Goal: Task Accomplishment & Management: Use online tool/utility

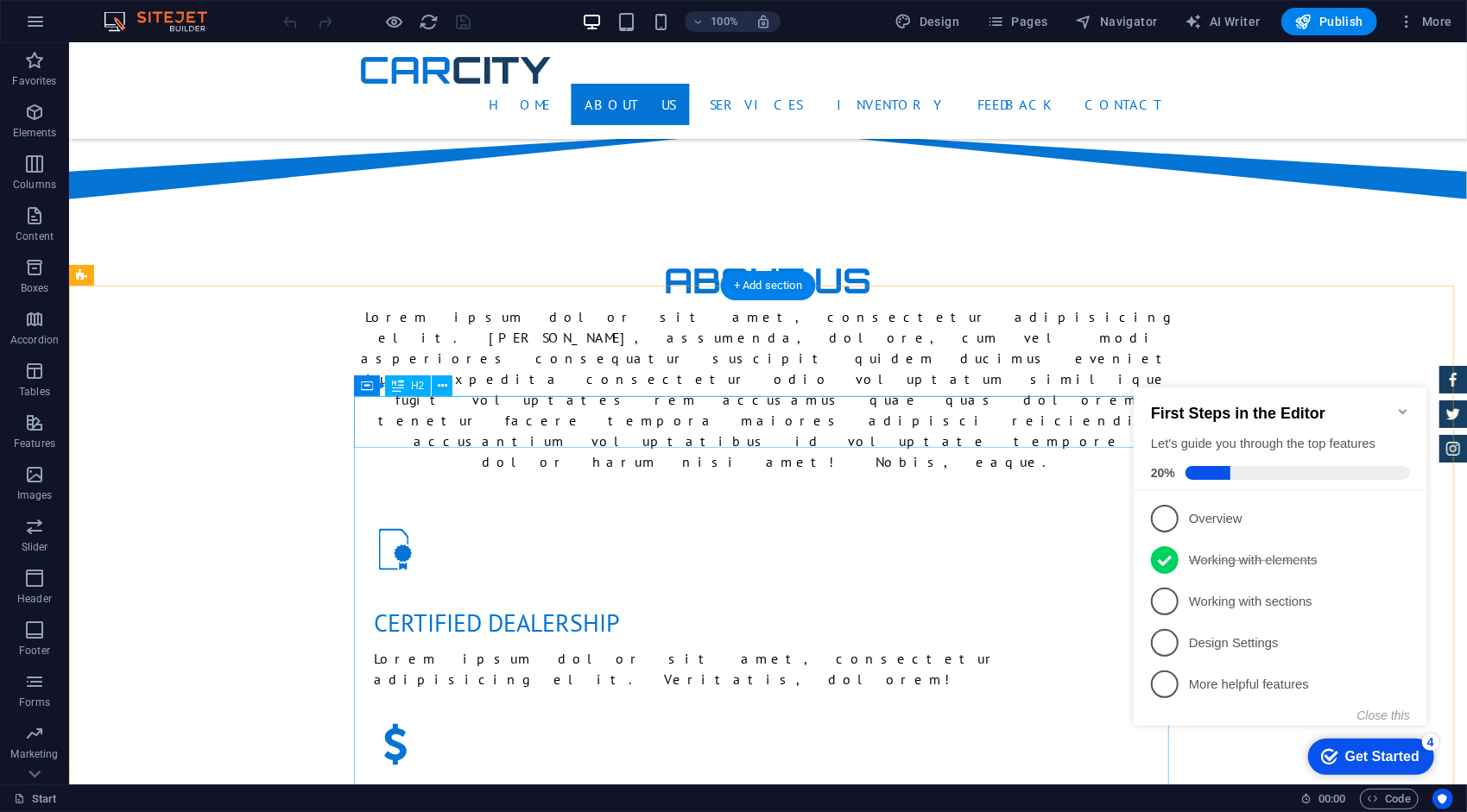
scroll to position [1295, 0]
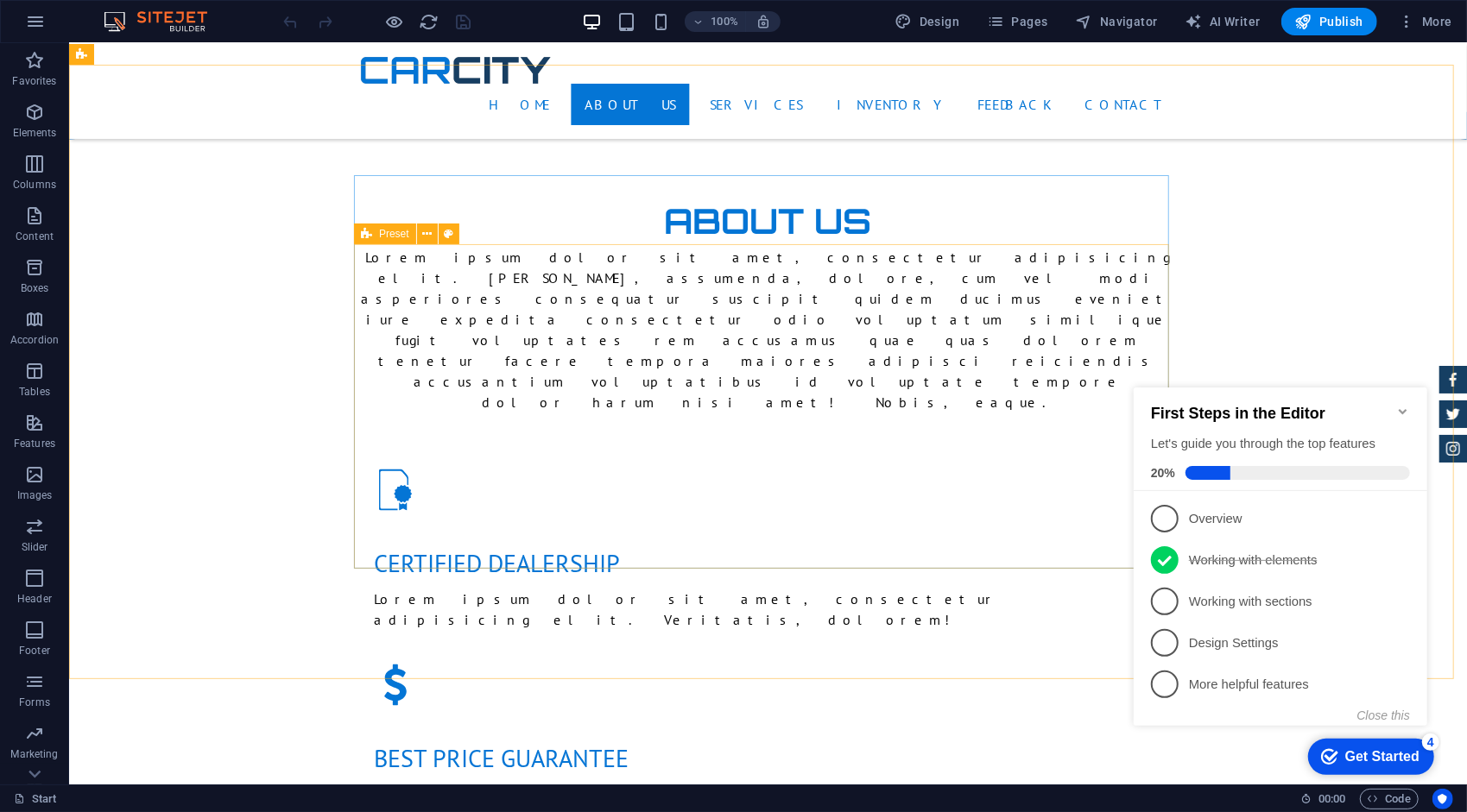
click at [365, 240] on icon at bounding box center [366, 234] width 11 height 21
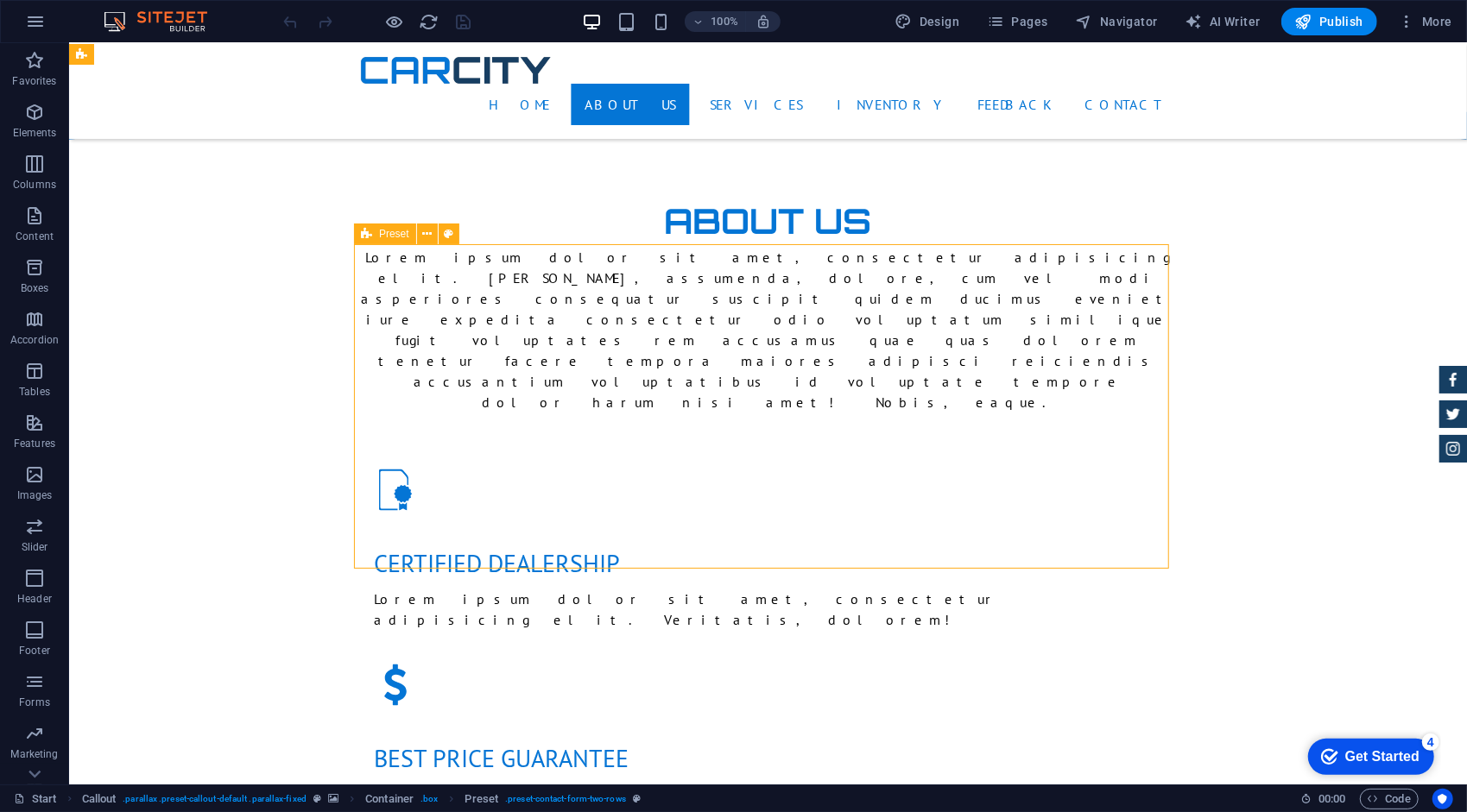
click at [366, 239] on icon at bounding box center [366, 234] width 11 height 21
click at [371, 235] on icon at bounding box center [366, 234] width 11 height 21
click at [430, 333] on button at bounding box center [437, 330] width 21 height 21
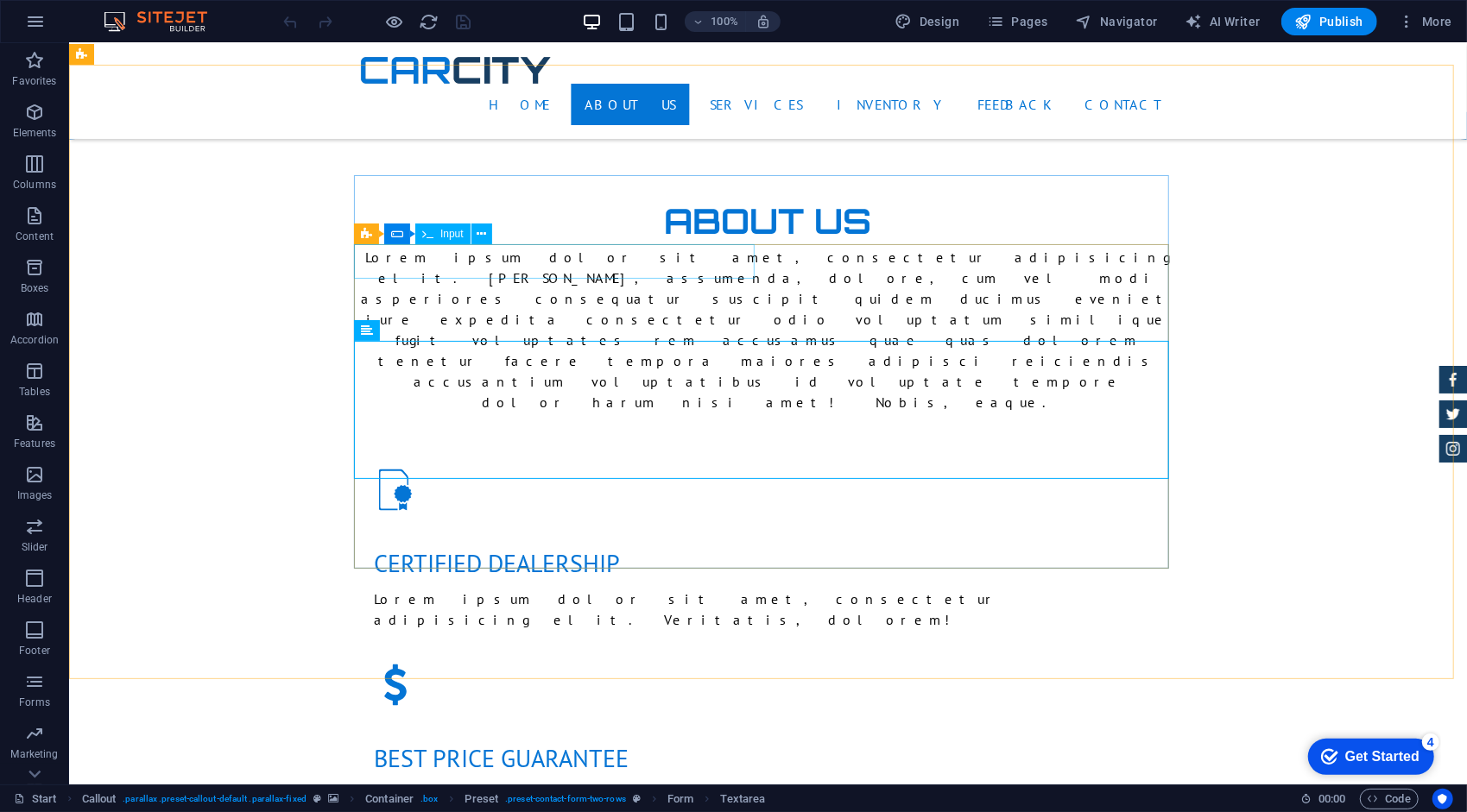
click at [448, 237] on span "Input" at bounding box center [451, 234] width 23 height 10
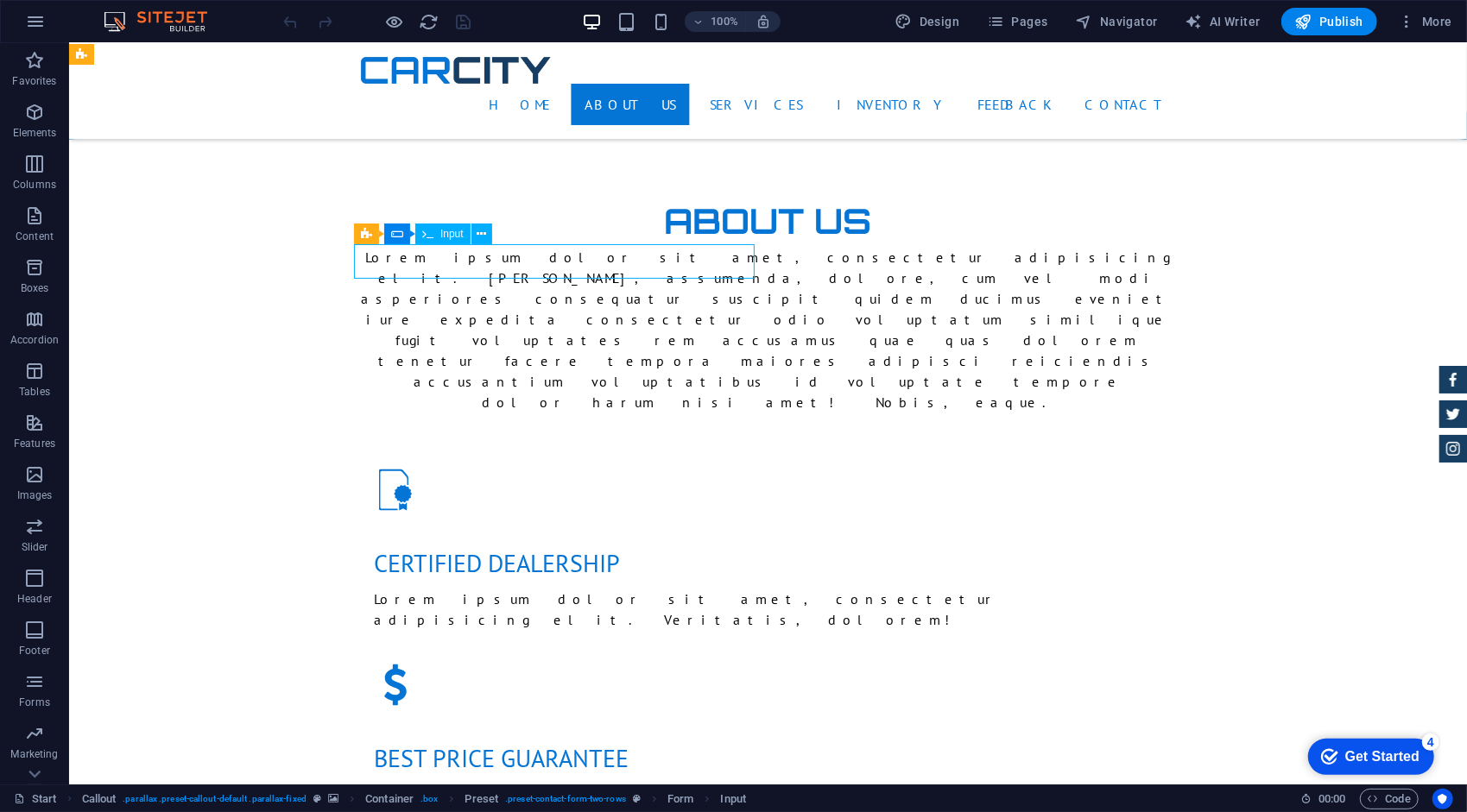
click at [448, 233] on span "Input" at bounding box center [451, 234] width 23 height 10
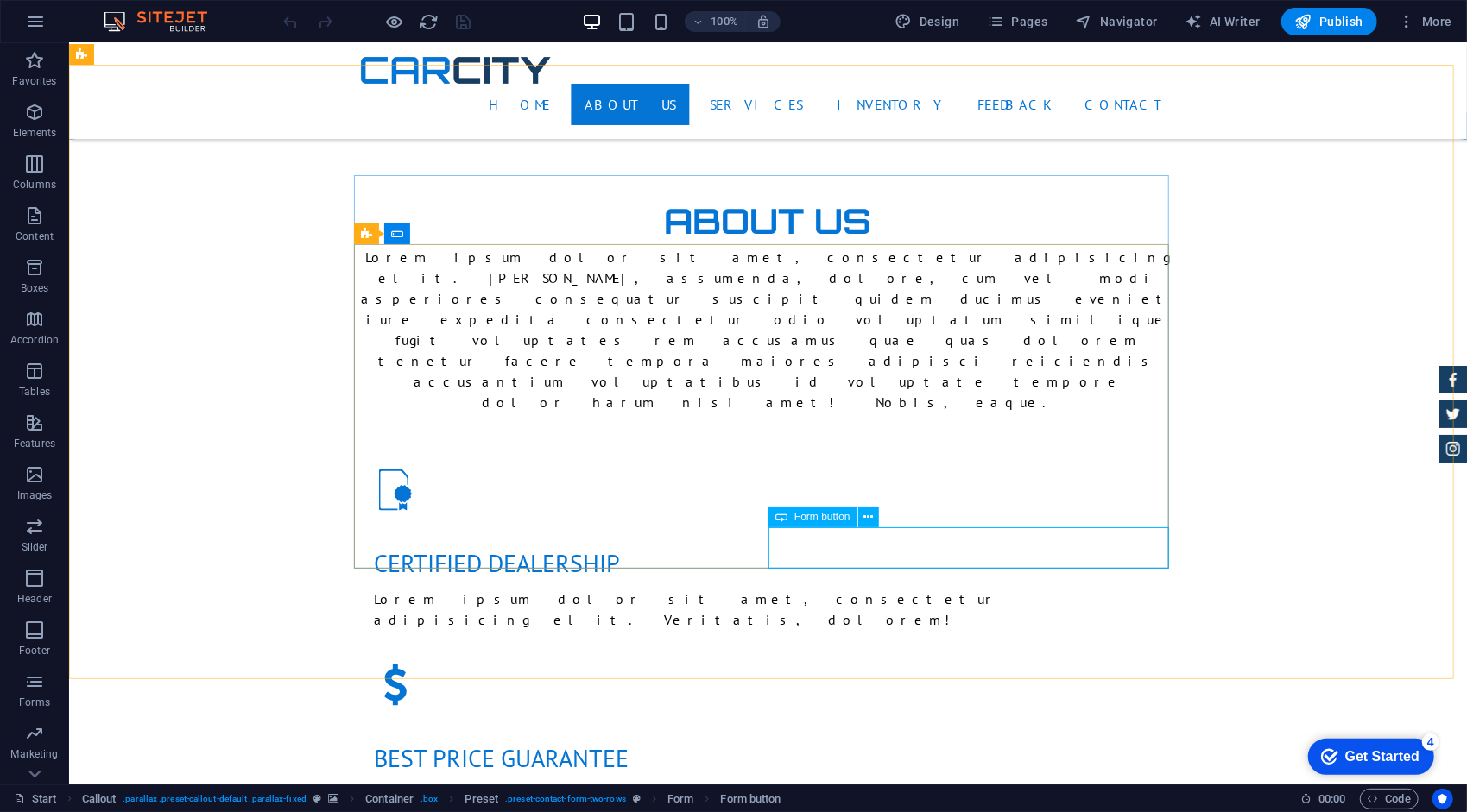
click at [816, 519] on span "Form button" at bounding box center [822, 517] width 56 height 10
click at [856, 521] on div "Form button" at bounding box center [812, 517] width 88 height 21
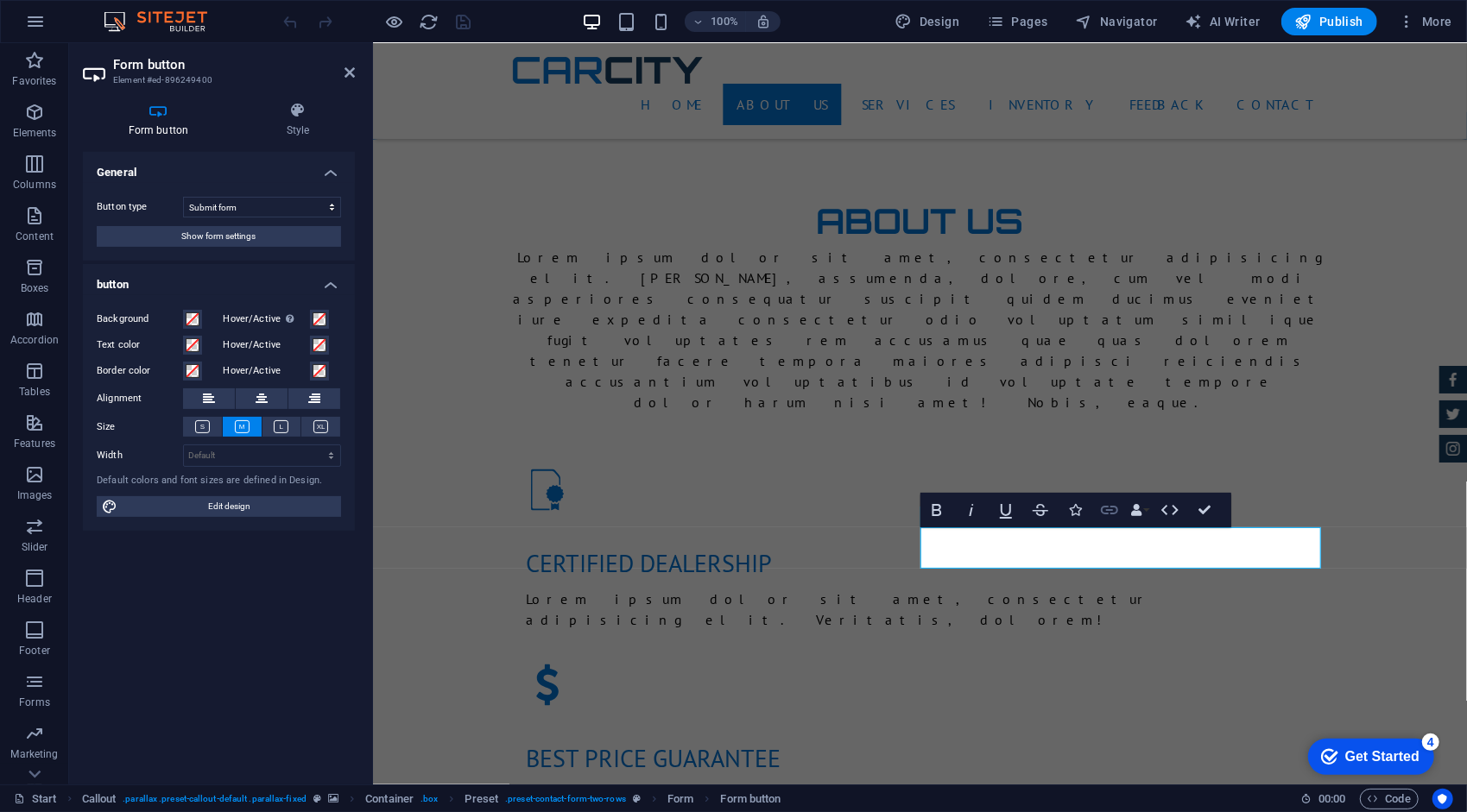
click at [1113, 522] on button "Link" at bounding box center [1109, 510] width 33 height 35
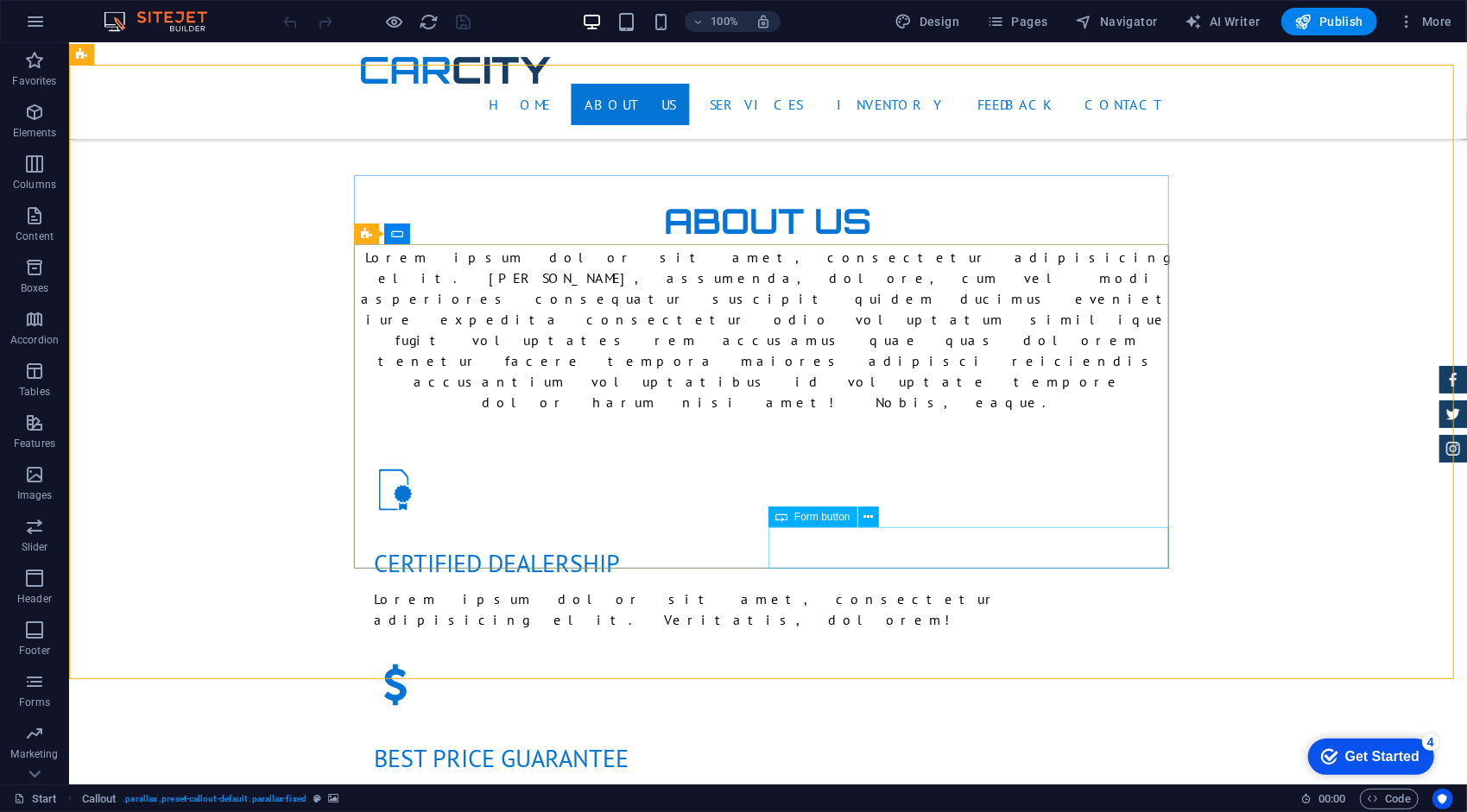
click at [781, 519] on icon at bounding box center [781, 517] width 12 height 21
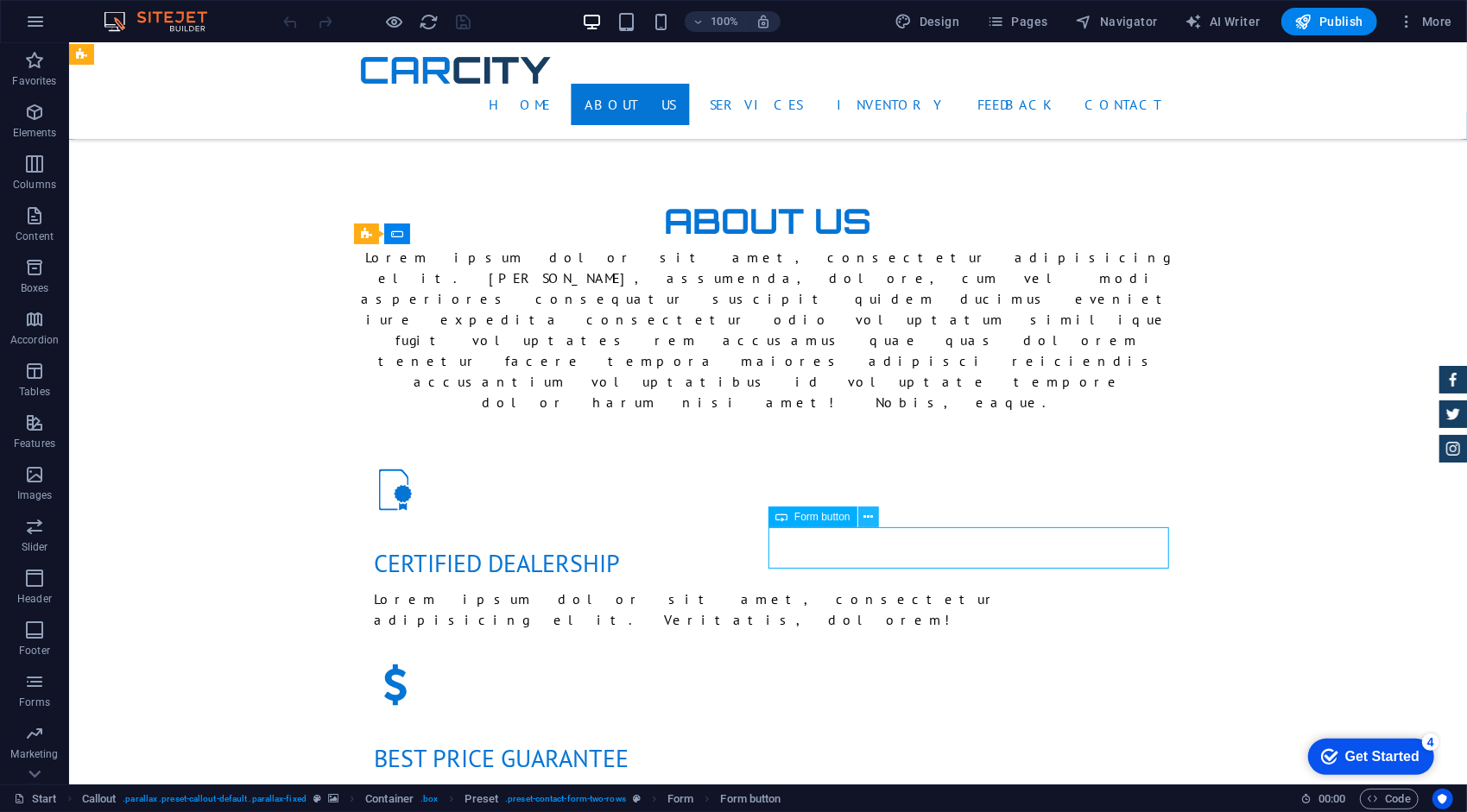
click at [867, 522] on icon at bounding box center [869, 518] width 10 height 18
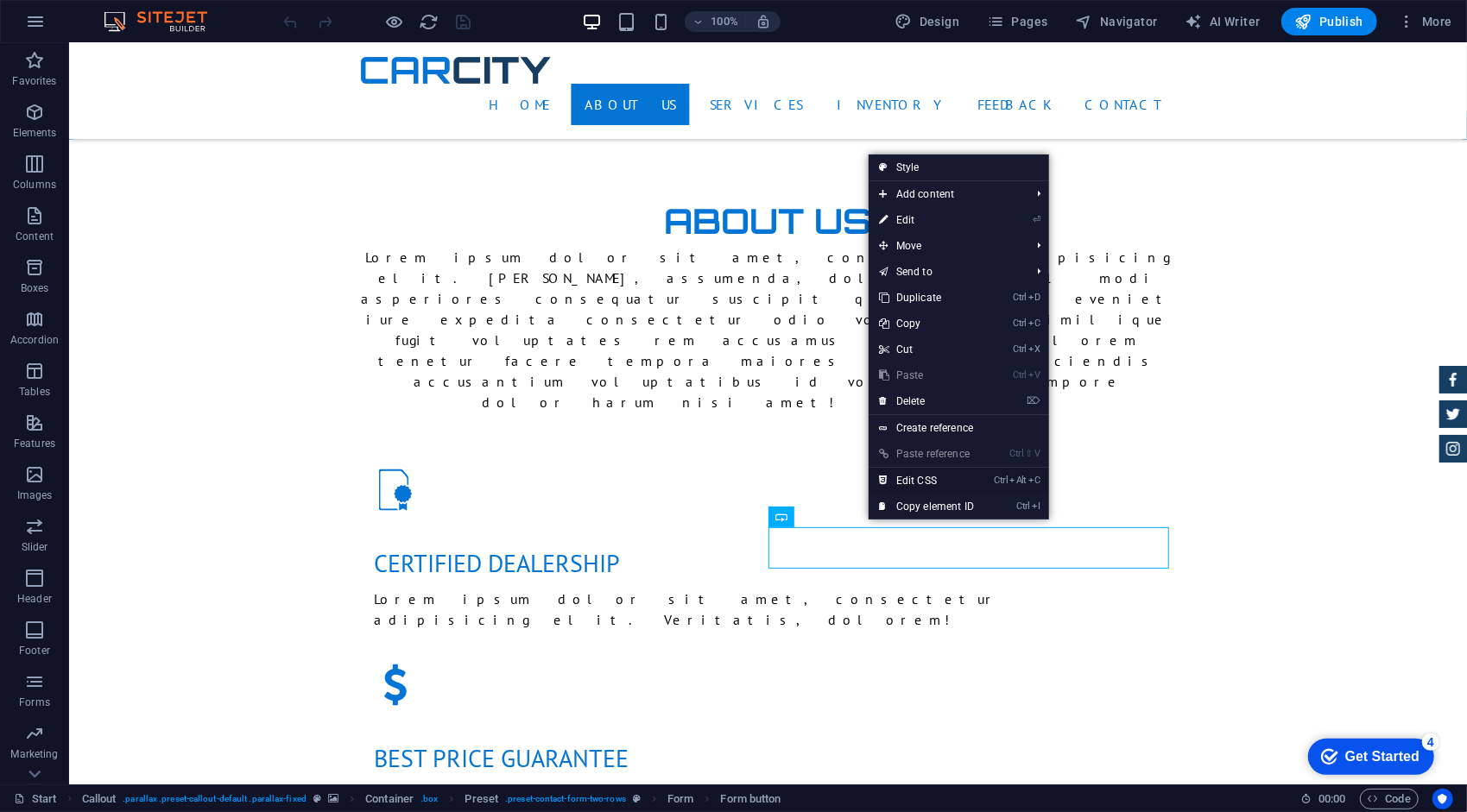
click at [925, 483] on link "Ctrl Alt C Edit CSS" at bounding box center [926, 481] width 115 height 26
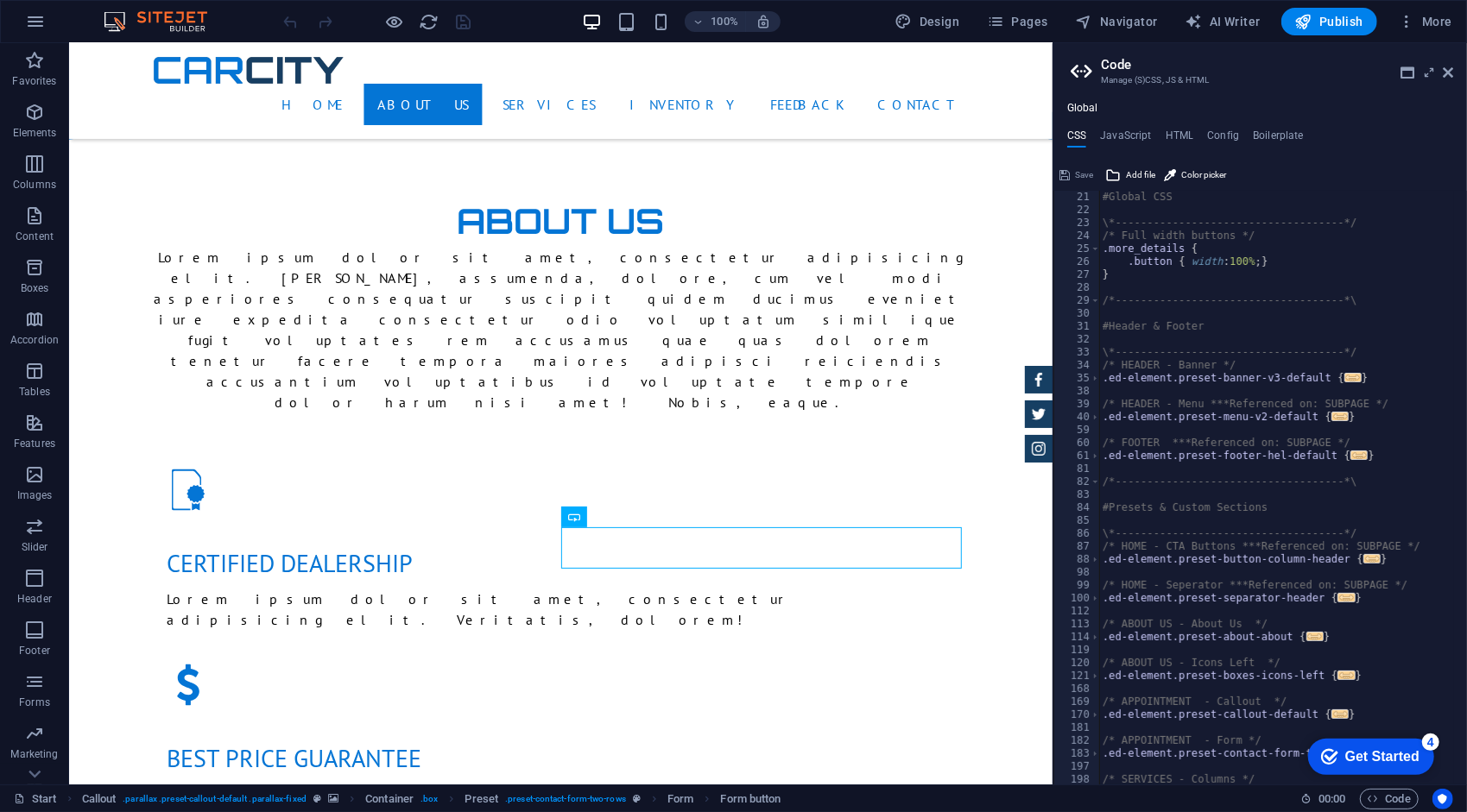
scroll to position [363, 0]
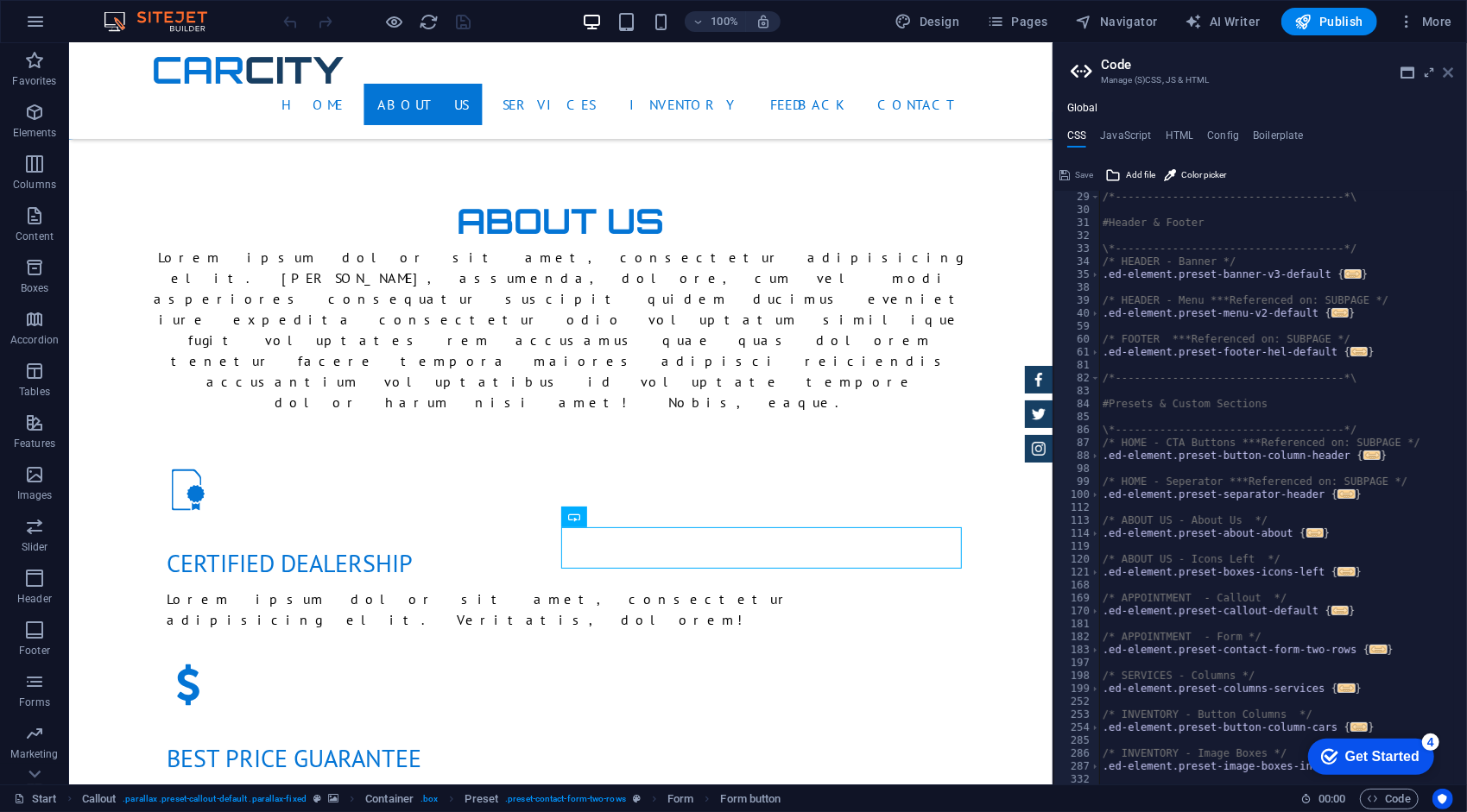
click at [1452, 73] on icon at bounding box center [1447, 73] width 10 height 14
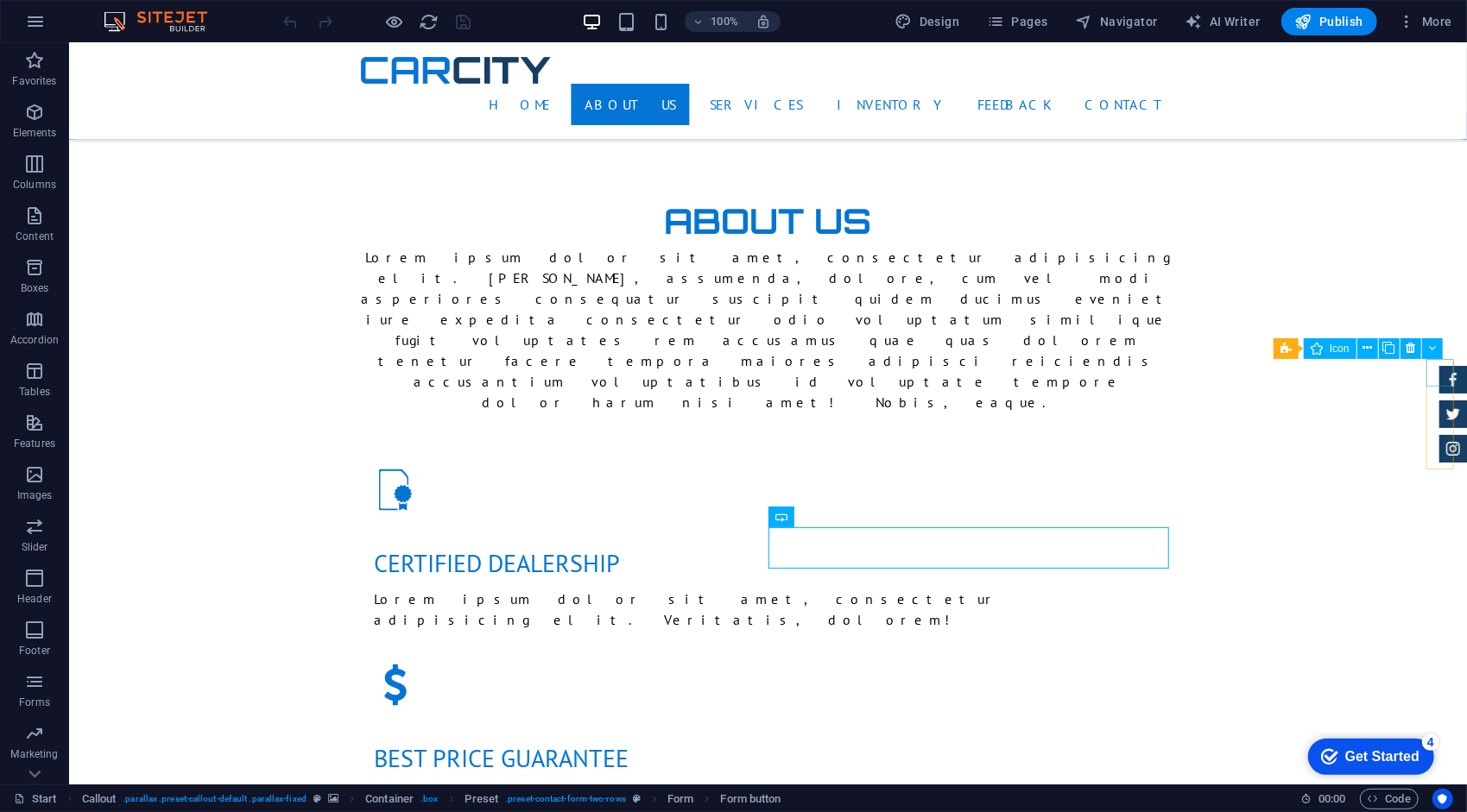
click at [1438, 375] on figure at bounding box center [1452, 379] width 28 height 28
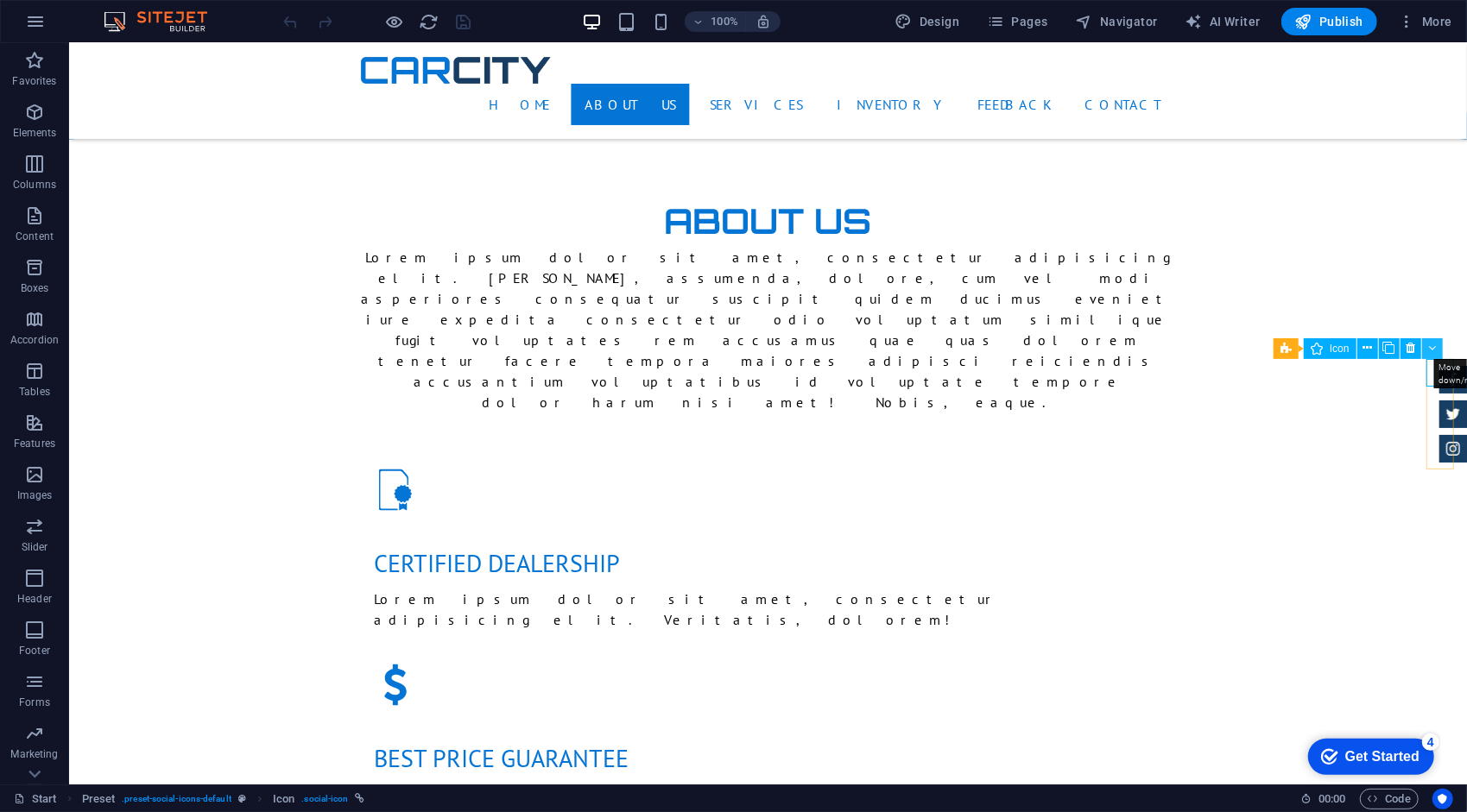
click at [1429, 345] on icon at bounding box center [1432, 348] width 8 height 18
click at [1438, 369] on figure at bounding box center [1452, 379] width 28 height 28
click at [1346, 349] on icon at bounding box center [1349, 348] width 11 height 21
click at [1347, 349] on icon at bounding box center [1349, 348] width 11 height 21
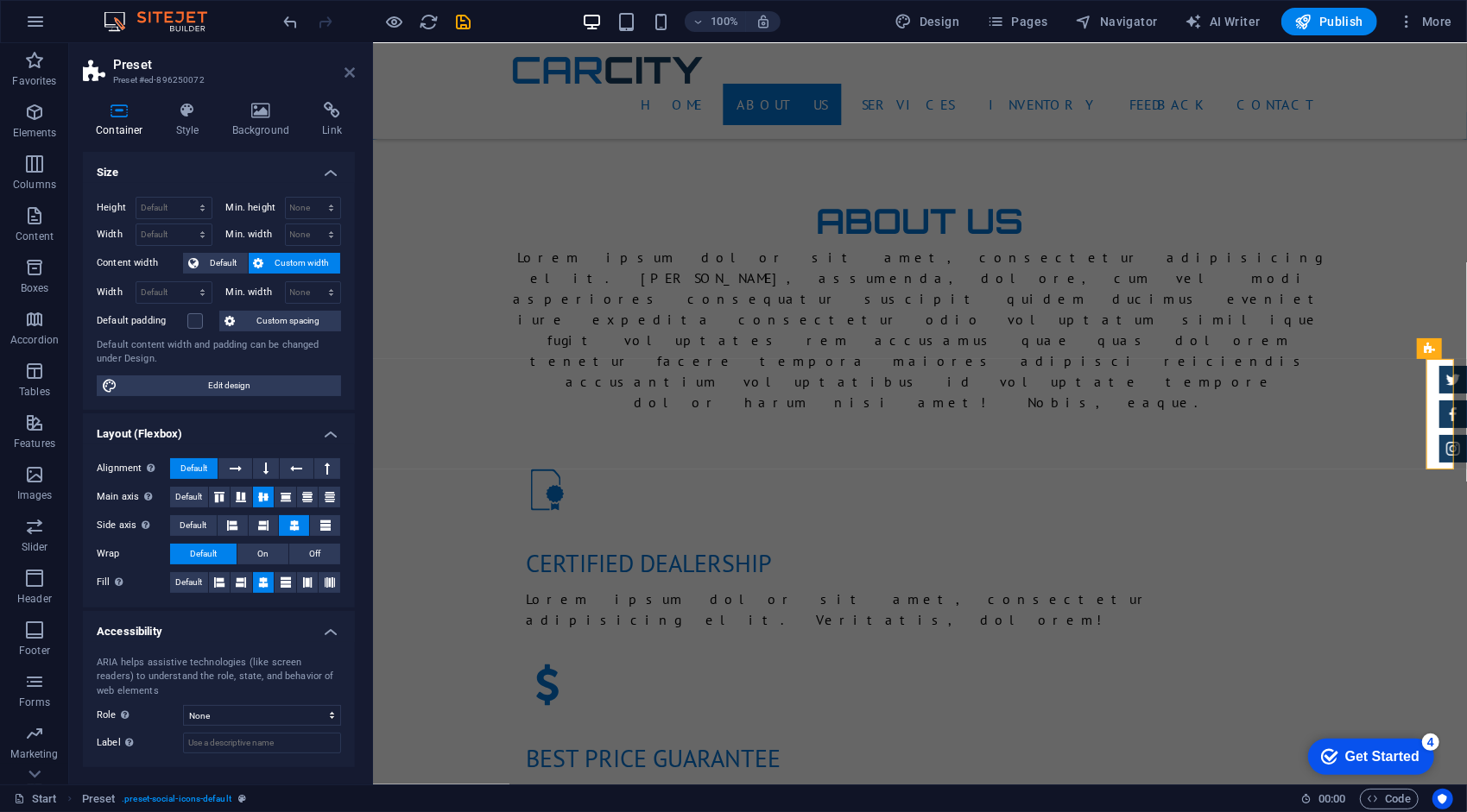
click at [350, 69] on icon at bounding box center [350, 73] width 10 height 14
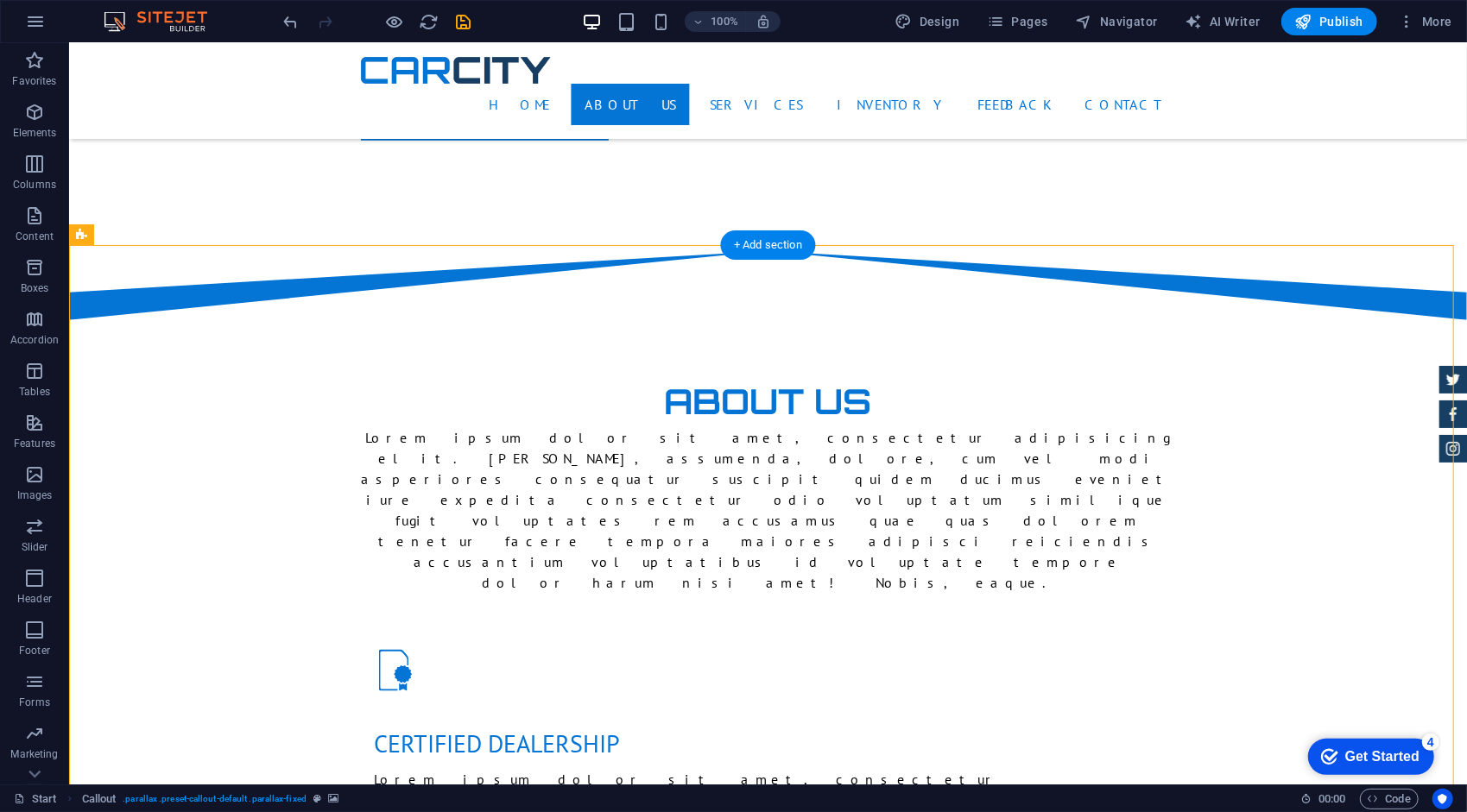
scroll to position [1036, 0]
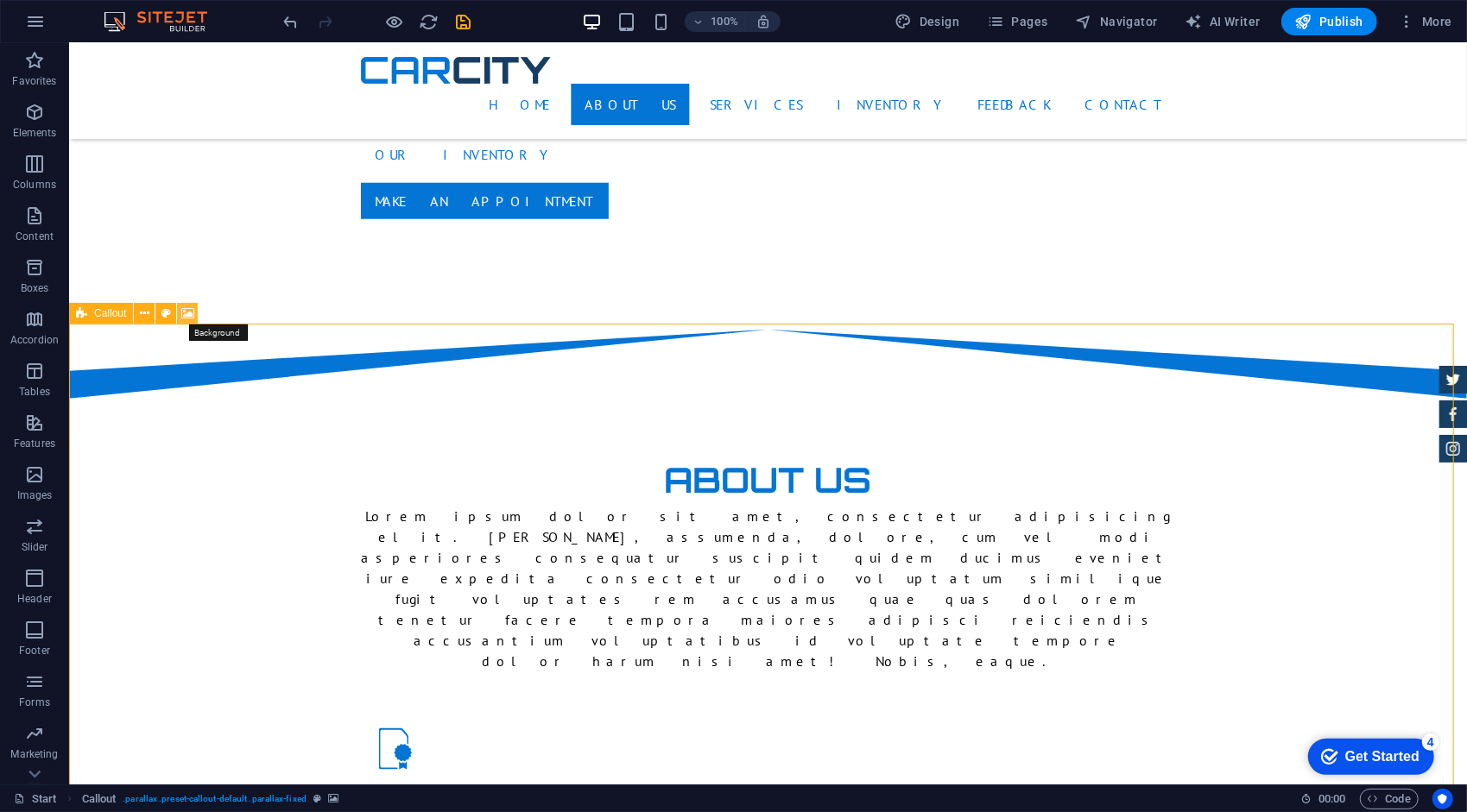
click at [191, 309] on icon at bounding box center [187, 314] width 13 height 18
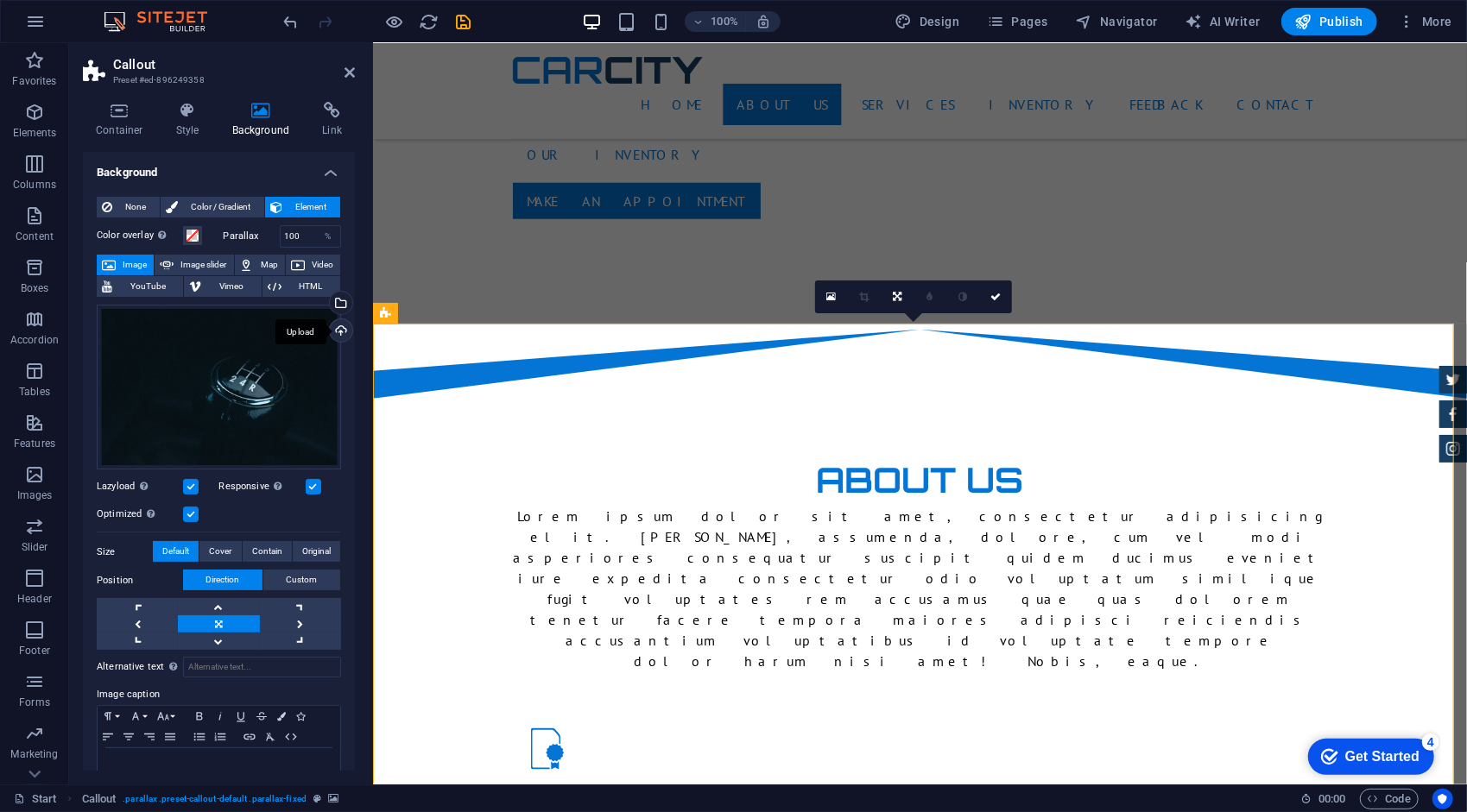
click at [333, 325] on div "Upload" at bounding box center [339, 332] width 26 height 26
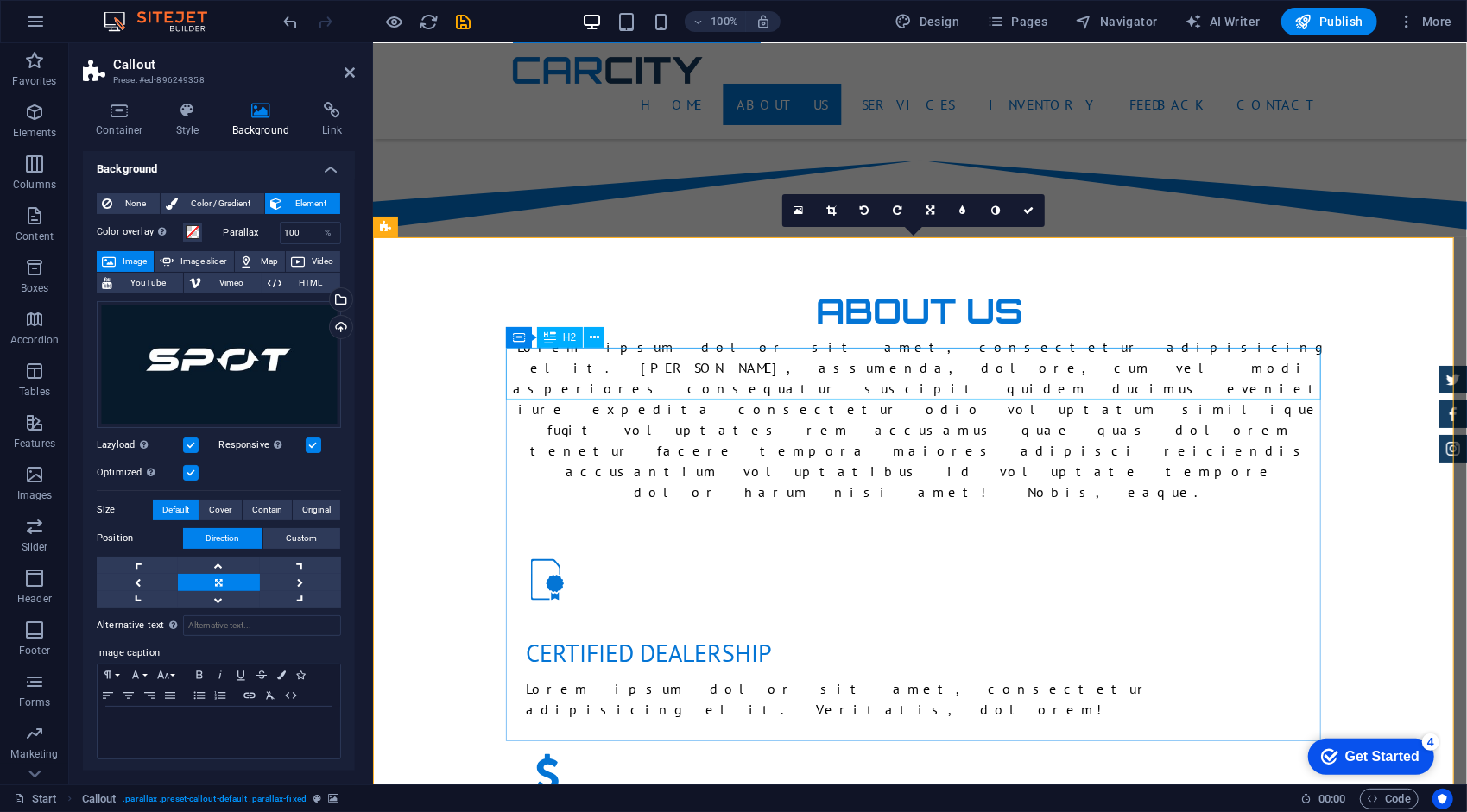
scroll to position [1209, 0]
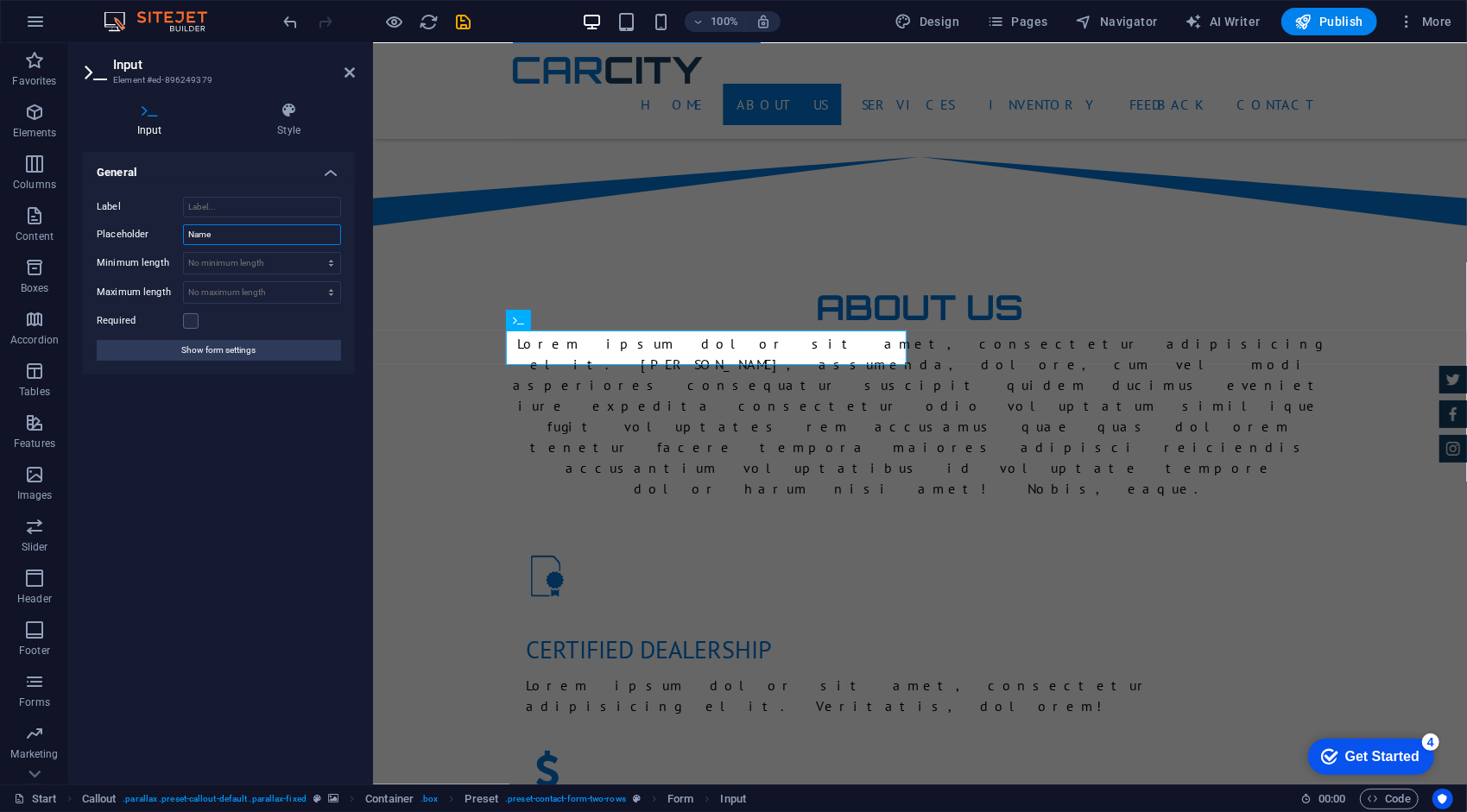
click at [180, 233] on div "Placeholder Name" at bounding box center [219, 235] width 244 height 21
type input "Nombre"
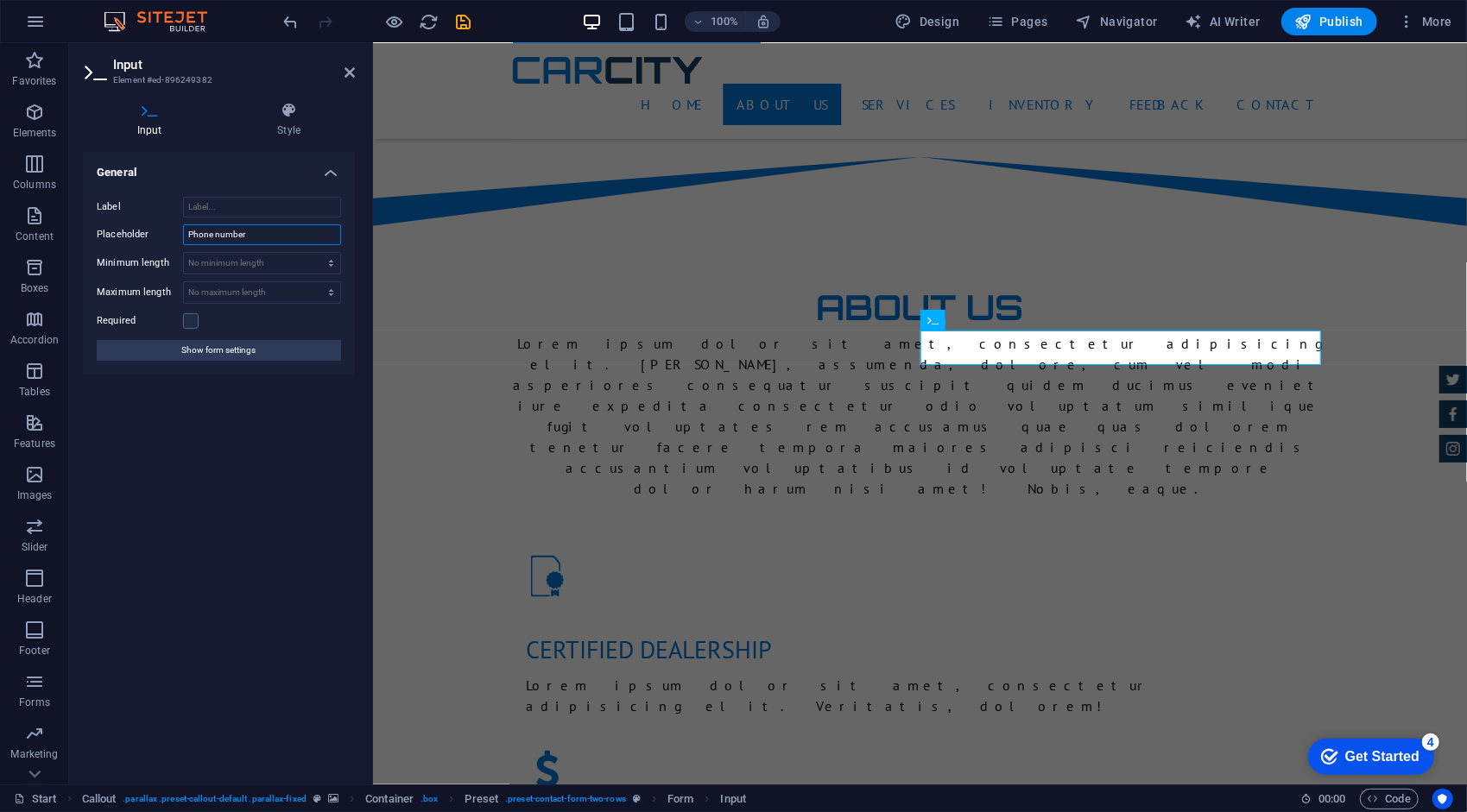
drag, startPoint x: 267, startPoint y: 234, endPoint x: 164, endPoint y: 233, distance: 103.0
click at [164, 233] on div "Placeholder Phone number" at bounding box center [219, 235] width 244 height 21
type input "Número telefonico"
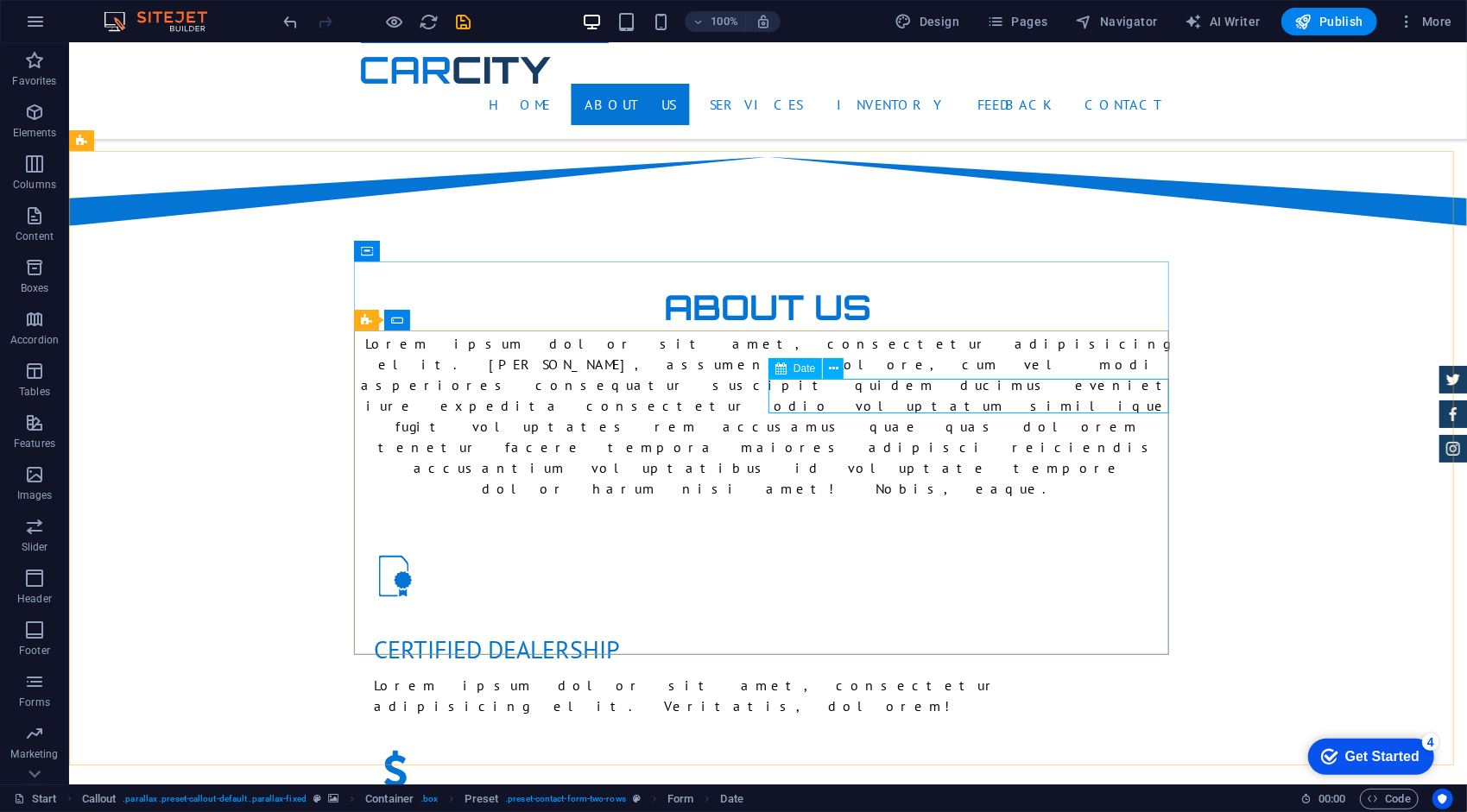
click at [808, 373] on span "Date" at bounding box center [804, 369] width 22 height 10
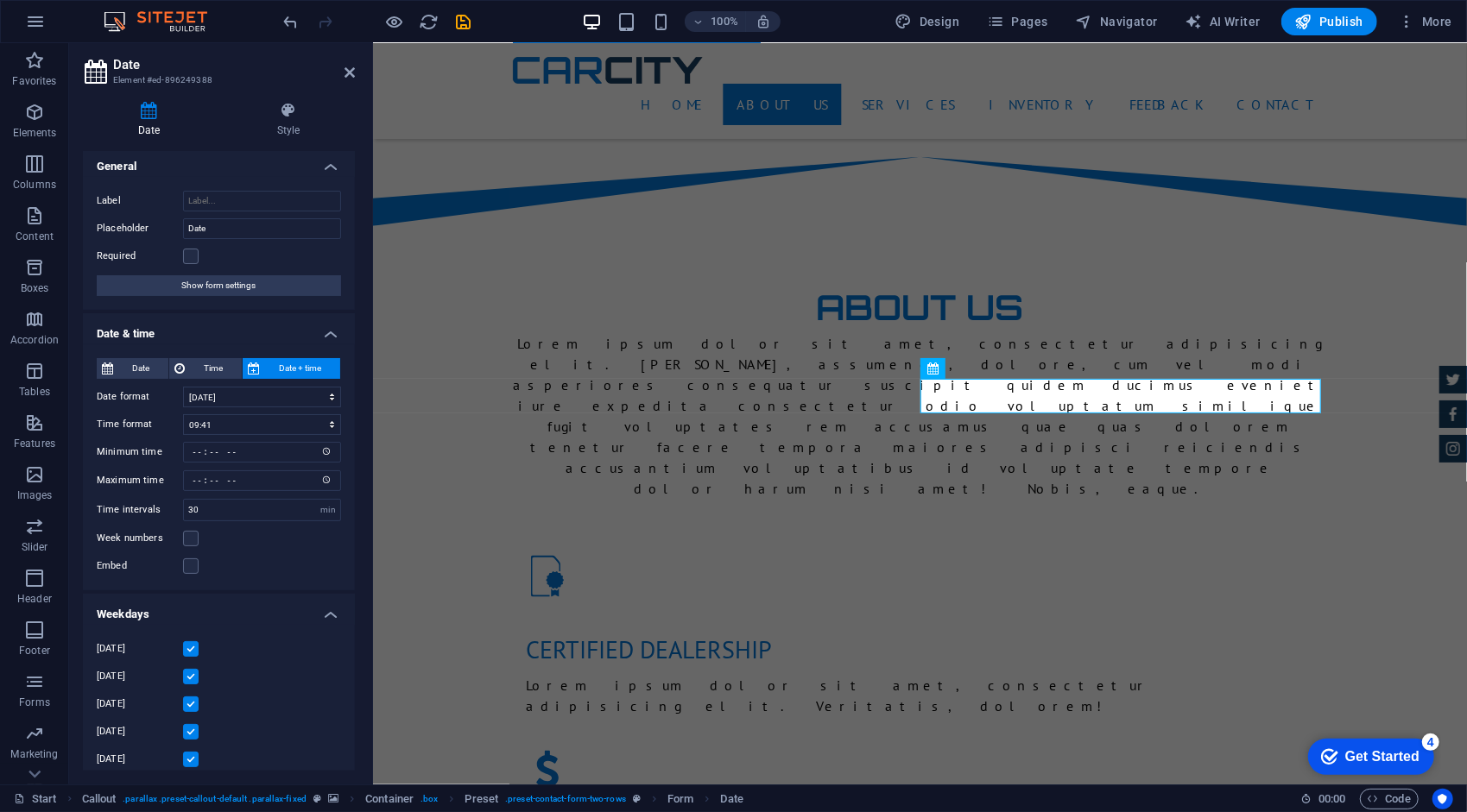
scroll to position [0, 0]
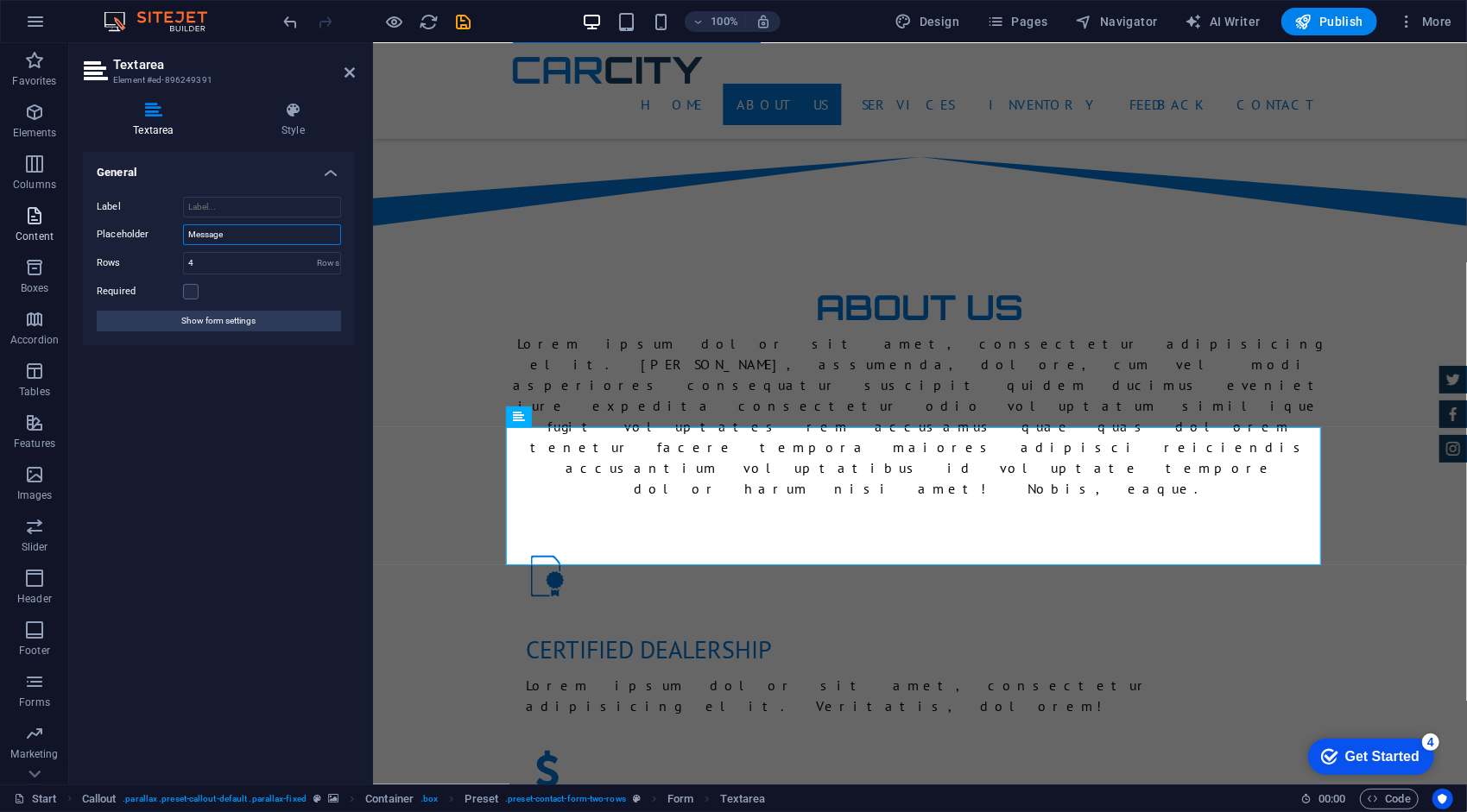
drag, startPoint x: 240, startPoint y: 230, endPoint x: 56, endPoint y: 230, distance: 184.0
click at [56, 230] on section "Favorites Elements Columns Content Boxes Accordion Tables Features Images Slide…" at bounding box center [734, 413] width 1467 height 741
type input "Mensaje"
click at [230, 322] on span "Show form settings" at bounding box center [219, 321] width 75 height 21
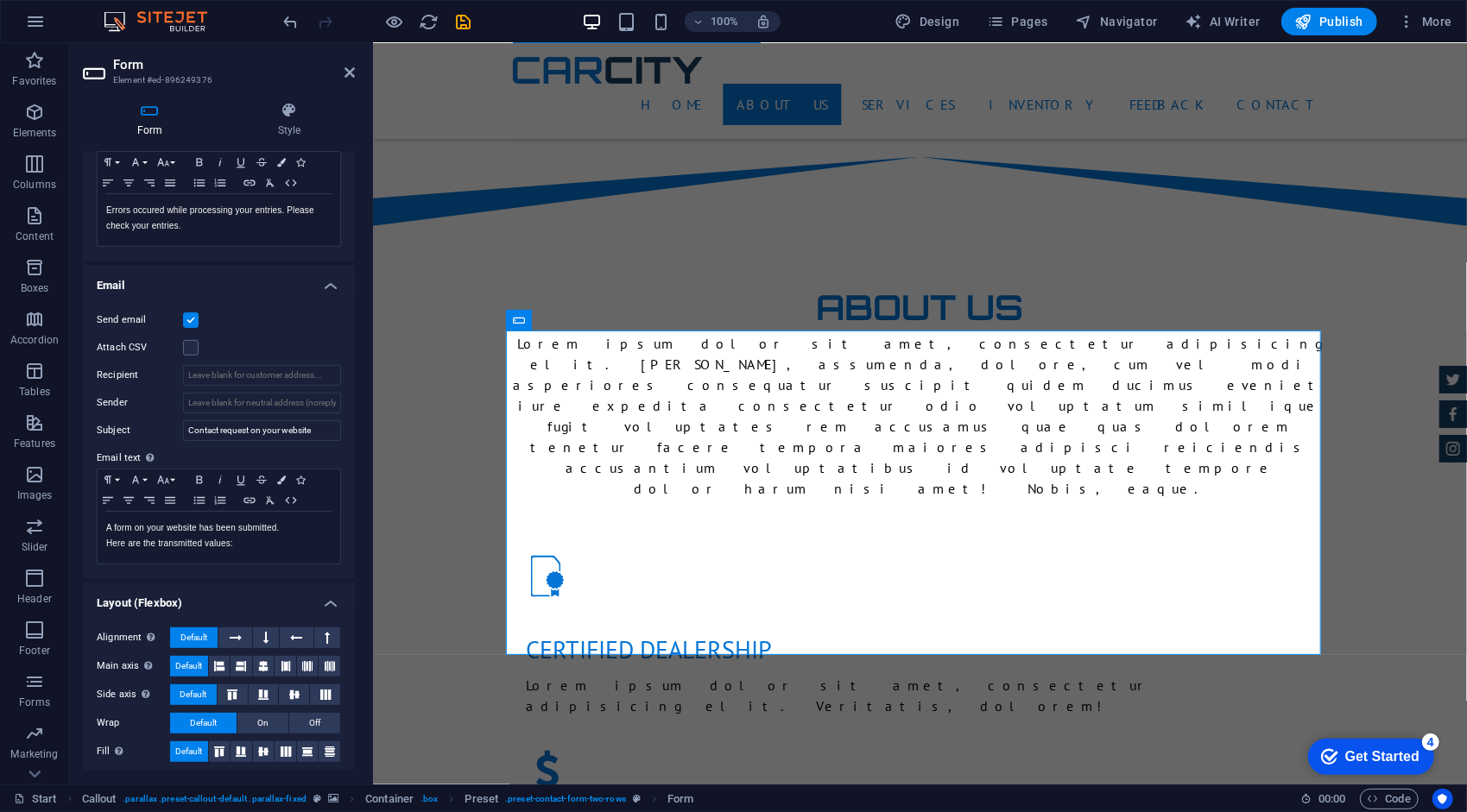
scroll to position [332, 0]
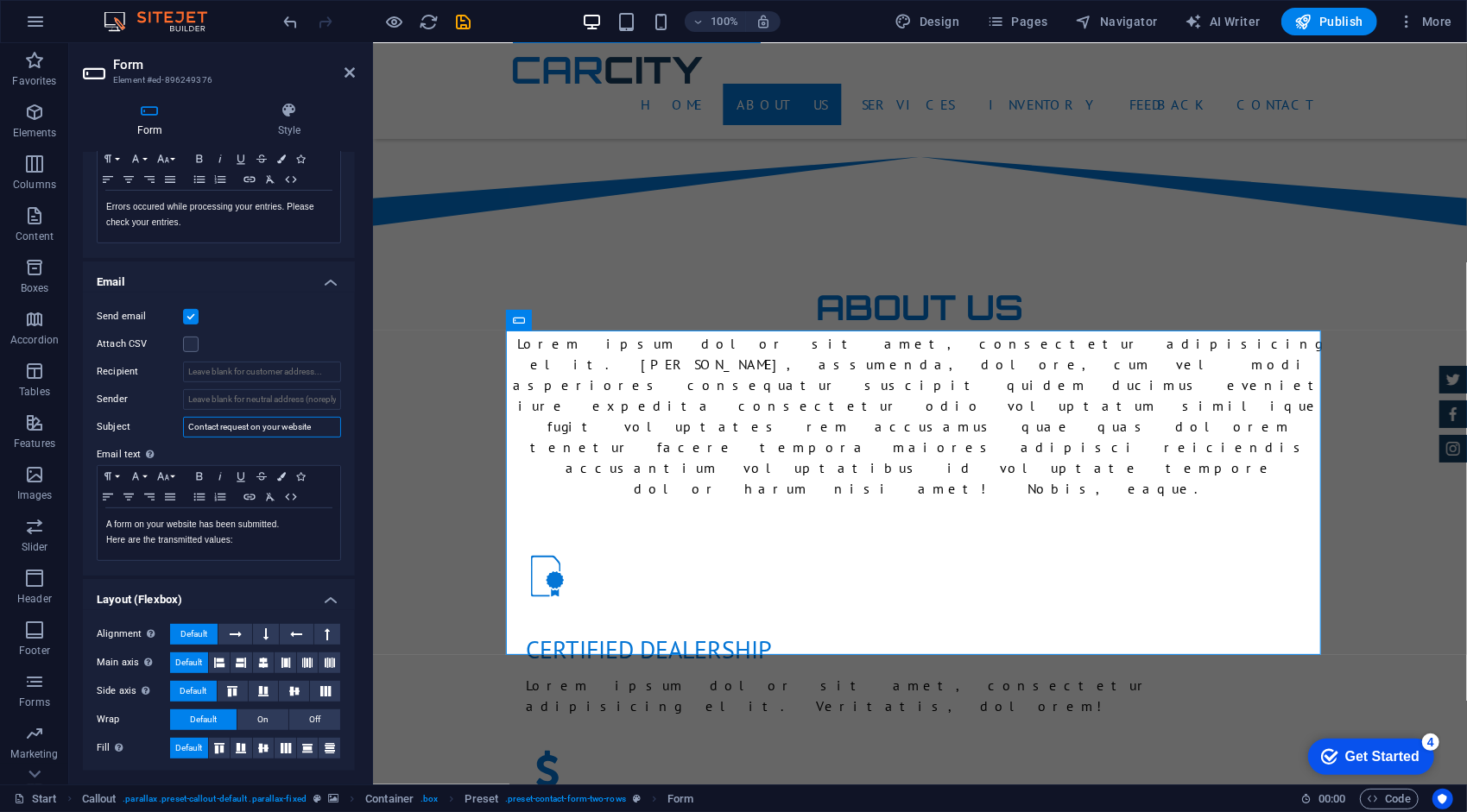
click at [285, 426] on input "Contact request on your website" at bounding box center [261, 426] width 158 height 21
drag, startPoint x: 283, startPoint y: 521, endPoint x: 97, endPoint y: 524, distance: 186.0
click at [97, 524] on div "A form on your website has been submitted. Here are the transmitted values:" at bounding box center [219, 535] width 243 height 52
drag, startPoint x: 239, startPoint y: 535, endPoint x: 96, endPoint y: 536, distance: 143.0
click at [96, 536] on div "Paragraph Format Normal Heading 1 Heading 2 Heading 3 Heading 4 Heading 5 Headi…" at bounding box center [219, 513] width 244 height 95
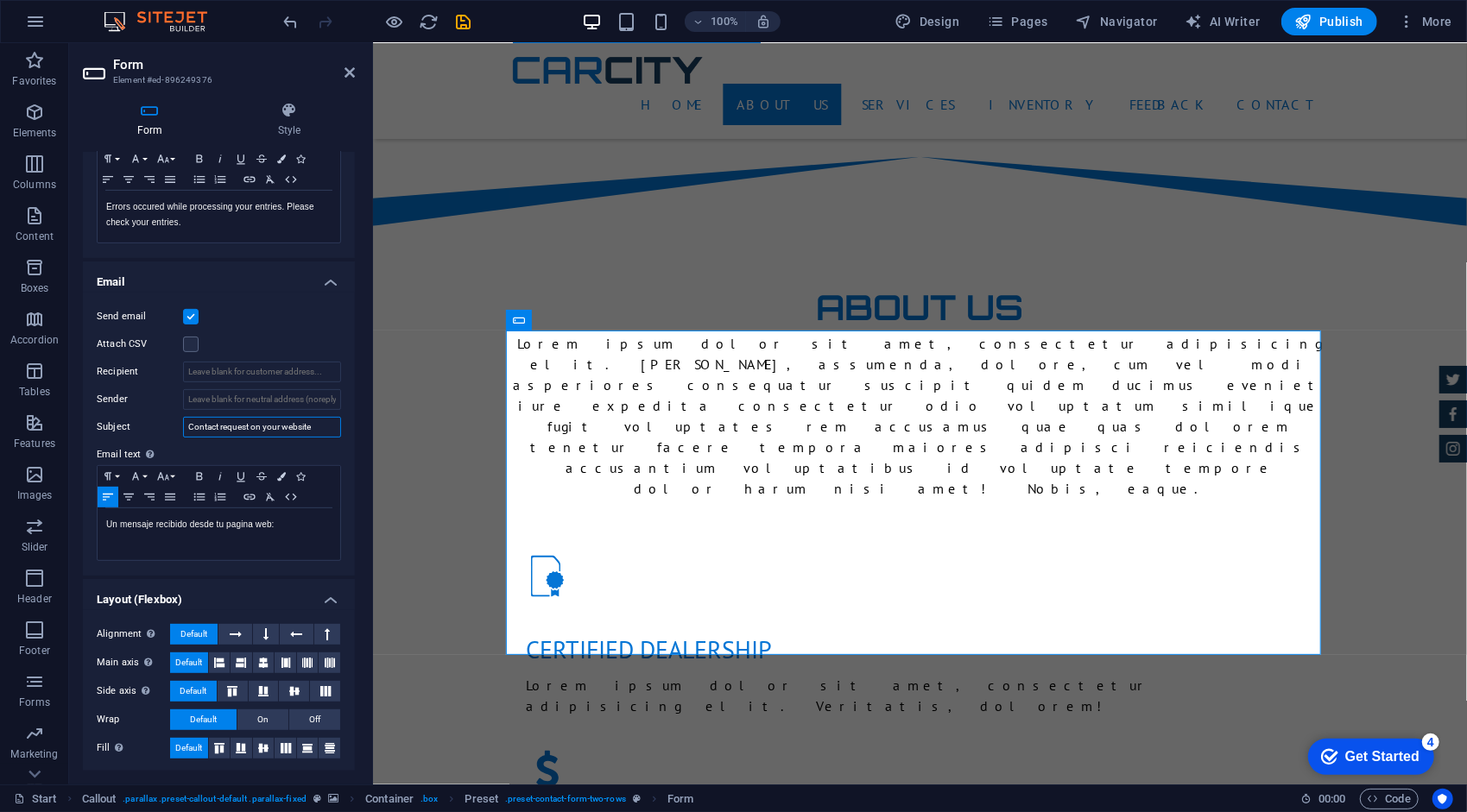
click at [197, 421] on input "Contact request on your website" at bounding box center [261, 426] width 158 height 21
drag, startPoint x: 315, startPoint y: 422, endPoint x: 162, endPoint y: 417, distance: 153.1
click at [162, 417] on div "Subject Contact request on your website" at bounding box center [219, 426] width 244 height 21
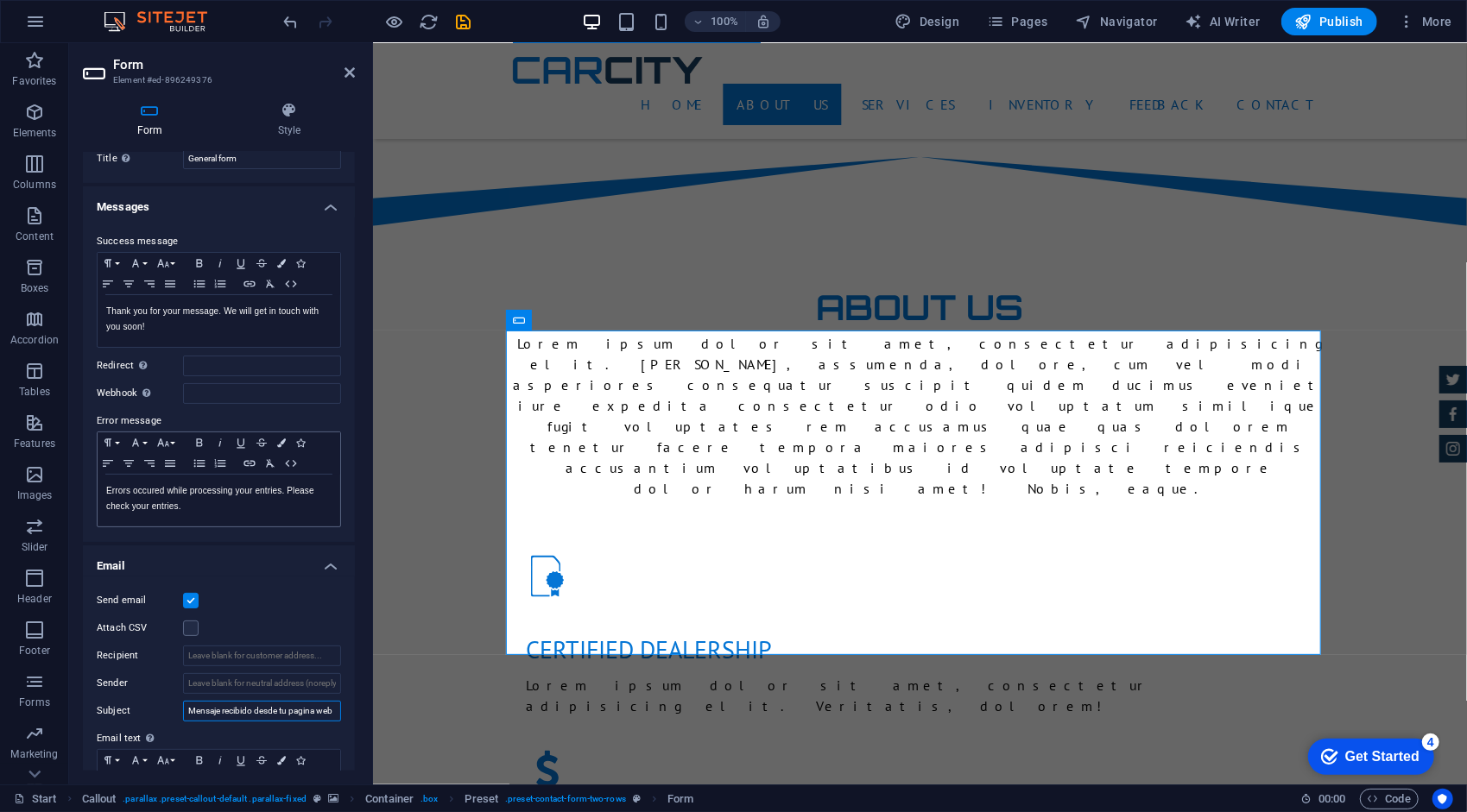
scroll to position [0, 0]
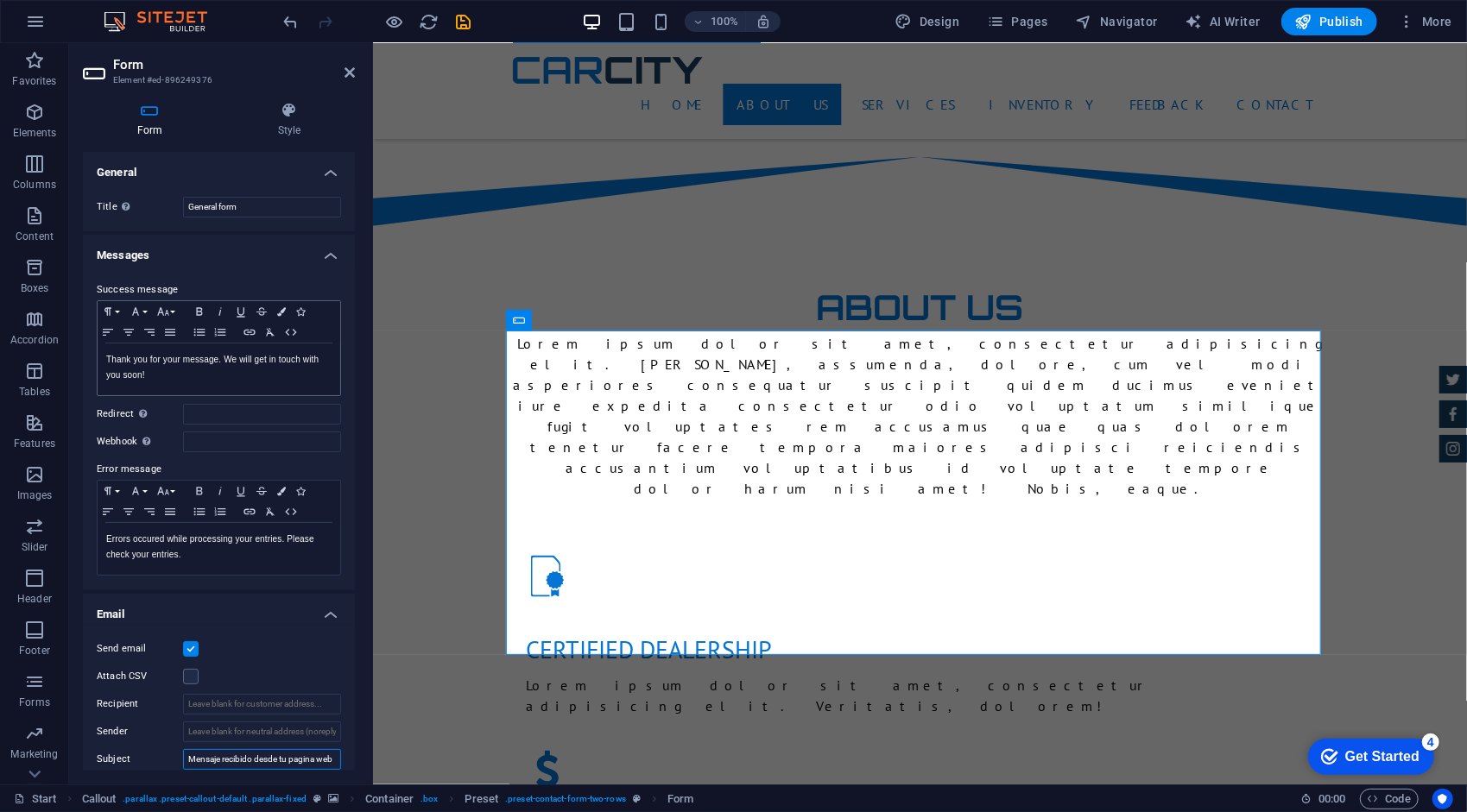
type input "Mensaje recibido desde tu pagina web"
drag, startPoint x: 149, startPoint y: 373, endPoint x: 99, endPoint y: 359, distance: 51.9
click at [99, 359] on div "Thank you for your message. We will get in touch with you soon!" at bounding box center [219, 370] width 243 height 52
drag, startPoint x: 238, startPoint y: 366, endPoint x: 118, endPoint y: 356, distance: 120.4
click at [118, 356] on p "Gracias por tu mensaje, nos ponemos en contacto contigo pronto." at bounding box center [219, 367] width 226 height 31
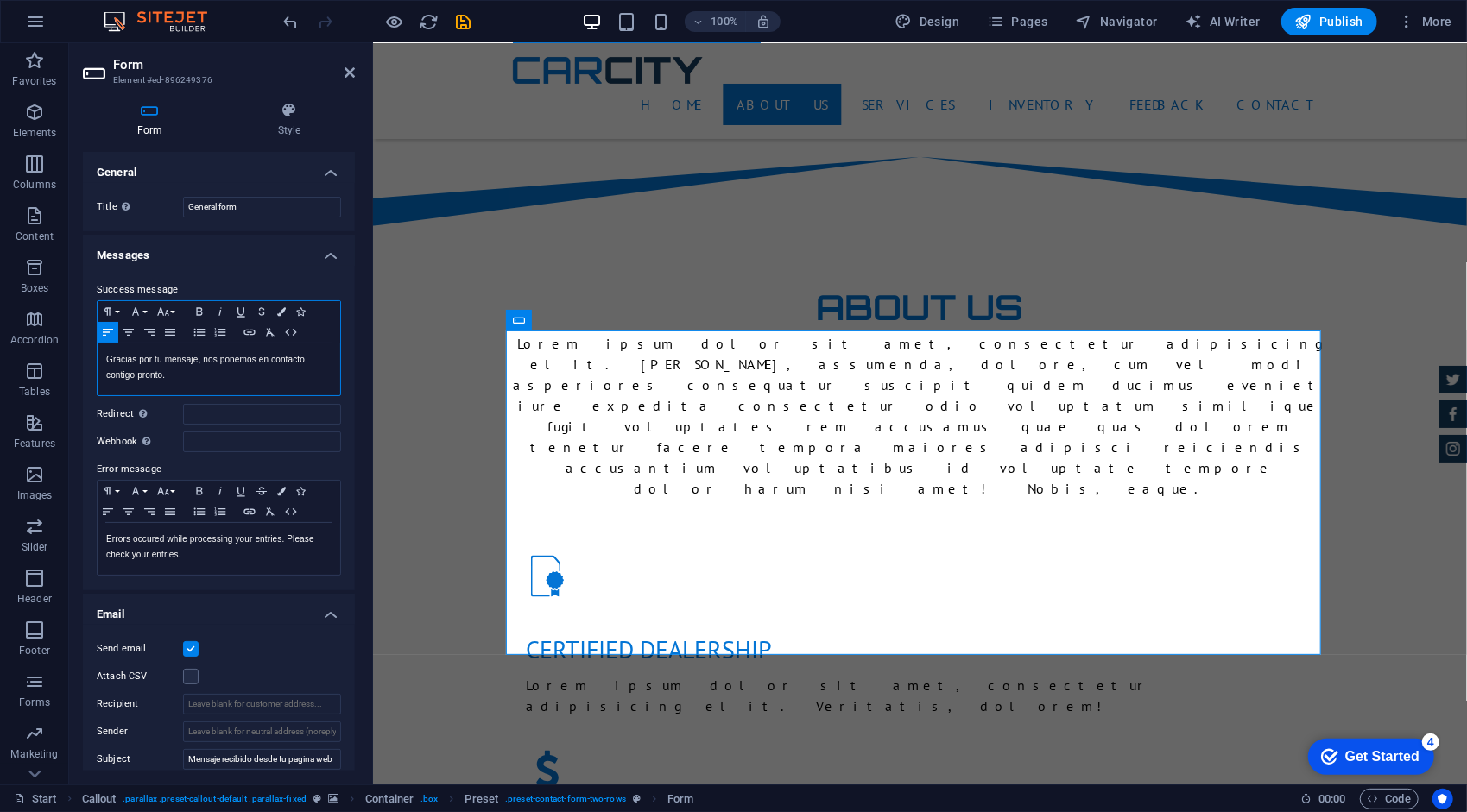
click at [172, 378] on p "Gracias por tu mensaje, nos ponemos en contacto contigo pronto." at bounding box center [219, 367] width 226 height 31
drag, startPoint x: 174, startPoint y: 373, endPoint x: 95, endPoint y: 365, distance: 79.4
click at [95, 365] on div "Success message Paragraph Format Normal Heading 1 Heading 2 Heading 3 Heading 4…" at bounding box center [219, 428] width 272 height 325
copy p "Gracias por tu mensaje, nos ponemos en contacto contigo pronto."
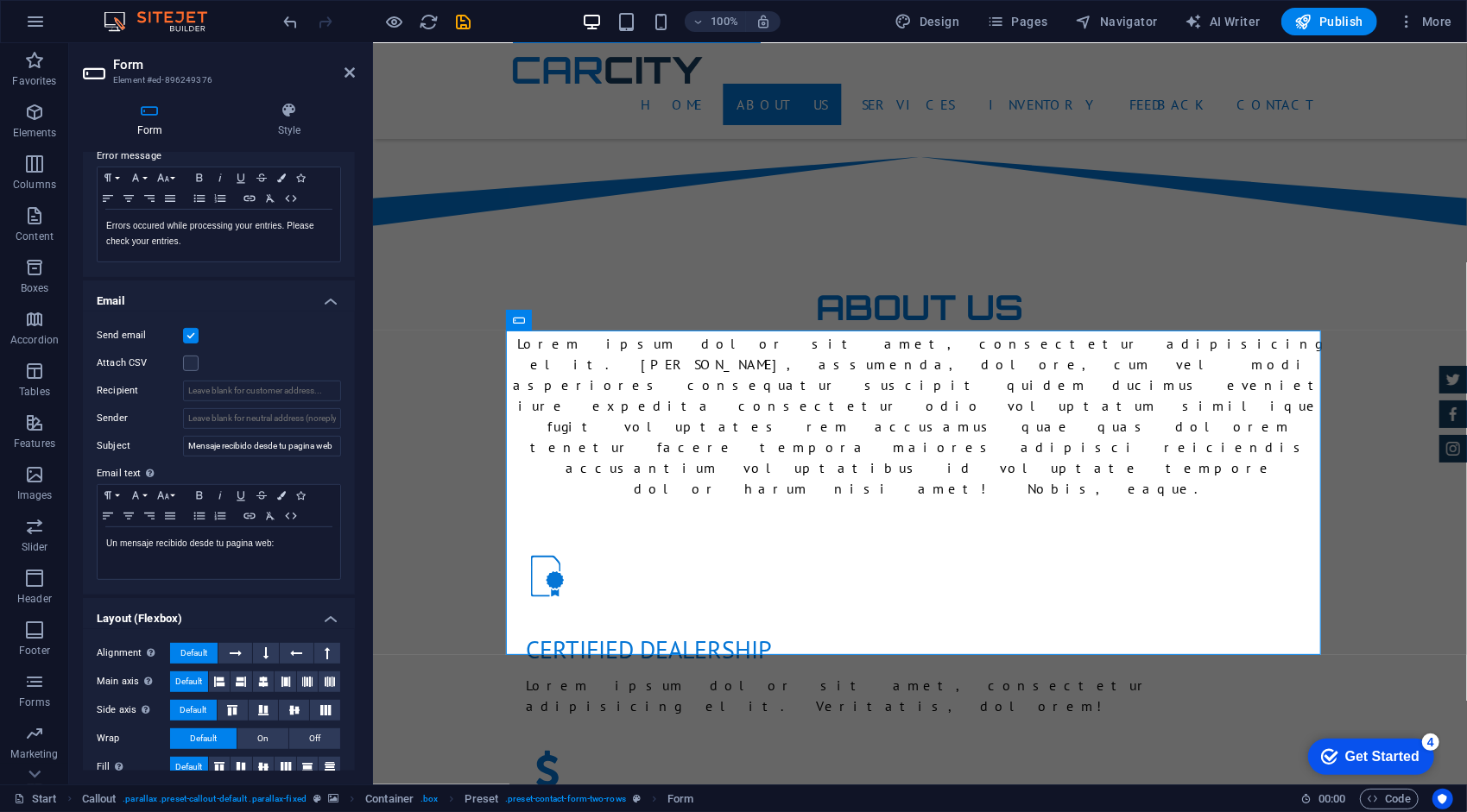
scroll to position [332, 0]
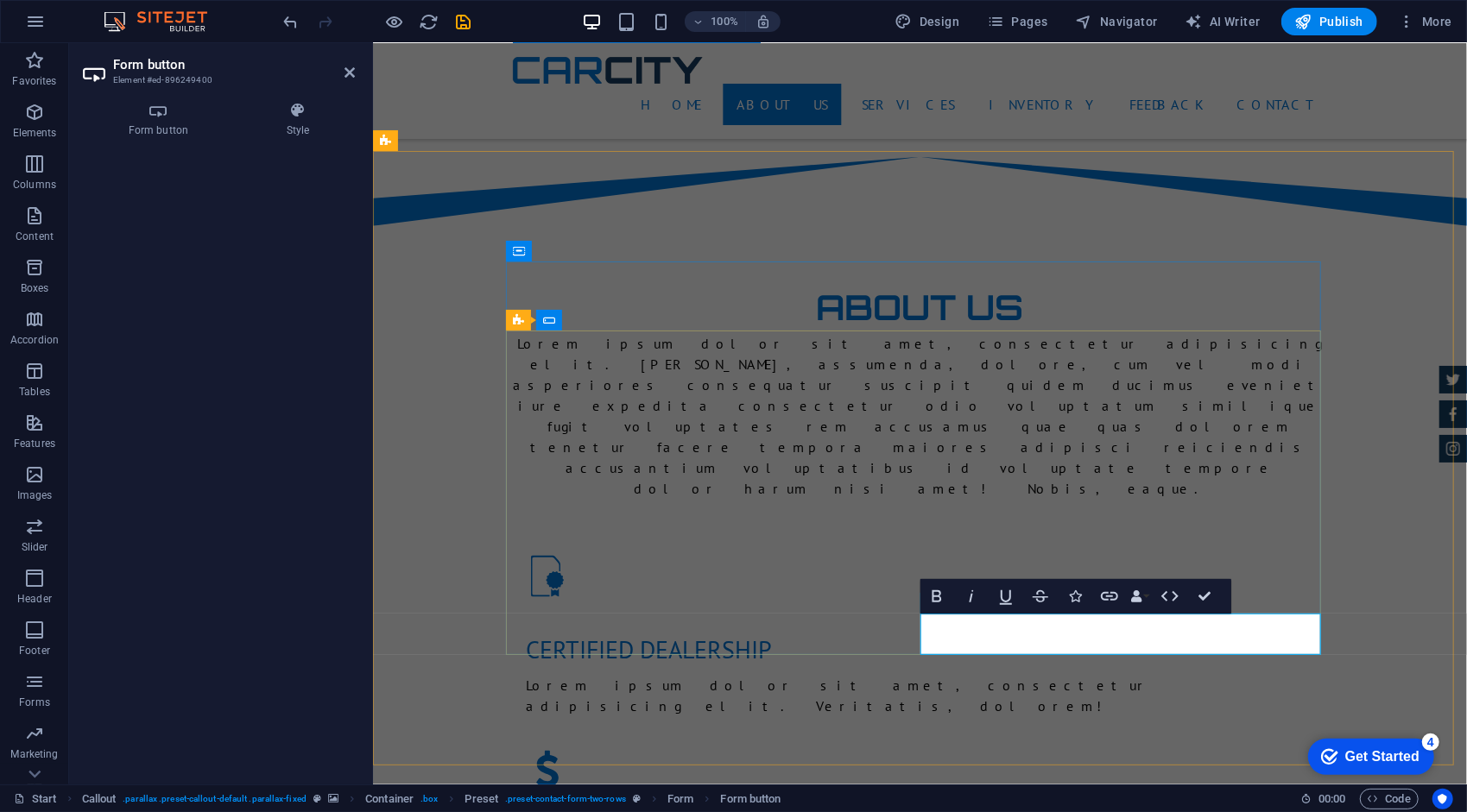
drag, startPoint x: 1189, startPoint y: 631, endPoint x: 1134, endPoint y: 628, distance: 55.1
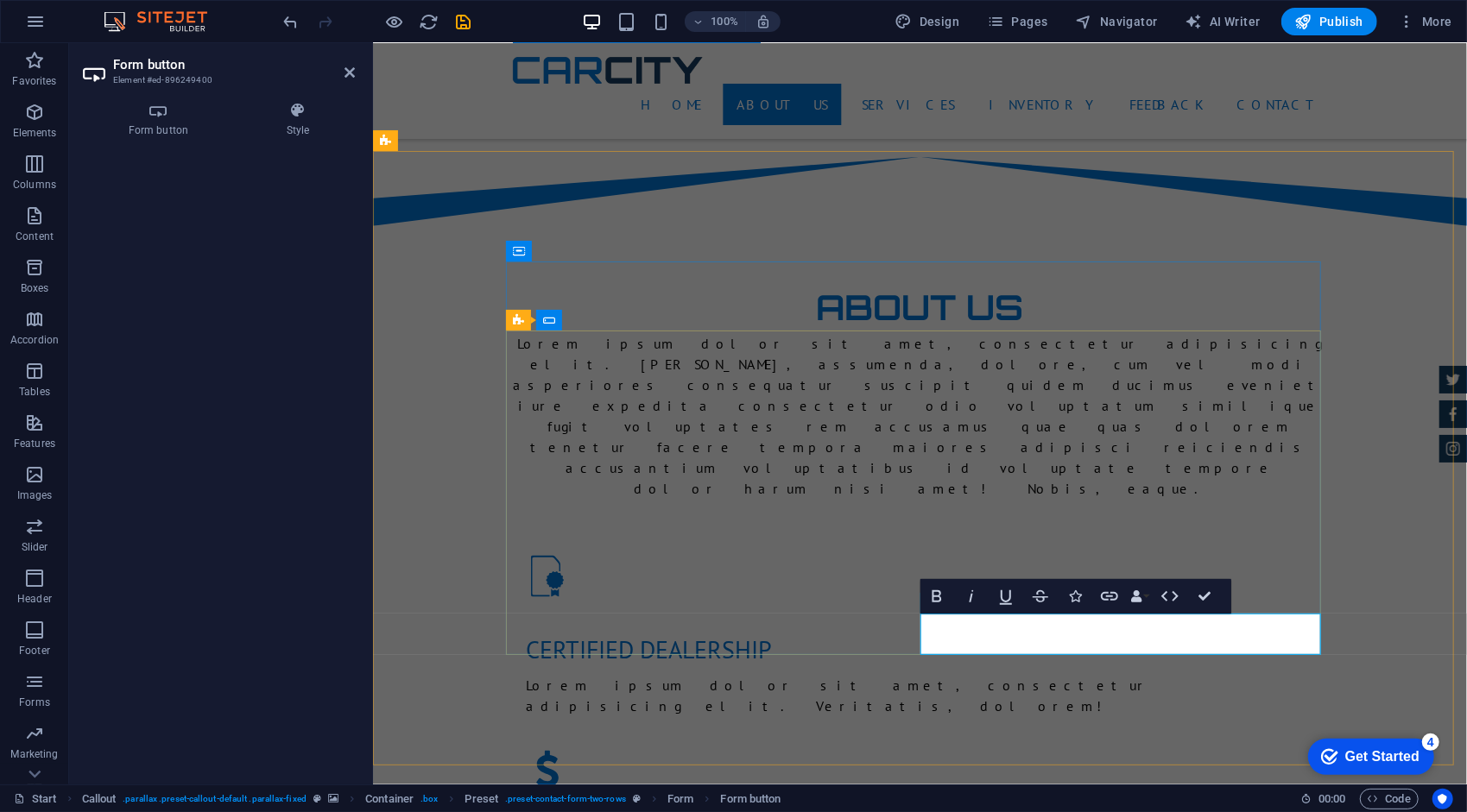
type button "Send your request"
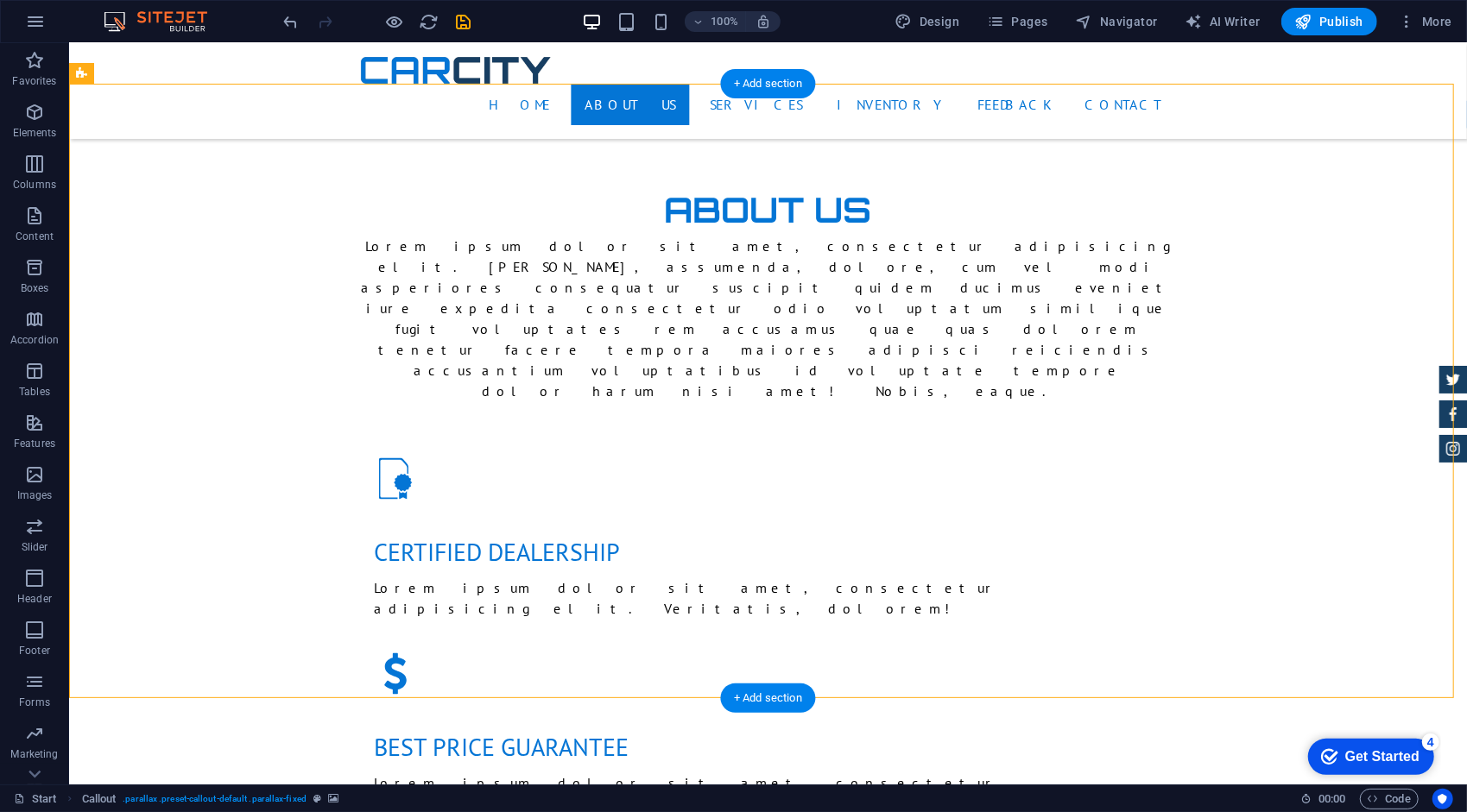
scroll to position [1307, 0]
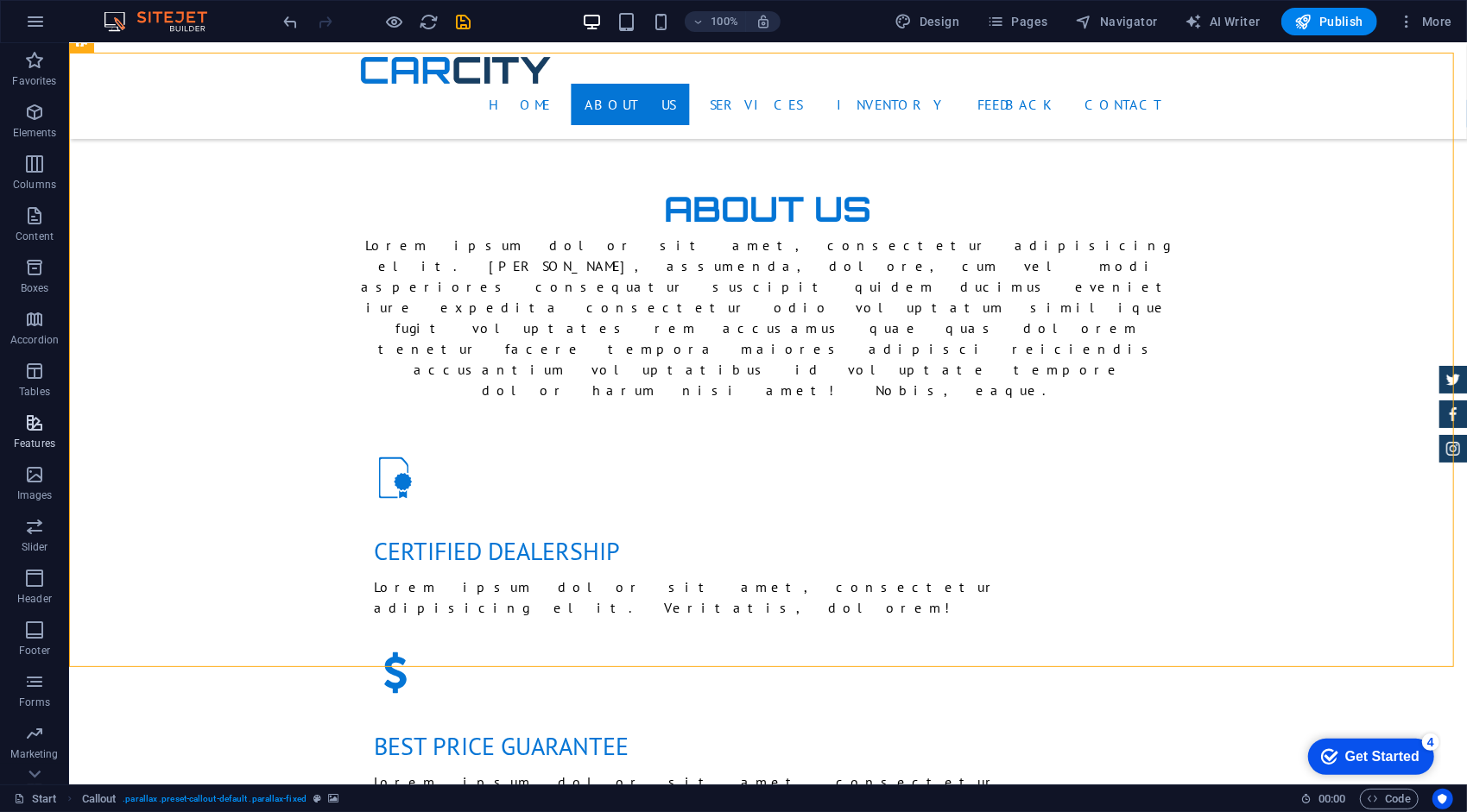
click at [23, 456] on button "Features" at bounding box center [34, 431] width 69 height 52
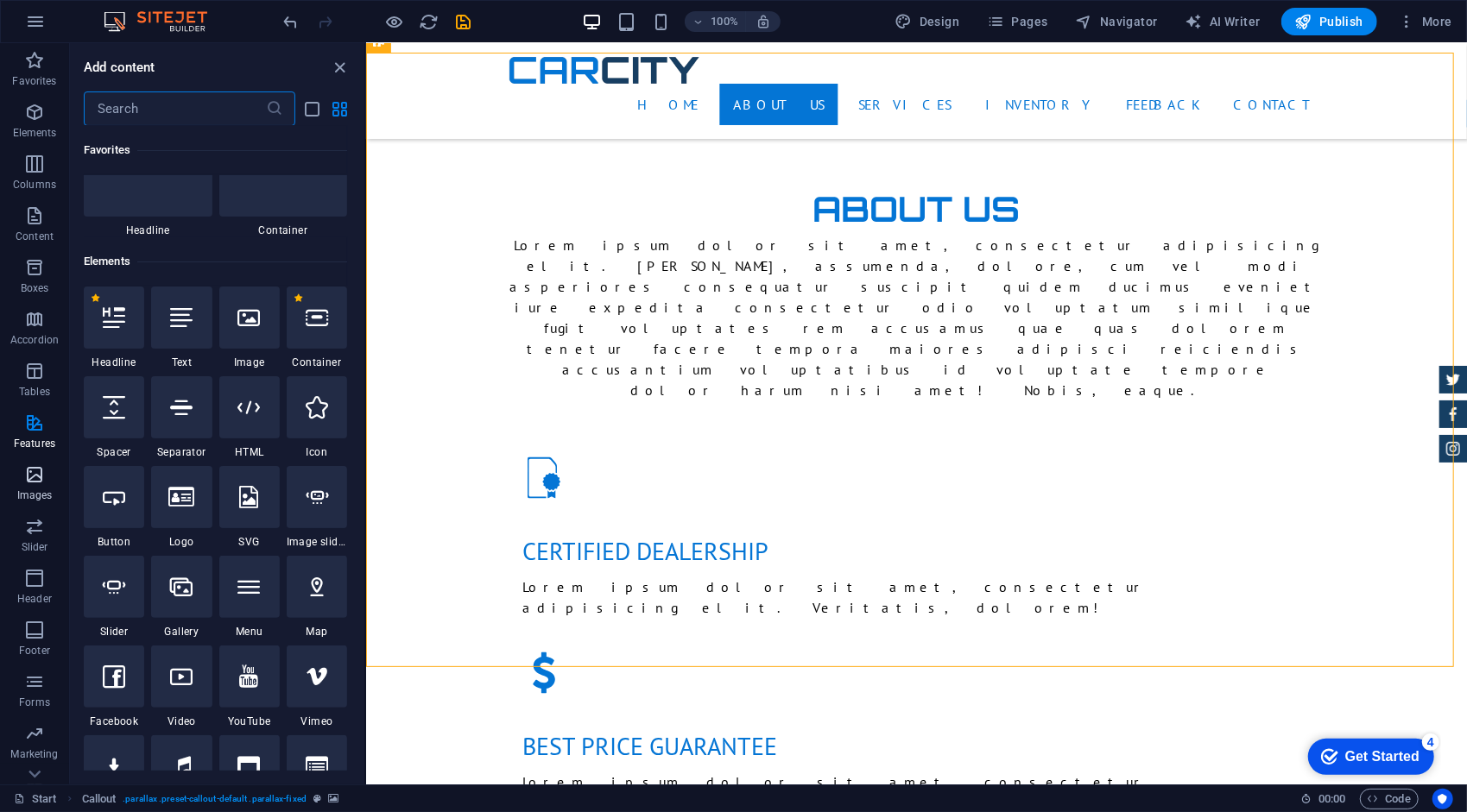
click at [28, 477] on icon "button" at bounding box center [34, 474] width 21 height 21
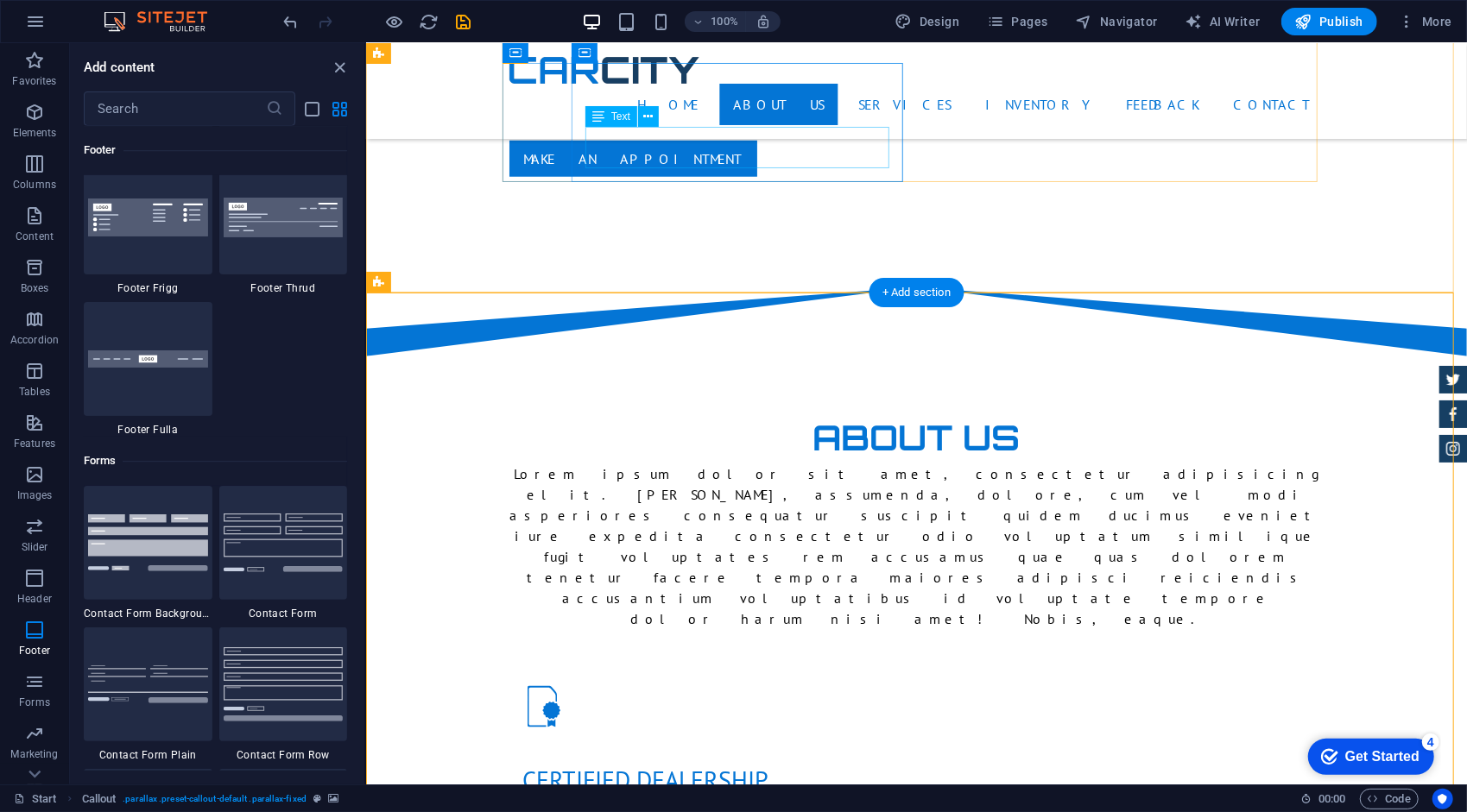
scroll to position [1048, 0]
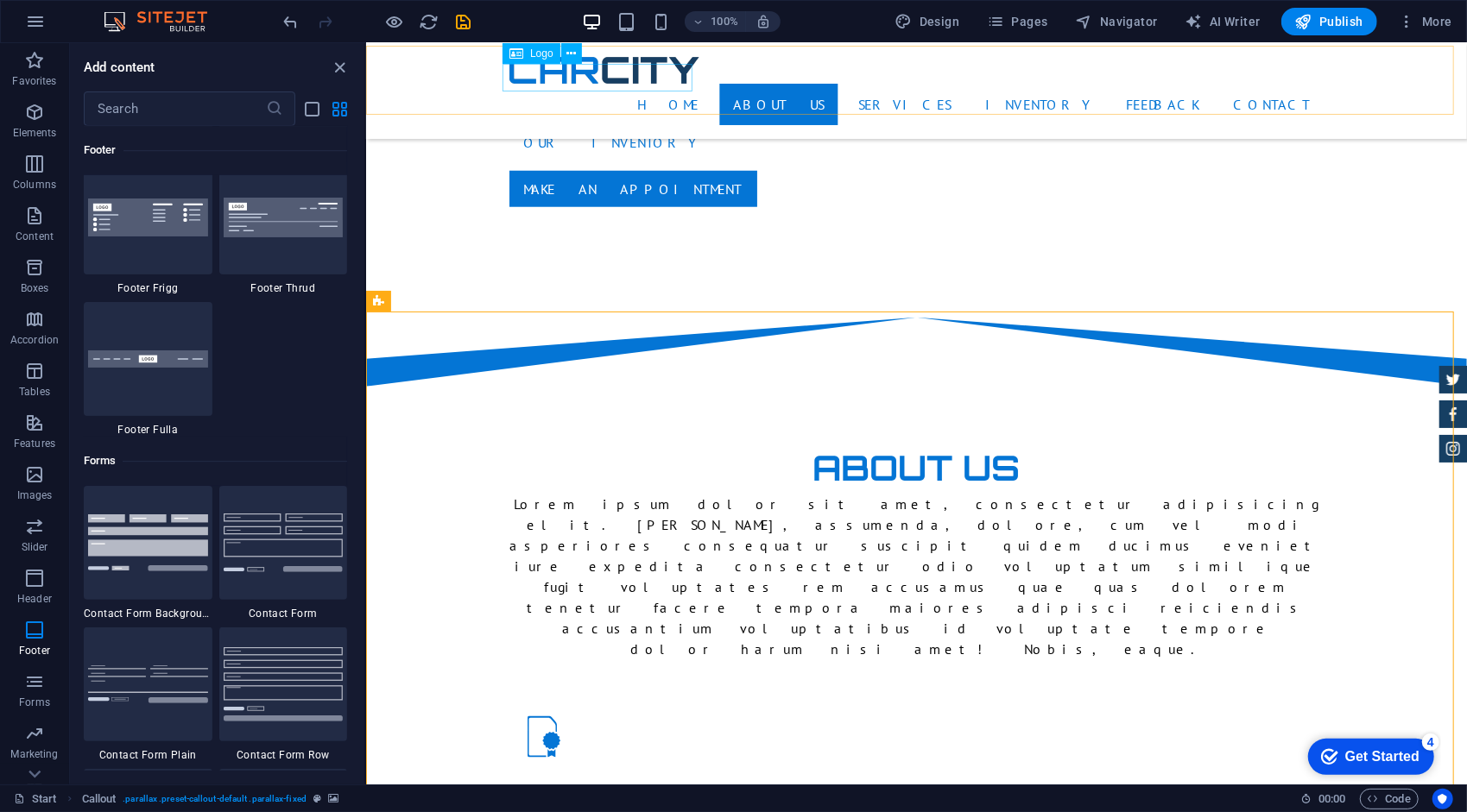
click at [618, 74] on div at bounding box center [916, 69] width 815 height 27
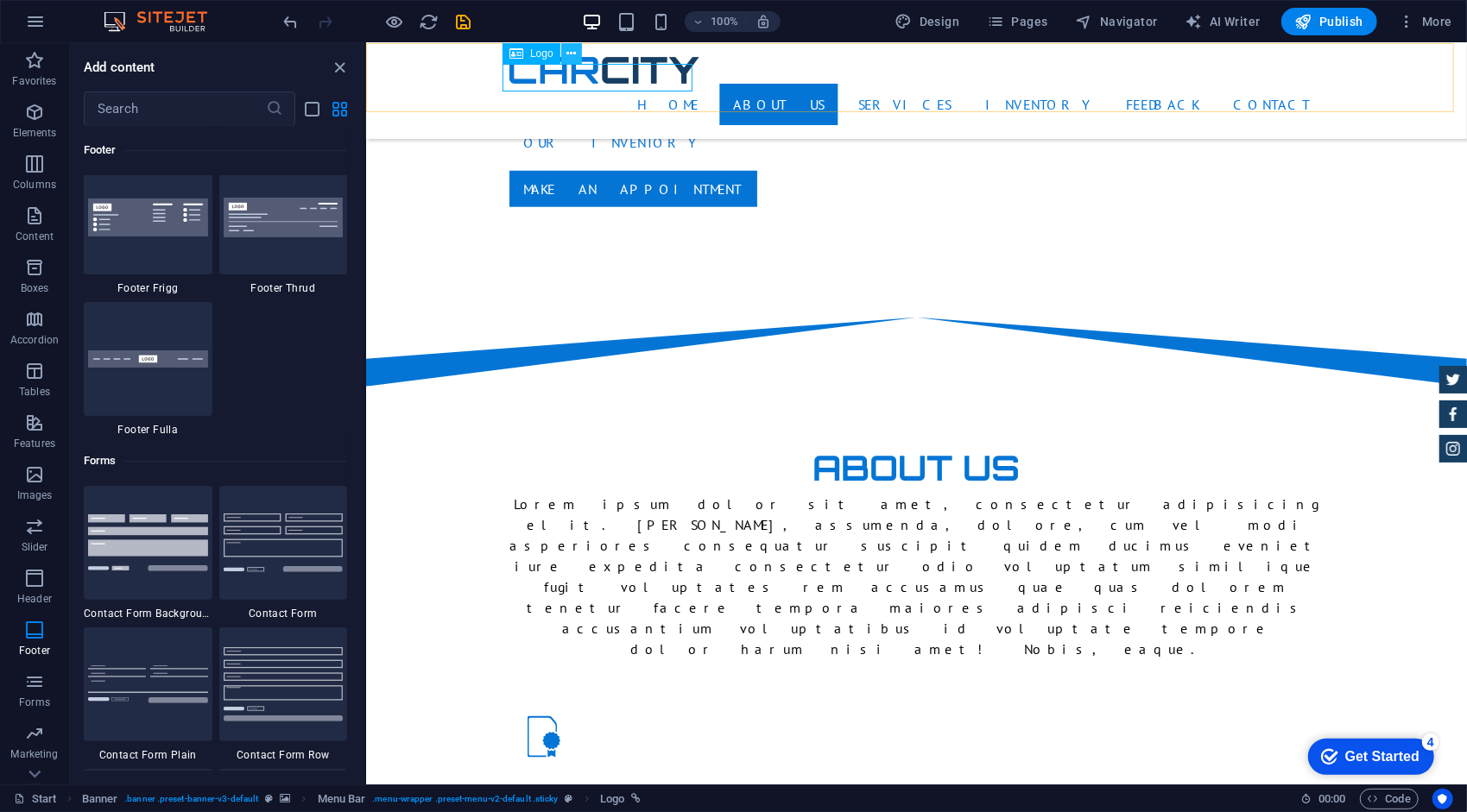
click at [568, 54] on icon at bounding box center [571, 54] width 10 height 18
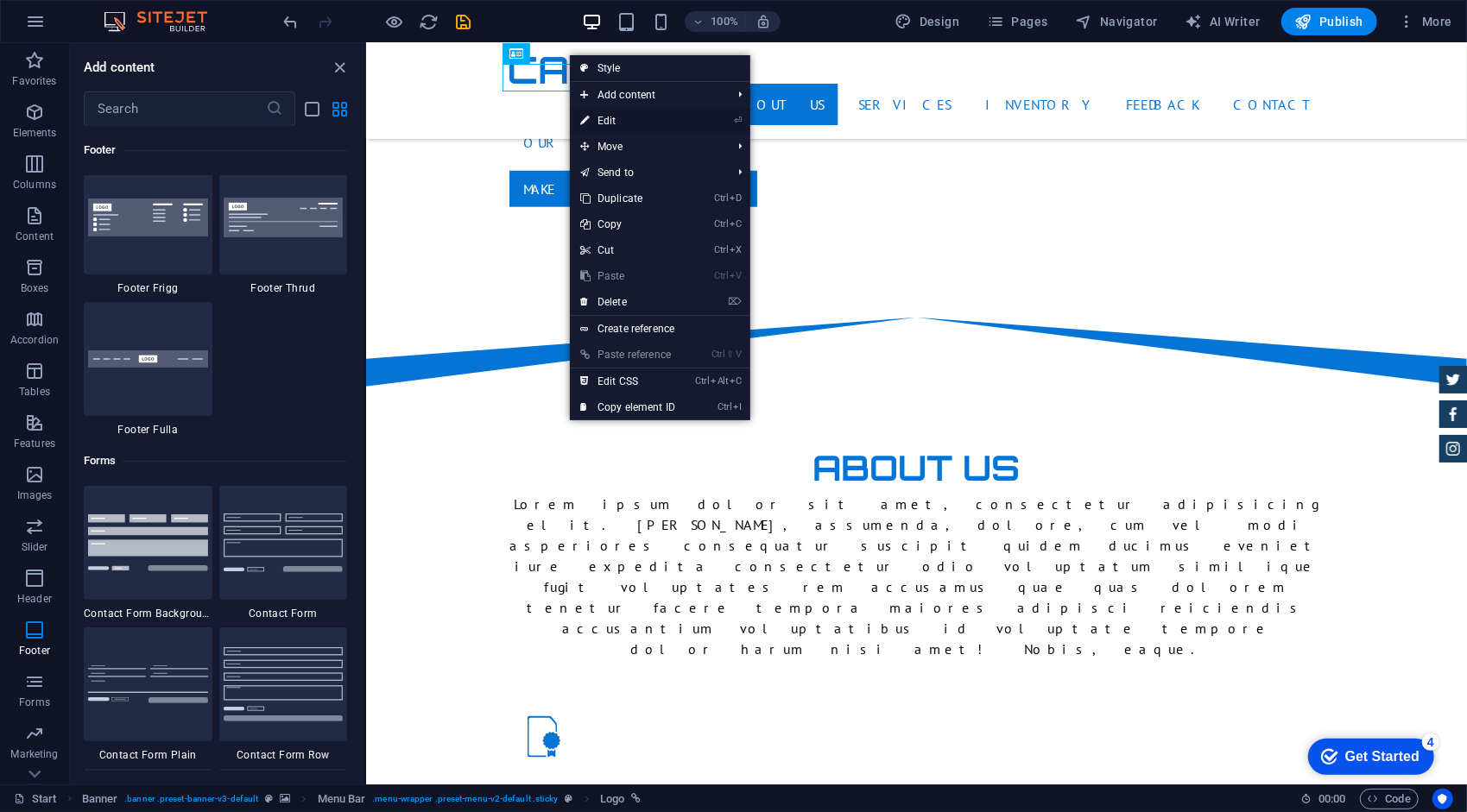
click at [660, 117] on link "⏎ Edit" at bounding box center [627, 121] width 115 height 26
select select "px"
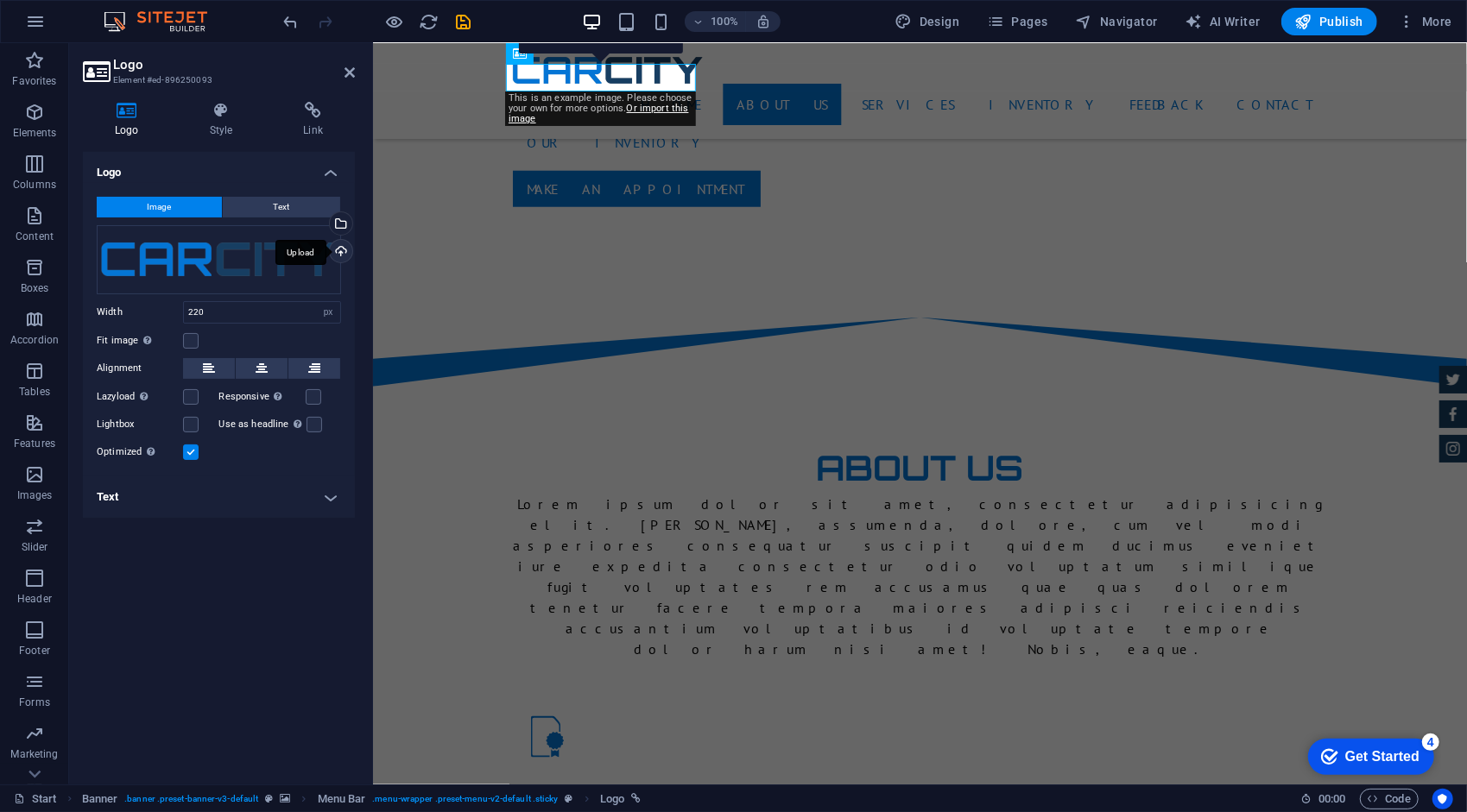
click at [340, 247] on div "Upload" at bounding box center [339, 252] width 26 height 26
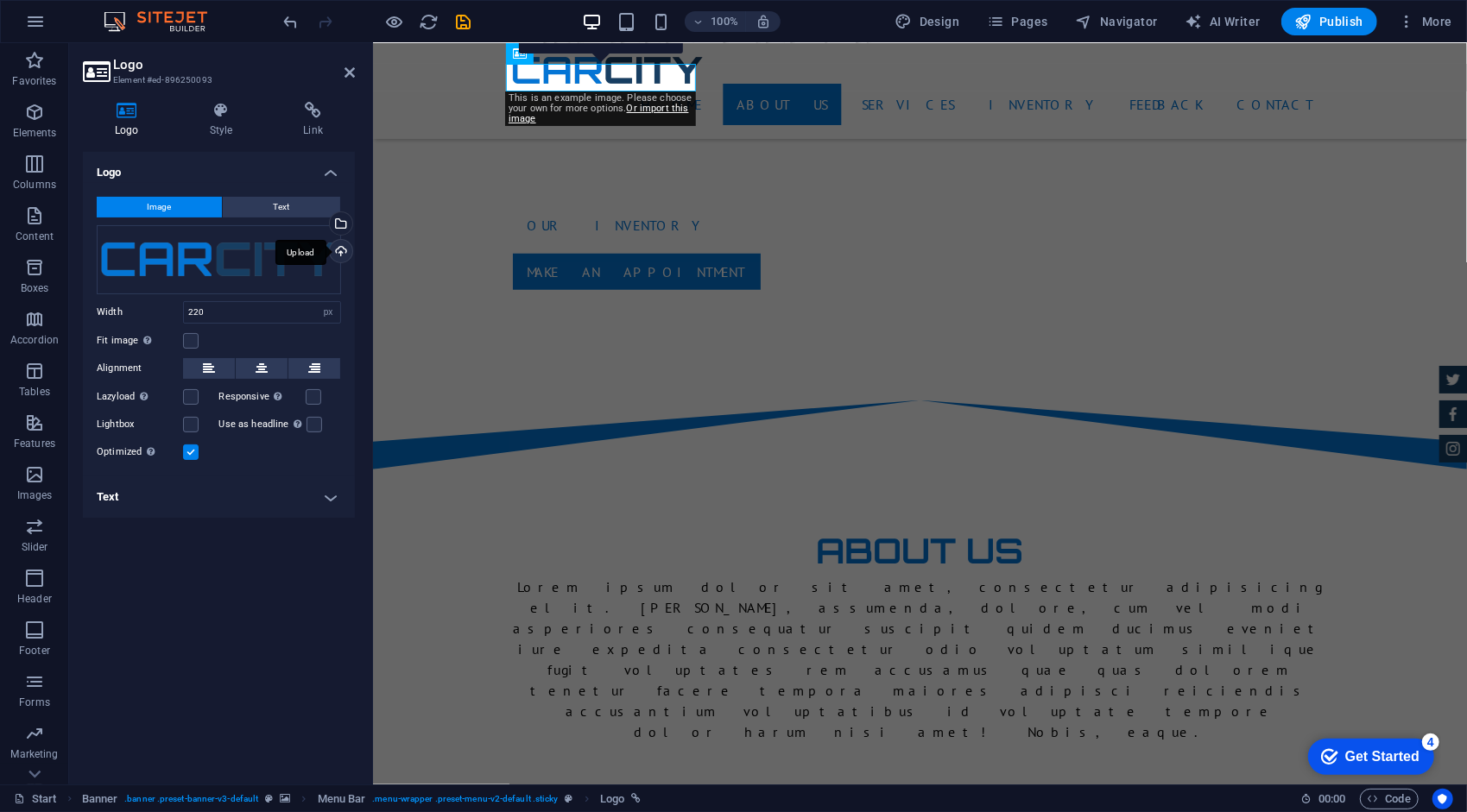
scroll to position [962, 0]
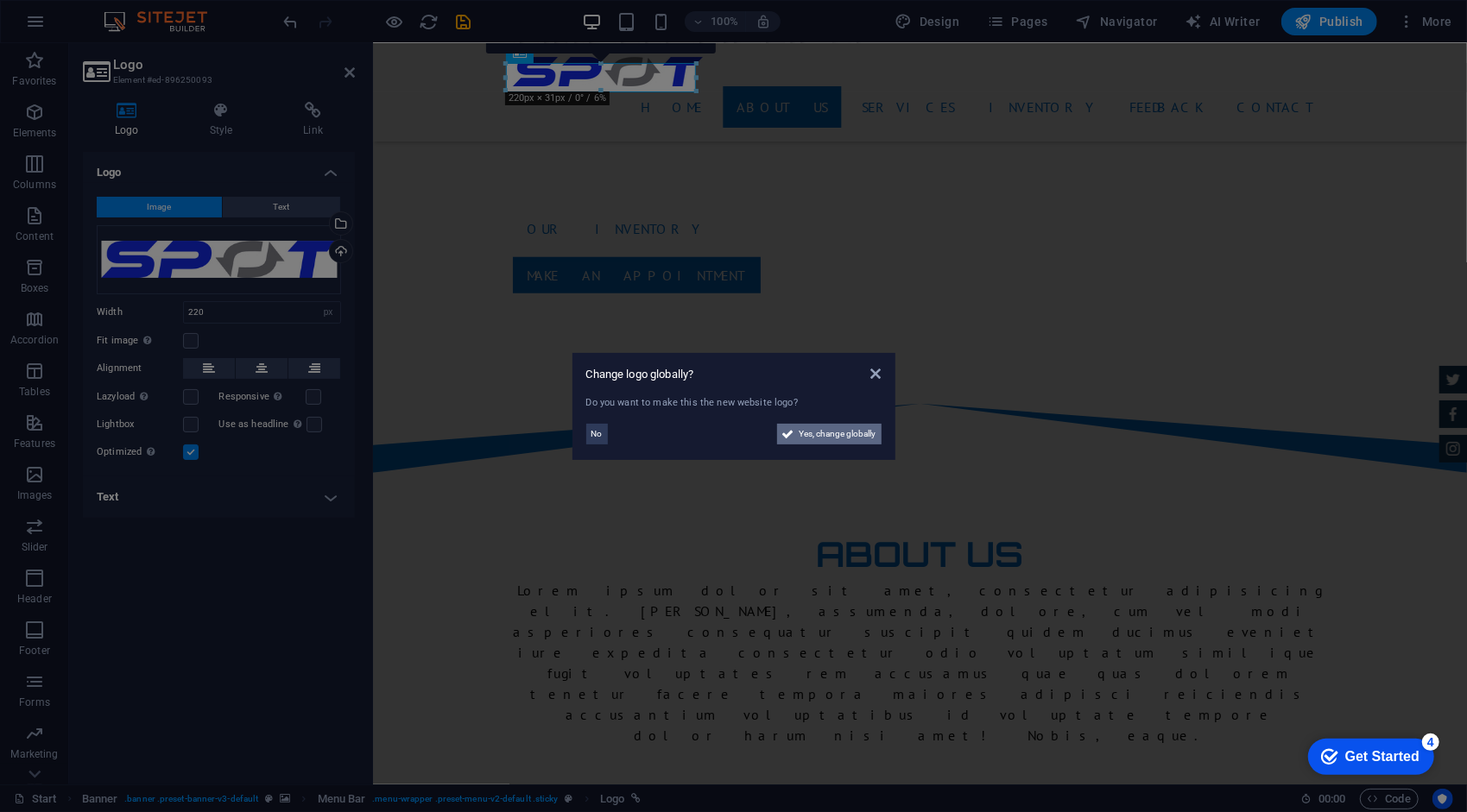
click at [825, 428] on span "Yes, change globally" at bounding box center [837, 433] width 77 height 21
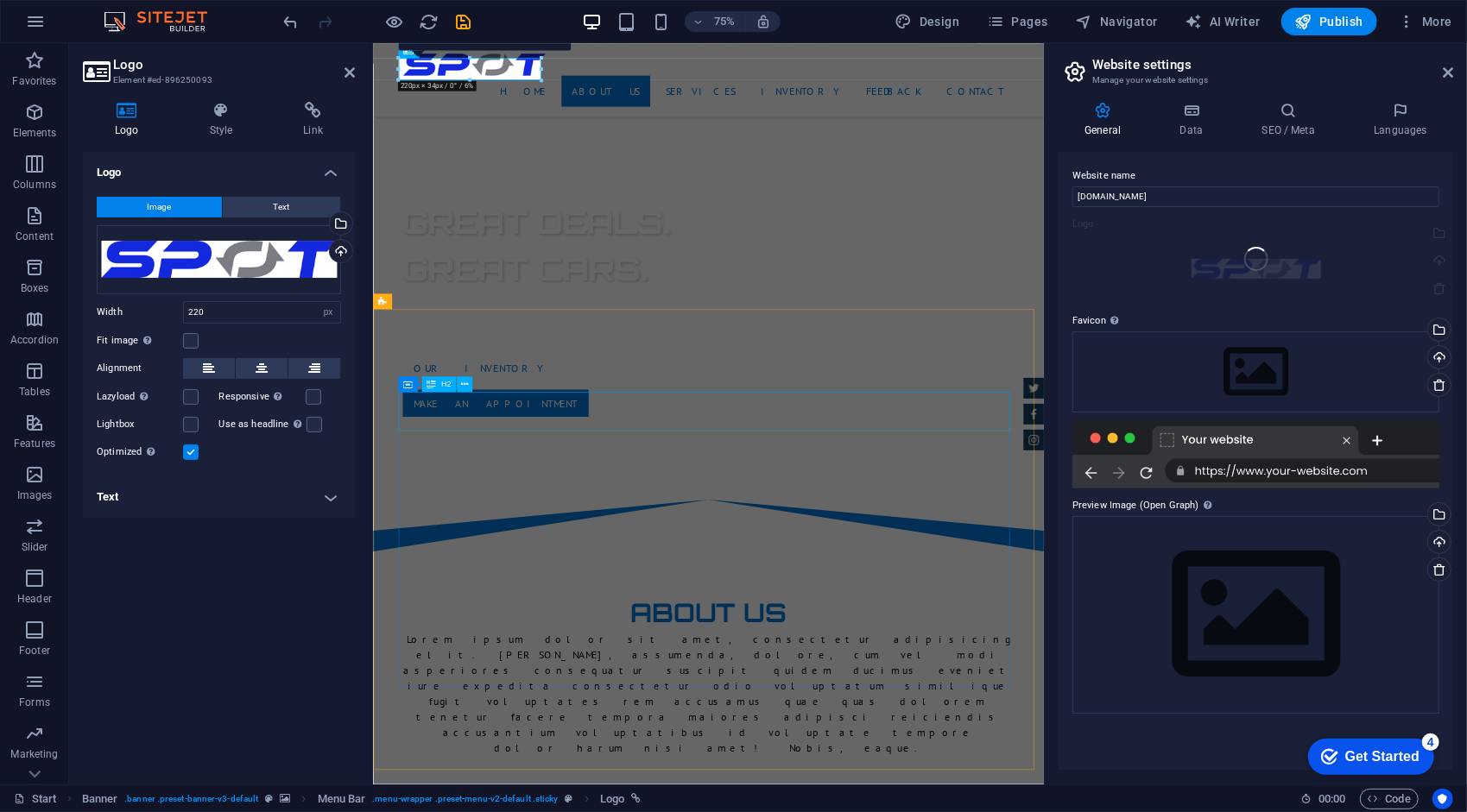
scroll to position [1209, 0]
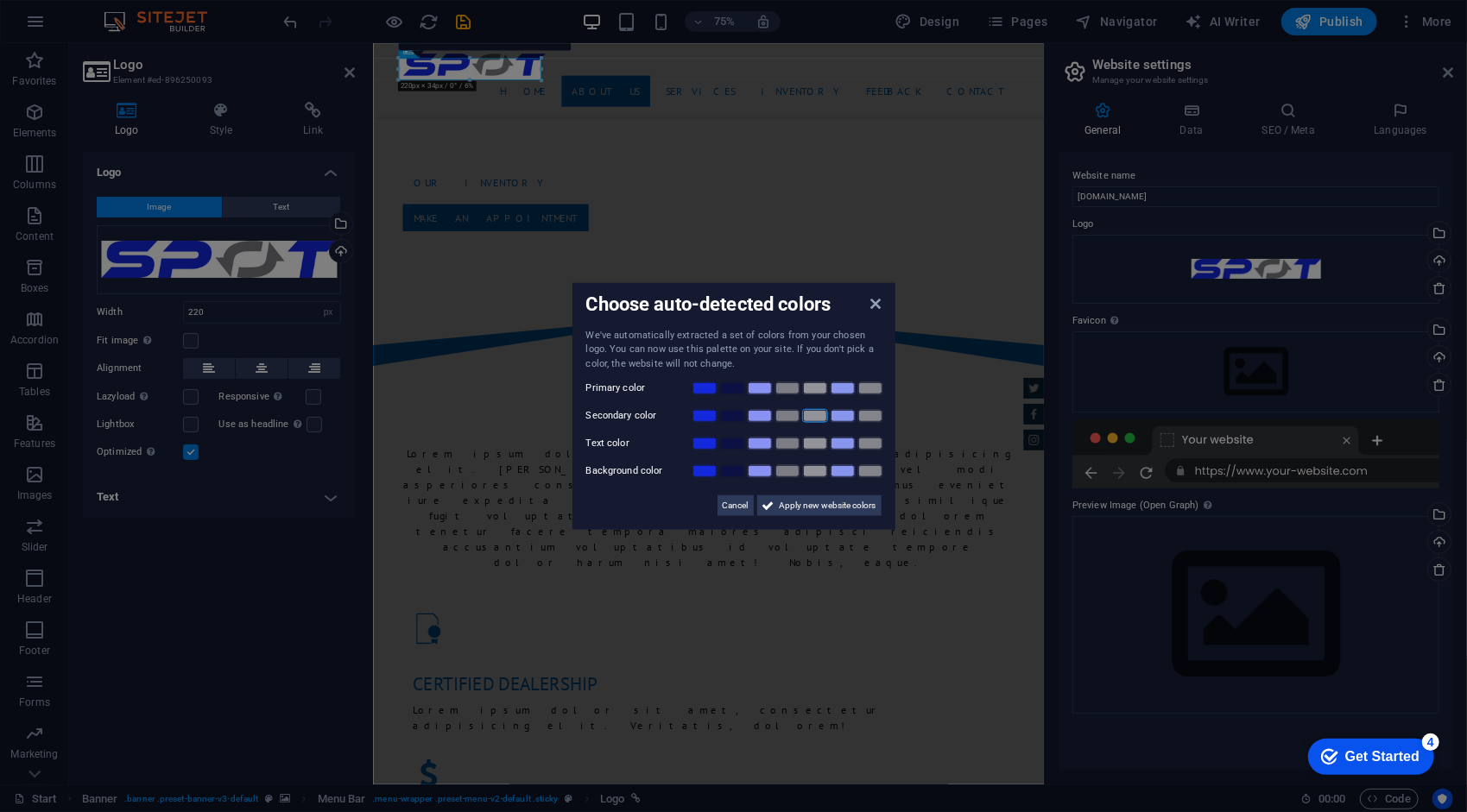
click at [808, 413] on link at bounding box center [815, 416] width 26 height 14
click at [709, 447] on link at bounding box center [705, 443] width 26 height 14
click at [707, 420] on link at bounding box center [705, 416] width 26 height 14
click at [713, 389] on link at bounding box center [705, 389] width 26 height 14
click at [807, 421] on link at bounding box center [815, 416] width 26 height 14
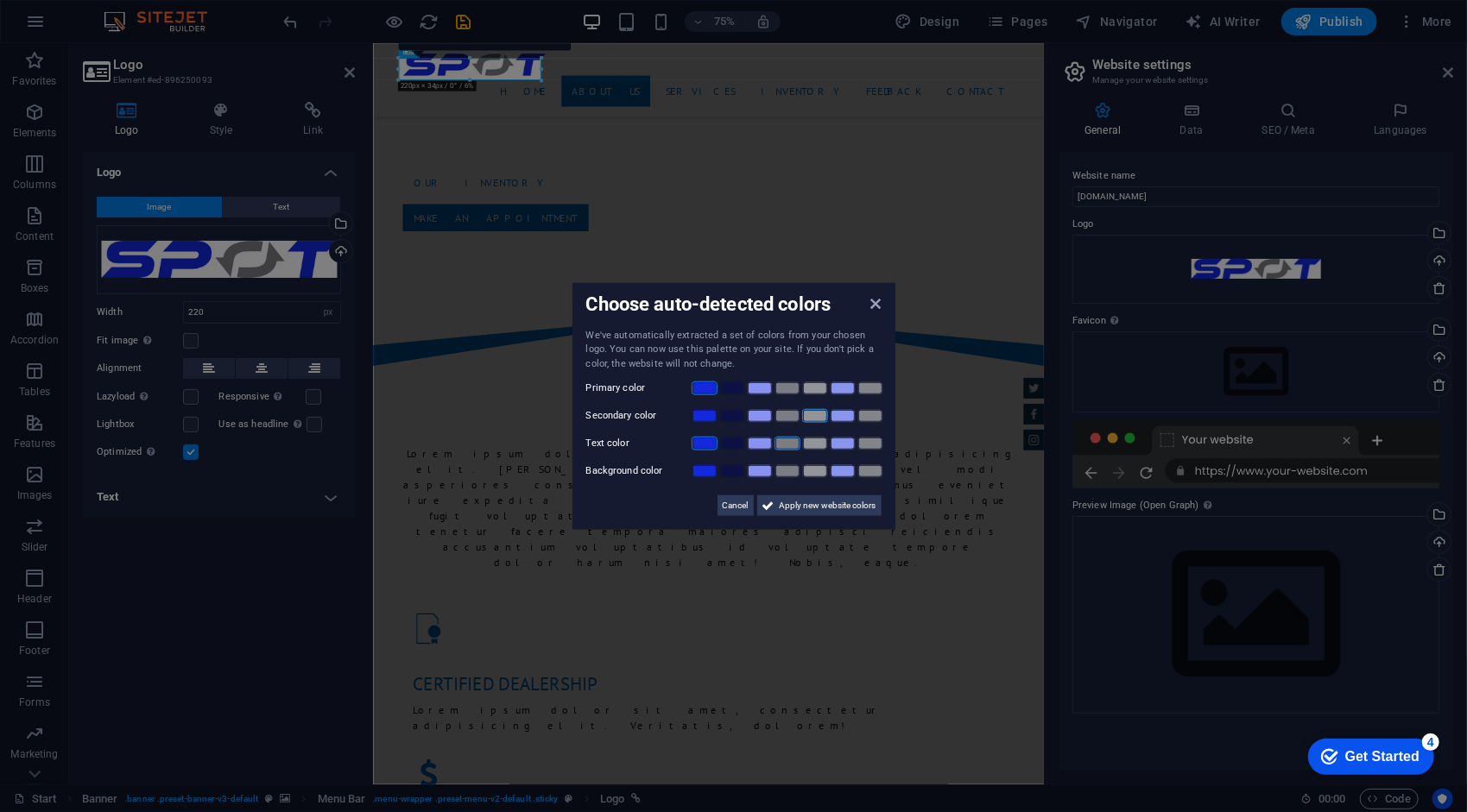
click at [783, 443] on link at bounding box center [787, 443] width 26 height 14
click at [848, 419] on link at bounding box center [843, 416] width 26 height 14
click at [734, 464] on link at bounding box center [732, 471] width 26 height 14
click at [829, 501] on span "Apply new website colors" at bounding box center [827, 506] width 96 height 21
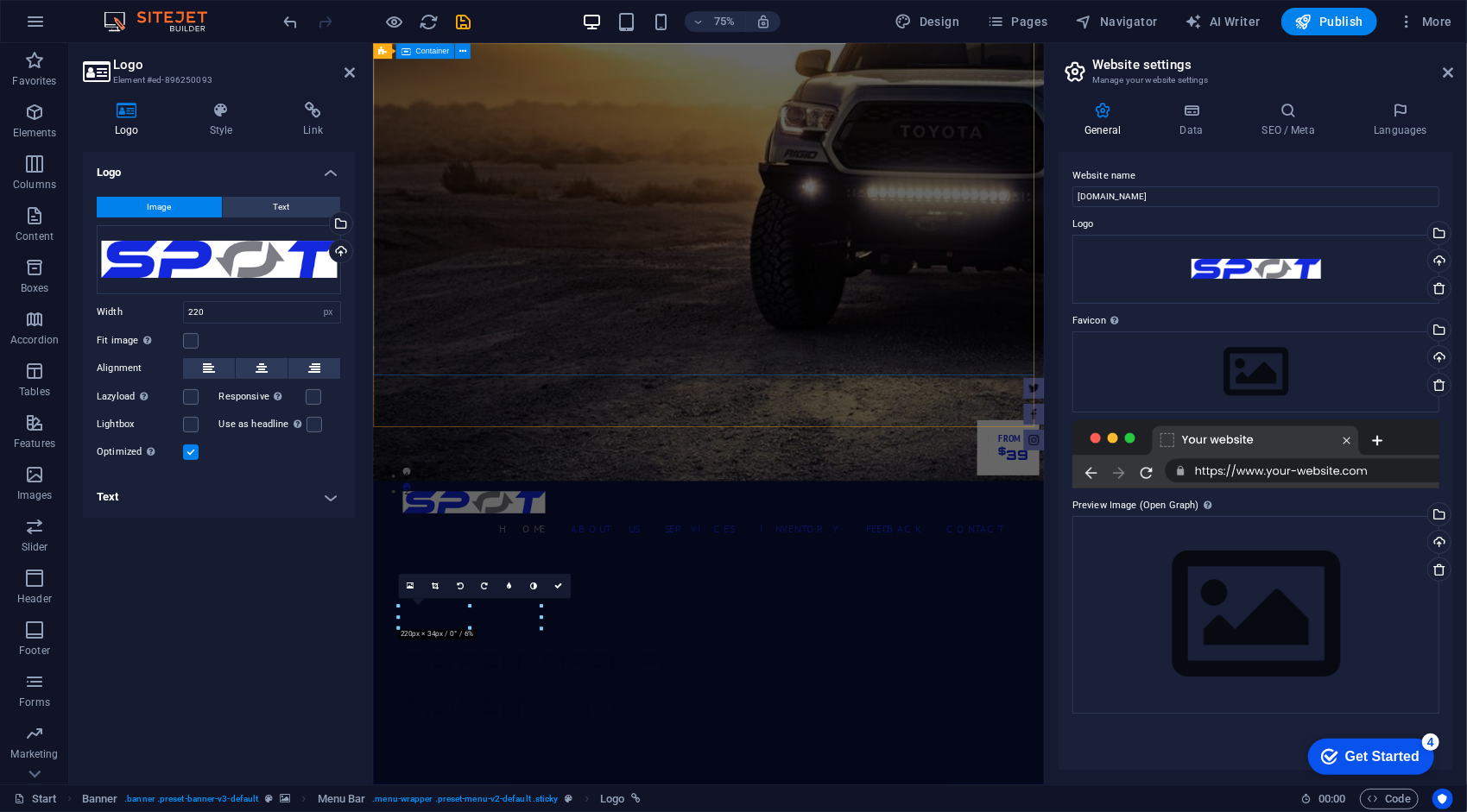
scroll to position [86, 0]
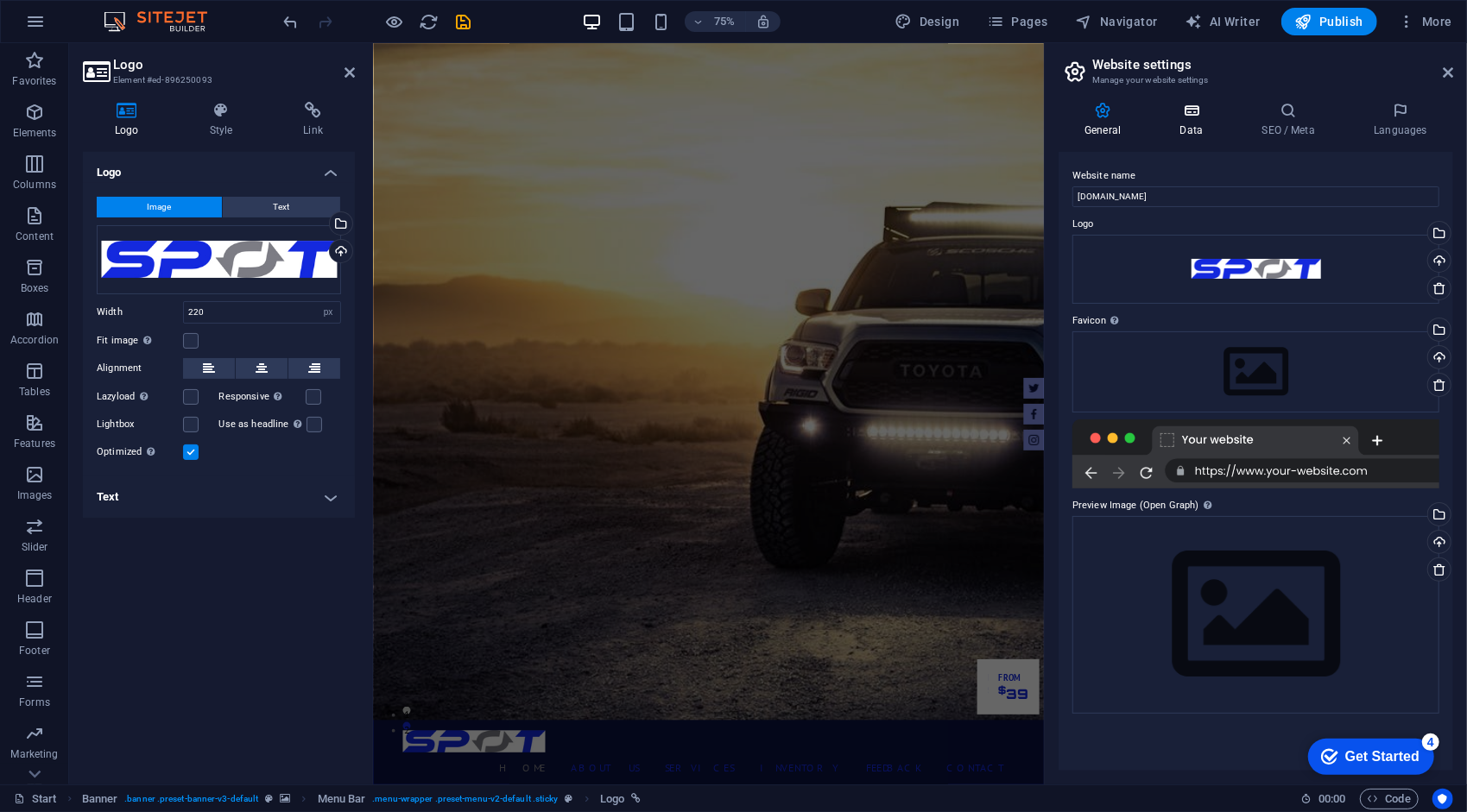
click at [1192, 117] on icon at bounding box center [1191, 109] width 76 height 17
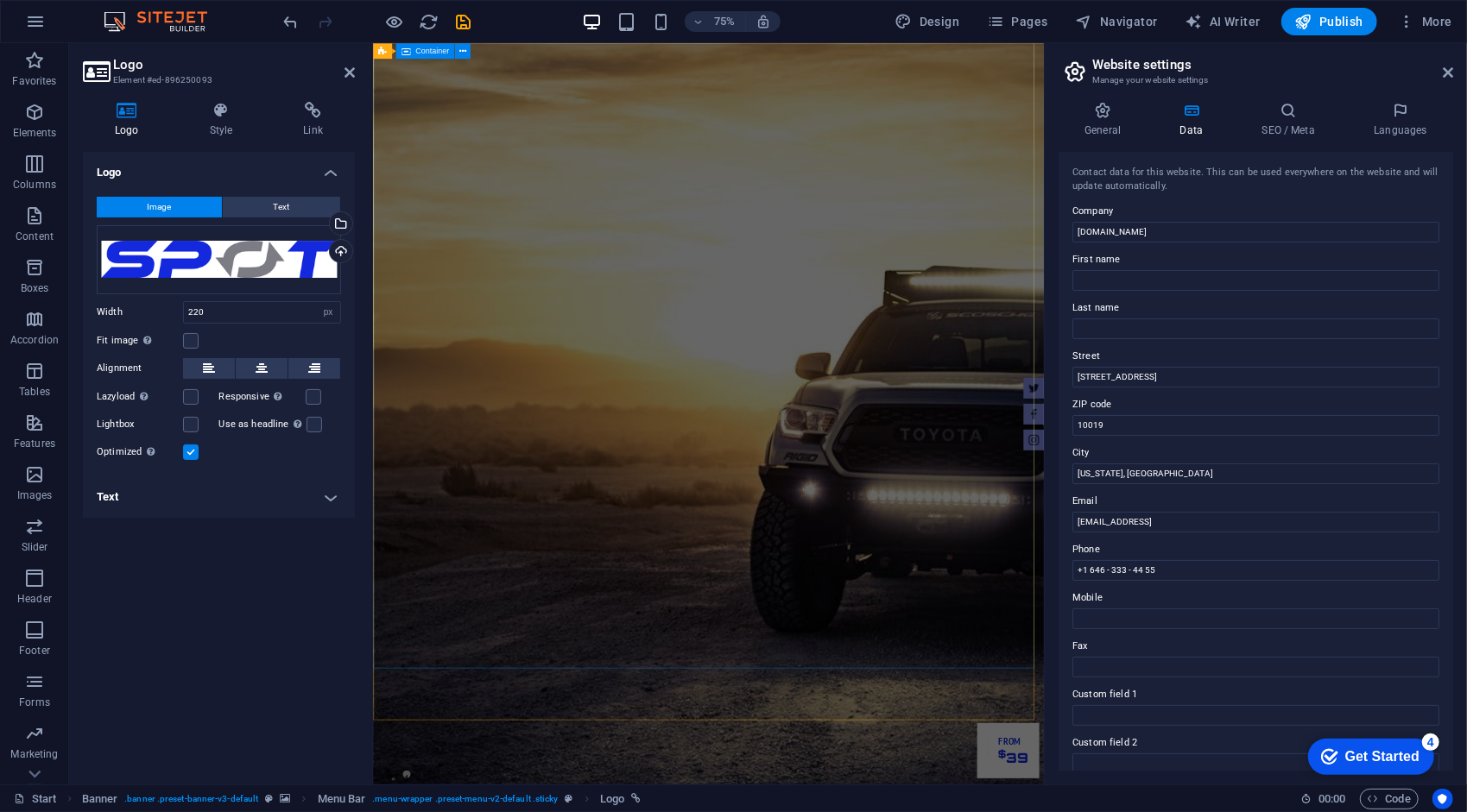
scroll to position [0, 0]
click at [351, 71] on icon at bounding box center [350, 73] width 10 height 14
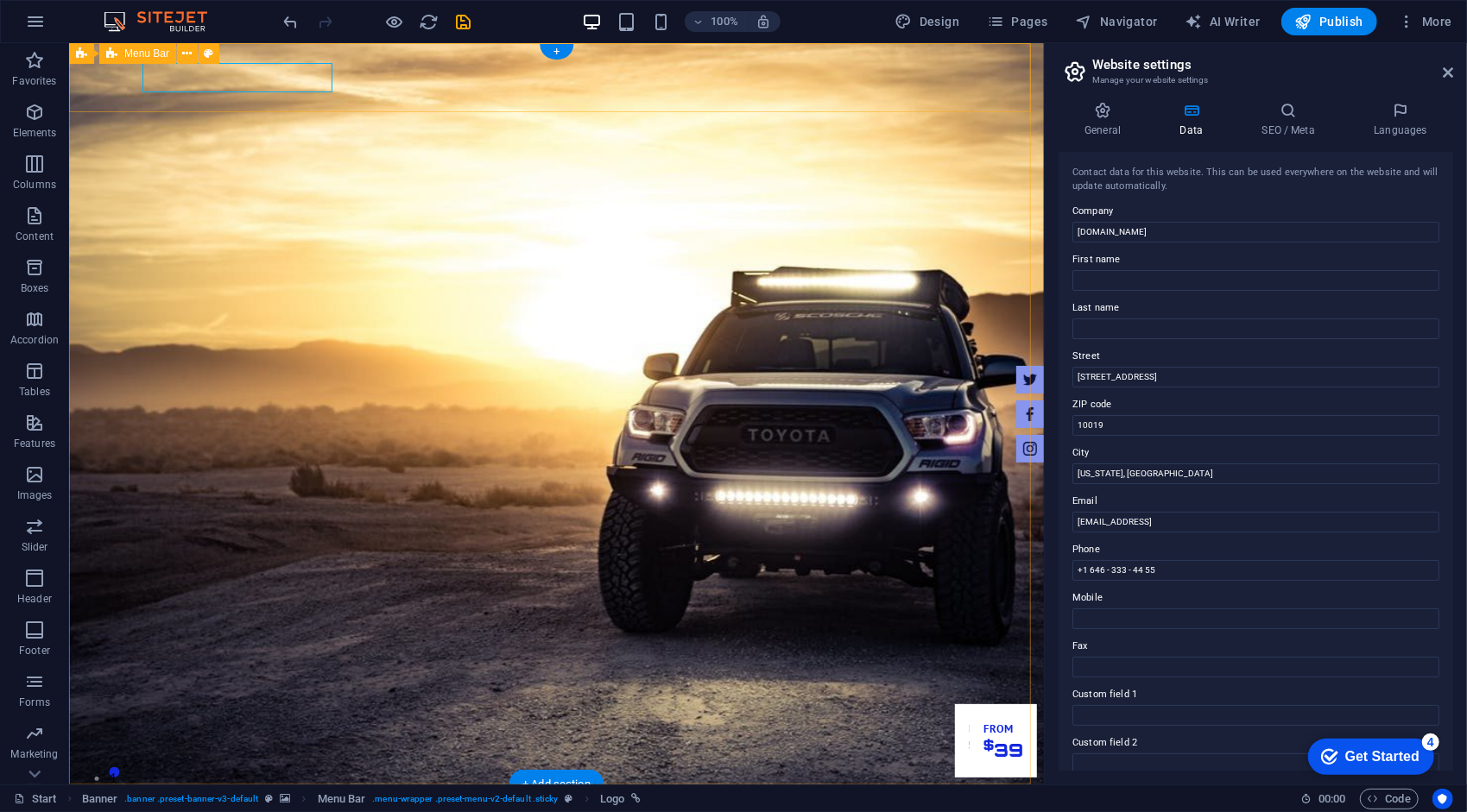
click at [142, 55] on icon at bounding box center [146, 54] width 10 height 18
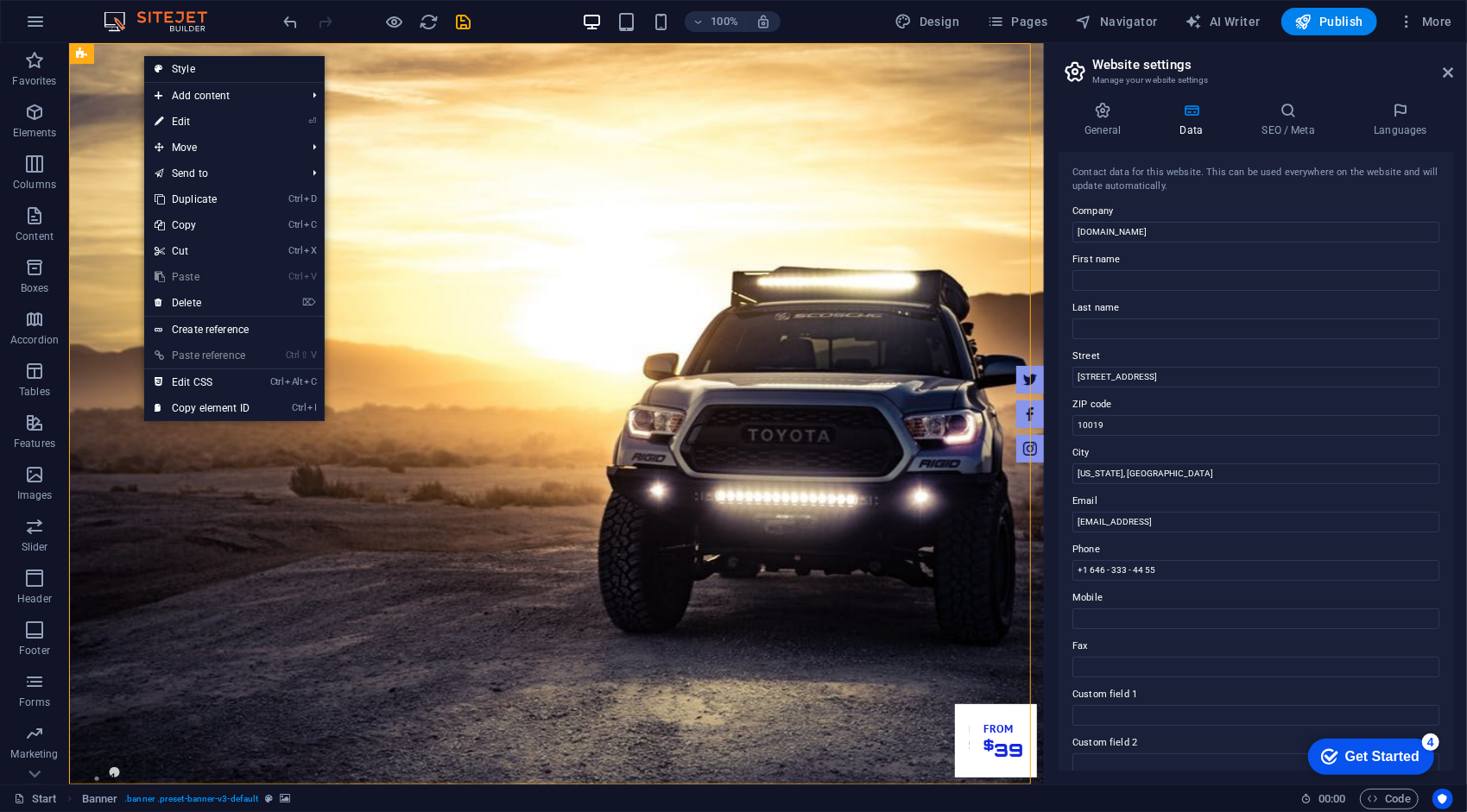
click at [161, 64] on icon at bounding box center [158, 69] width 9 height 26
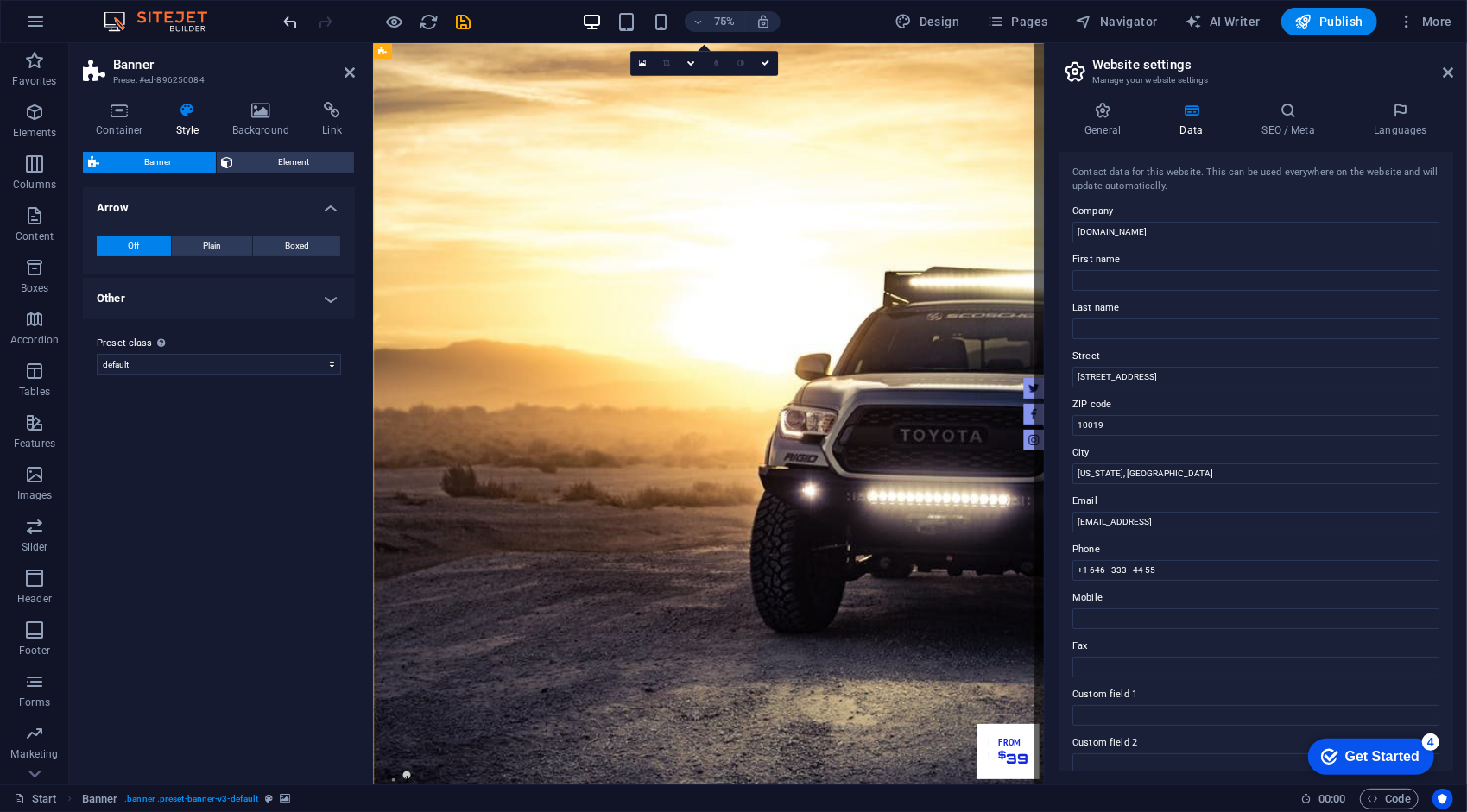
click at [282, 24] on icon "undo" at bounding box center [291, 22] width 20 height 20
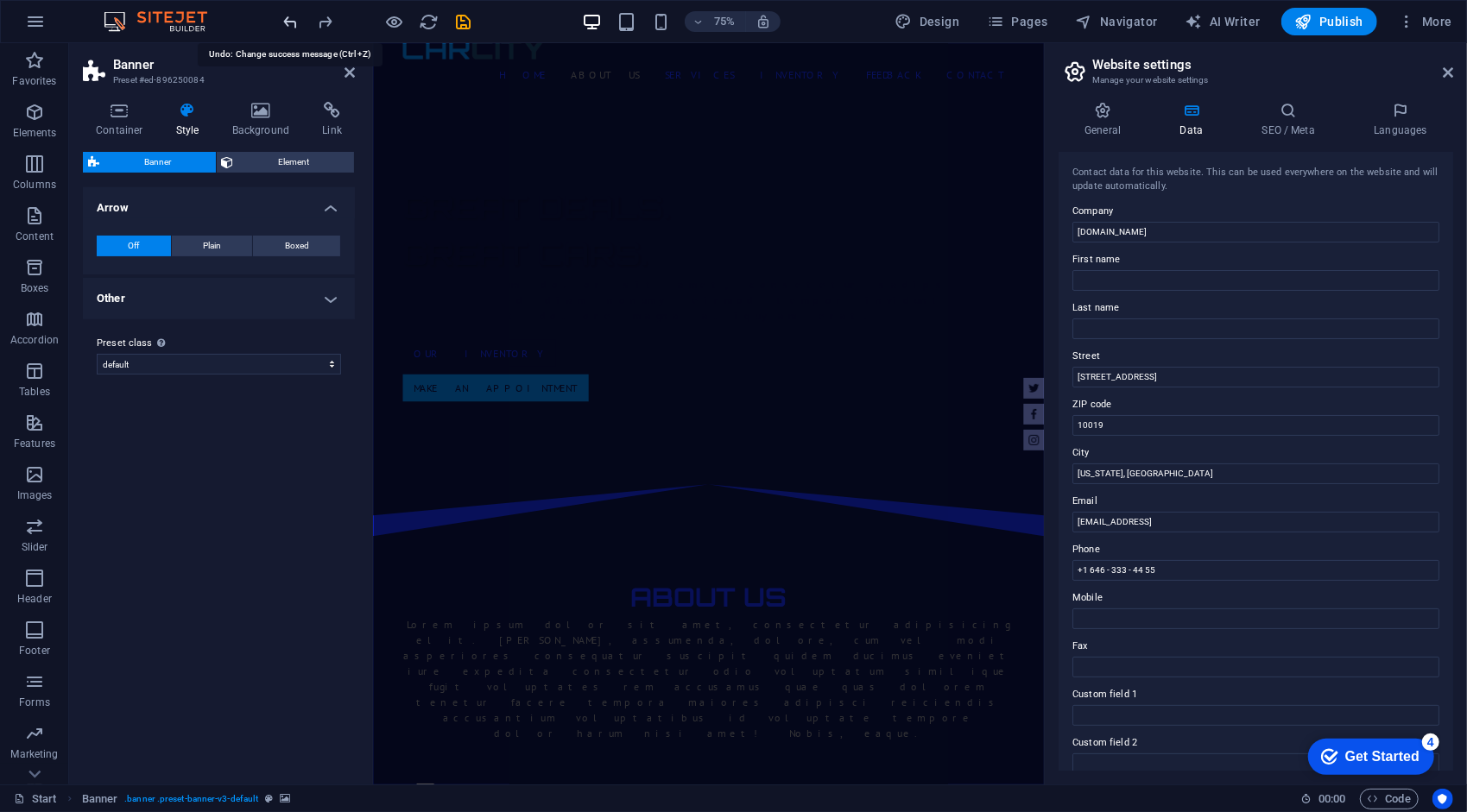
scroll to position [1552, 0]
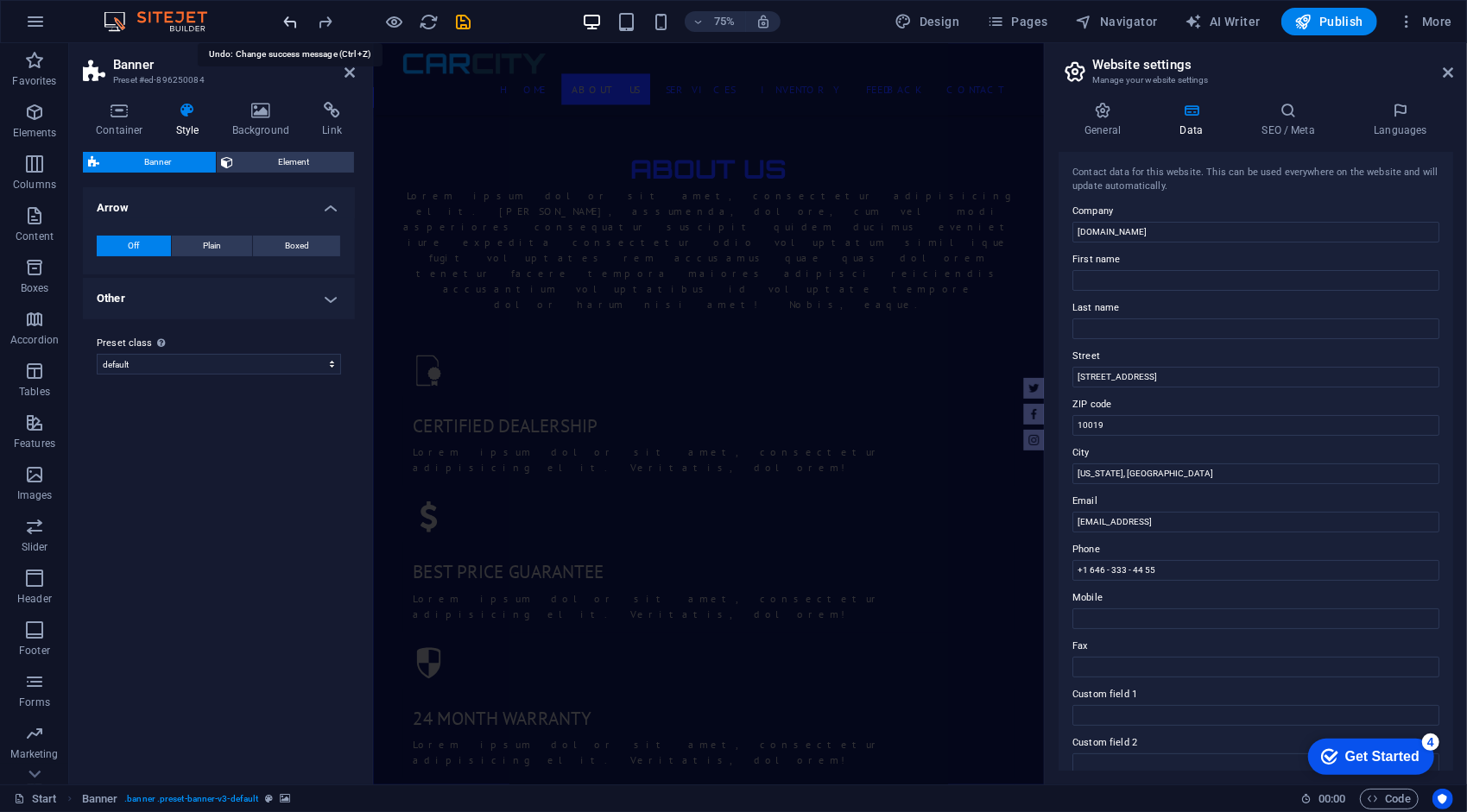
click at [285, 24] on icon "undo" at bounding box center [291, 22] width 20 height 20
click at [325, 21] on icon "redo" at bounding box center [326, 22] width 20 height 20
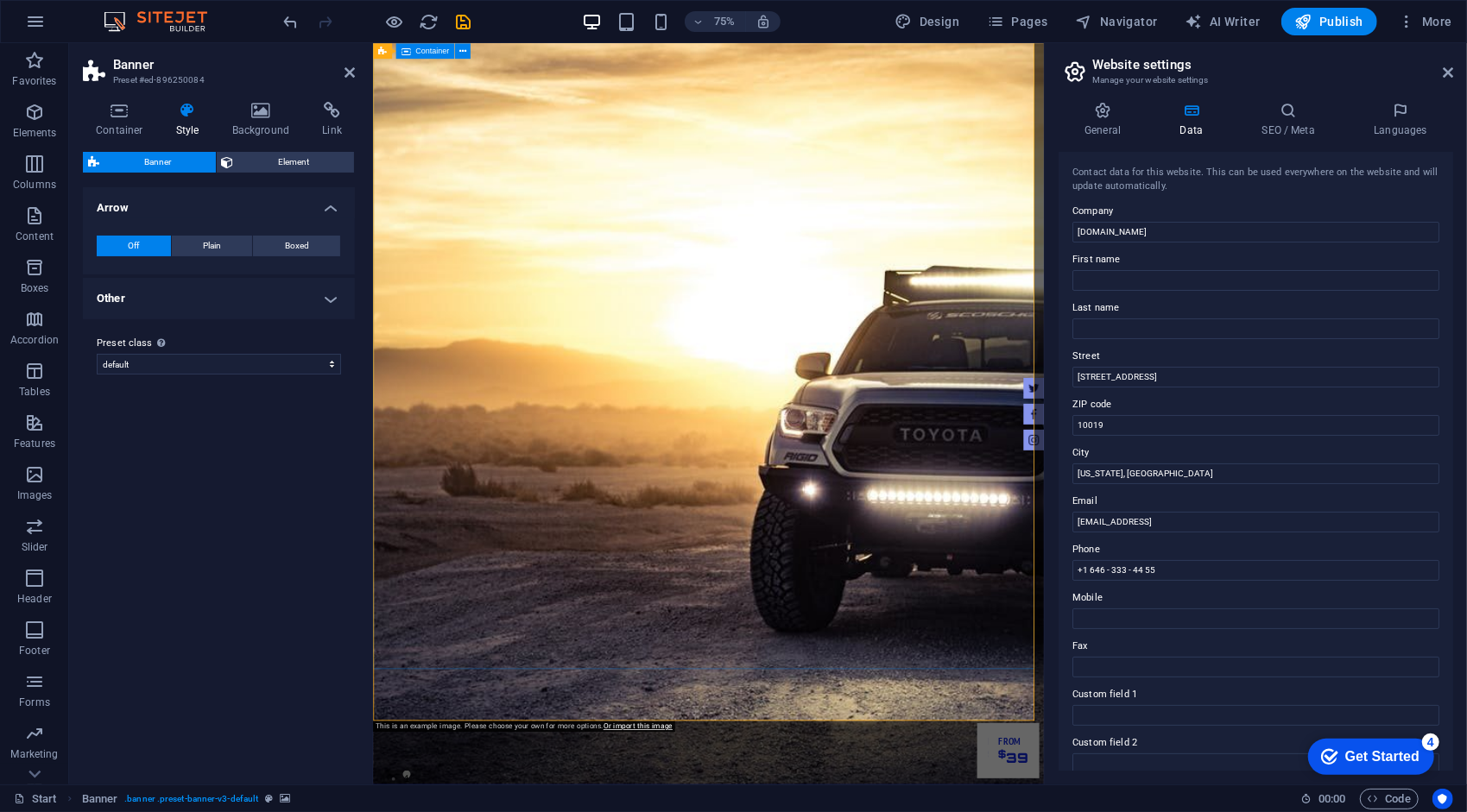
scroll to position [0, 0]
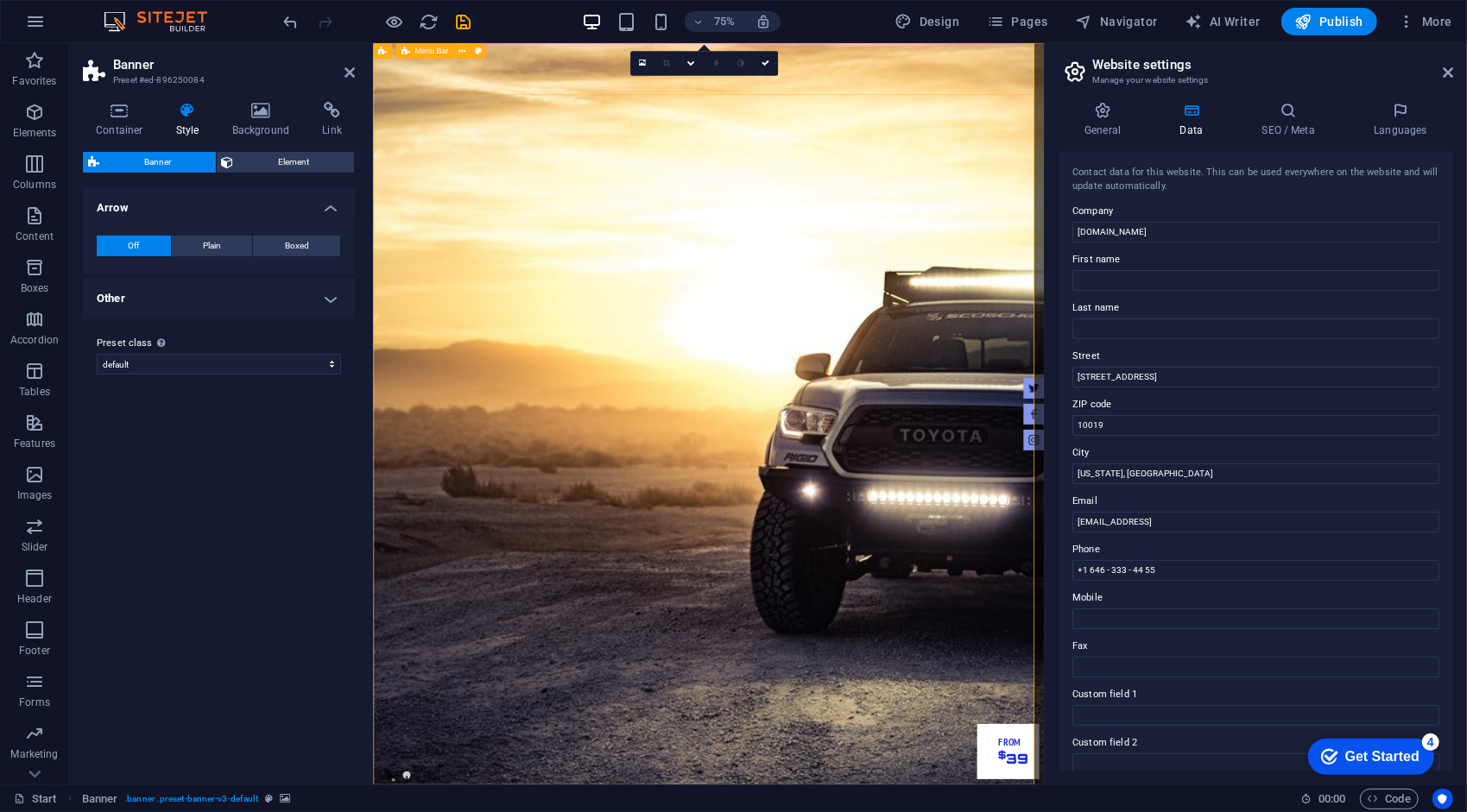
click at [476, 50] on icon at bounding box center [477, 51] width 7 height 14
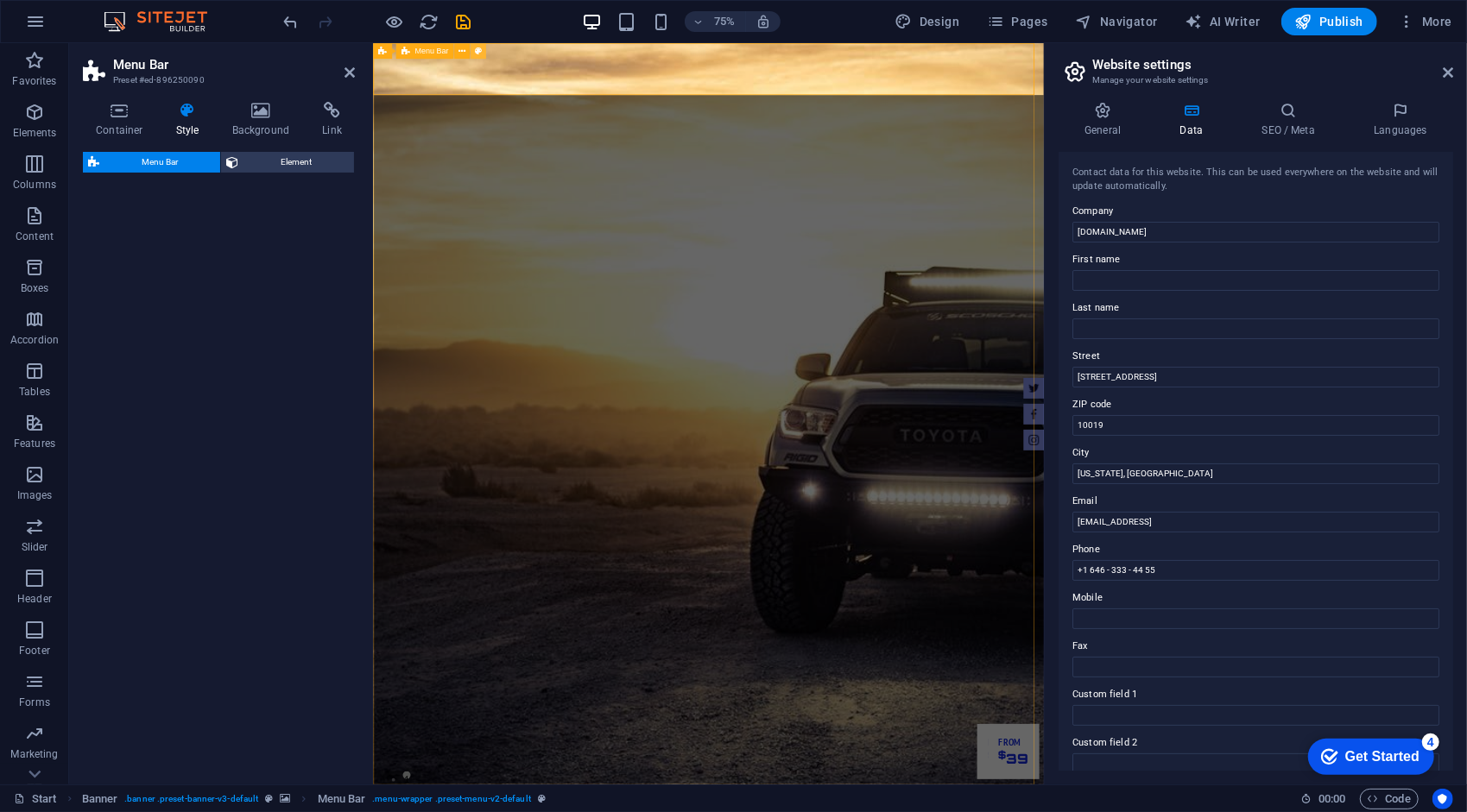
select select "rem"
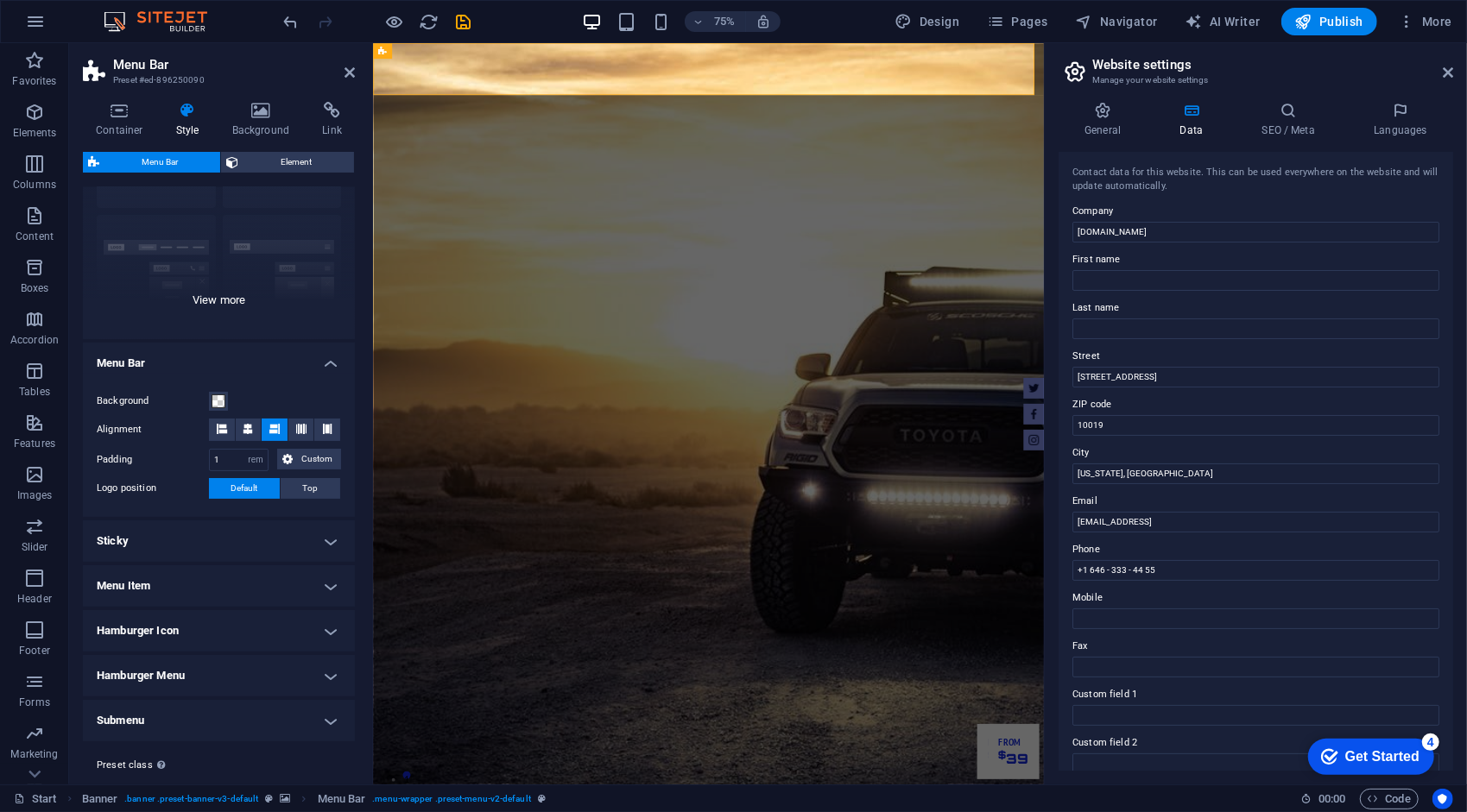
scroll to position [176, 0]
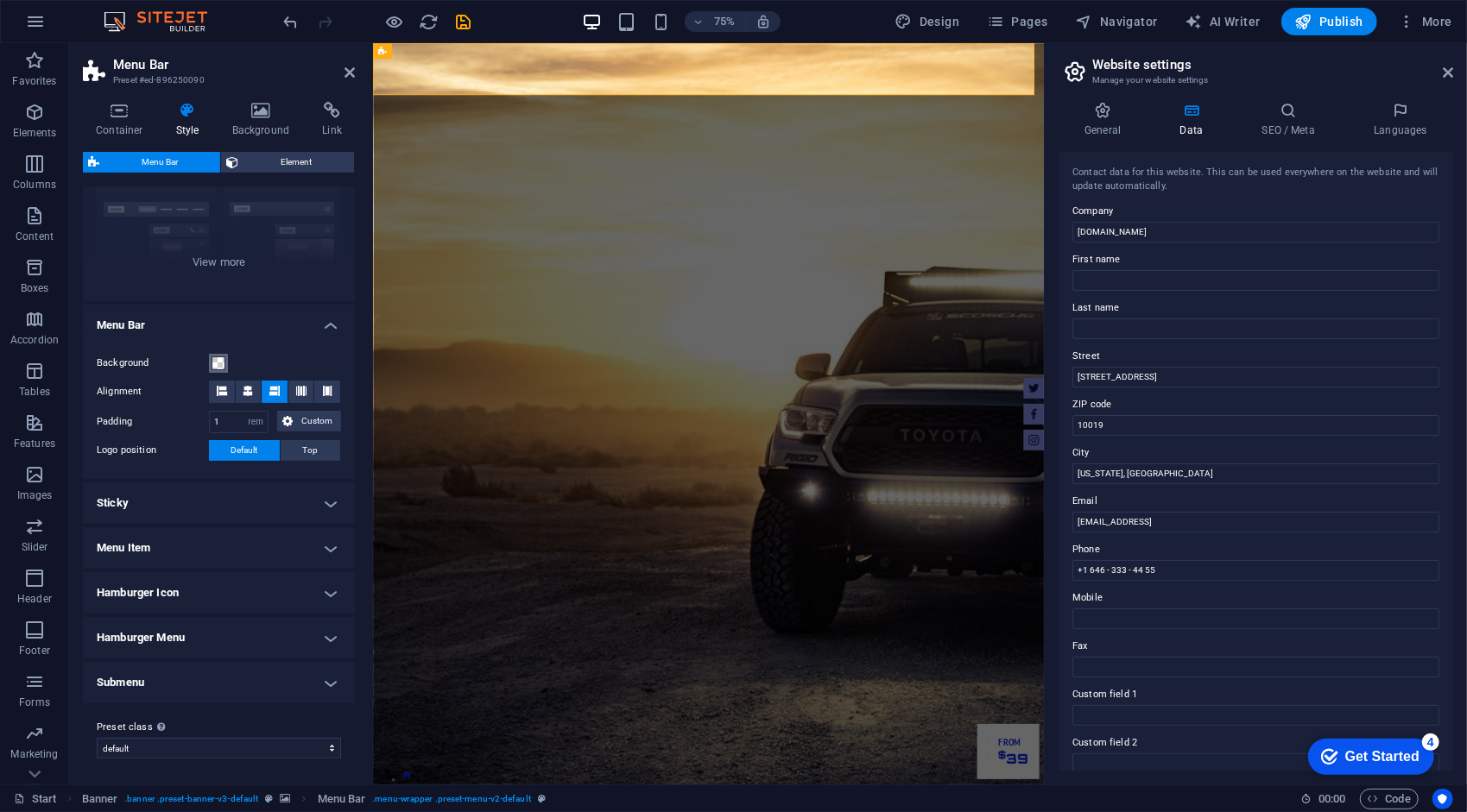
click at [220, 364] on span at bounding box center [219, 364] width 14 height 14
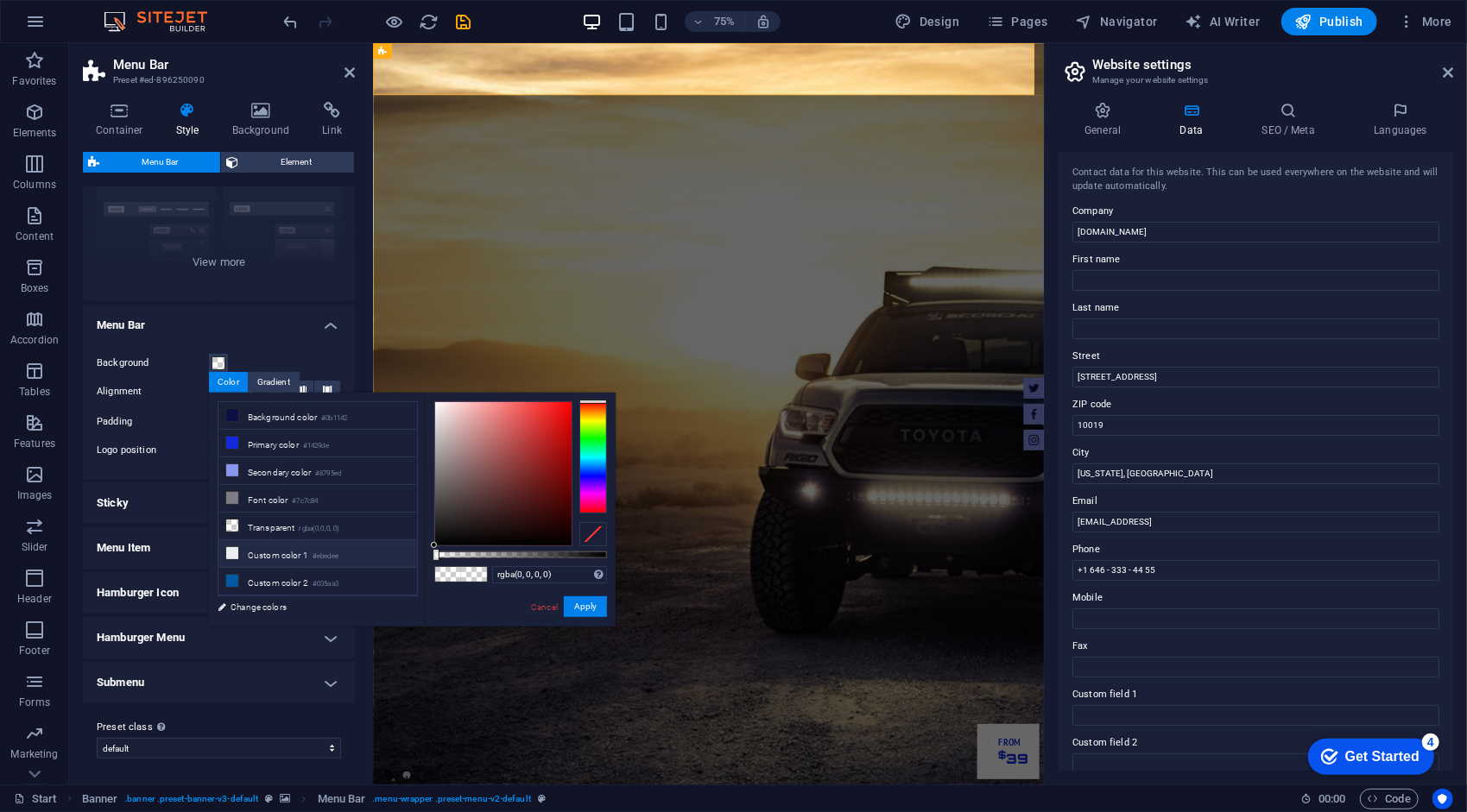
click at [268, 550] on li "Custom color 1 #ebedee" at bounding box center [318, 555] width 199 height 28
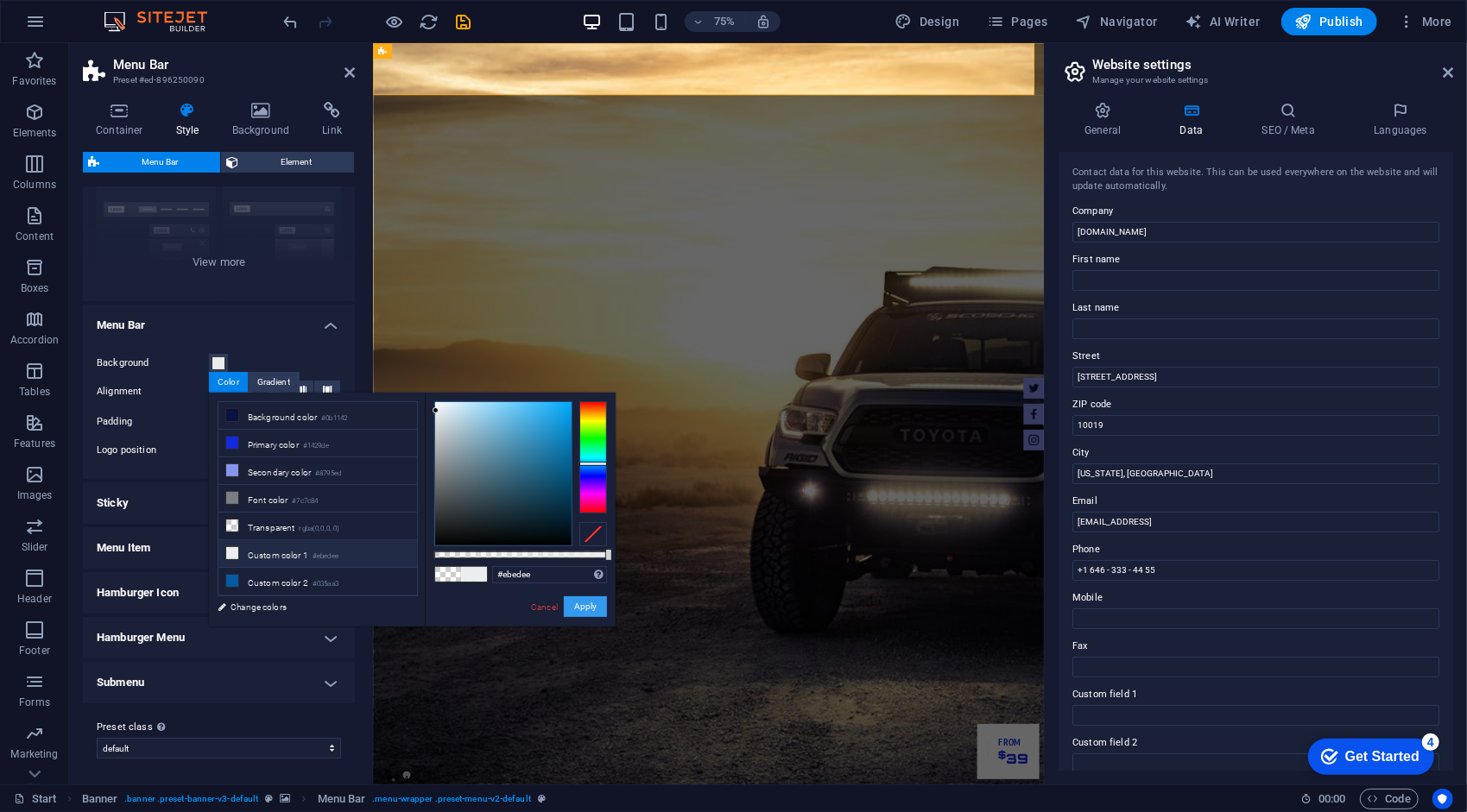
click at [583, 609] on button "Apply" at bounding box center [584, 606] width 43 height 21
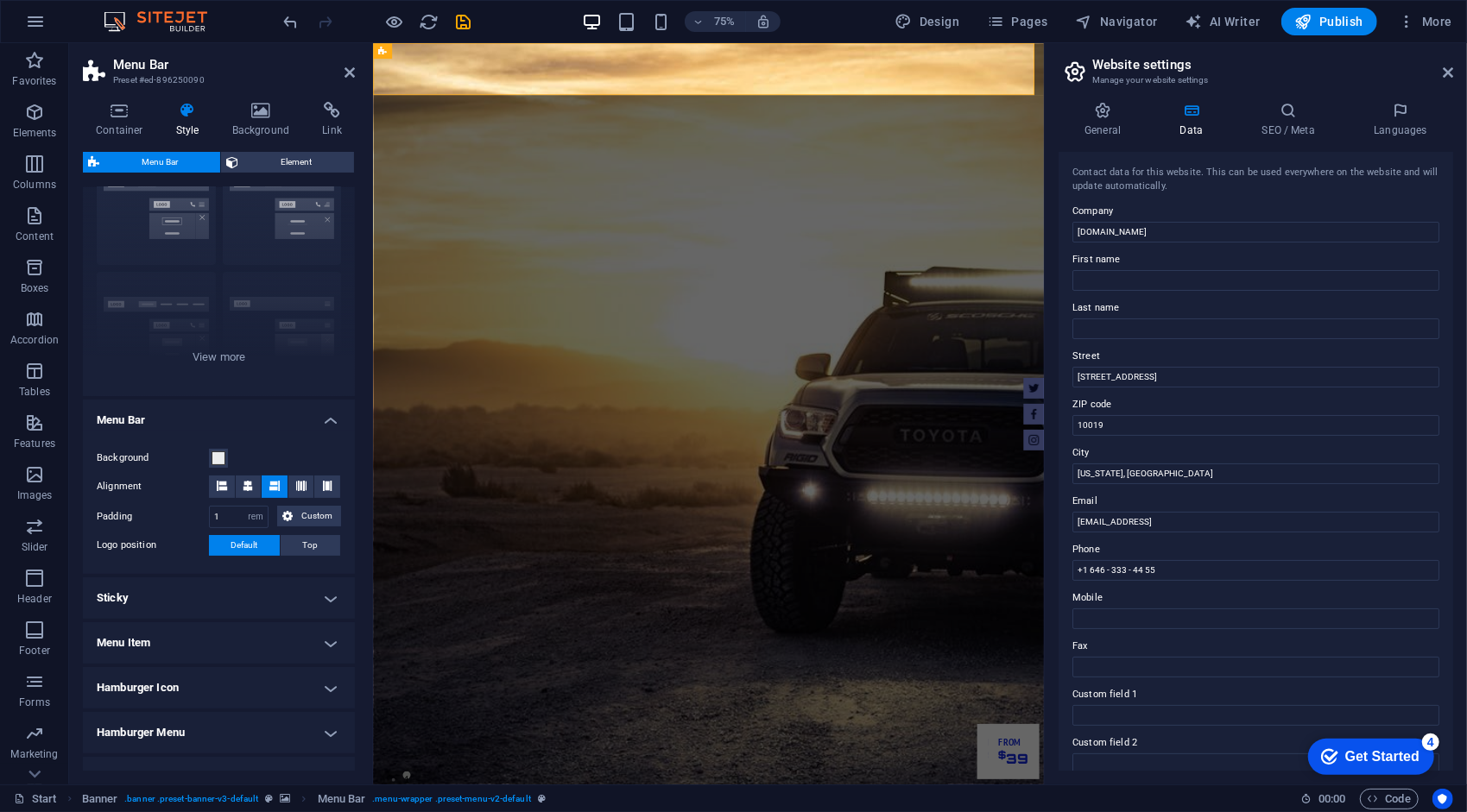
scroll to position [86, 0]
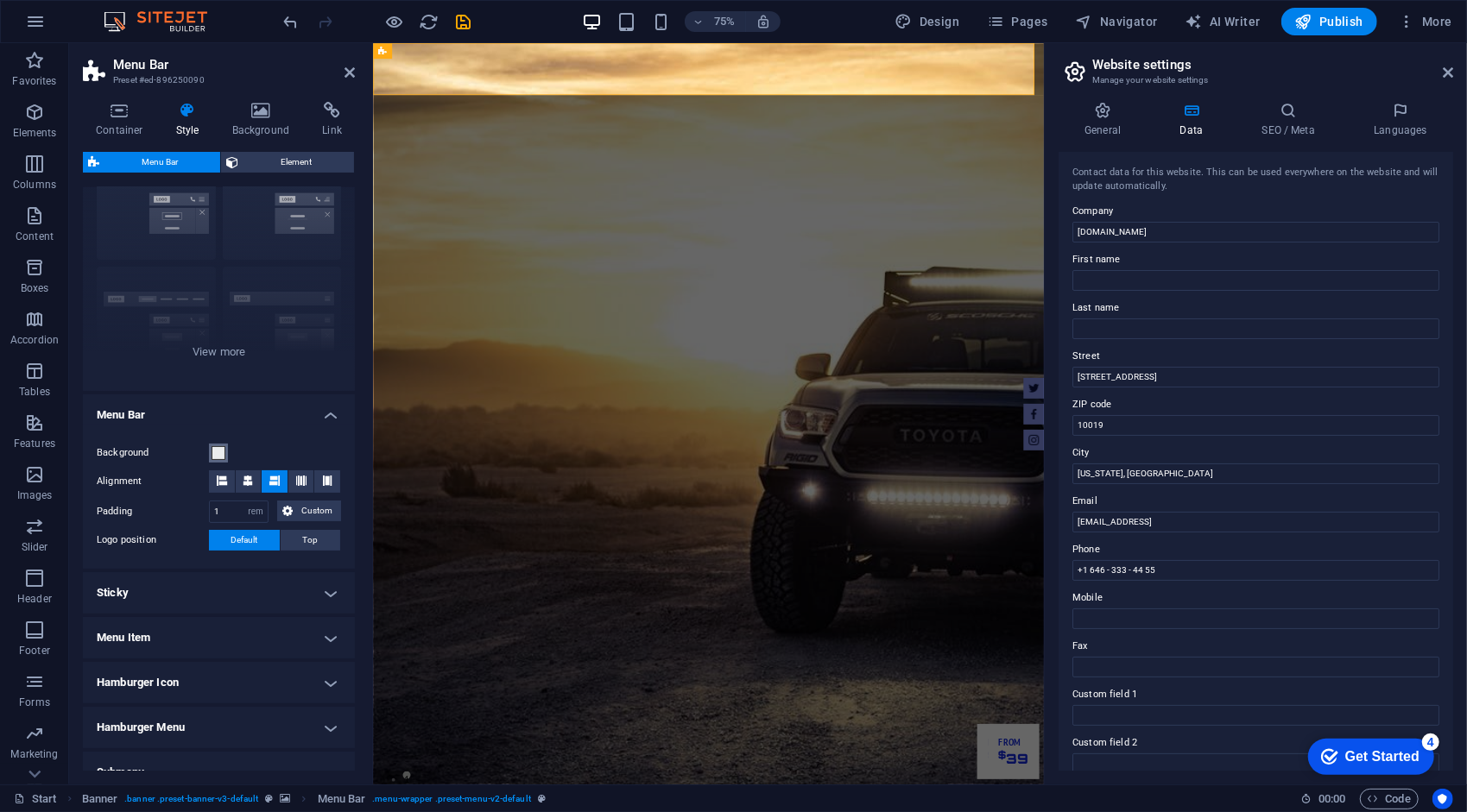
click at [227, 449] on button "Background" at bounding box center [218, 452] width 19 height 19
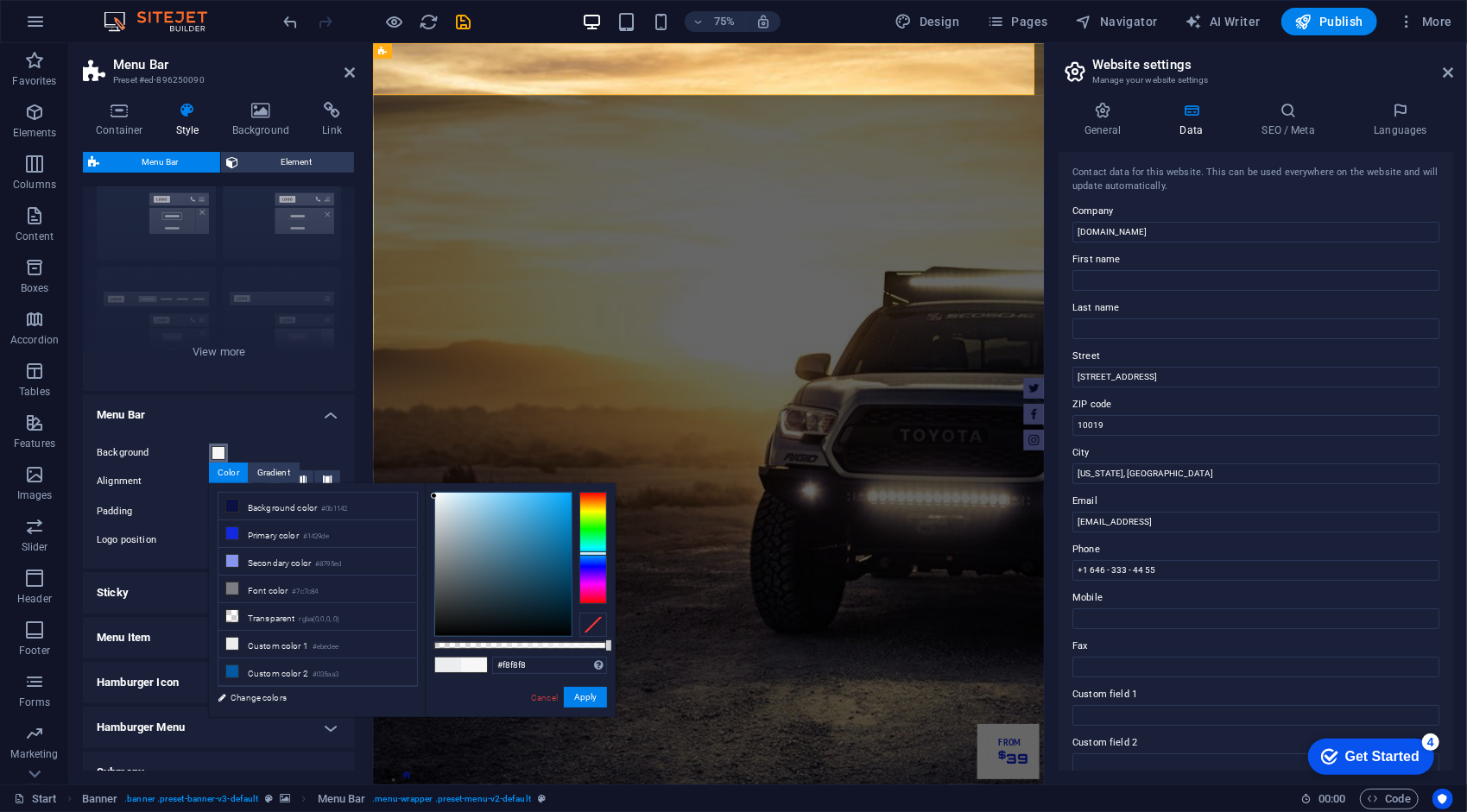
type input "#ffffff"
drag, startPoint x: 433, startPoint y: 497, endPoint x: 423, endPoint y: 466, distance: 32.6
click at [423, 466] on body "[DOMAIN_NAME] Start Favorites Elements Columns Content Boxes Accordion Tables F…" at bounding box center [734, 406] width 1467 height 812
click at [574, 694] on button "Apply" at bounding box center [584, 697] width 43 height 21
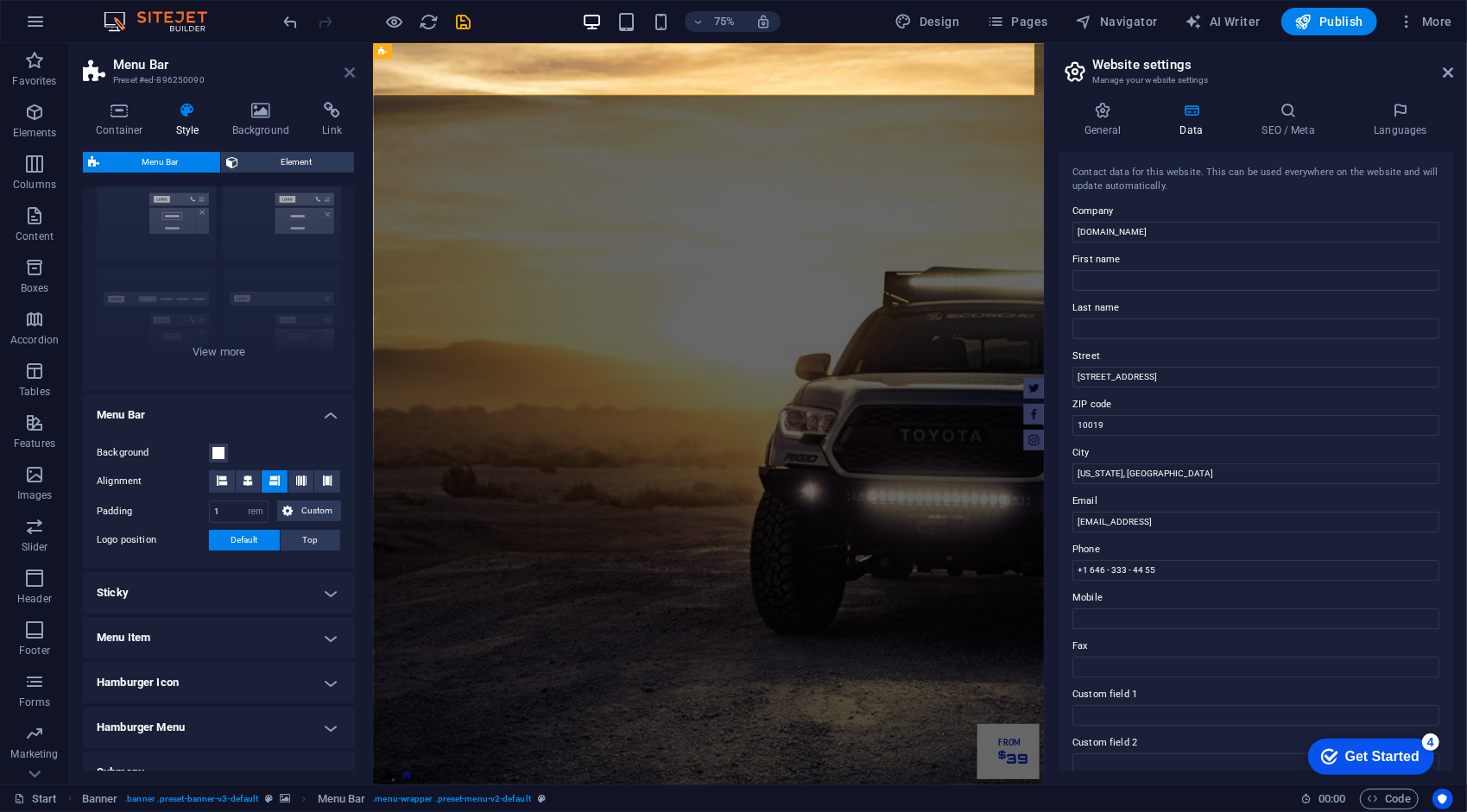
click at [351, 73] on icon at bounding box center [350, 73] width 10 height 14
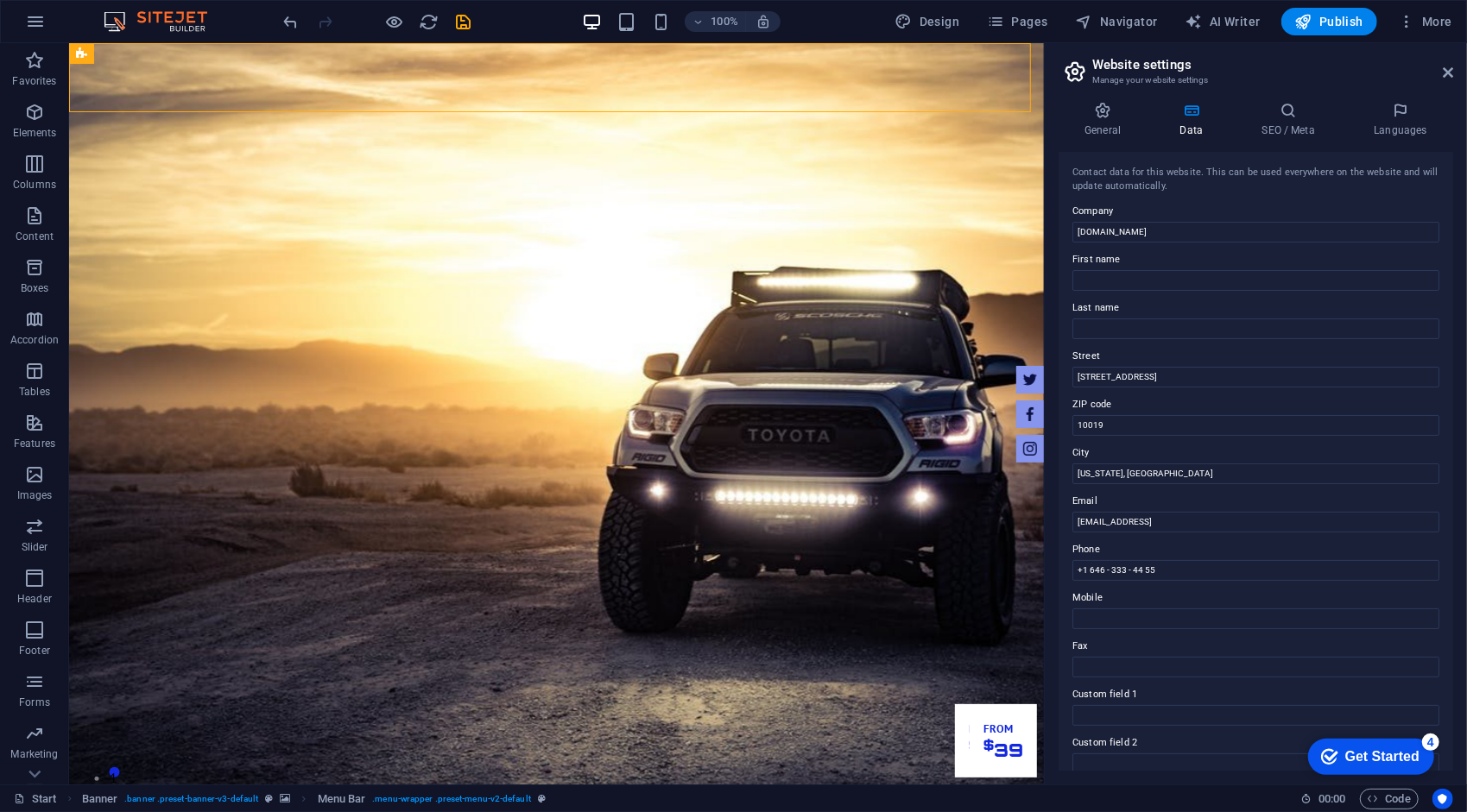
click at [1454, 76] on aside "Website settings Manage your website settings General Data SEO / Meta Languages…" at bounding box center [1255, 413] width 423 height 741
drag, startPoint x: 1450, startPoint y: 75, endPoint x: 1044, endPoint y: 157, distance: 414.2
click at [1450, 75] on icon at bounding box center [1447, 73] width 10 height 14
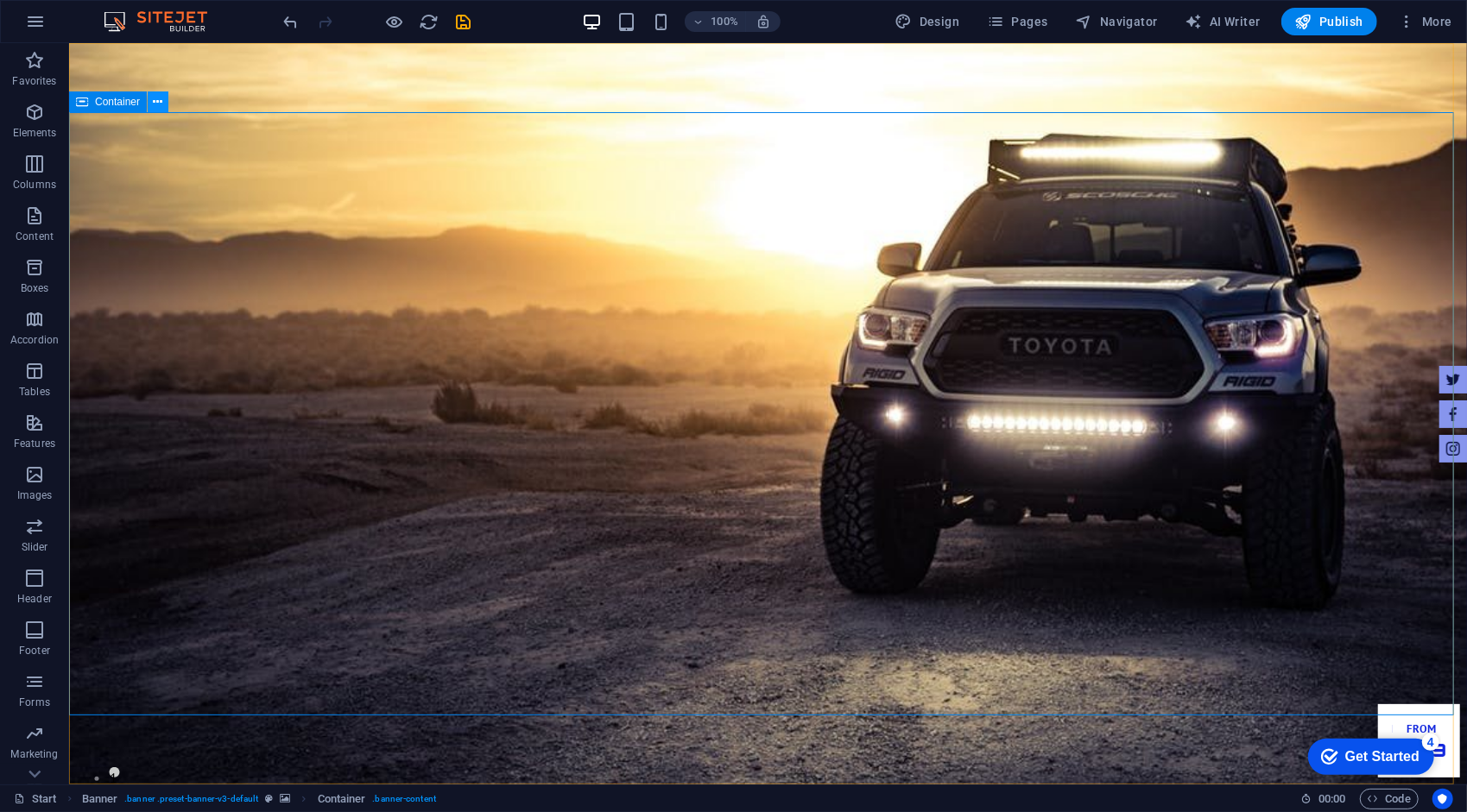
click at [150, 104] on button at bounding box center [158, 101] width 21 height 21
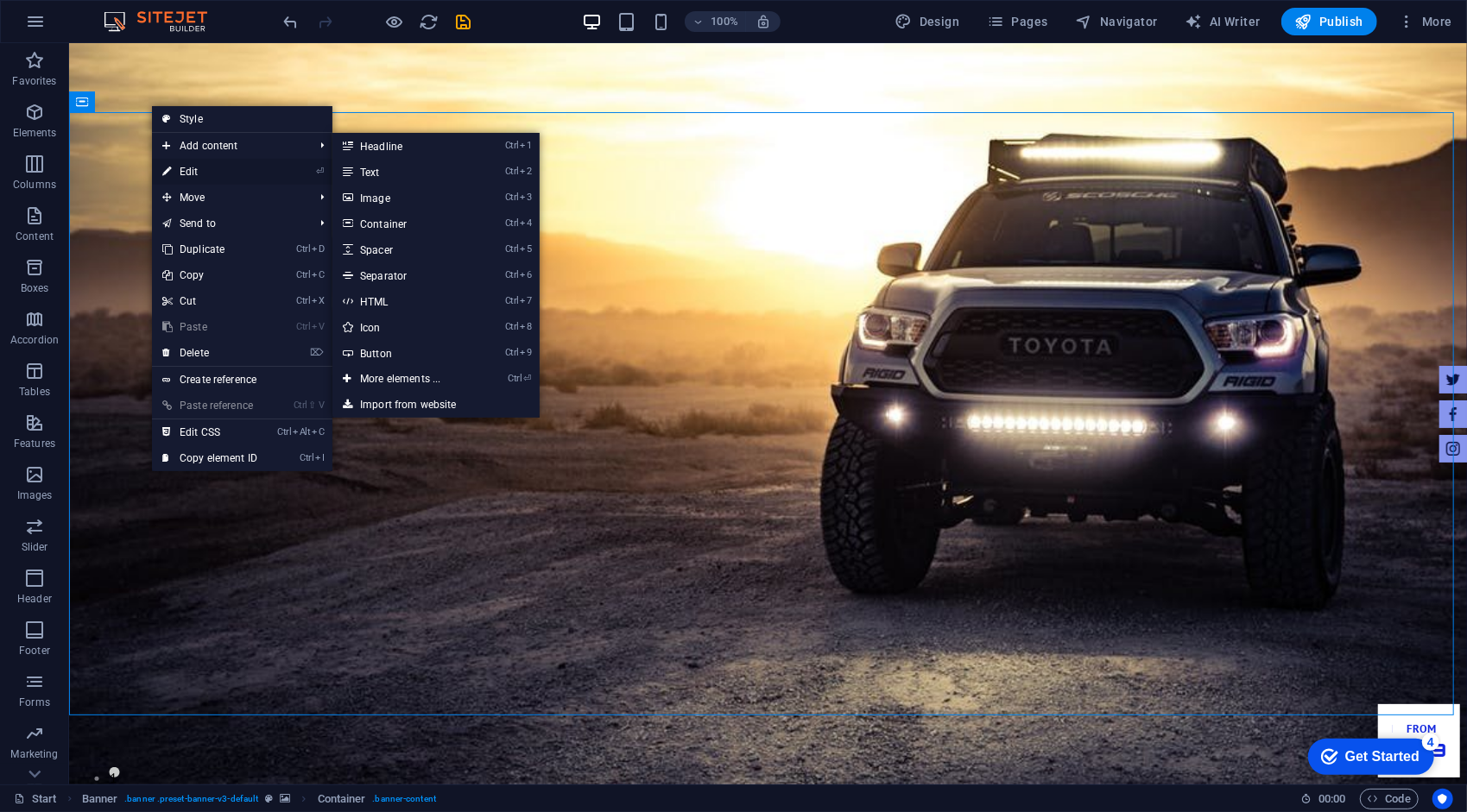
click at [200, 169] on link "⏎ Edit" at bounding box center [210, 172] width 115 height 26
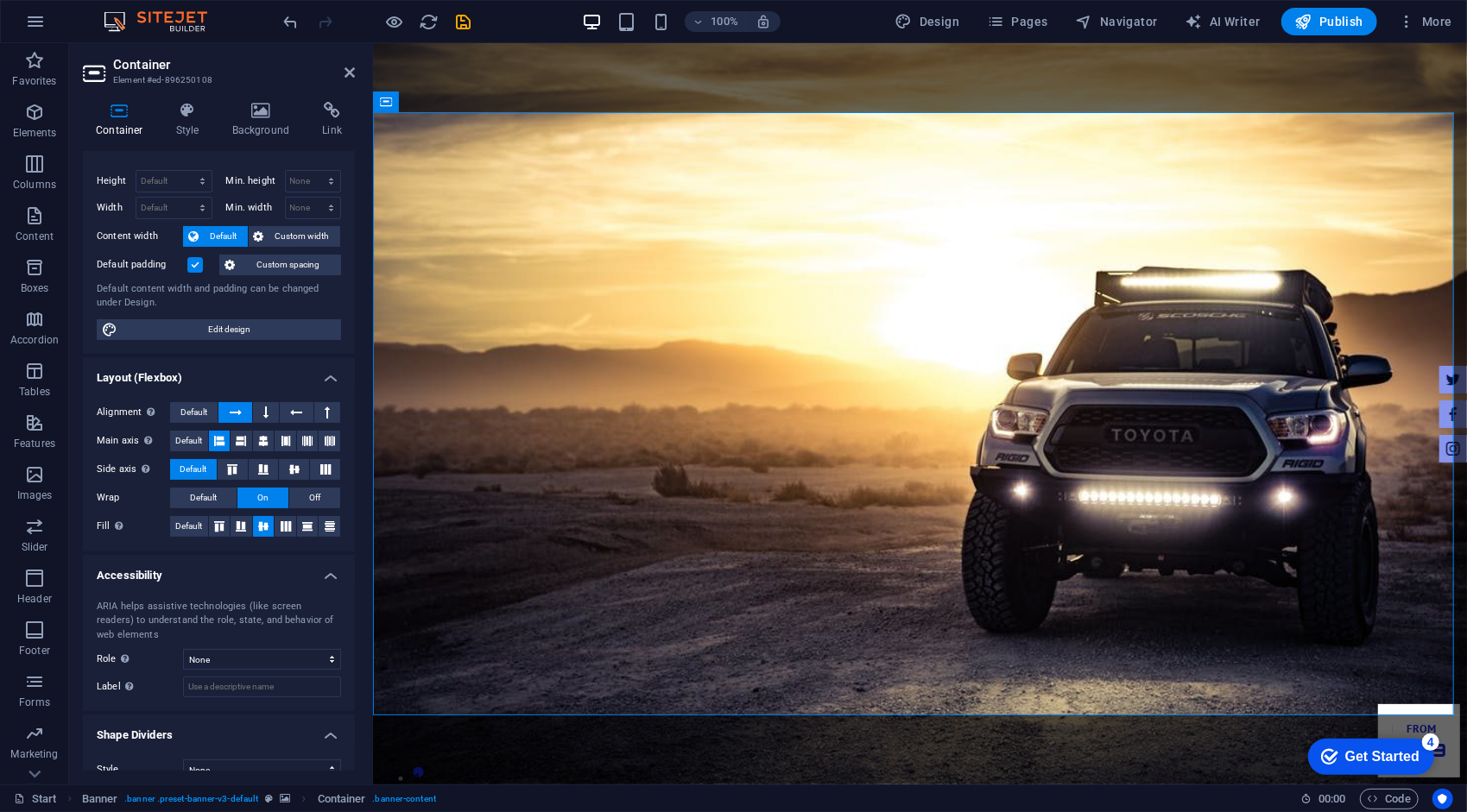
scroll to position [0, 0]
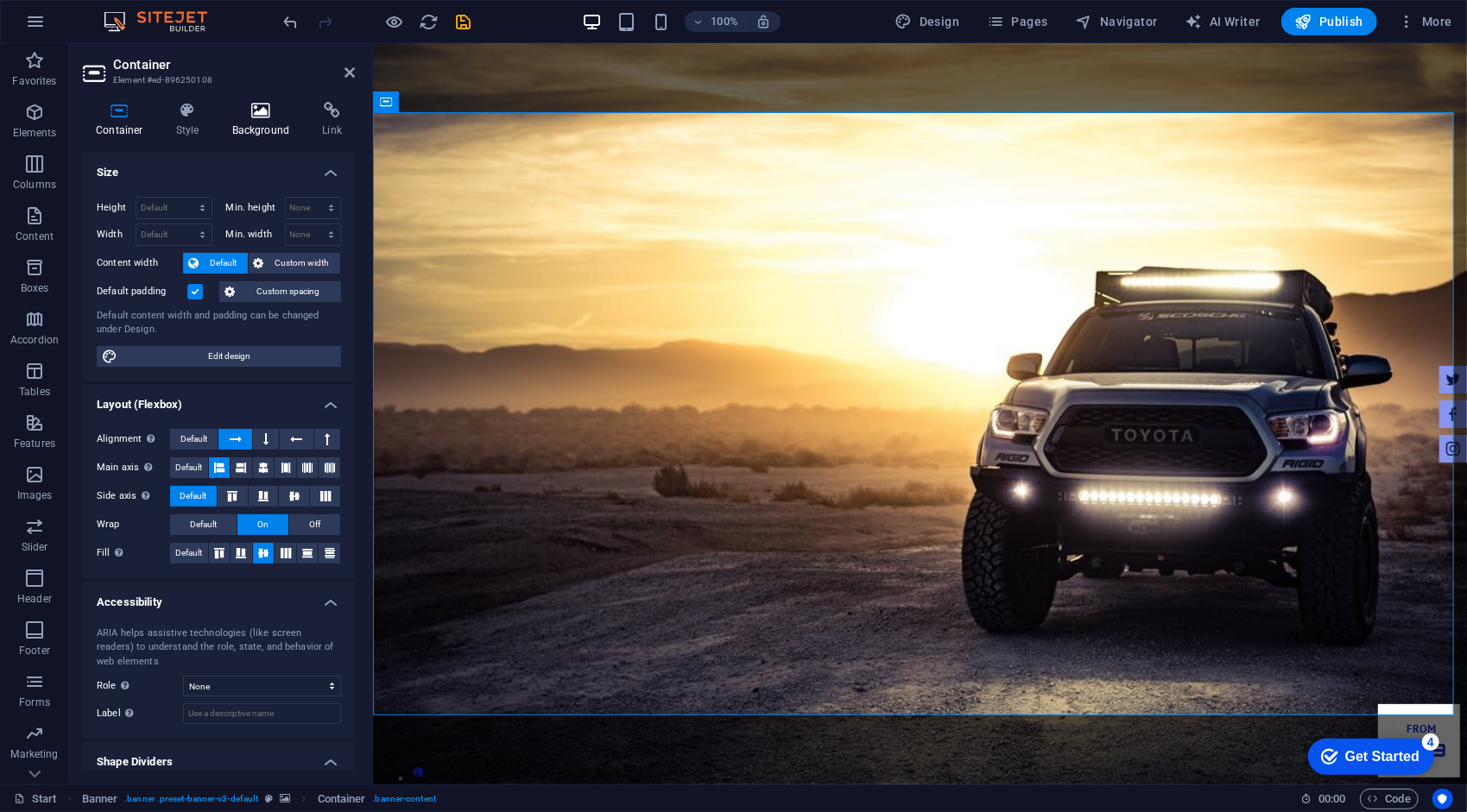
click at [273, 121] on h4 "Background" at bounding box center [264, 119] width 90 height 36
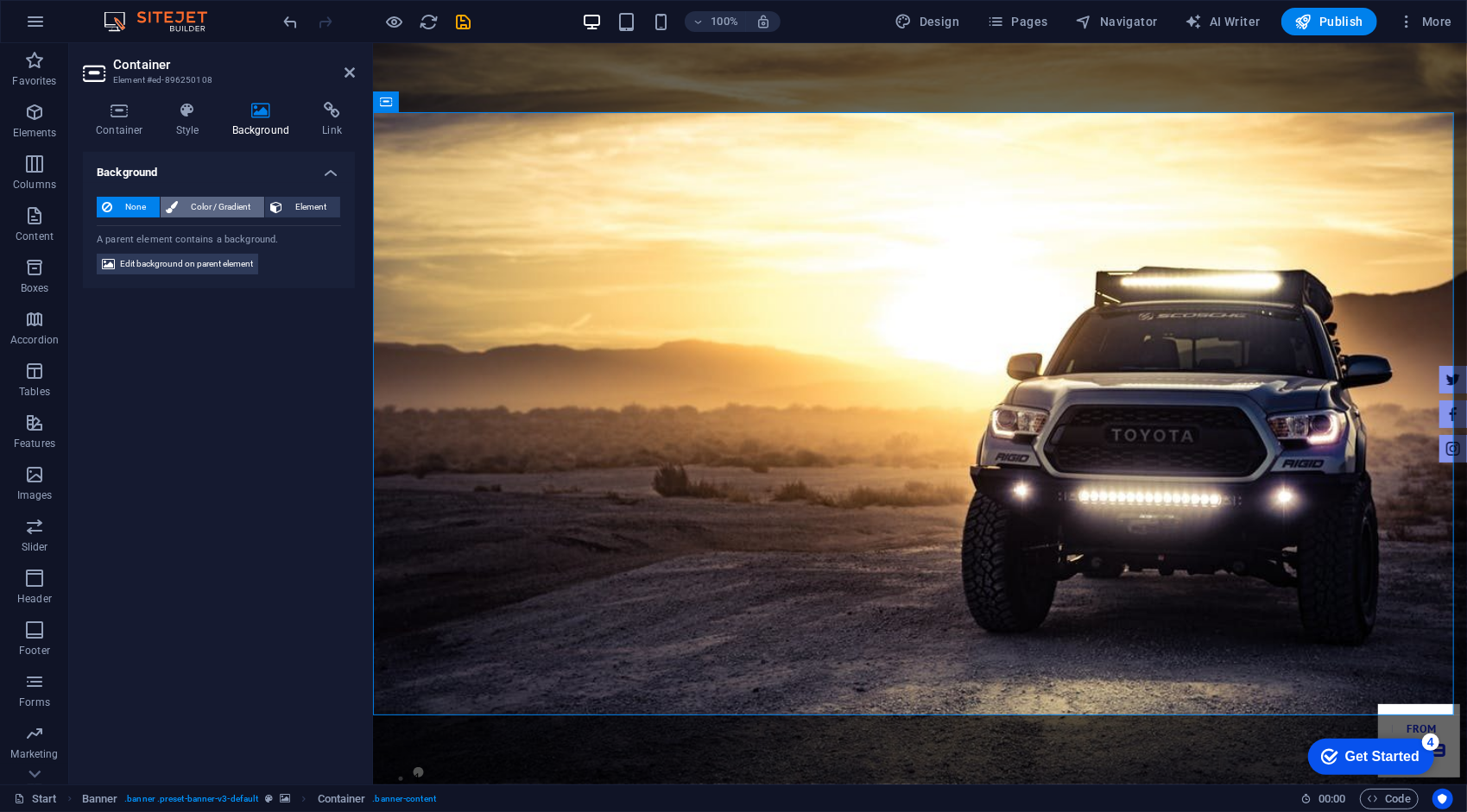
click at [216, 197] on span "Color / Gradient" at bounding box center [221, 207] width 76 height 21
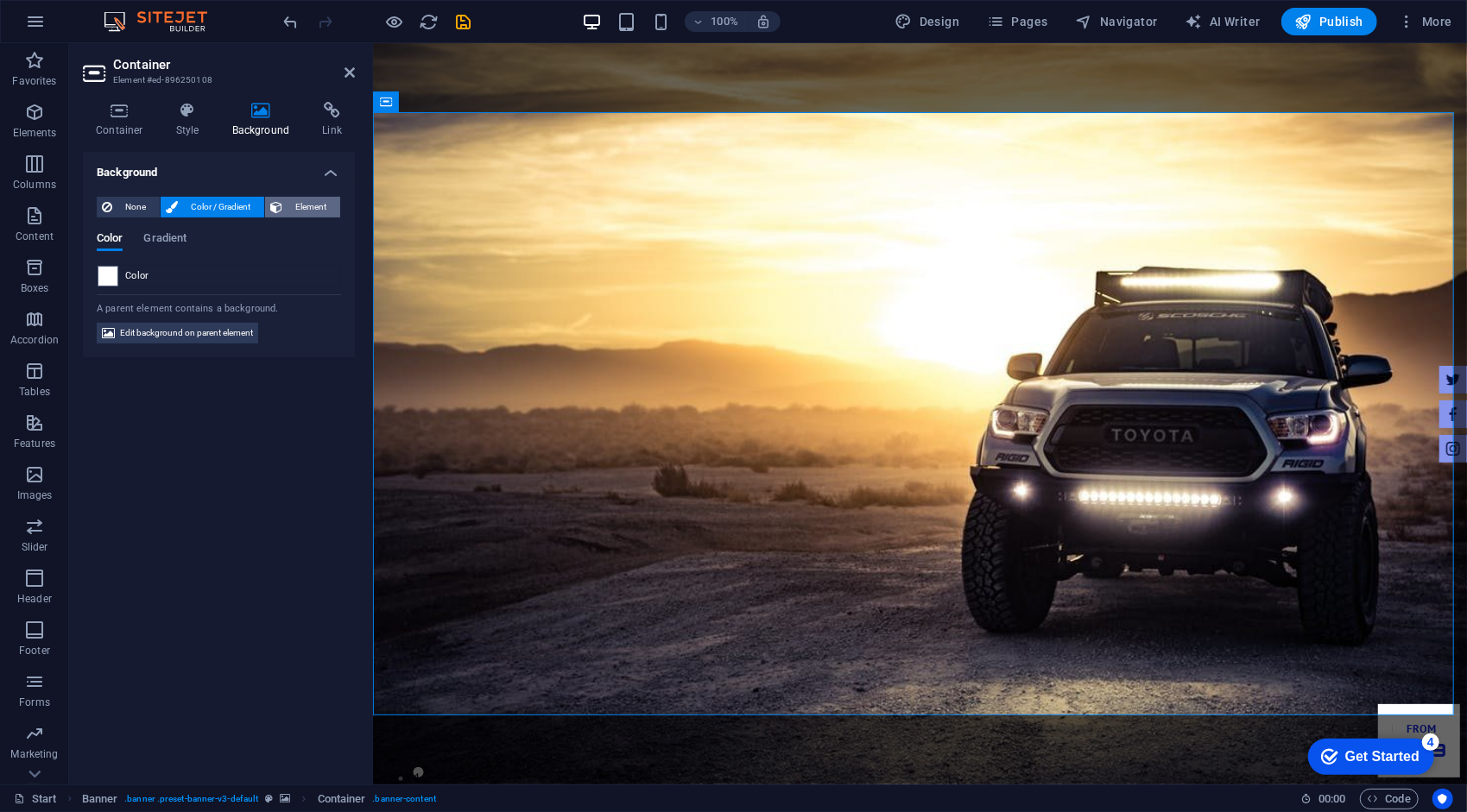
click at [299, 200] on span "Element" at bounding box center [311, 207] width 48 height 21
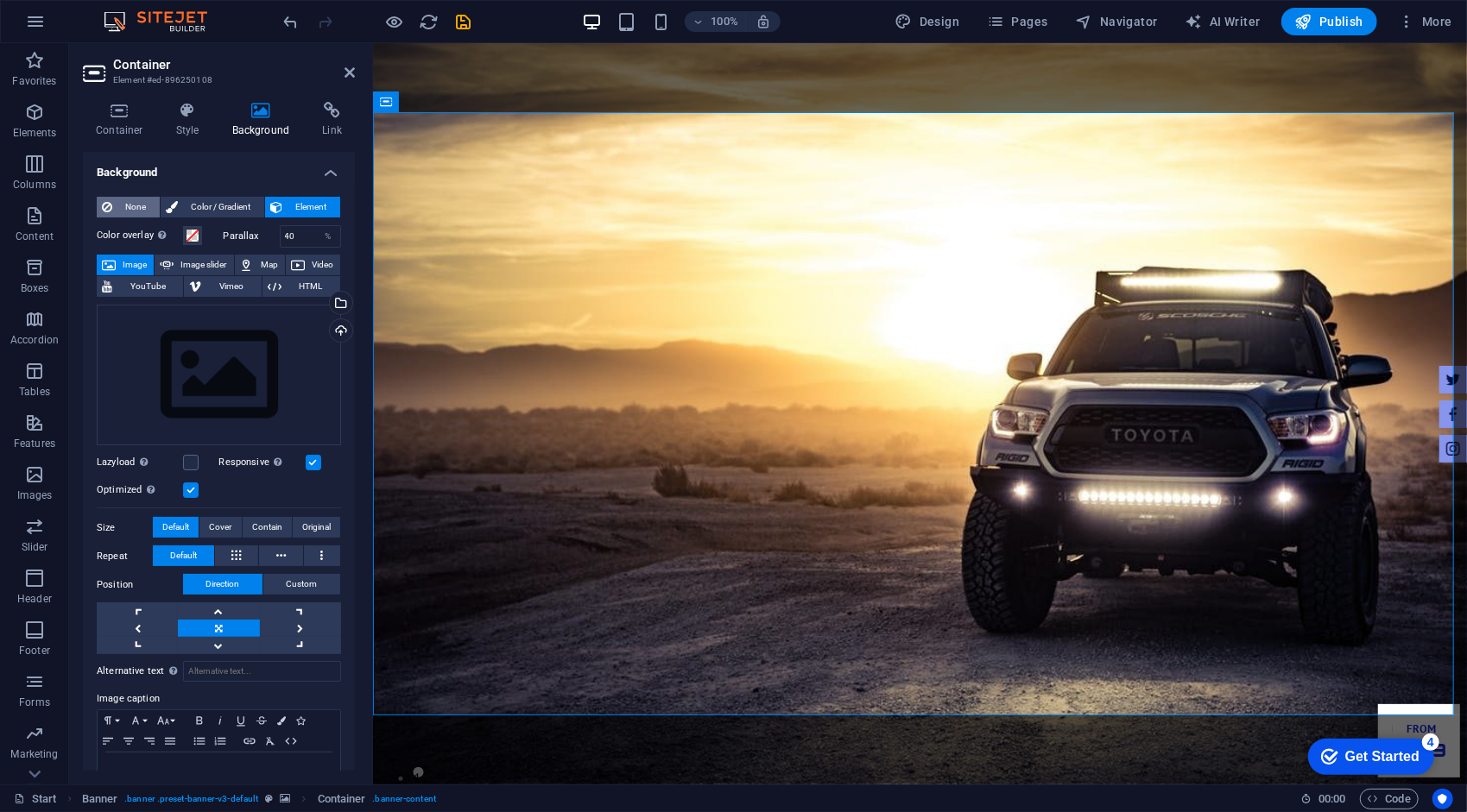
click at [134, 205] on span "None" at bounding box center [135, 207] width 37 height 21
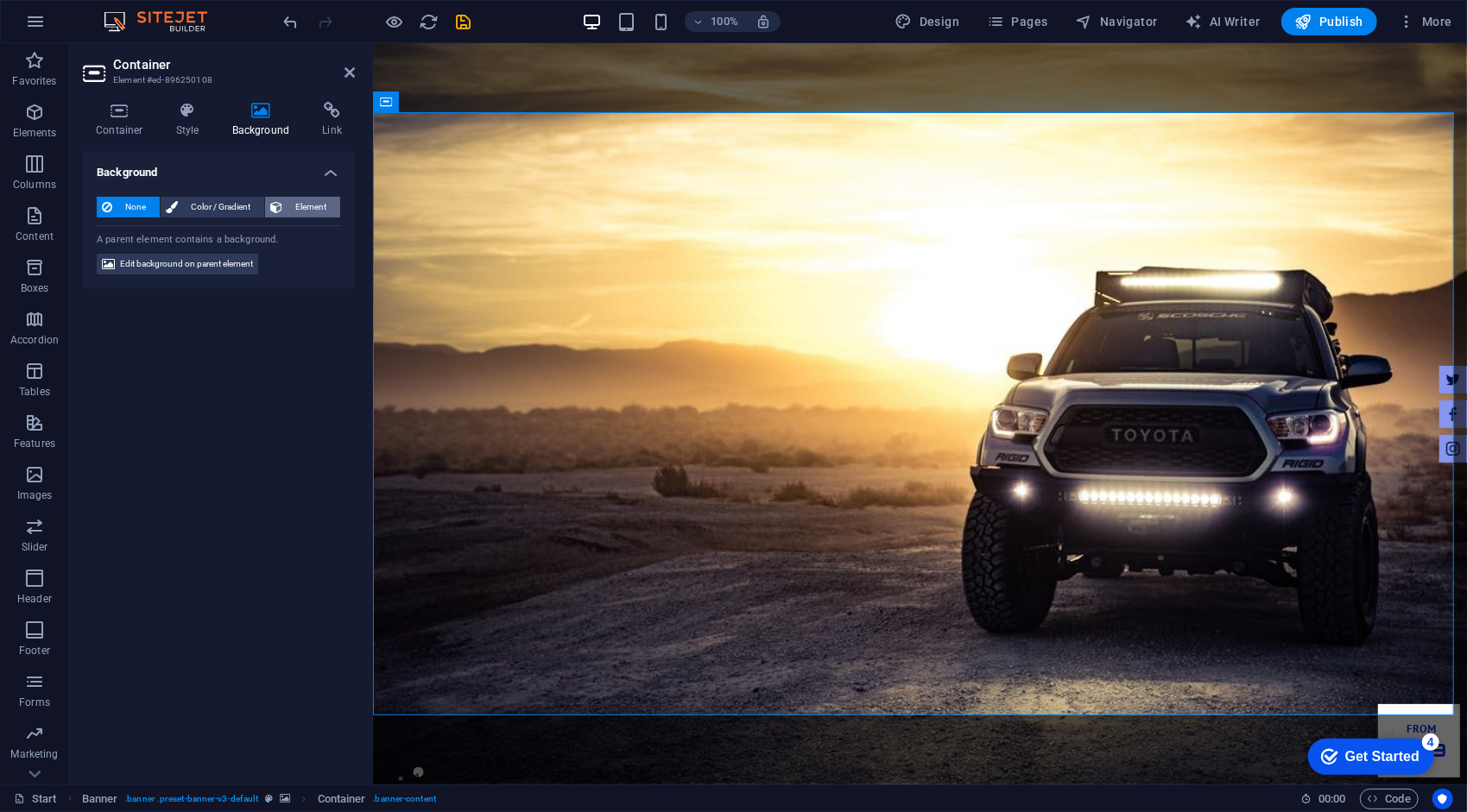
click at [300, 209] on span "Element" at bounding box center [311, 207] width 48 height 21
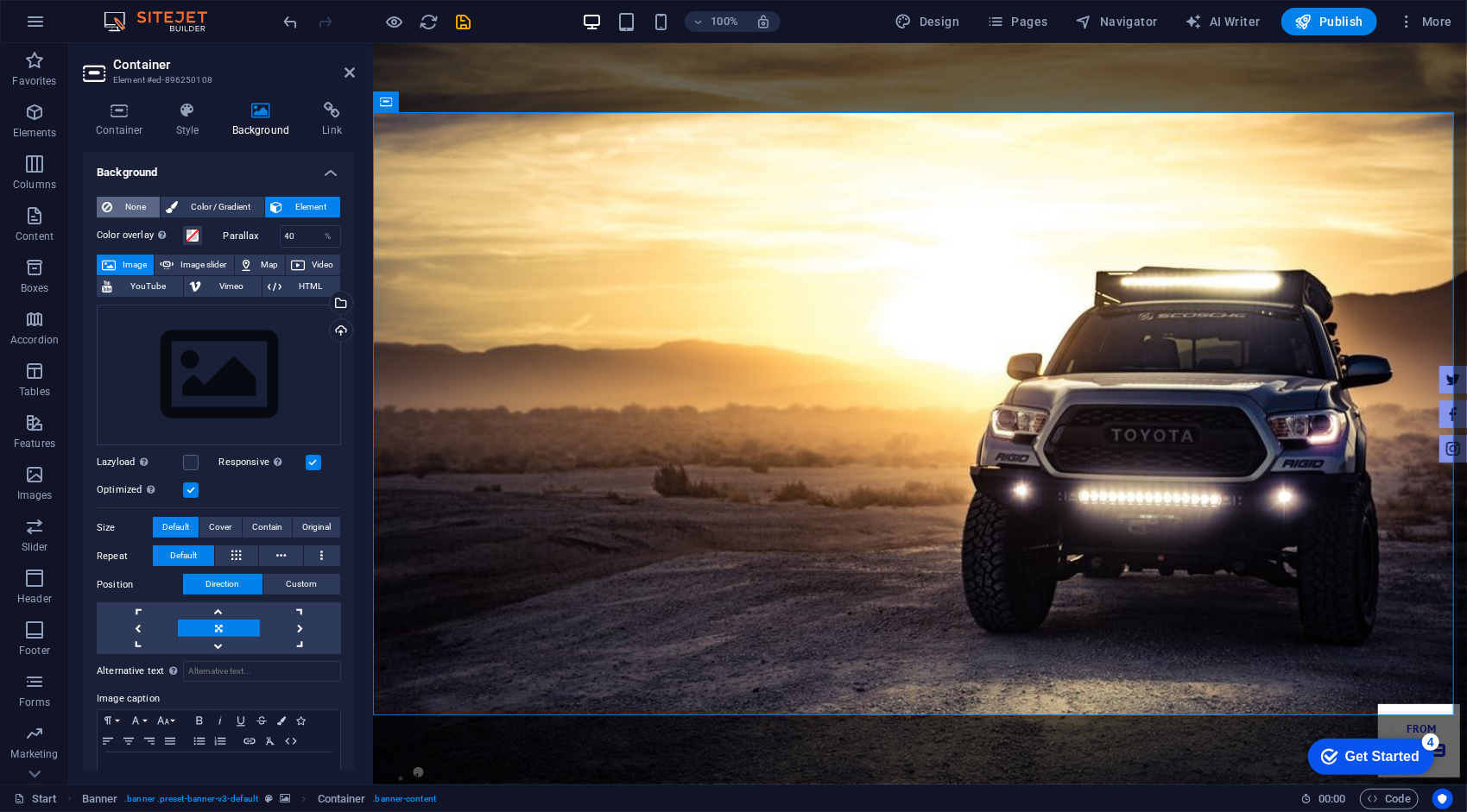
click at [121, 211] on span "None" at bounding box center [135, 207] width 37 height 21
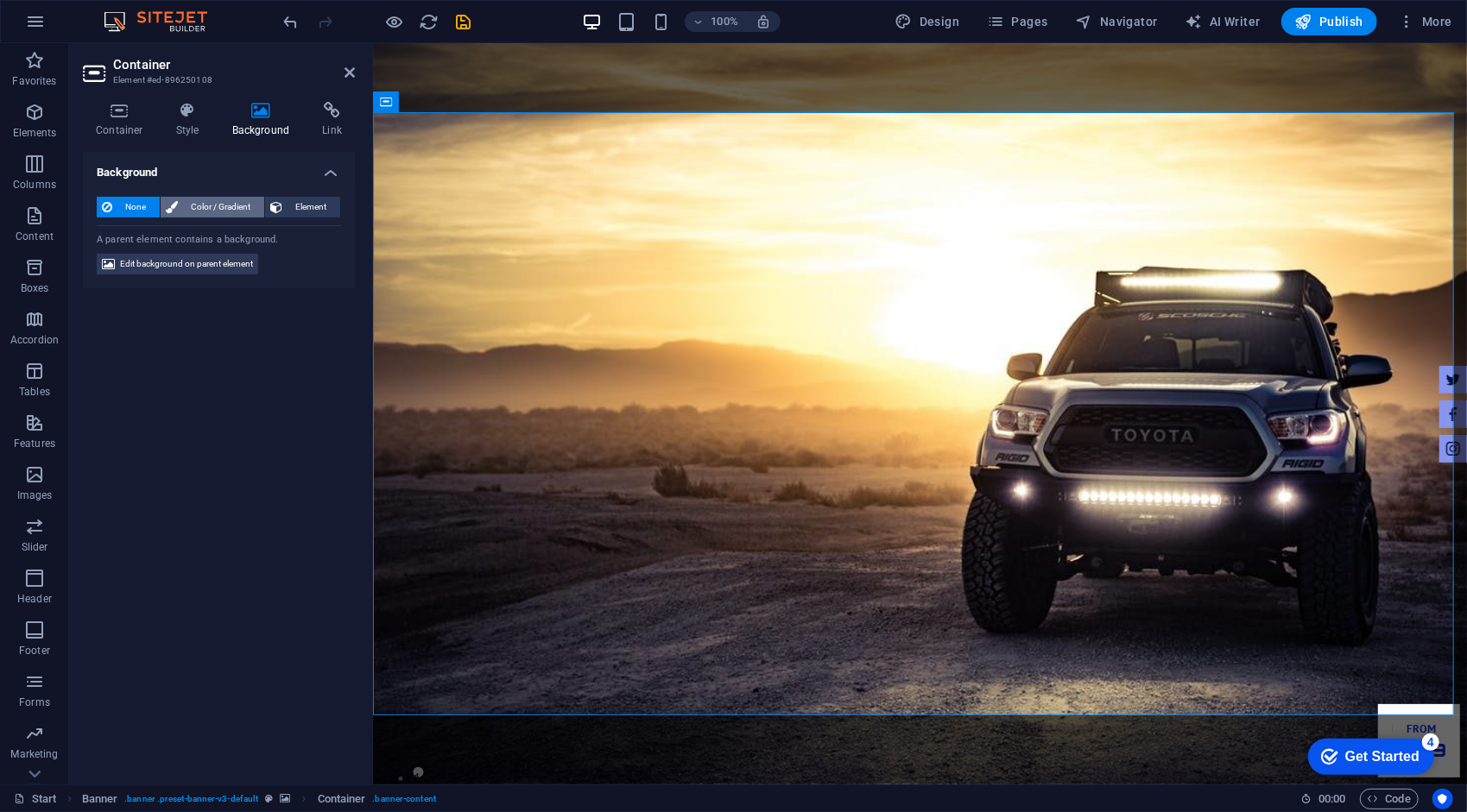
click at [221, 209] on span "Color / Gradient" at bounding box center [221, 207] width 76 height 21
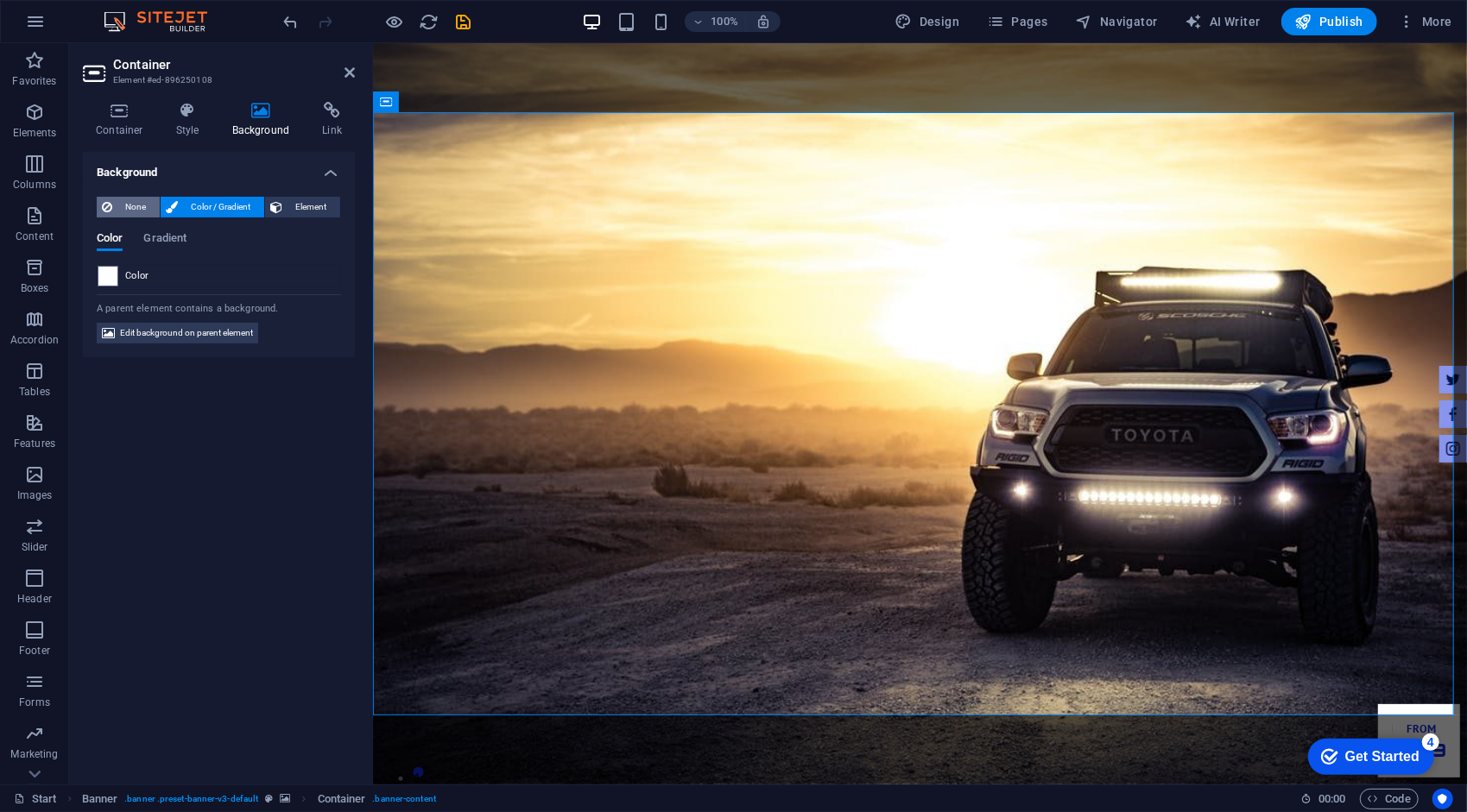
click at [140, 209] on span "None" at bounding box center [135, 207] width 37 height 21
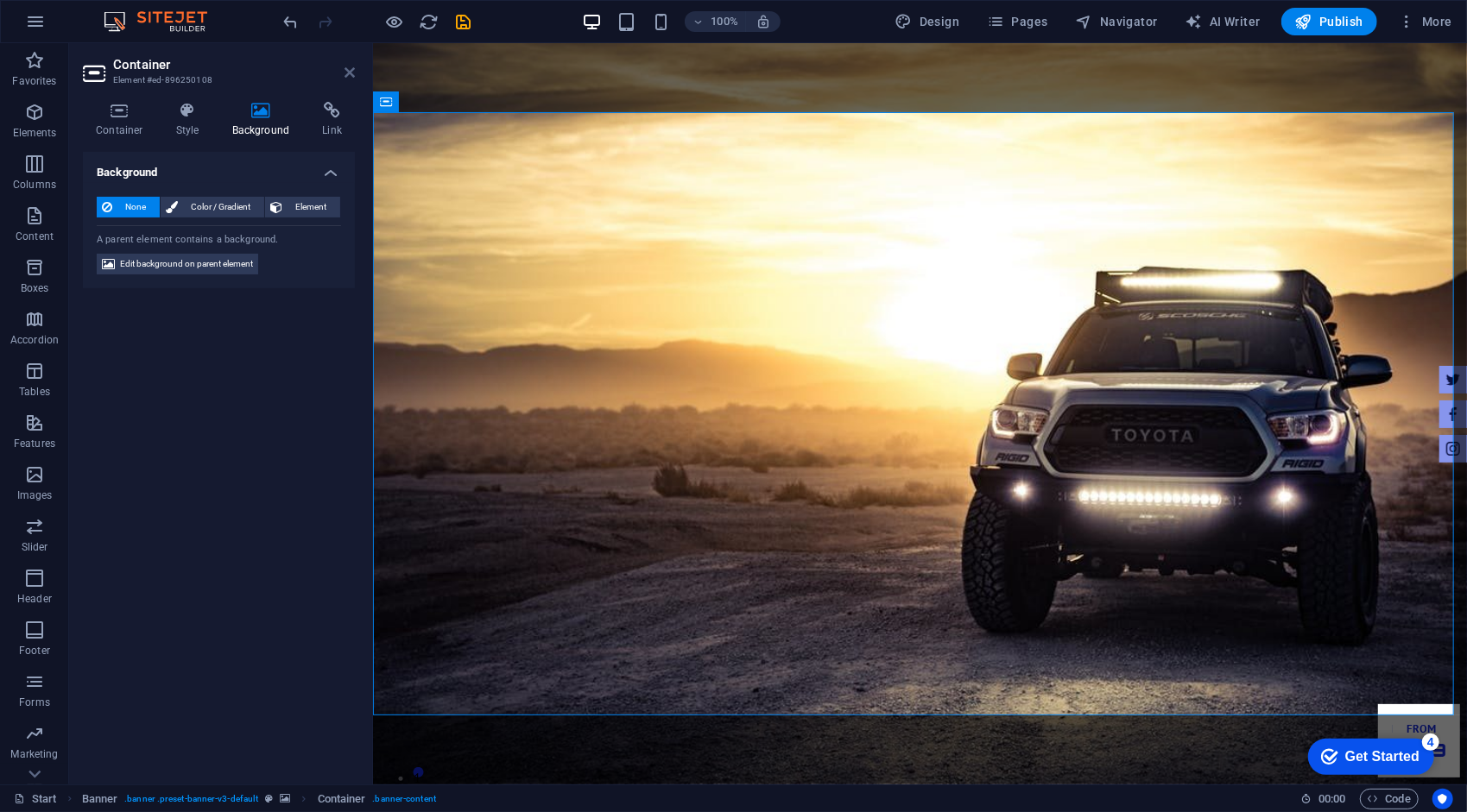
click at [351, 68] on icon at bounding box center [350, 73] width 10 height 14
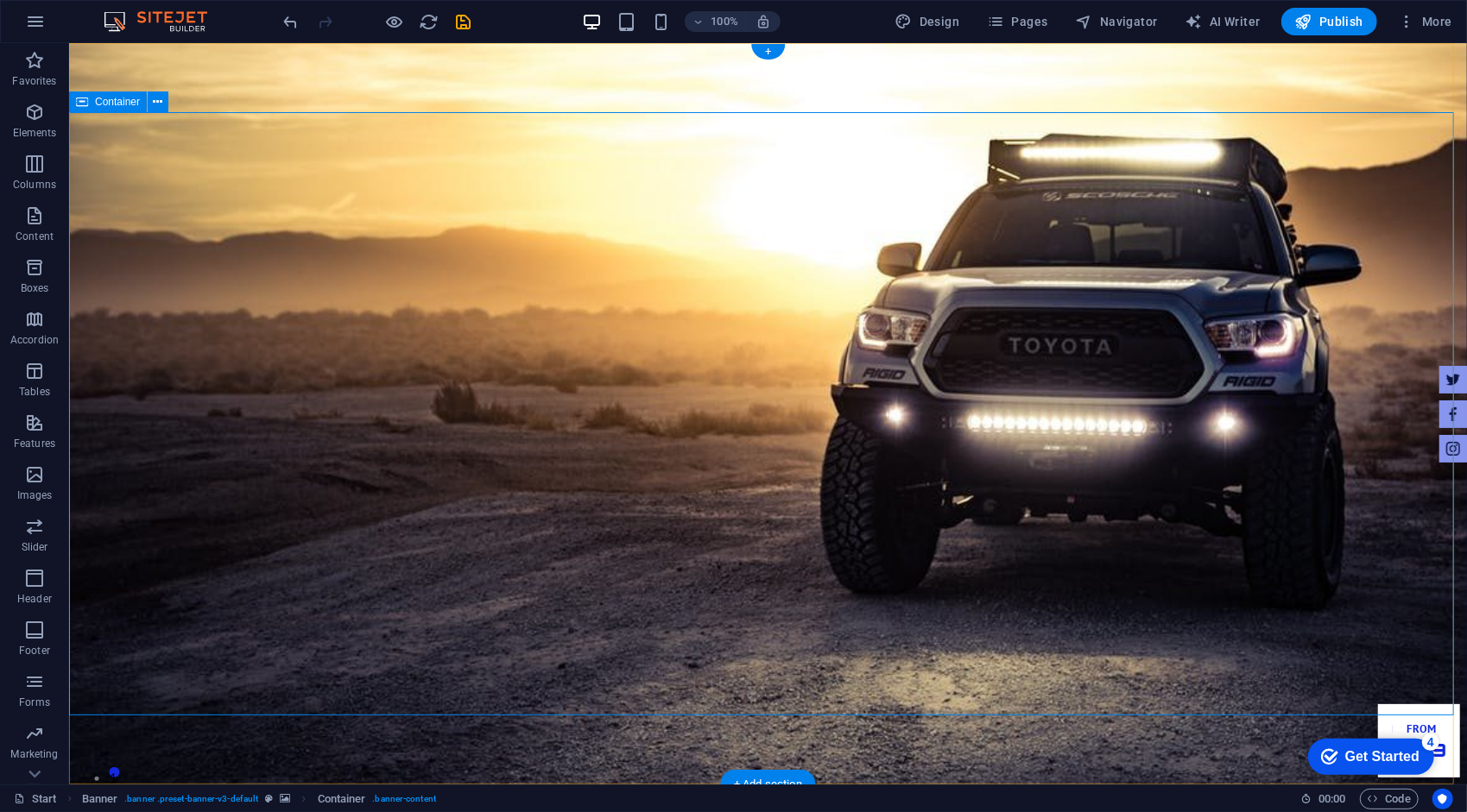
drag, startPoint x: 342, startPoint y: 198, endPoint x: 669, endPoint y: 289, distance: 339.4
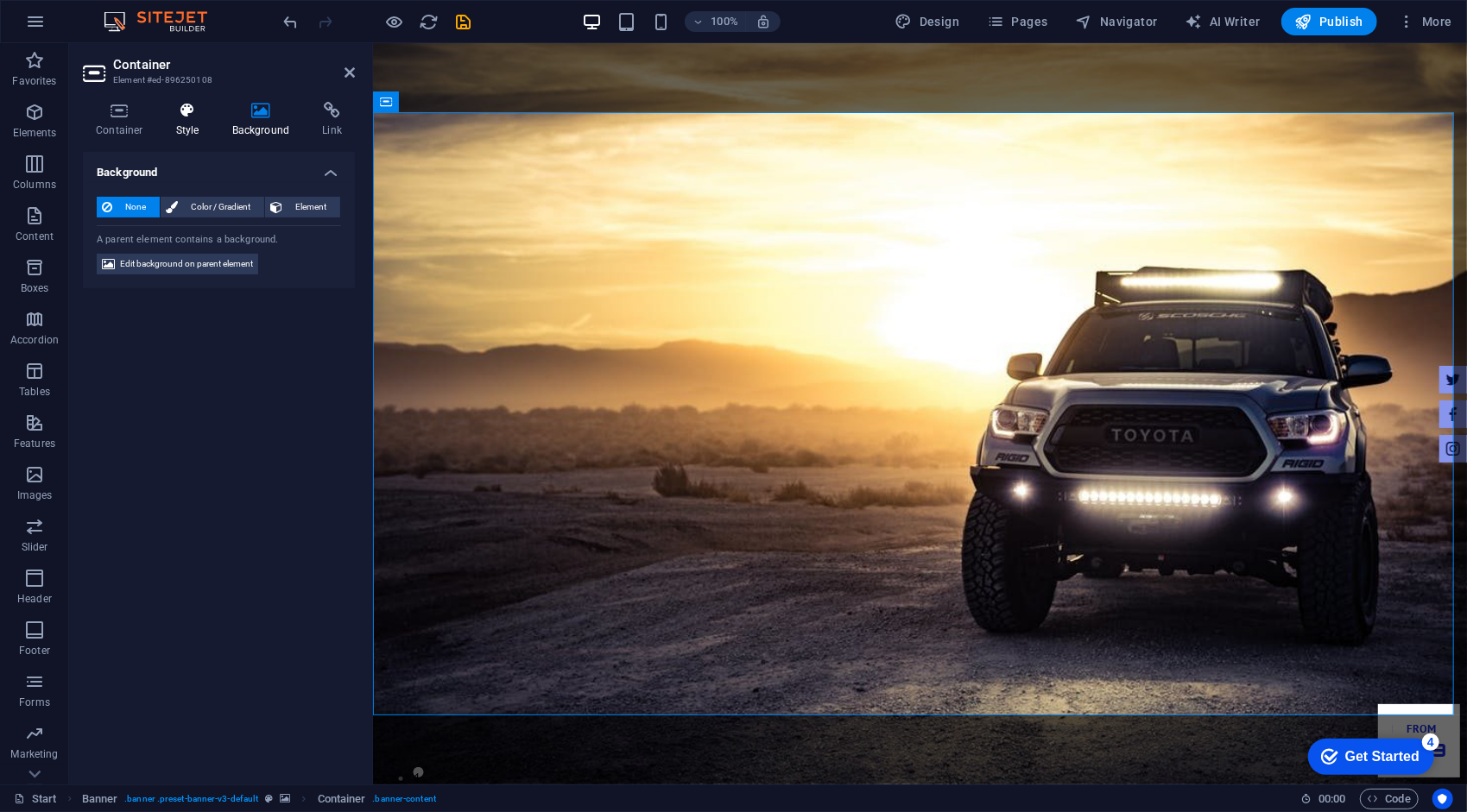
click at [214, 113] on h4 "Style" at bounding box center [191, 119] width 56 height 36
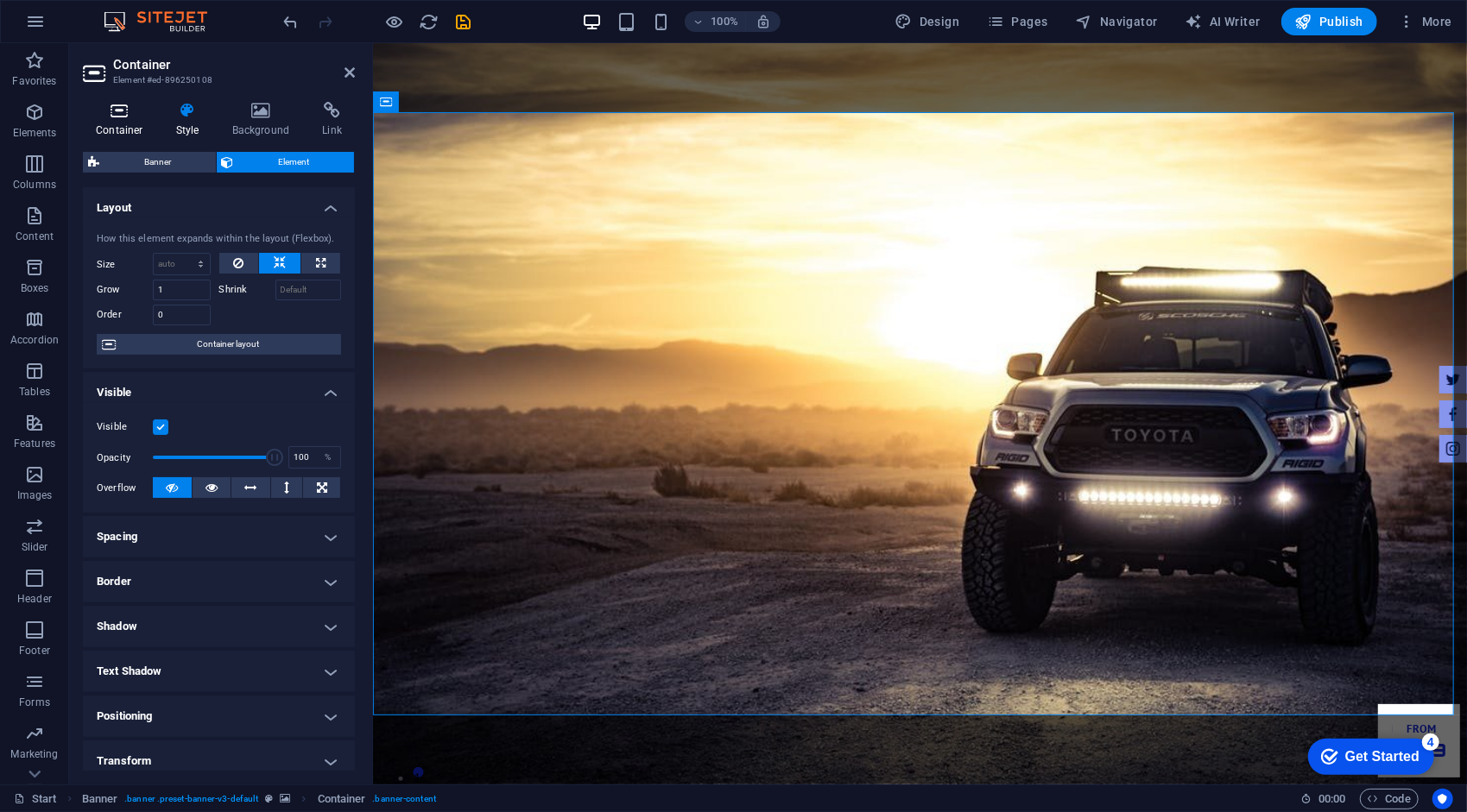
click at [119, 128] on h4 "Container" at bounding box center [122, 119] width 81 height 36
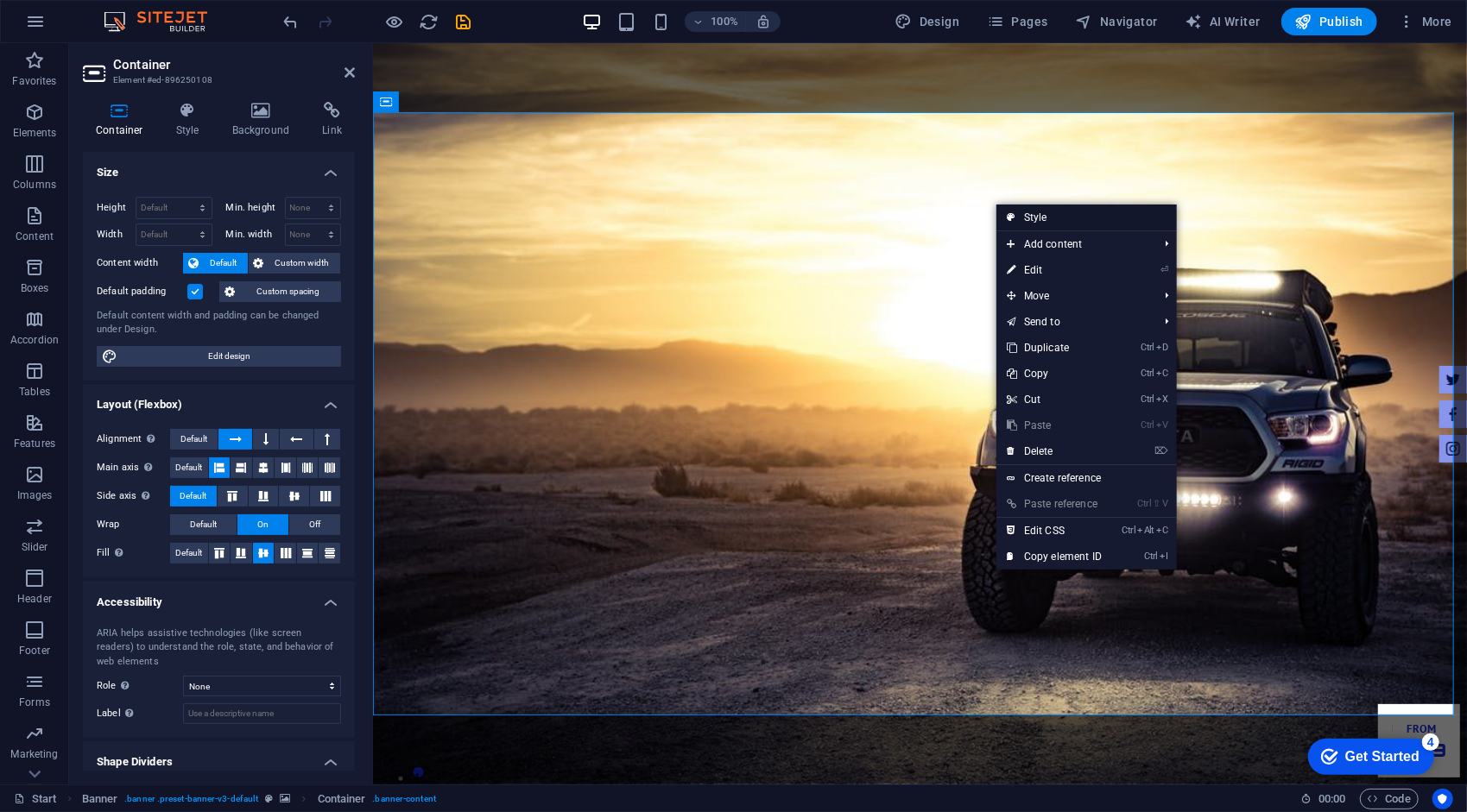
click at [1048, 216] on link "Style" at bounding box center [1086, 218] width 181 height 26
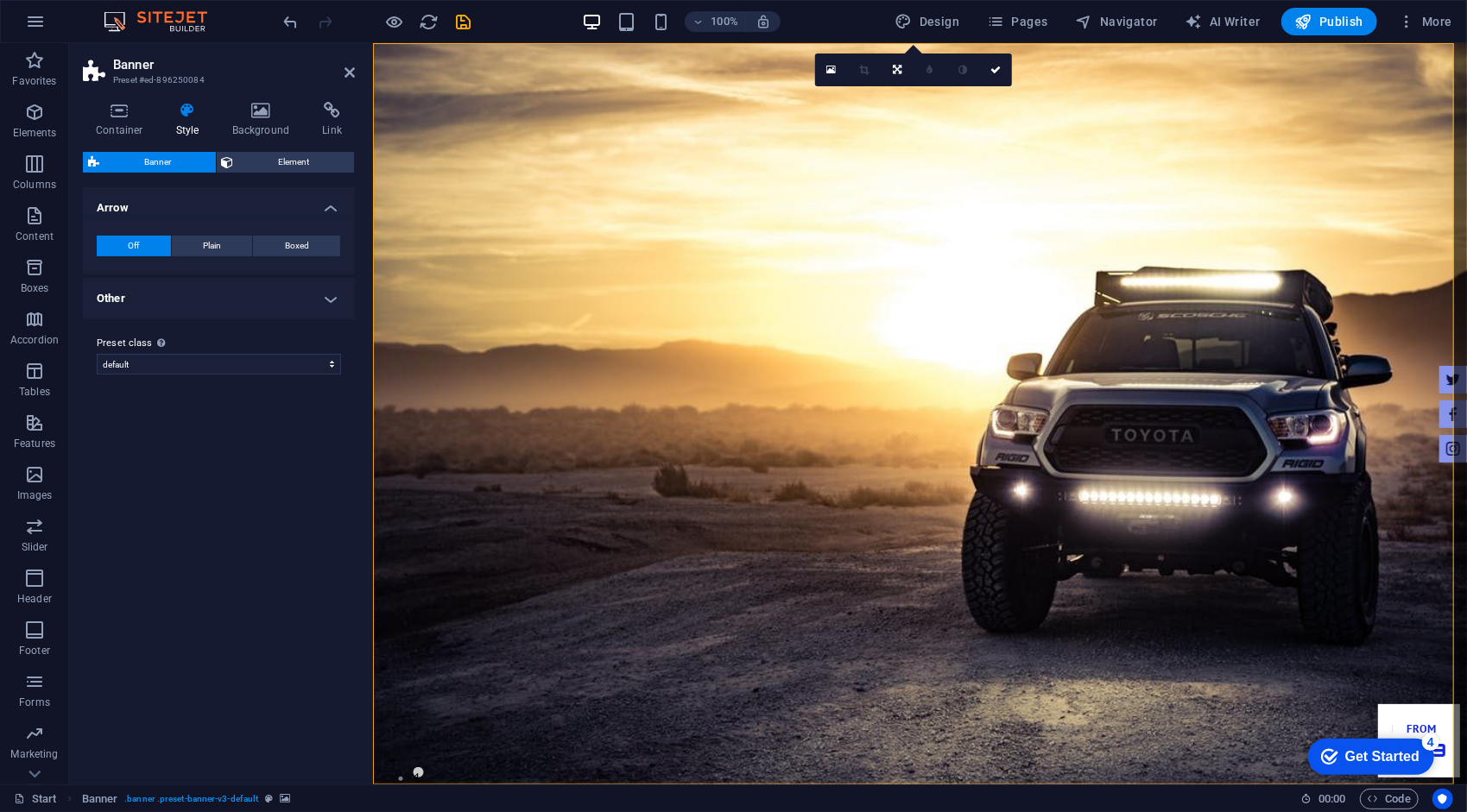
click at [266, 177] on div "Banner Element Layout How this element expands within the layout (Flexbox). Siz…" at bounding box center [219, 461] width 272 height 619
click at [259, 165] on span "Element" at bounding box center [294, 162] width 110 height 21
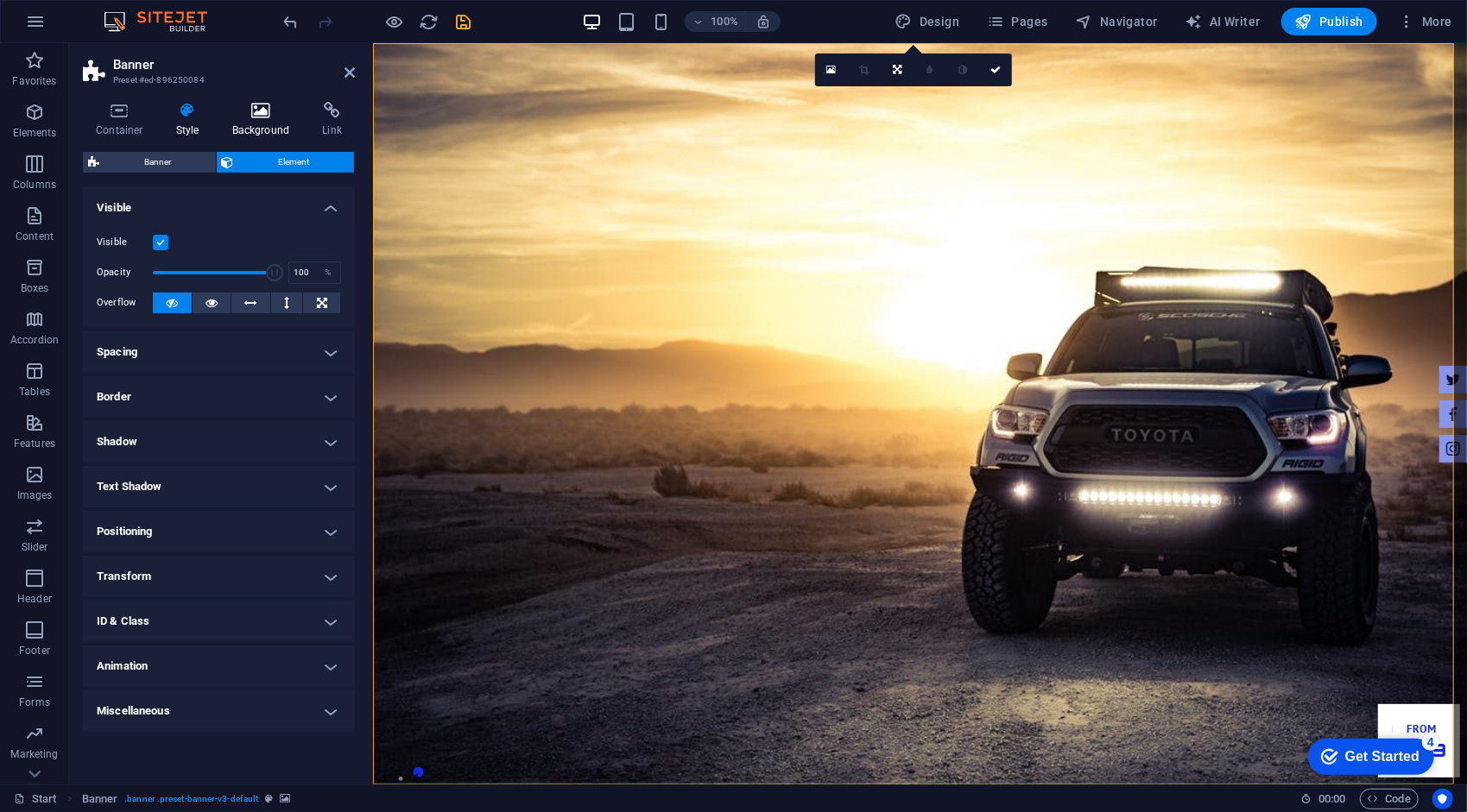
click at [259, 113] on icon at bounding box center [261, 109] width 83 height 17
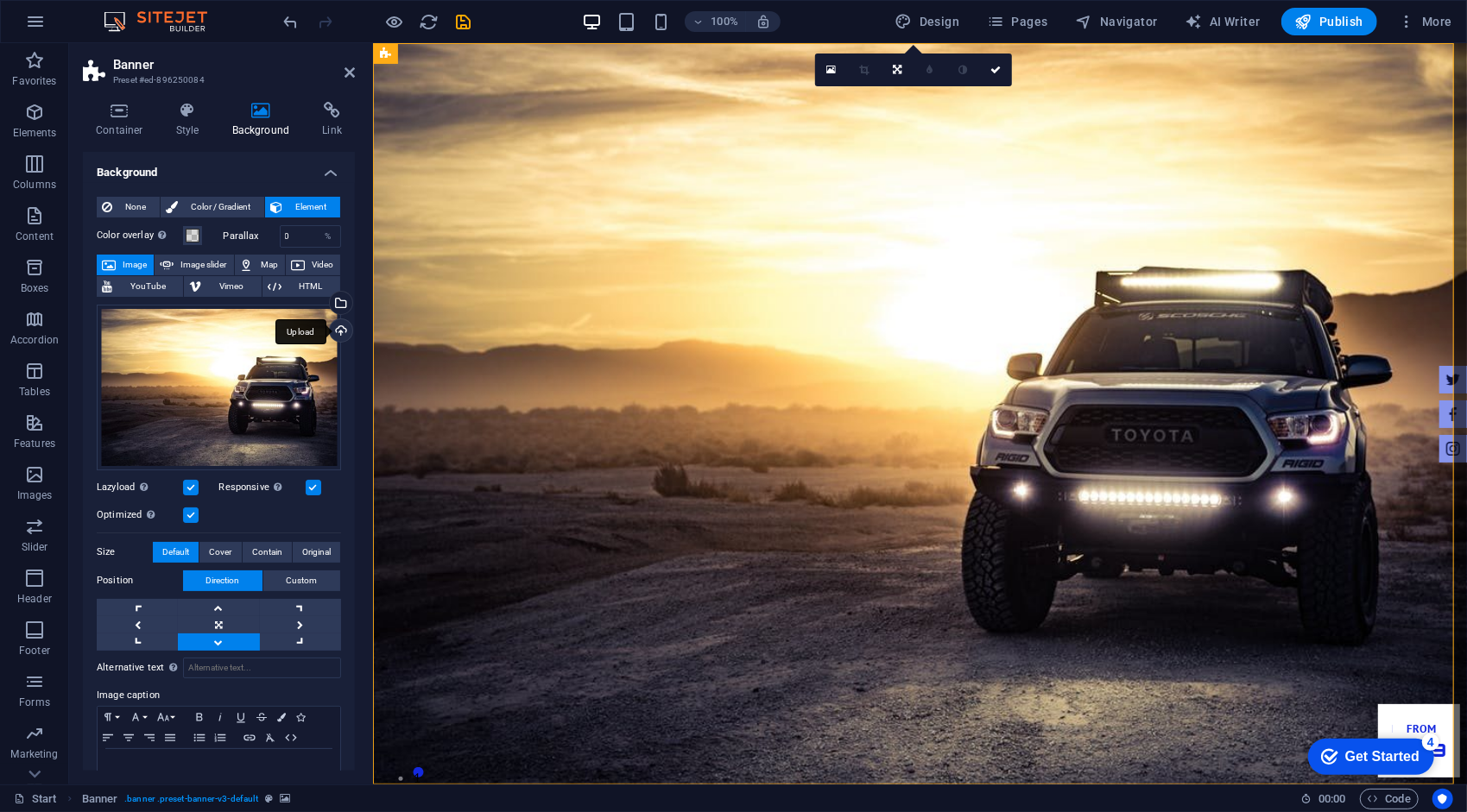
click at [342, 328] on div "Upload" at bounding box center [339, 332] width 26 height 26
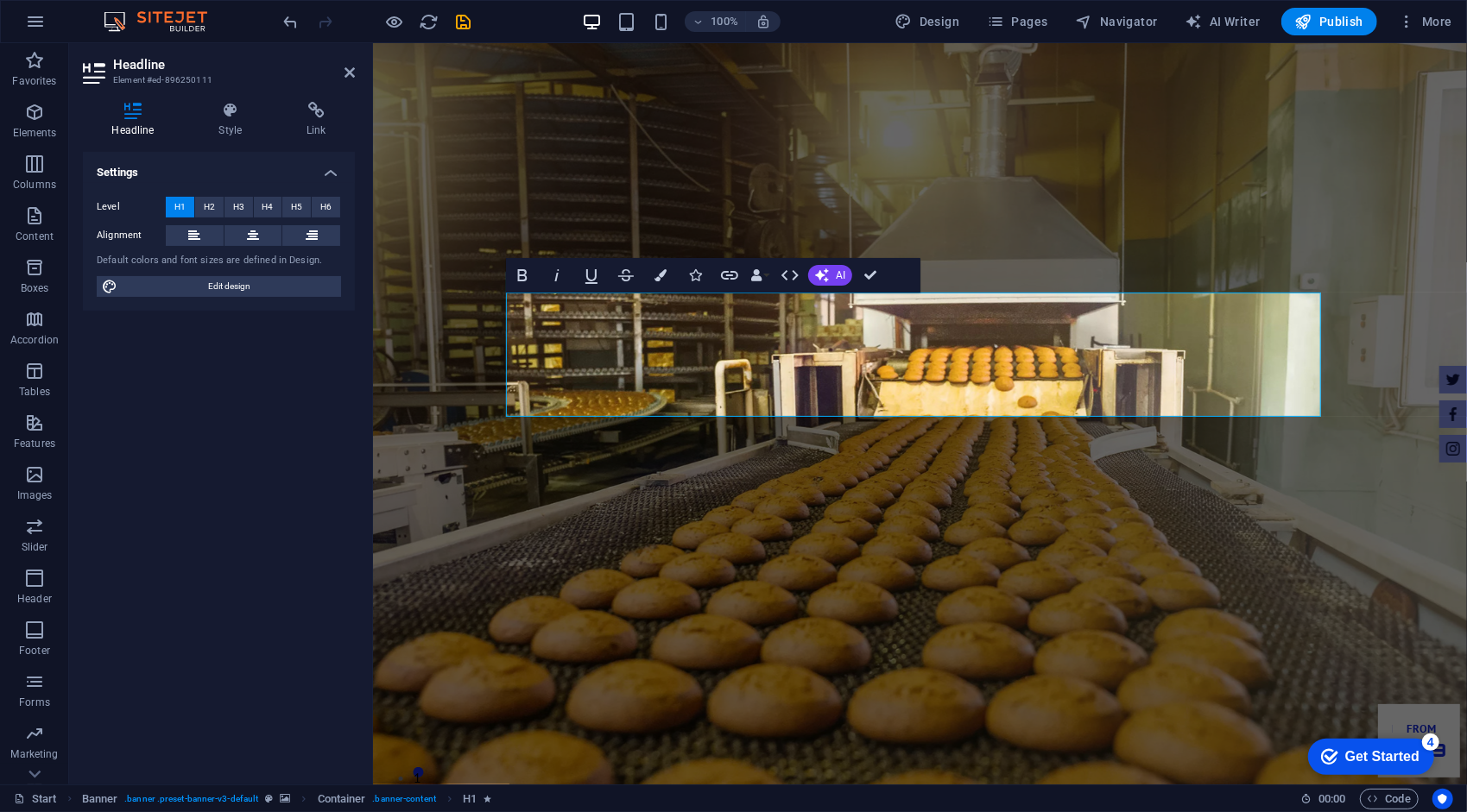
click at [273, 363] on div "Settings Level H1 H2 H3 H4 H5 H6 Alignment Default colors and font sizes are de…" at bounding box center [219, 461] width 272 height 619
click at [230, 132] on h4 "Style" at bounding box center [234, 119] width 88 height 36
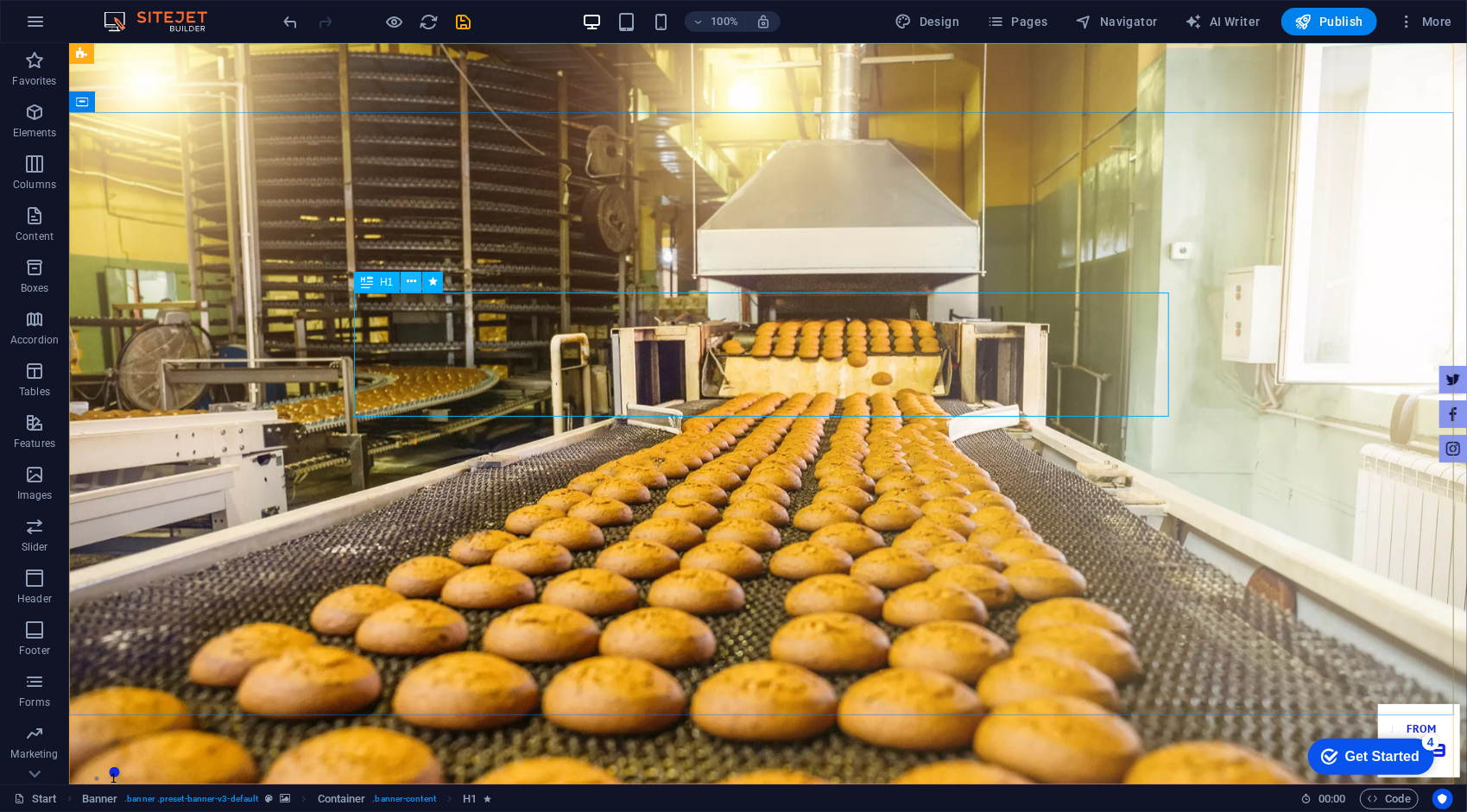
click at [416, 286] on button at bounding box center [410, 282] width 21 height 21
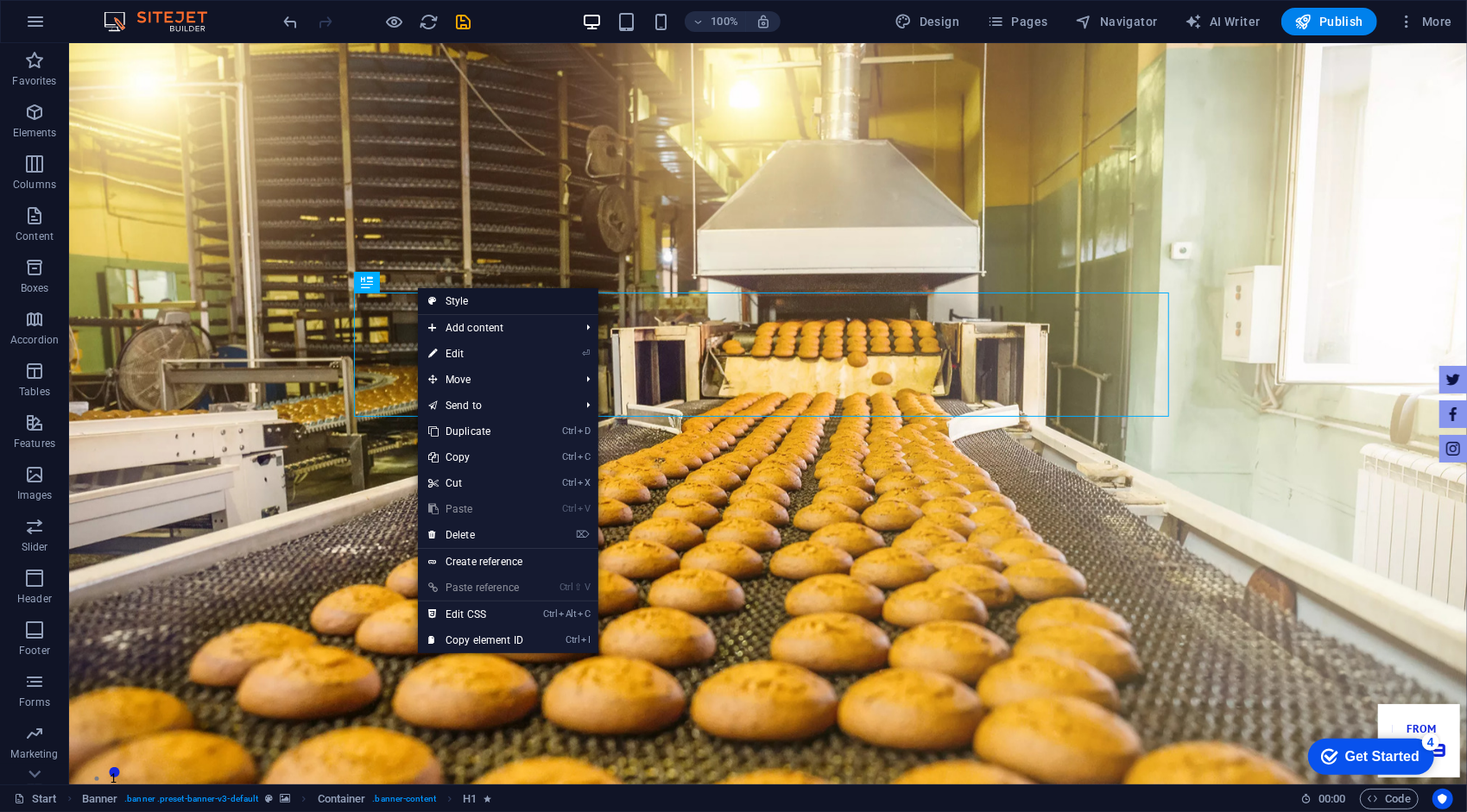
click at [469, 302] on link "Style" at bounding box center [508, 301] width 181 height 26
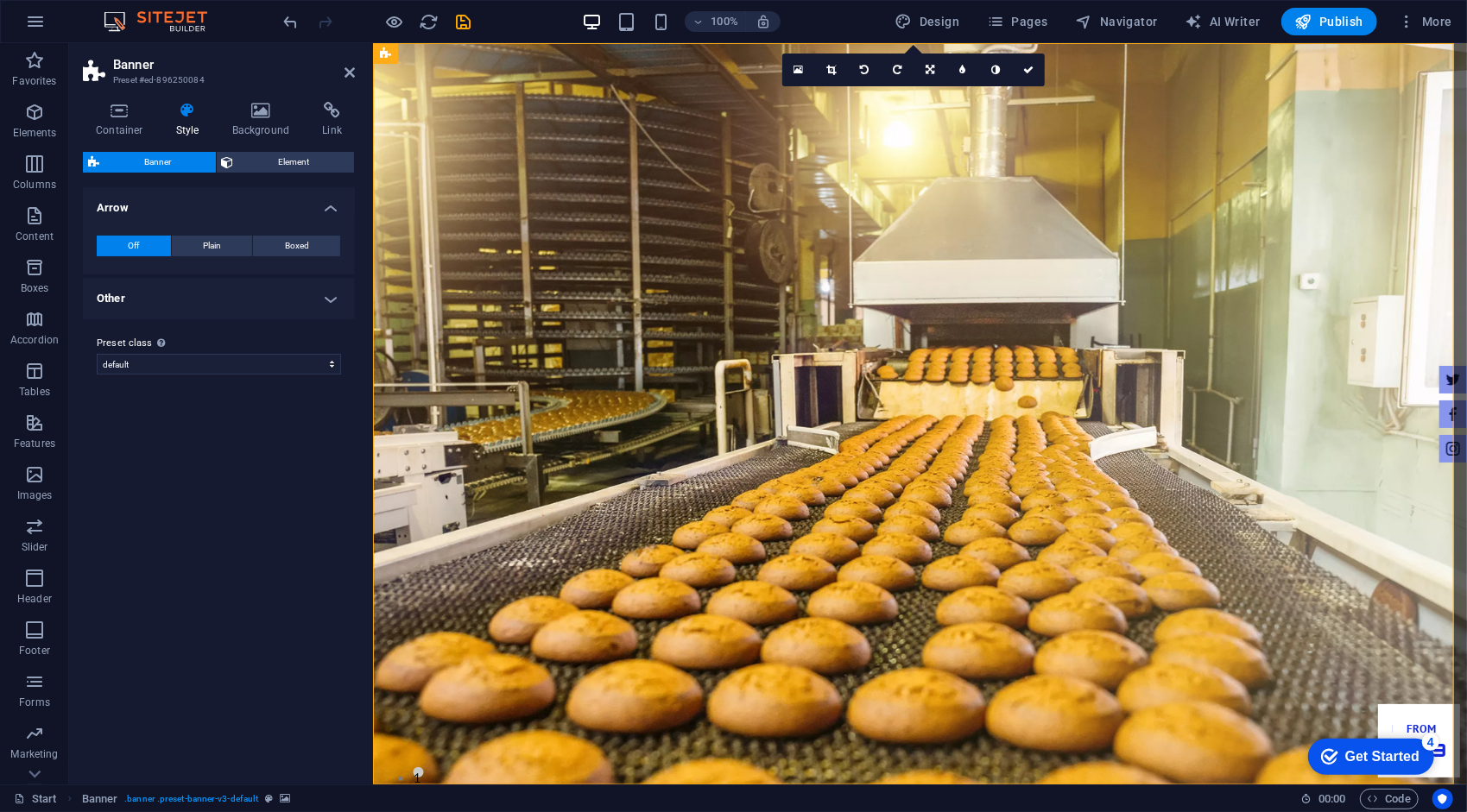
click at [245, 285] on h4 "Other" at bounding box center [219, 299] width 272 height 42
click at [245, 285] on h4 "Other" at bounding box center [219, 293] width 272 height 31
click at [129, 125] on h4 "Container" at bounding box center [122, 119] width 81 height 36
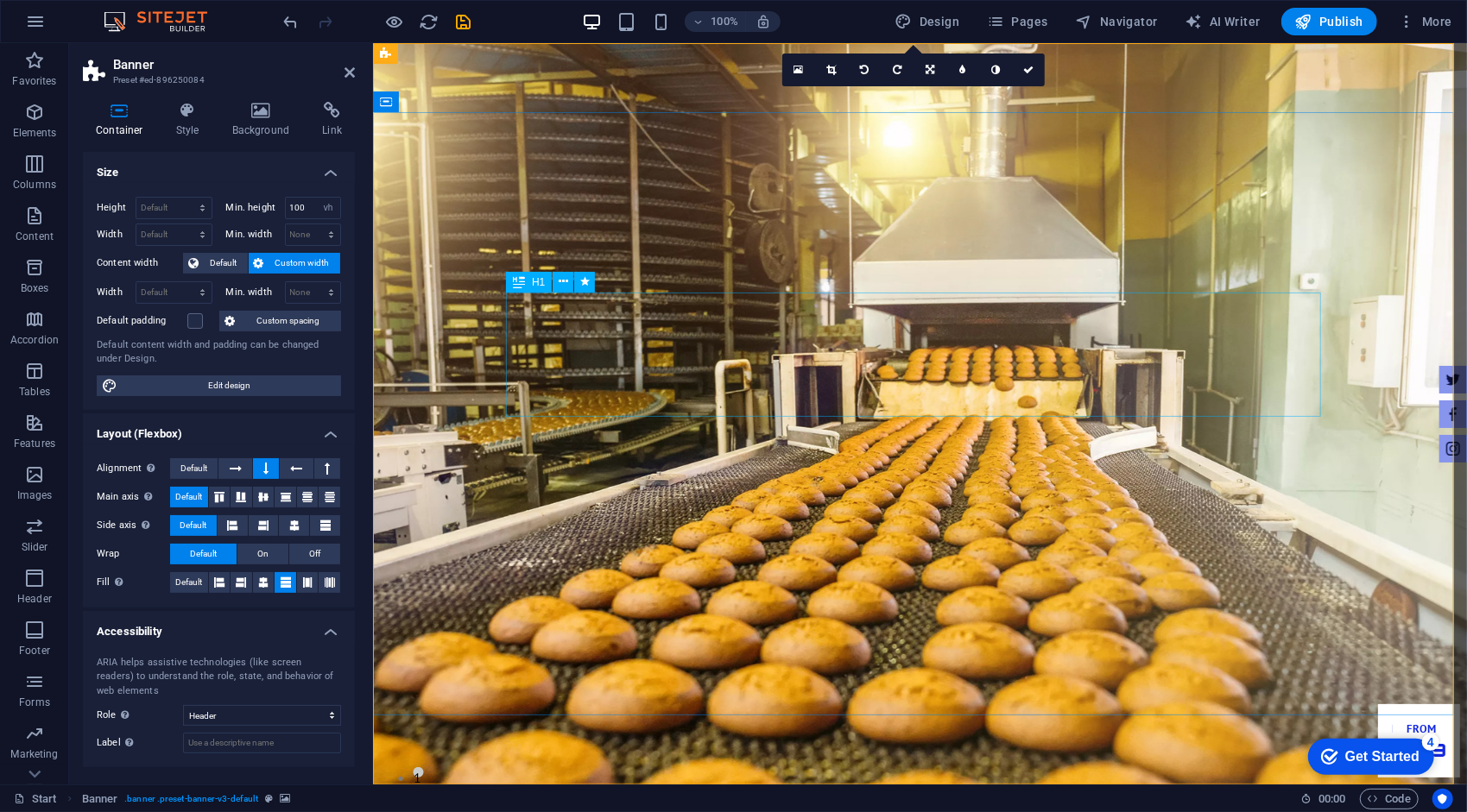
click at [189, 125] on h4 "Style" at bounding box center [191, 119] width 56 height 36
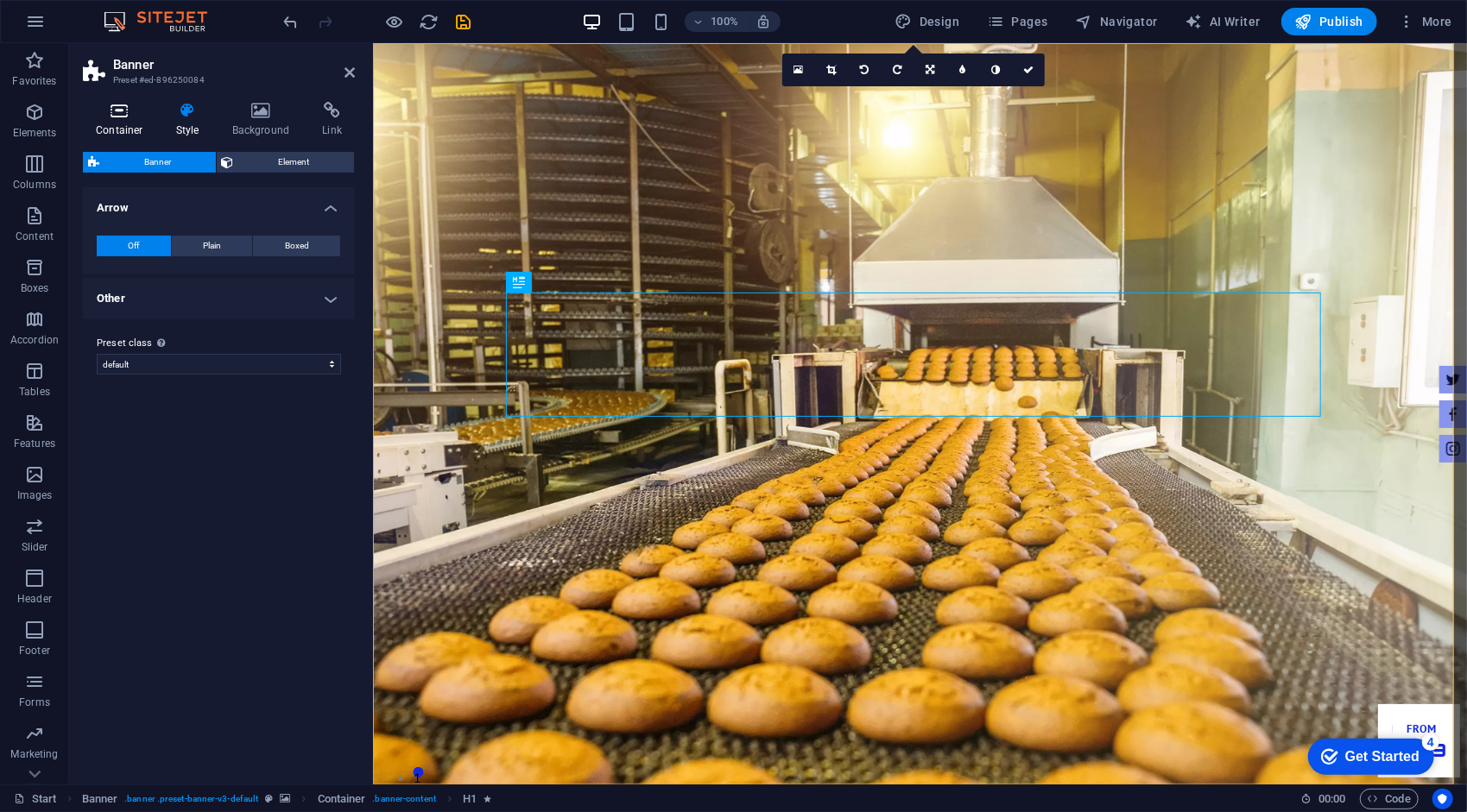
click at [114, 112] on icon at bounding box center [119, 109] width 74 height 17
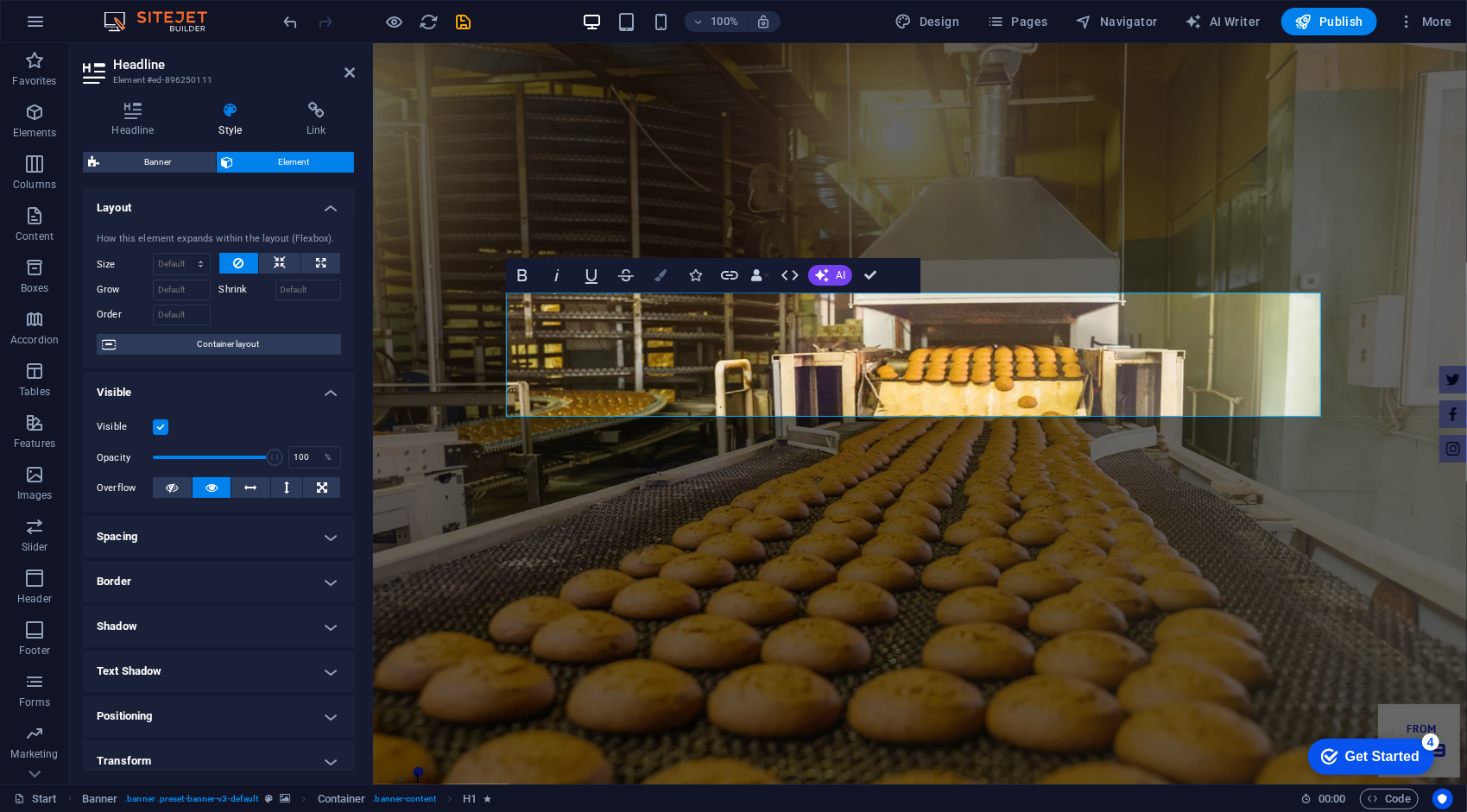
click at [660, 269] on icon "button" at bounding box center [660, 275] width 12 height 12
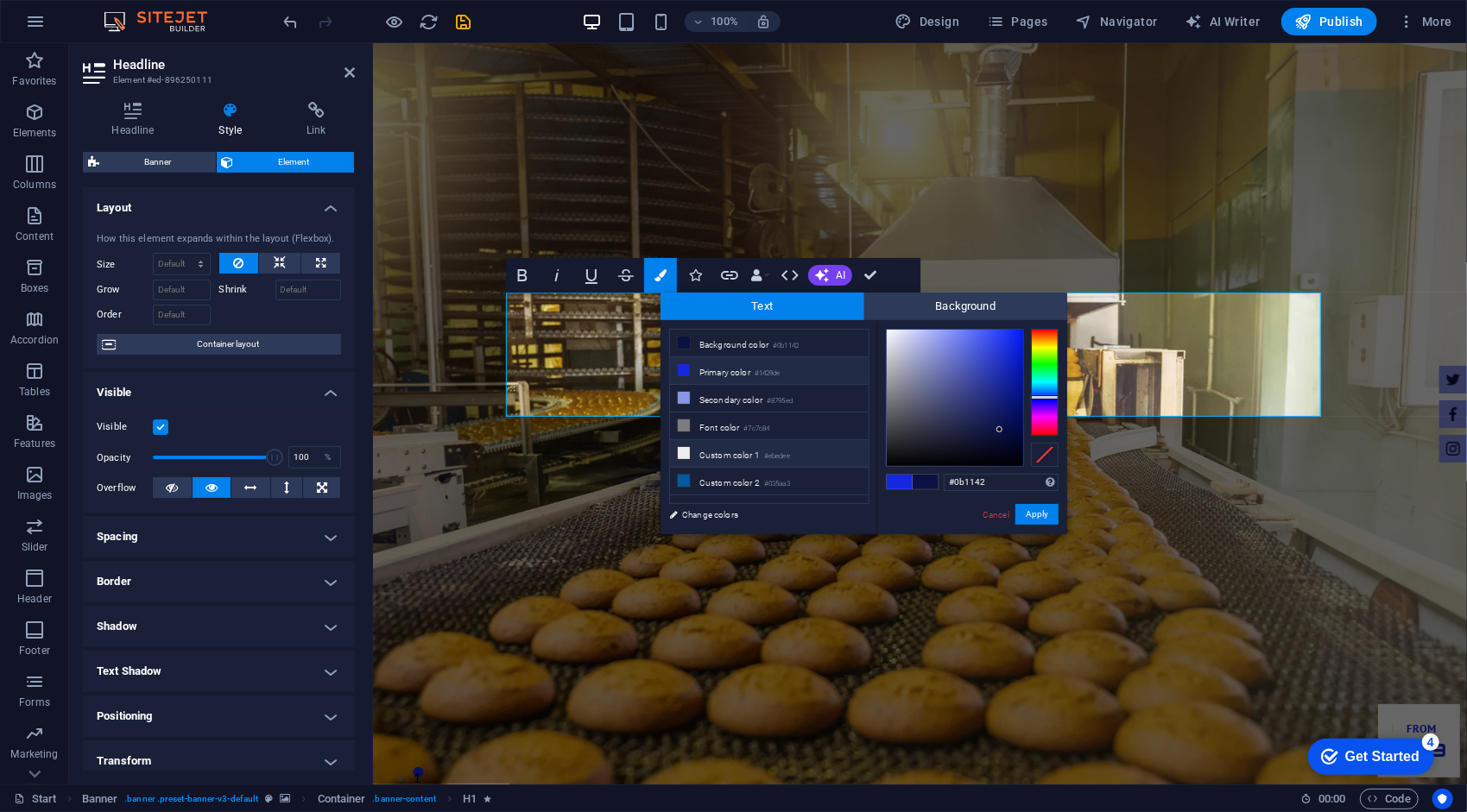
click at [732, 453] on li "Custom color 1 #ebedee" at bounding box center [769, 454] width 199 height 28
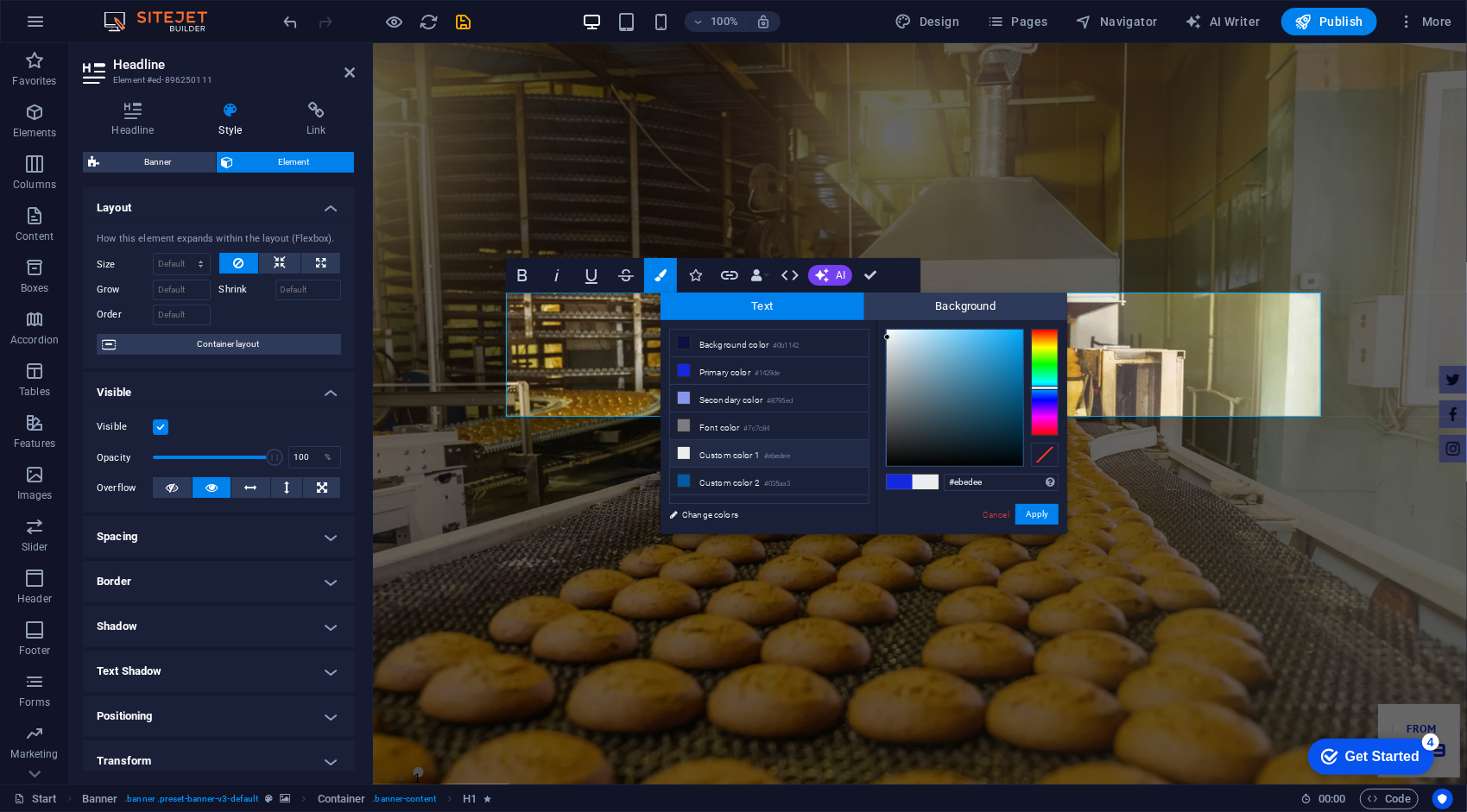
click at [884, 337] on div "#ebedee Supported formats #0852ed rgb(8, 82, 237) rgba(8, 82, 237, 90%) hsv(221…" at bounding box center [972, 552] width 191 height 464
type input "#fbfeff"
drag, startPoint x: 884, startPoint y: 337, endPoint x: 888, endPoint y: 327, distance: 10.8
click at [888, 327] on div at bounding box center [887, 328] width 6 height 6
click at [1024, 522] on button "Apply" at bounding box center [1036, 514] width 43 height 21
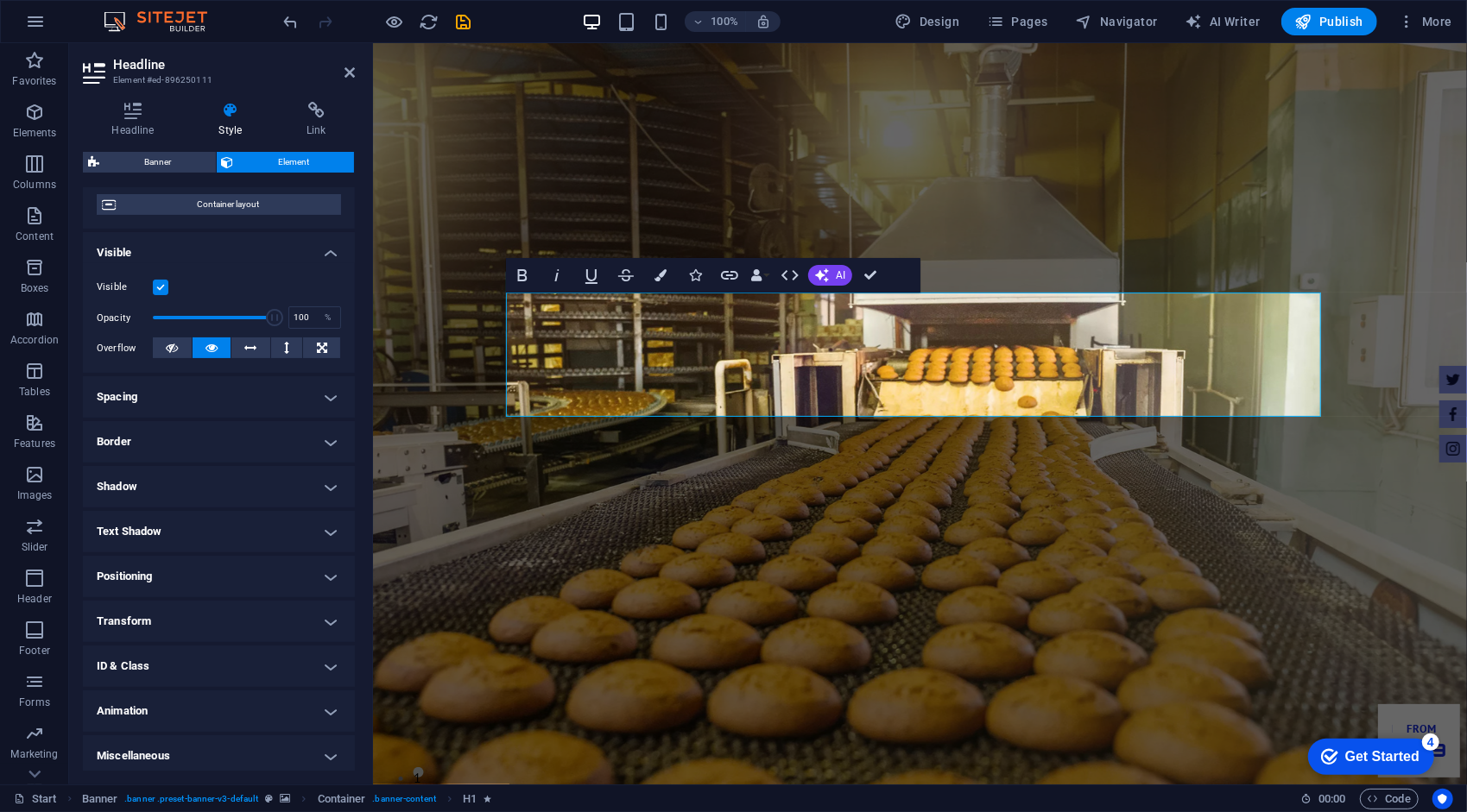
scroll to position [145, 0]
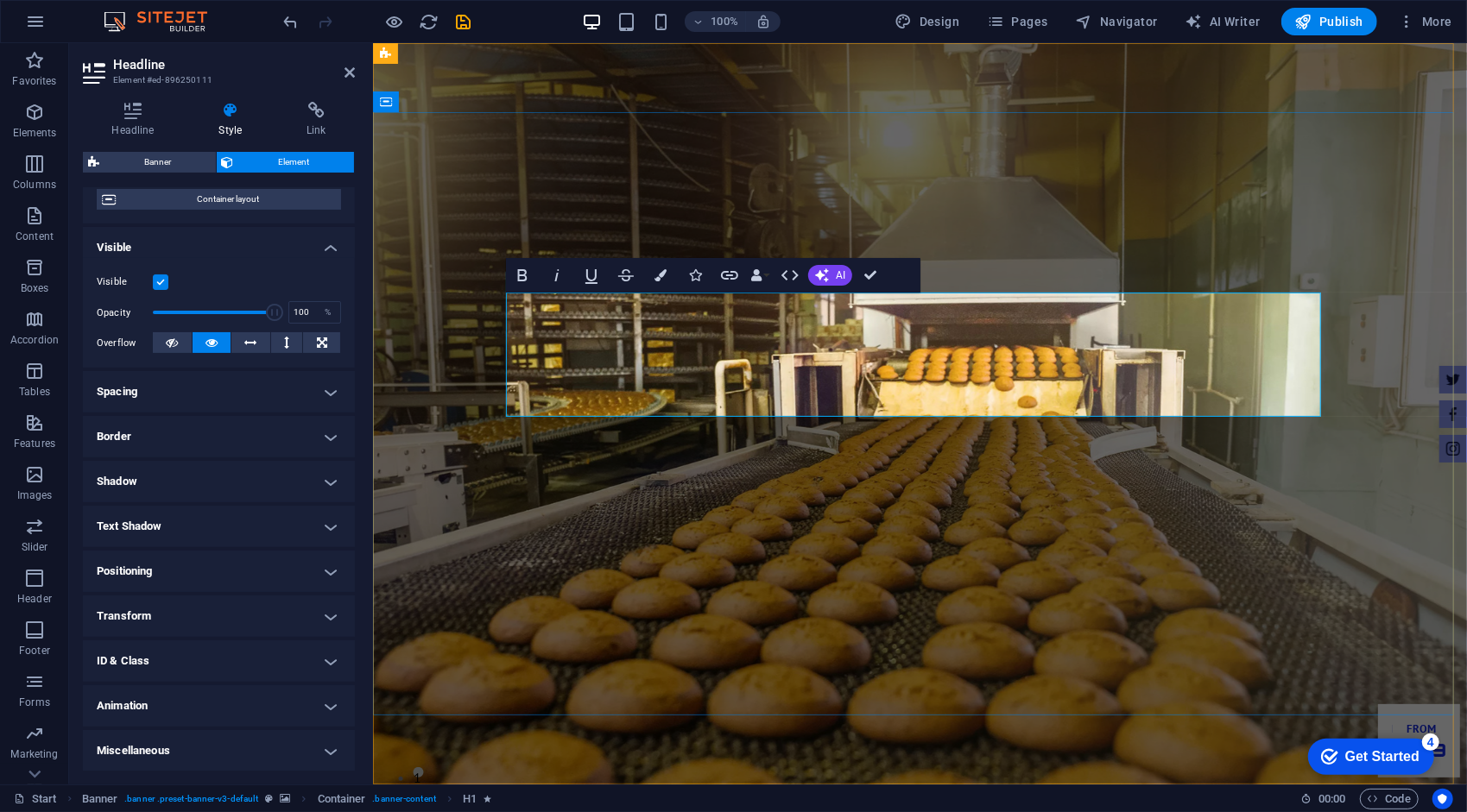
drag, startPoint x: 1027, startPoint y: 396, endPoint x: 531, endPoint y: 339, distance: 499.3
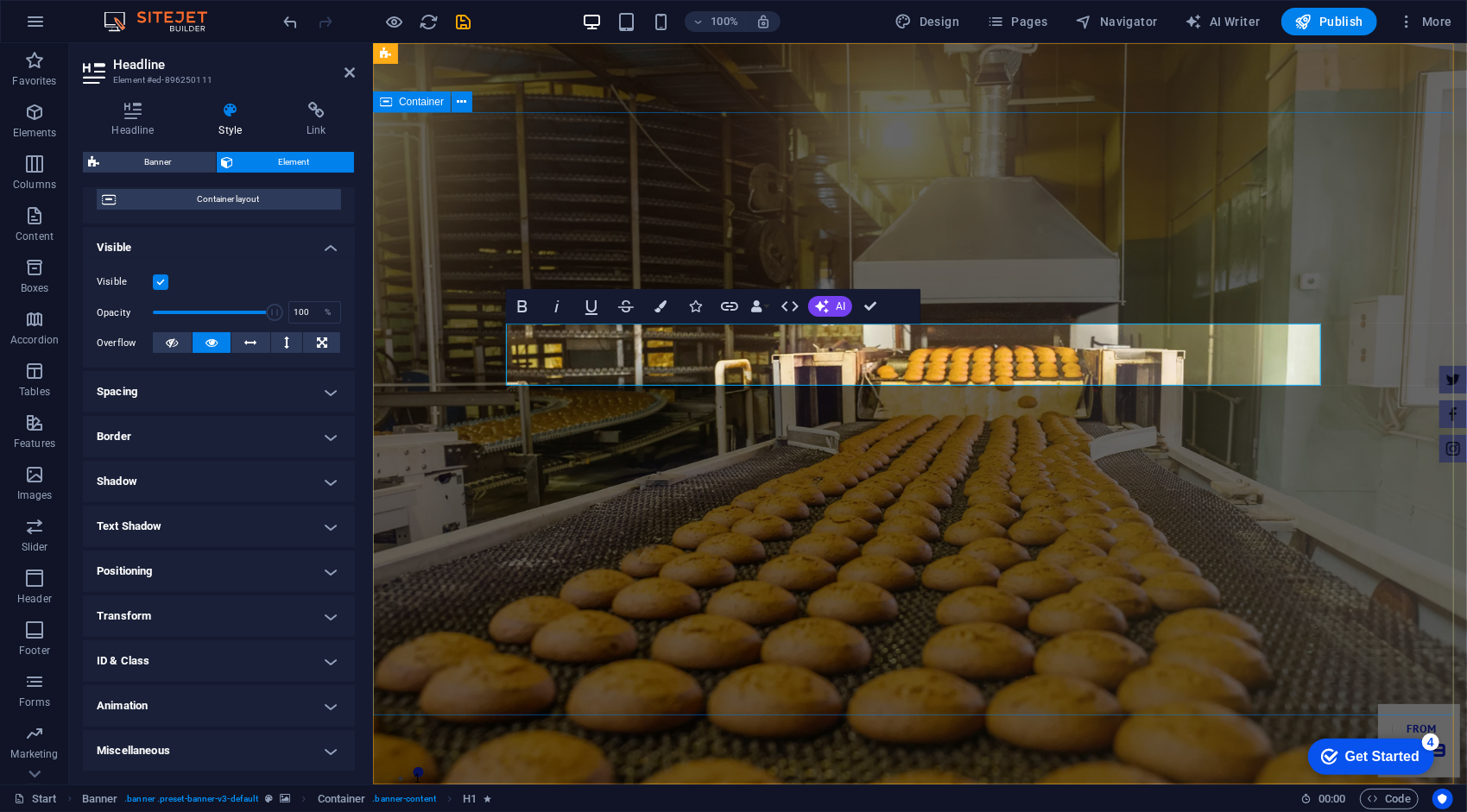
drag, startPoint x: 1027, startPoint y: 365, endPoint x: 371, endPoint y: 362, distance: 656.0
click at [164, 114] on icon at bounding box center [132, 109] width 100 height 17
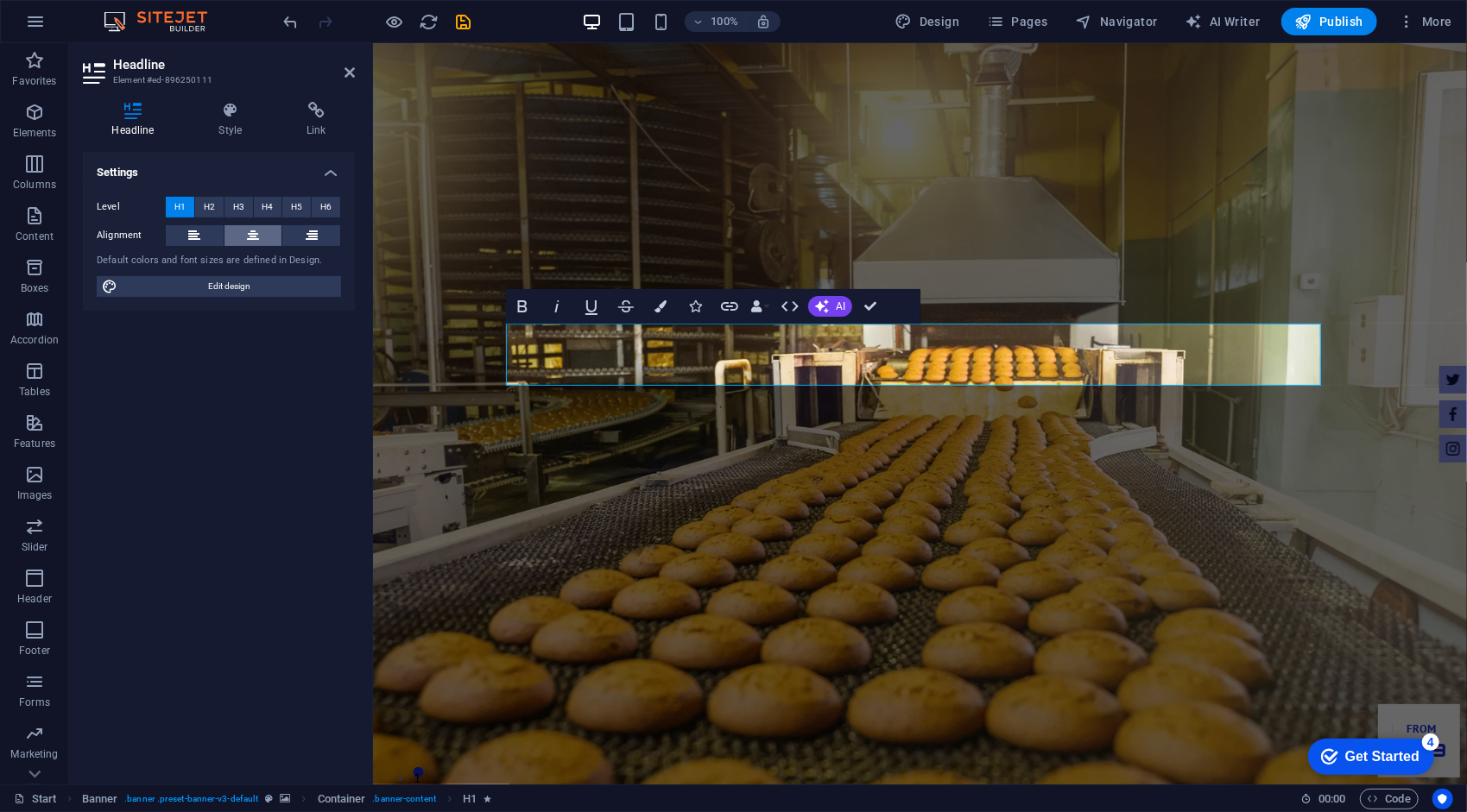
click at [256, 232] on icon at bounding box center [252, 236] width 12 height 21
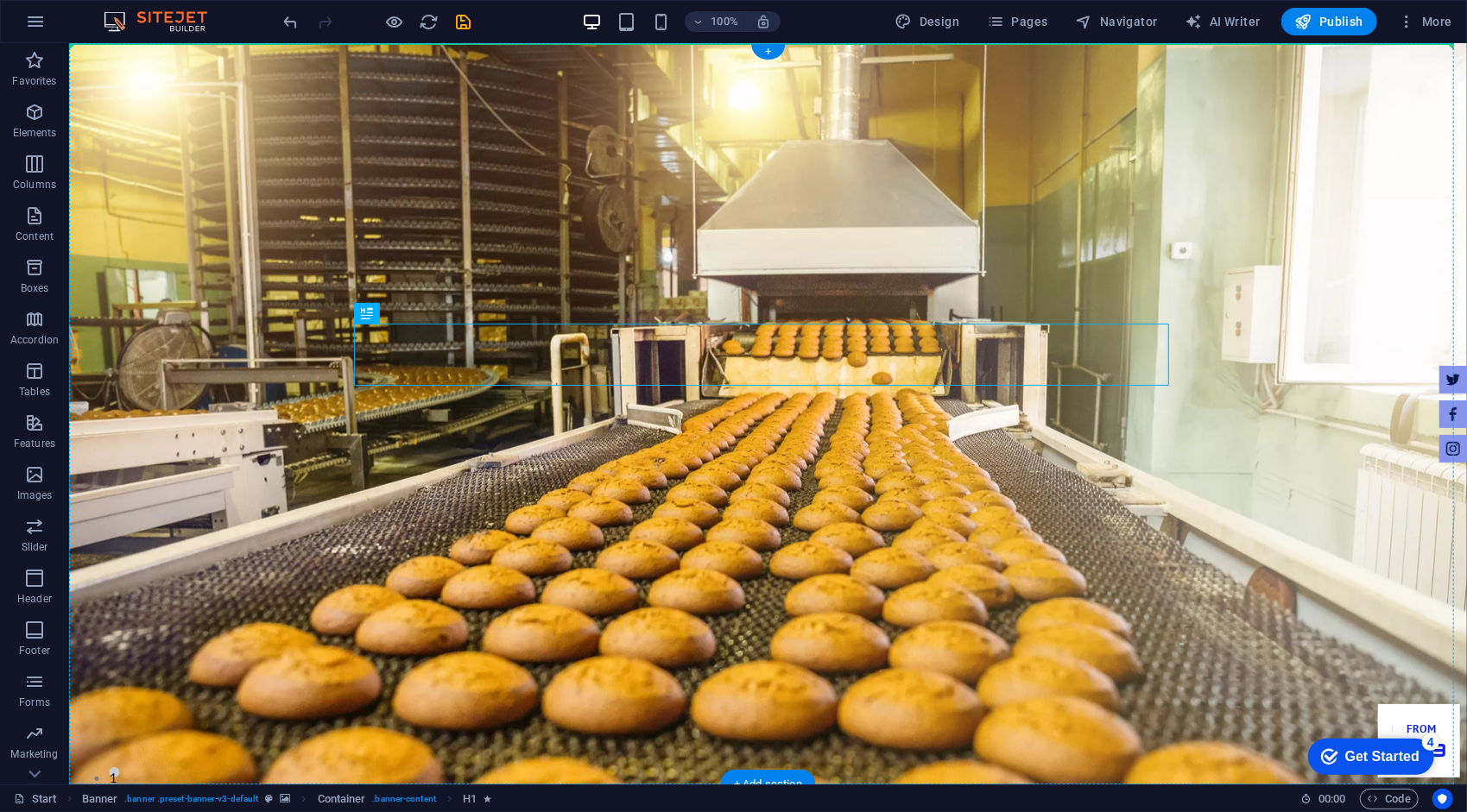
drag, startPoint x: 864, startPoint y: 342, endPoint x: 767, endPoint y: 300, distance: 105.7
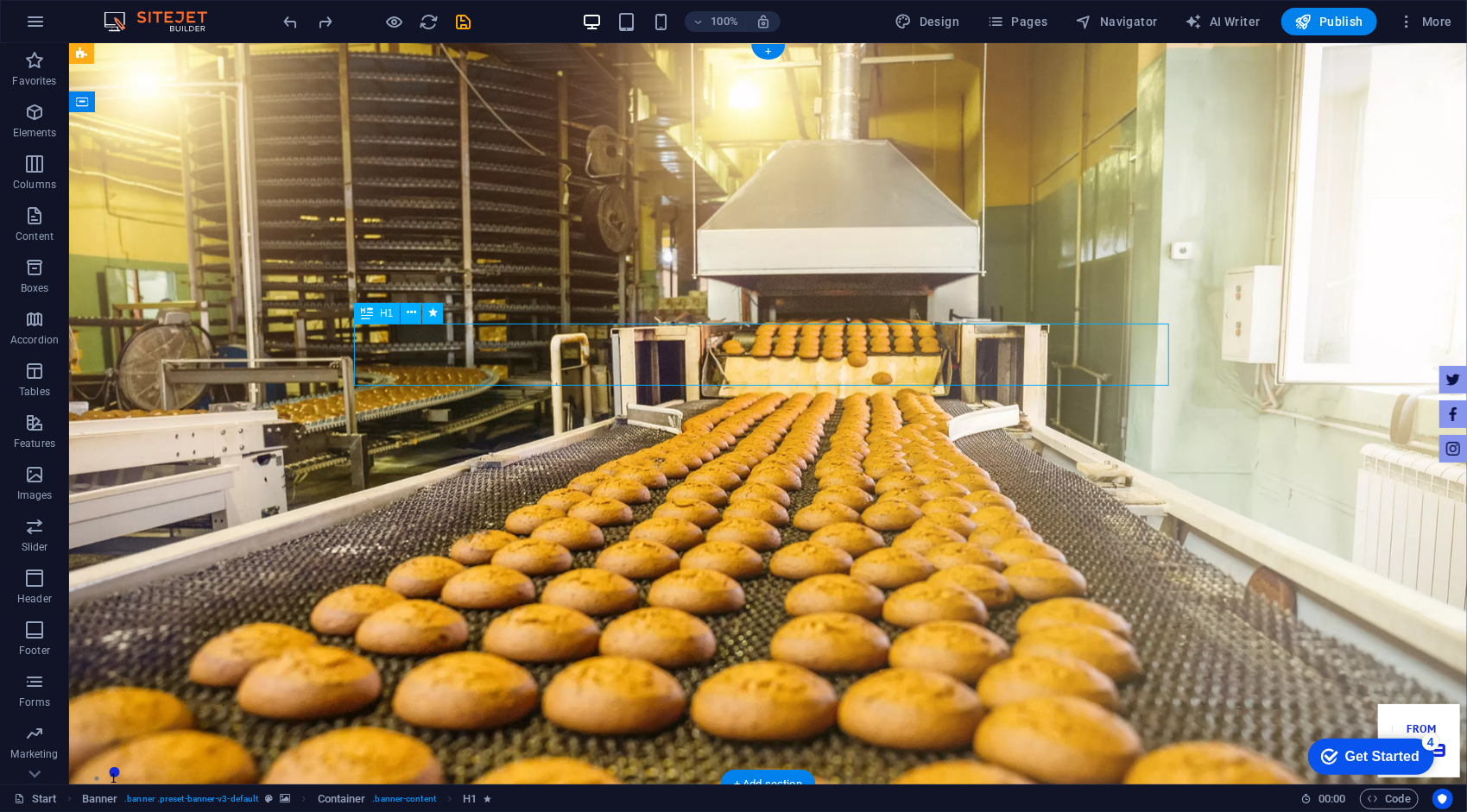
drag, startPoint x: 765, startPoint y: 355, endPoint x: 655, endPoint y: 332, distance: 112.4
drag, startPoint x: 706, startPoint y: 423, endPoint x: 695, endPoint y: 338, distance: 85.7
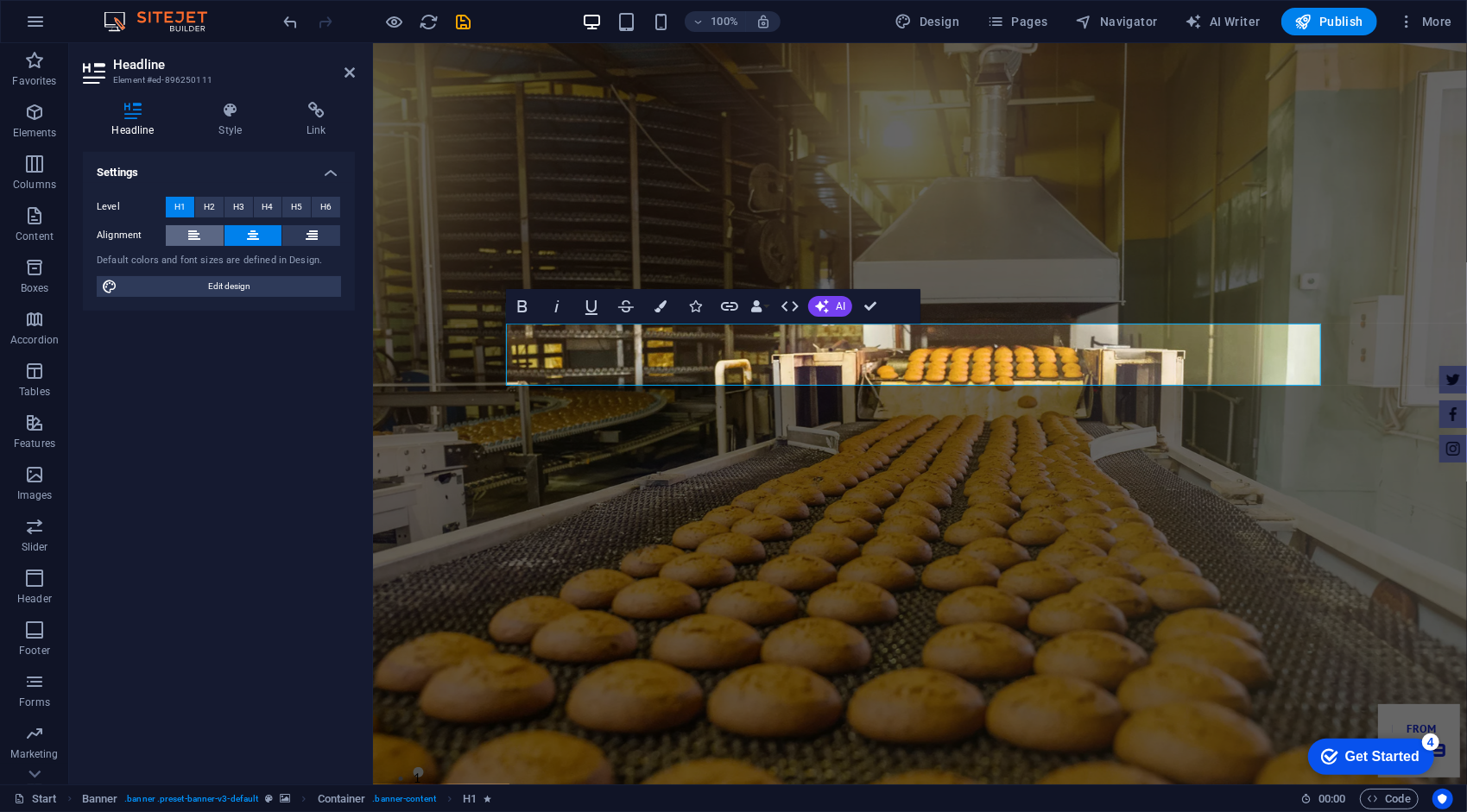
click at [214, 237] on button at bounding box center [195, 236] width 58 height 21
click at [227, 200] on button "H3" at bounding box center [239, 207] width 29 height 21
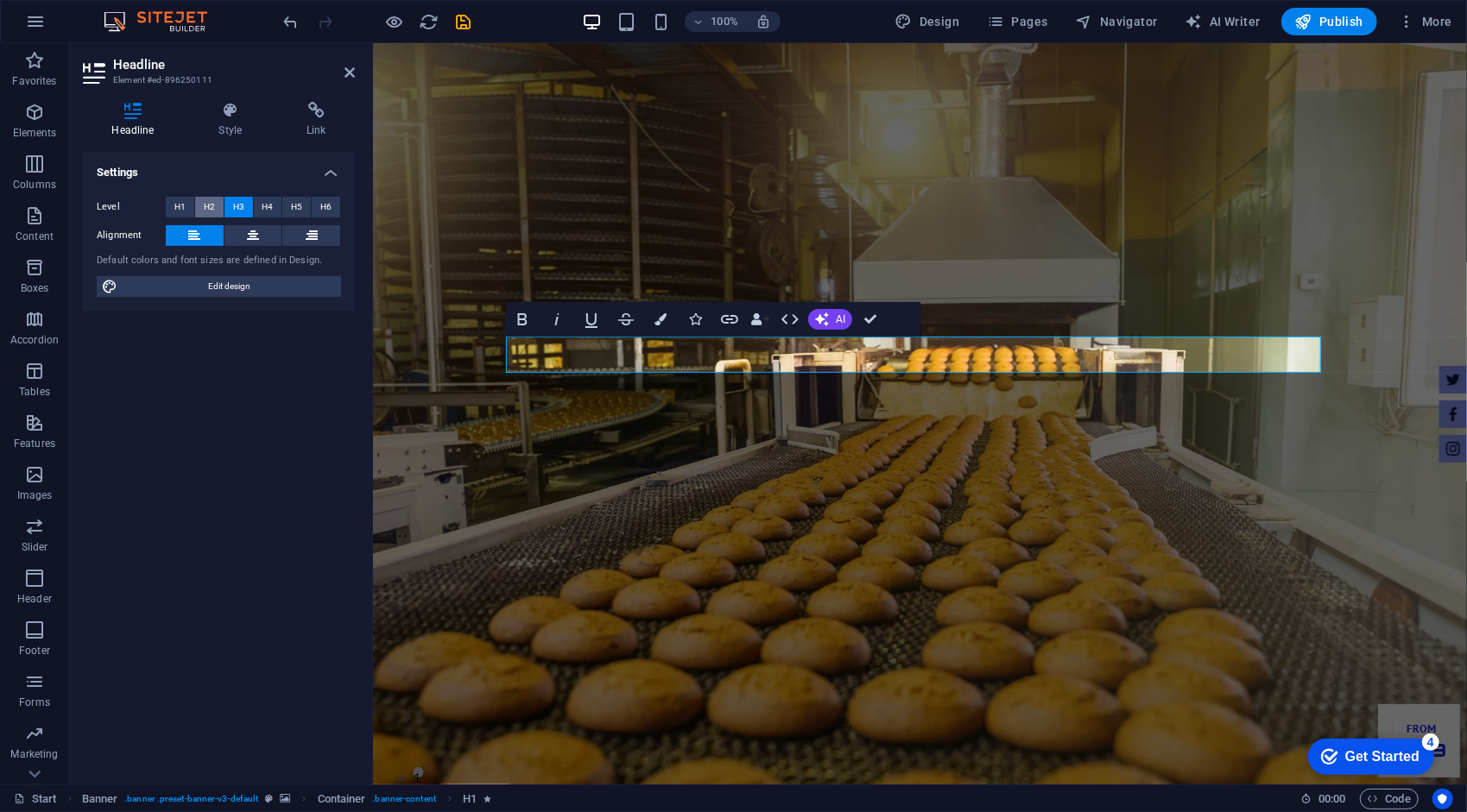
click at [200, 207] on button "H2" at bounding box center [209, 207] width 29 height 21
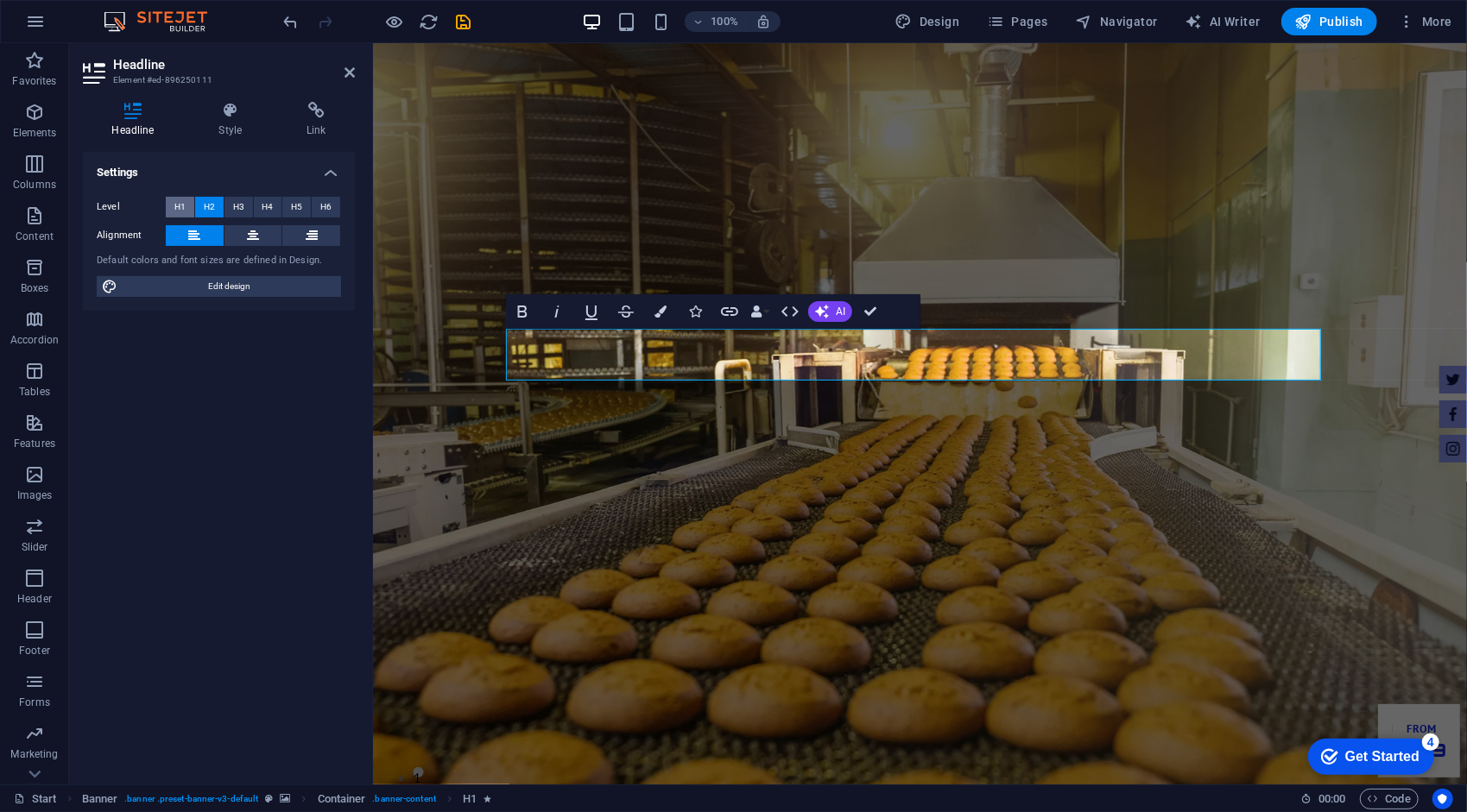
click at [192, 207] on button "H1" at bounding box center [180, 207] width 29 height 21
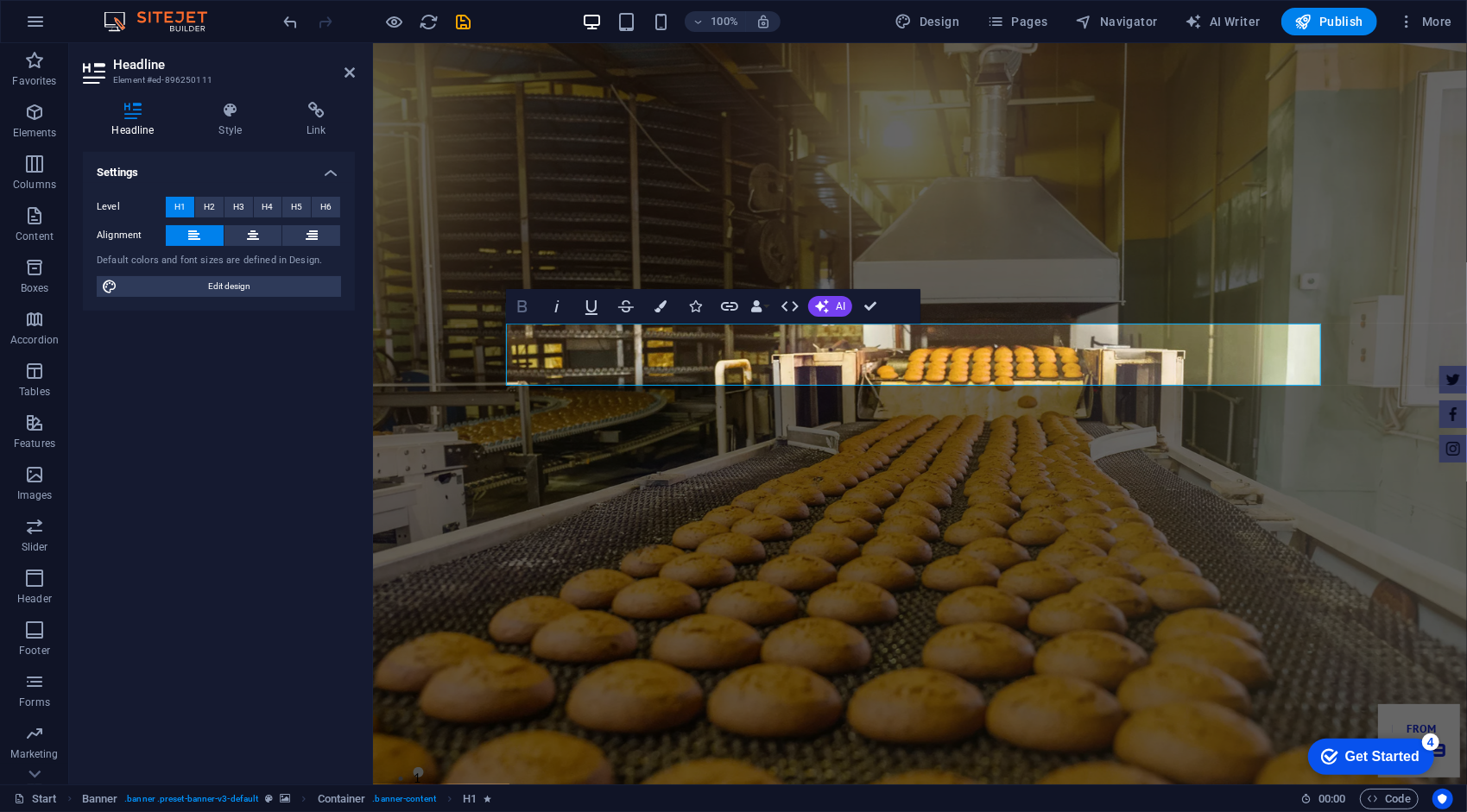
click at [520, 305] on icon "button" at bounding box center [523, 306] width 10 height 12
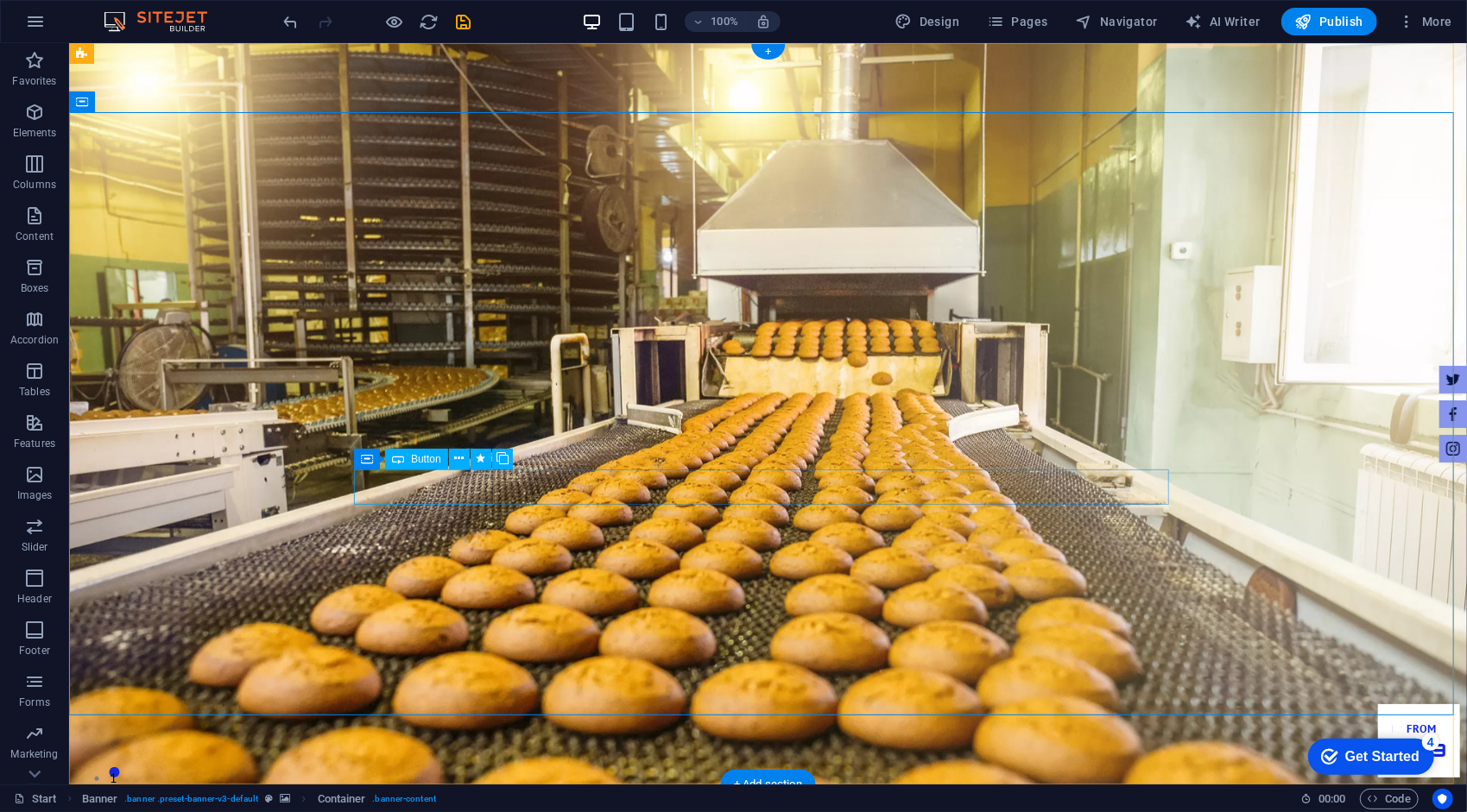
click at [453, 457] on button at bounding box center [459, 459] width 21 height 21
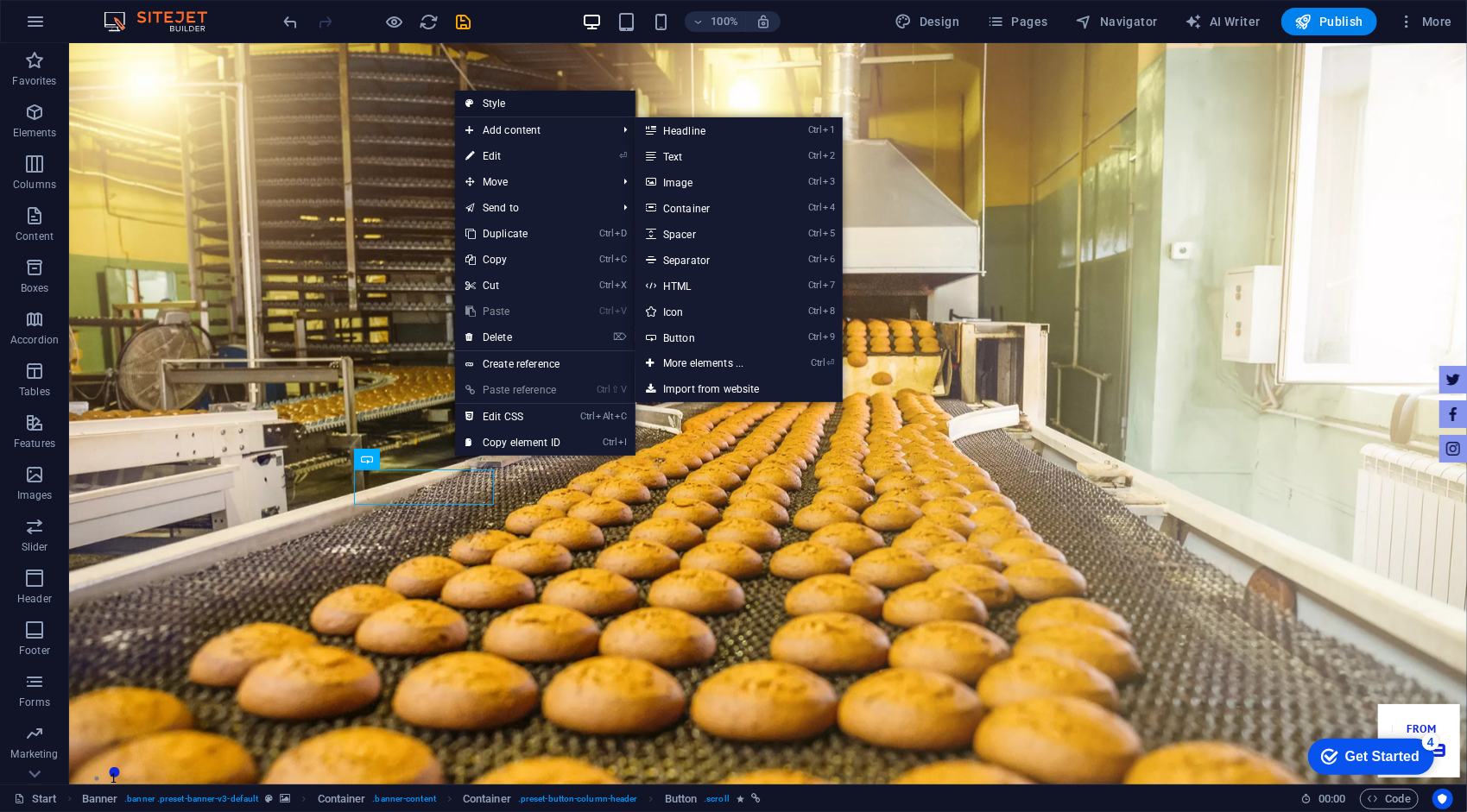
click at [512, 110] on link "Style" at bounding box center [546, 103] width 181 height 26
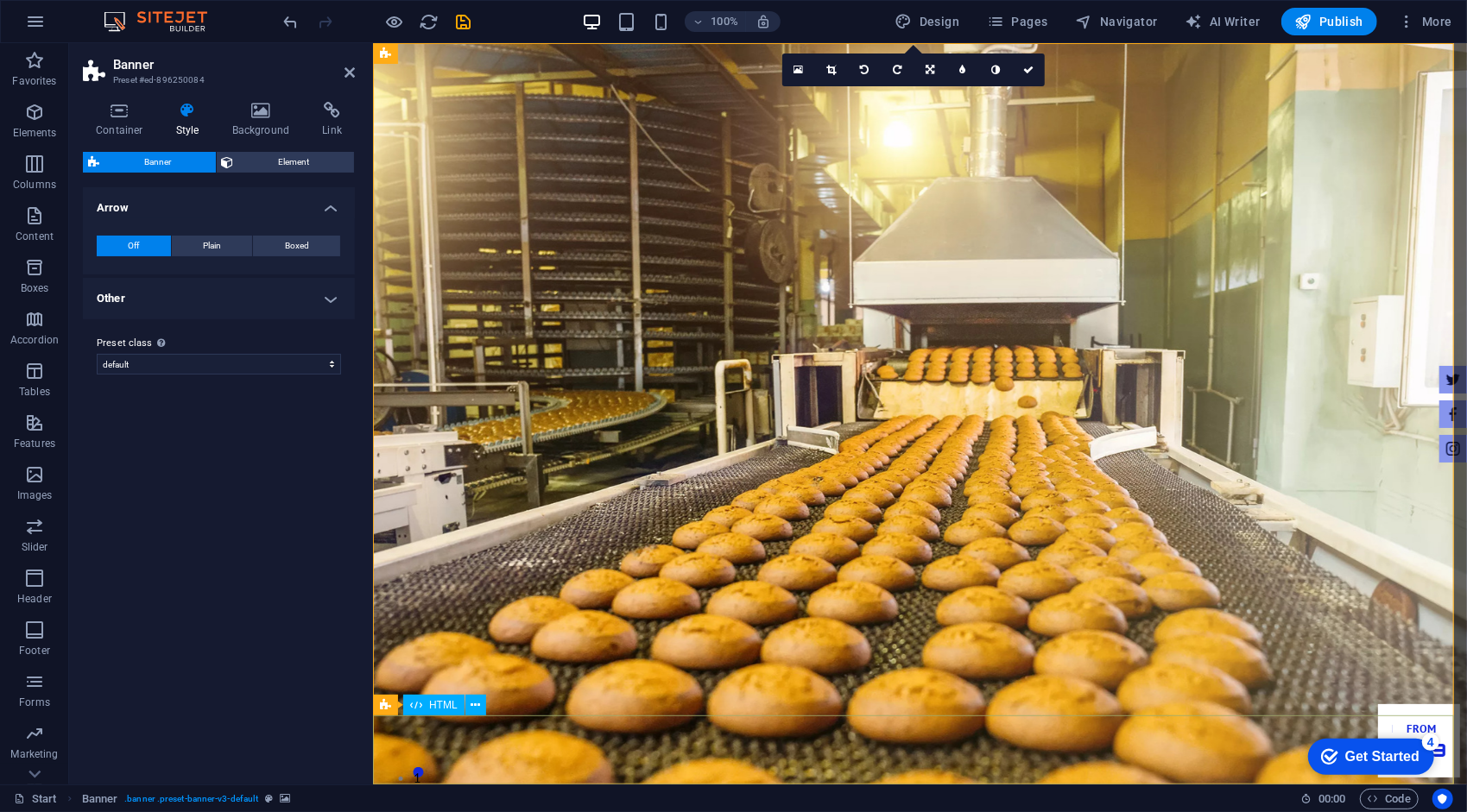
scroll to position [173, 0]
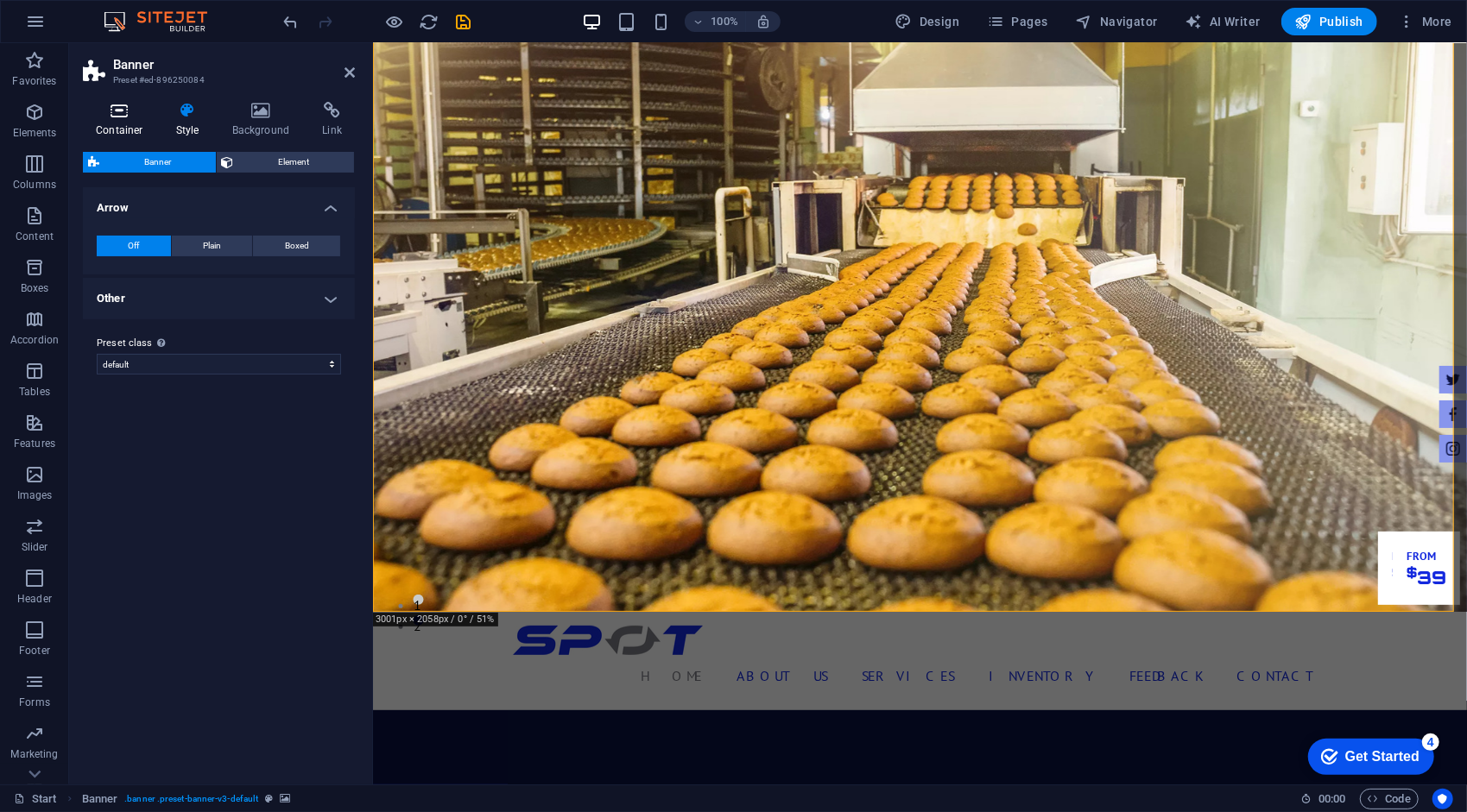
click at [114, 107] on icon at bounding box center [119, 109] width 74 height 17
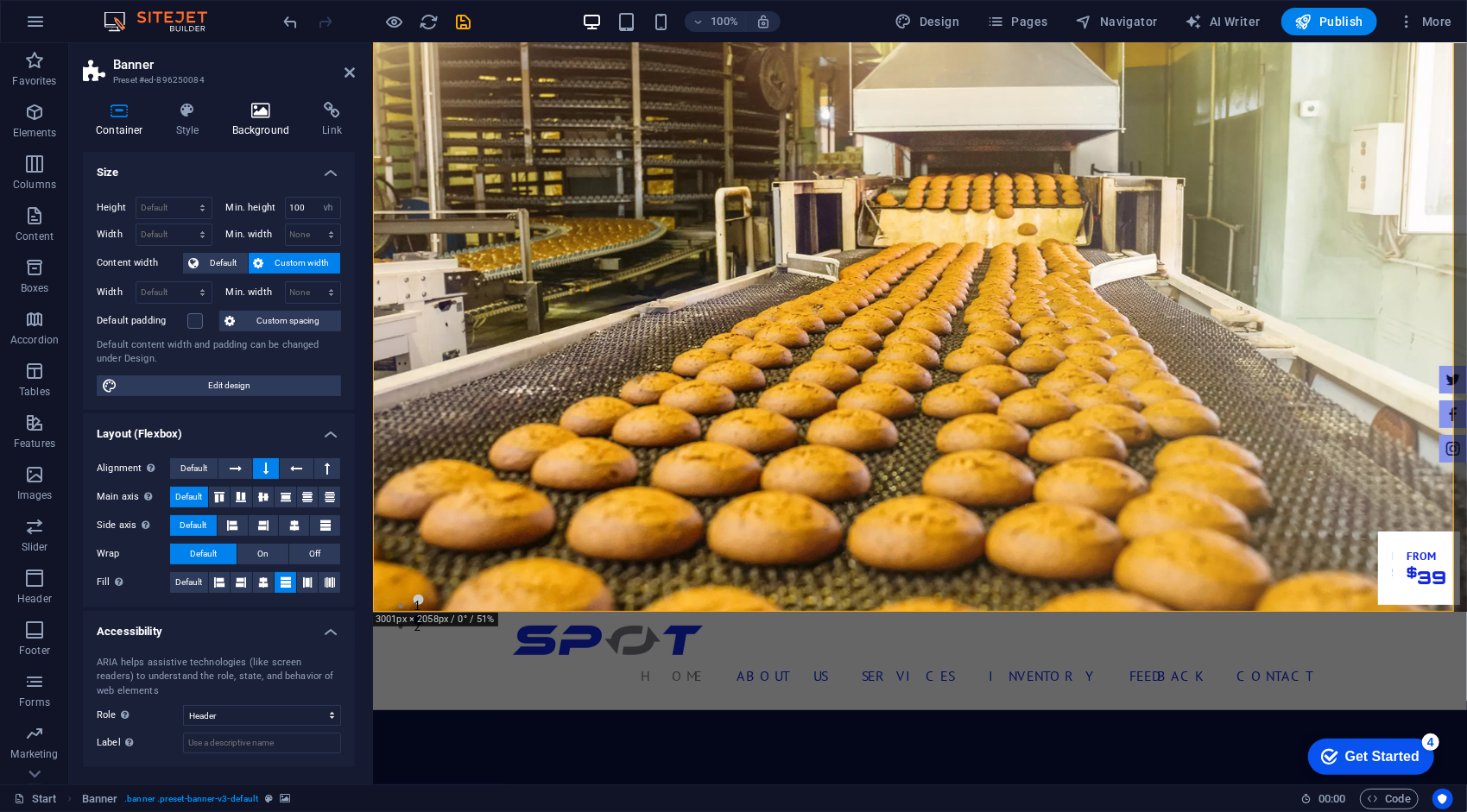
click at [250, 117] on icon at bounding box center [261, 109] width 83 height 17
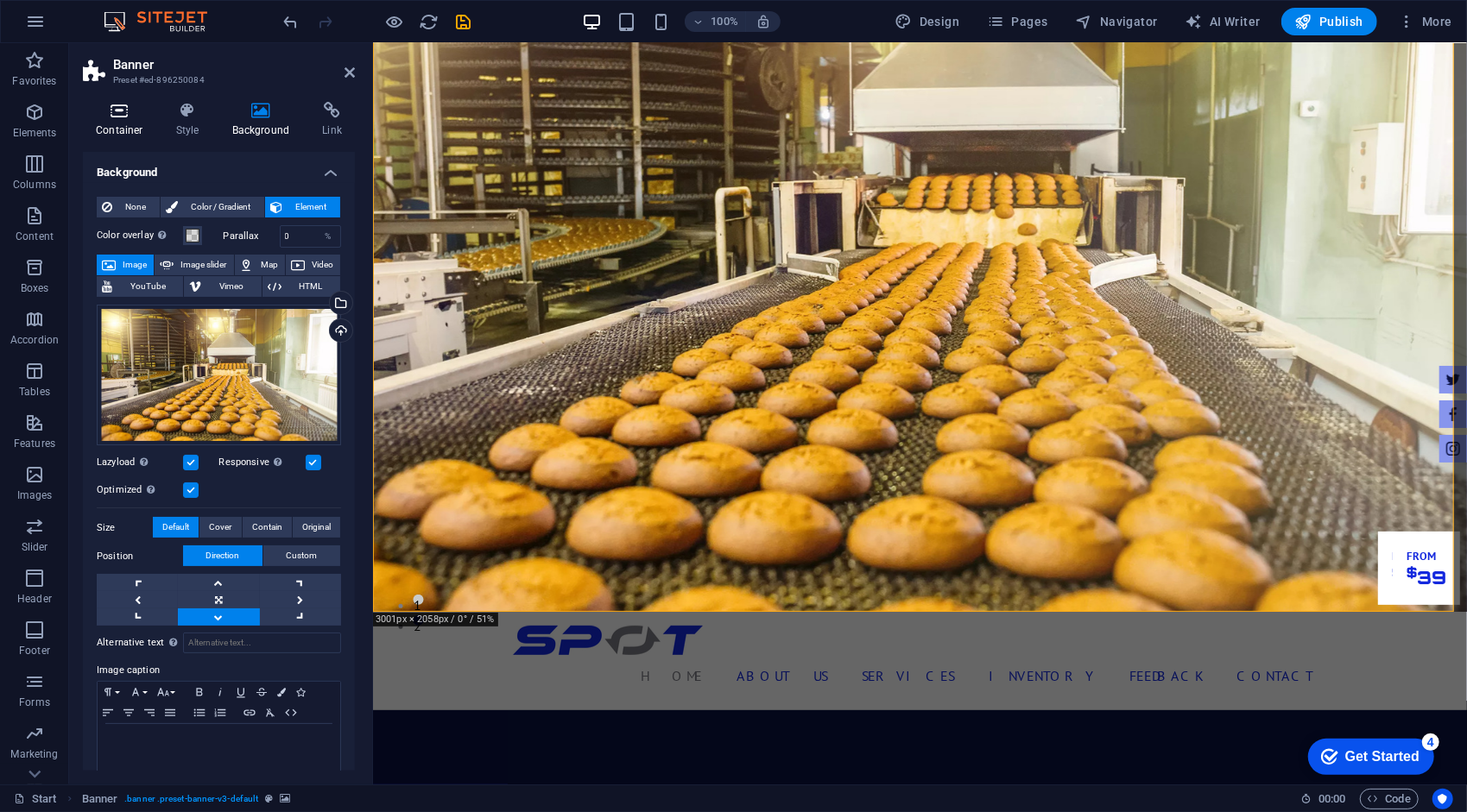
click at [136, 122] on h4 "Container" at bounding box center [122, 119] width 81 height 36
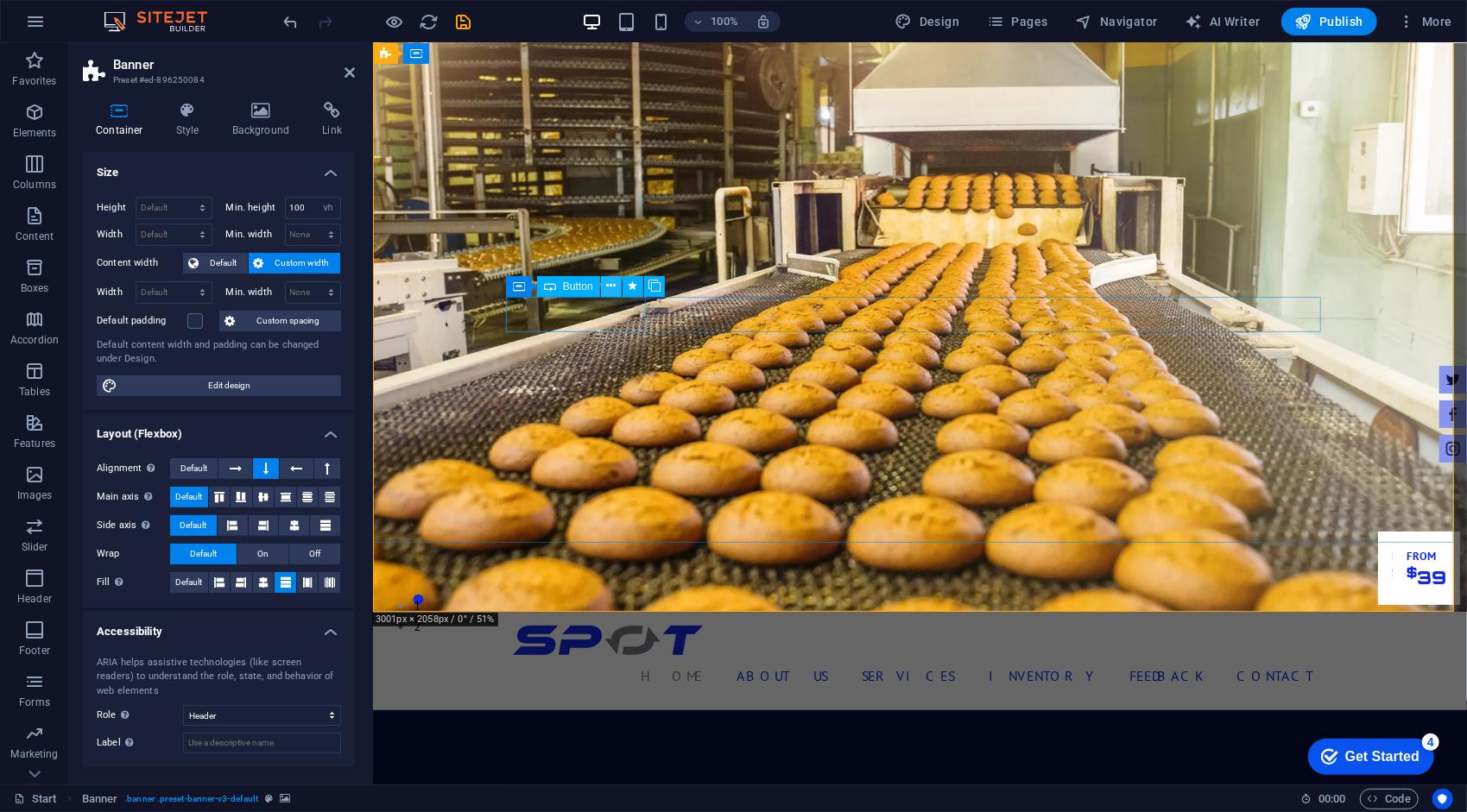
click at [605, 288] on button at bounding box center [610, 286] width 21 height 21
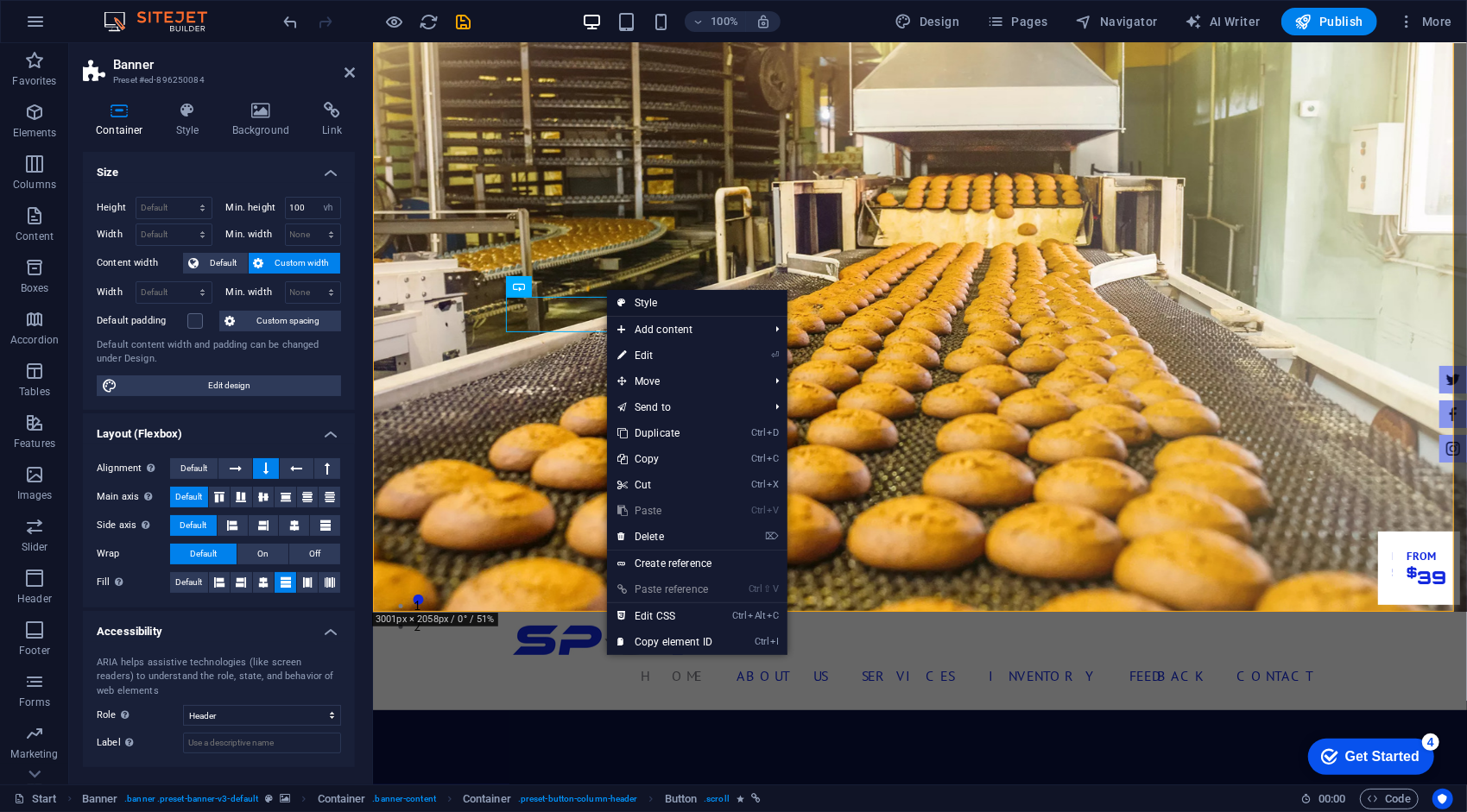
click at [620, 295] on icon at bounding box center [621, 303] width 9 height 26
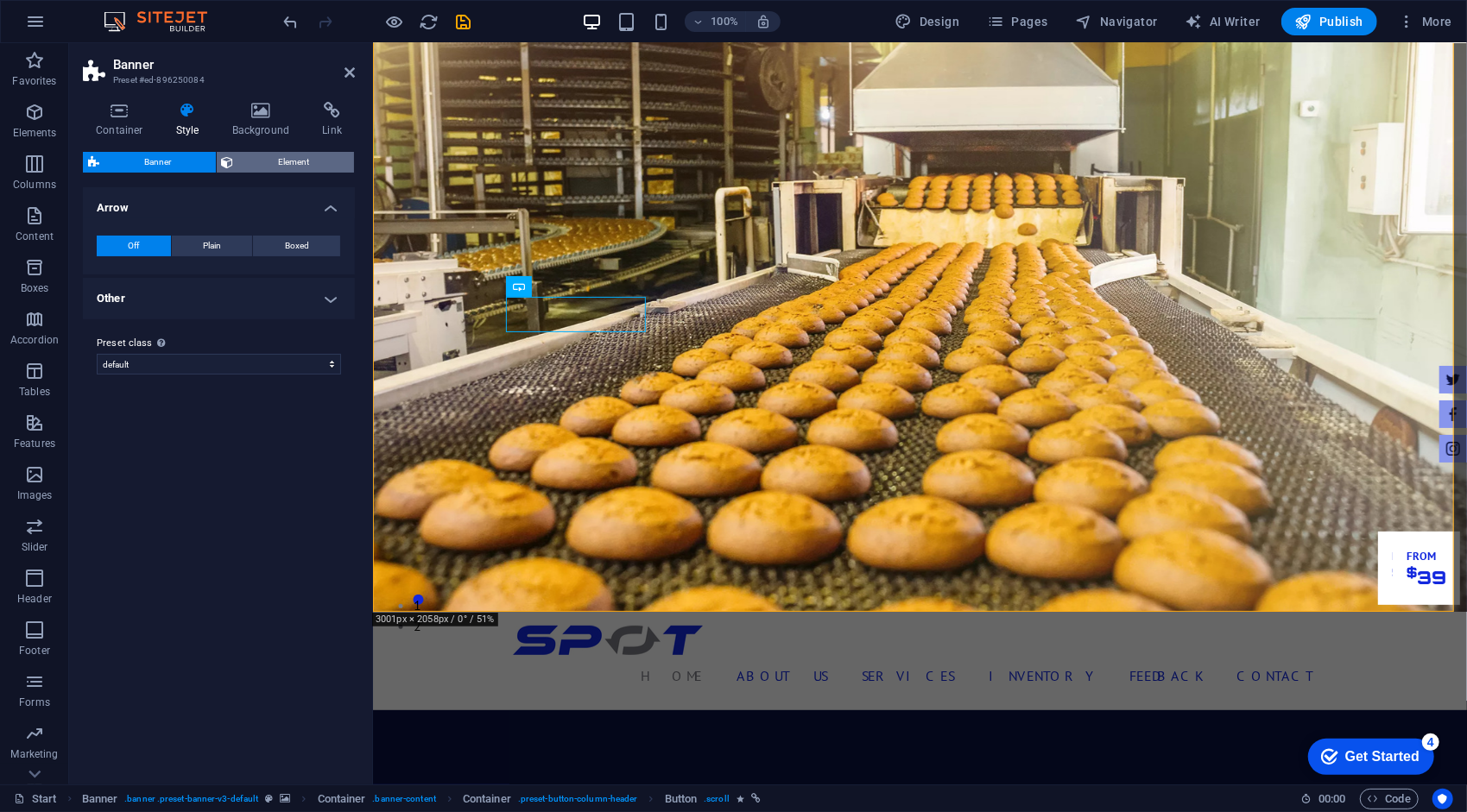
click at [262, 165] on span "Element" at bounding box center [294, 162] width 110 height 21
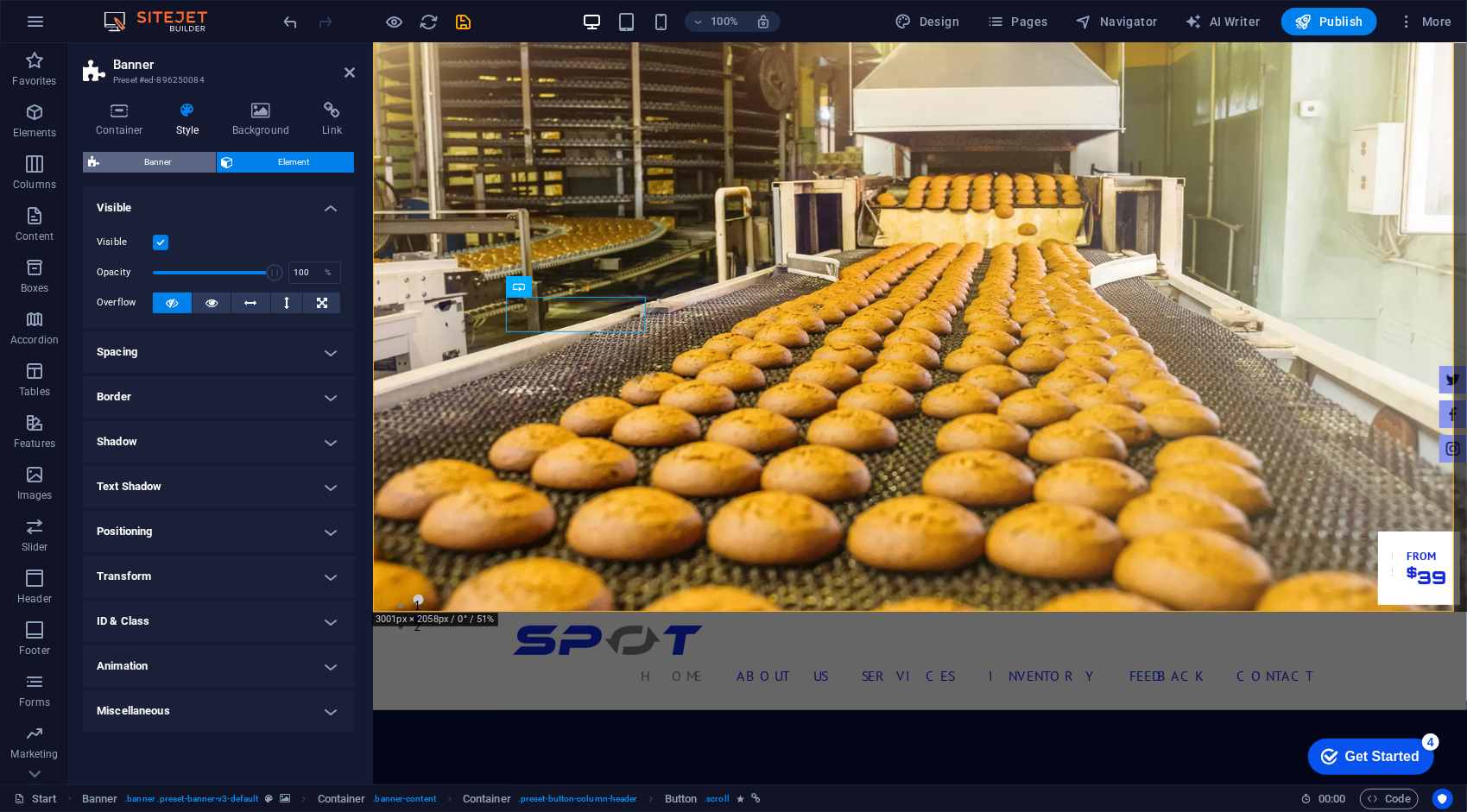
click at [132, 161] on span "Banner" at bounding box center [157, 162] width 106 height 21
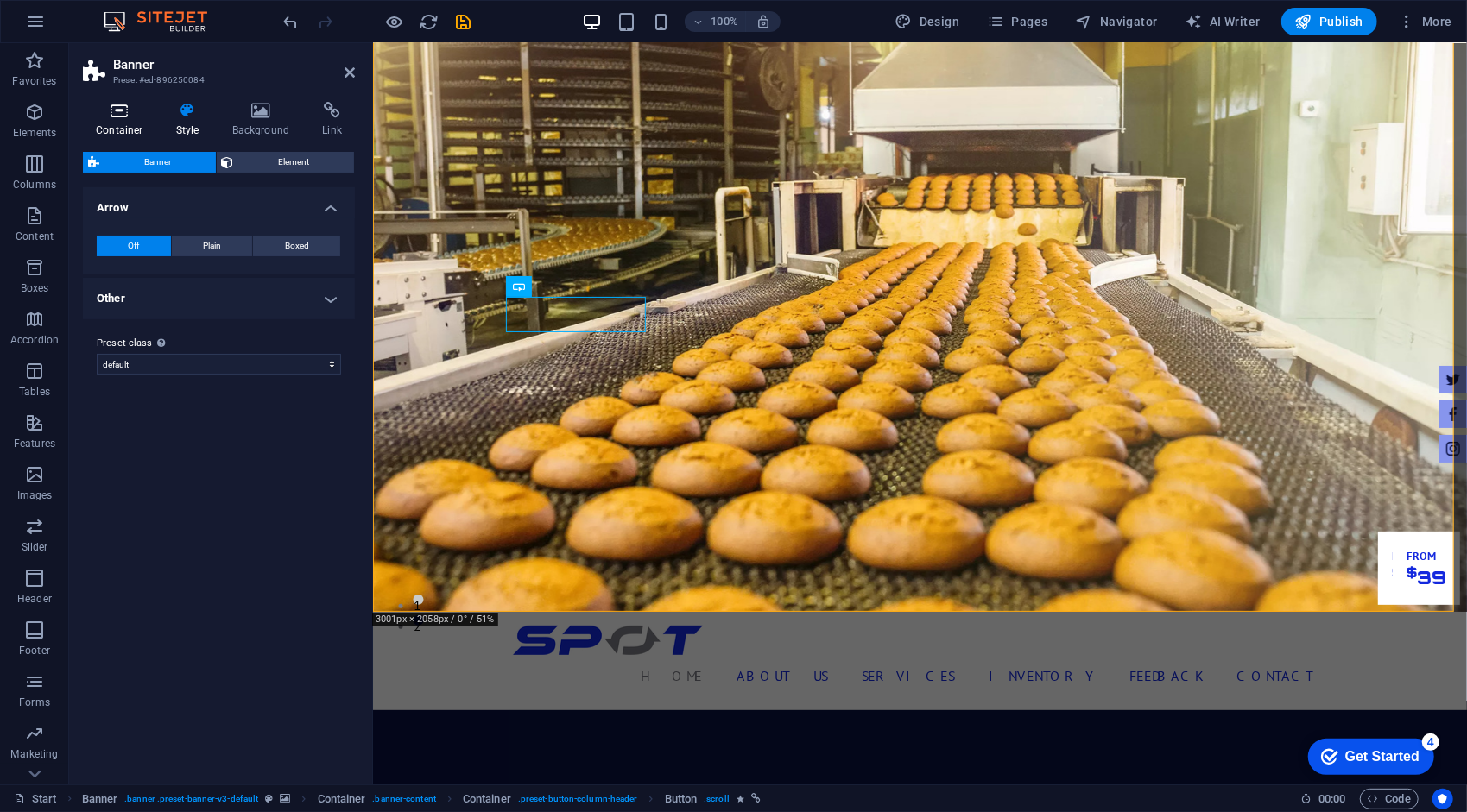
click at [142, 120] on h4 "Container" at bounding box center [122, 119] width 81 height 36
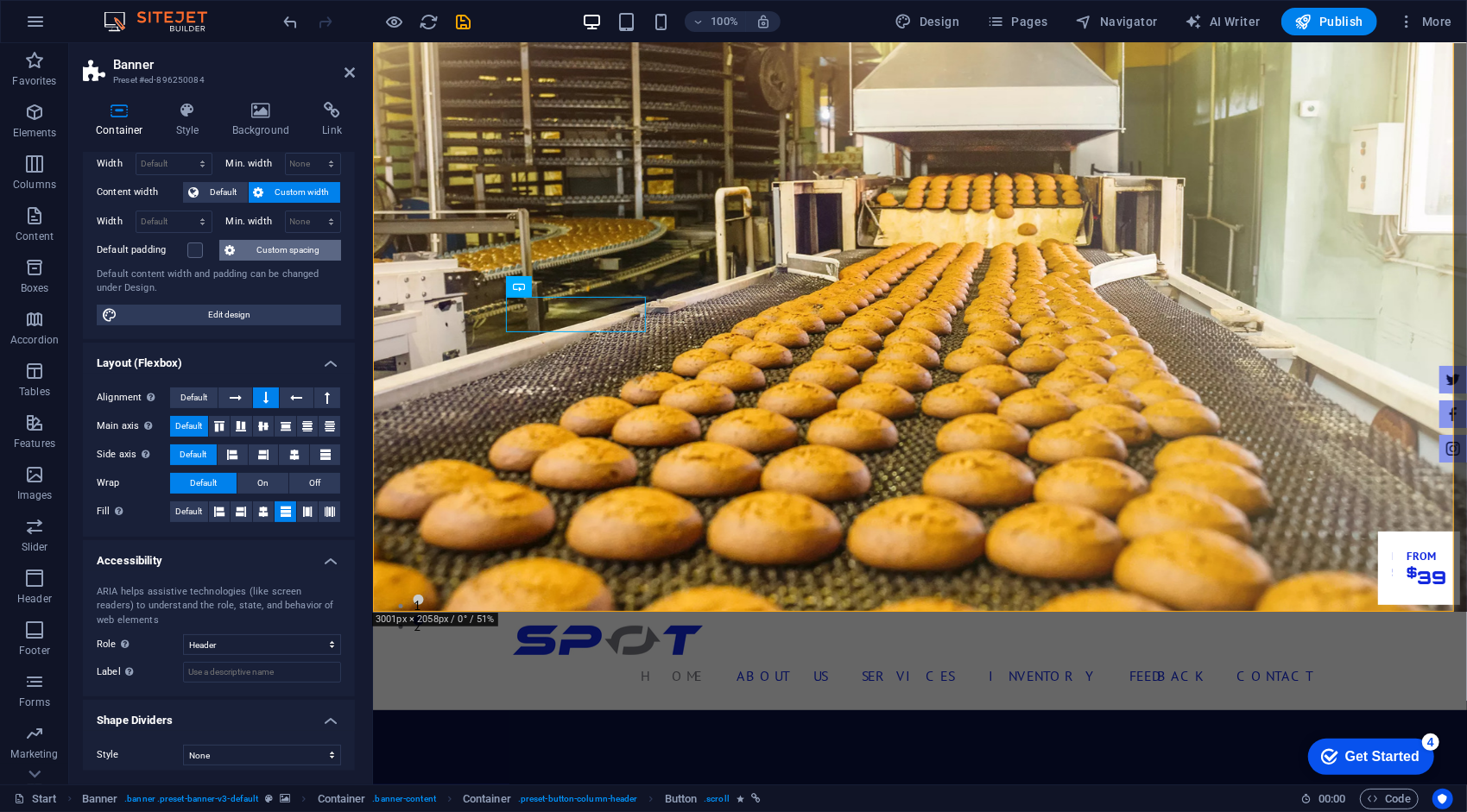
scroll to position [77, 0]
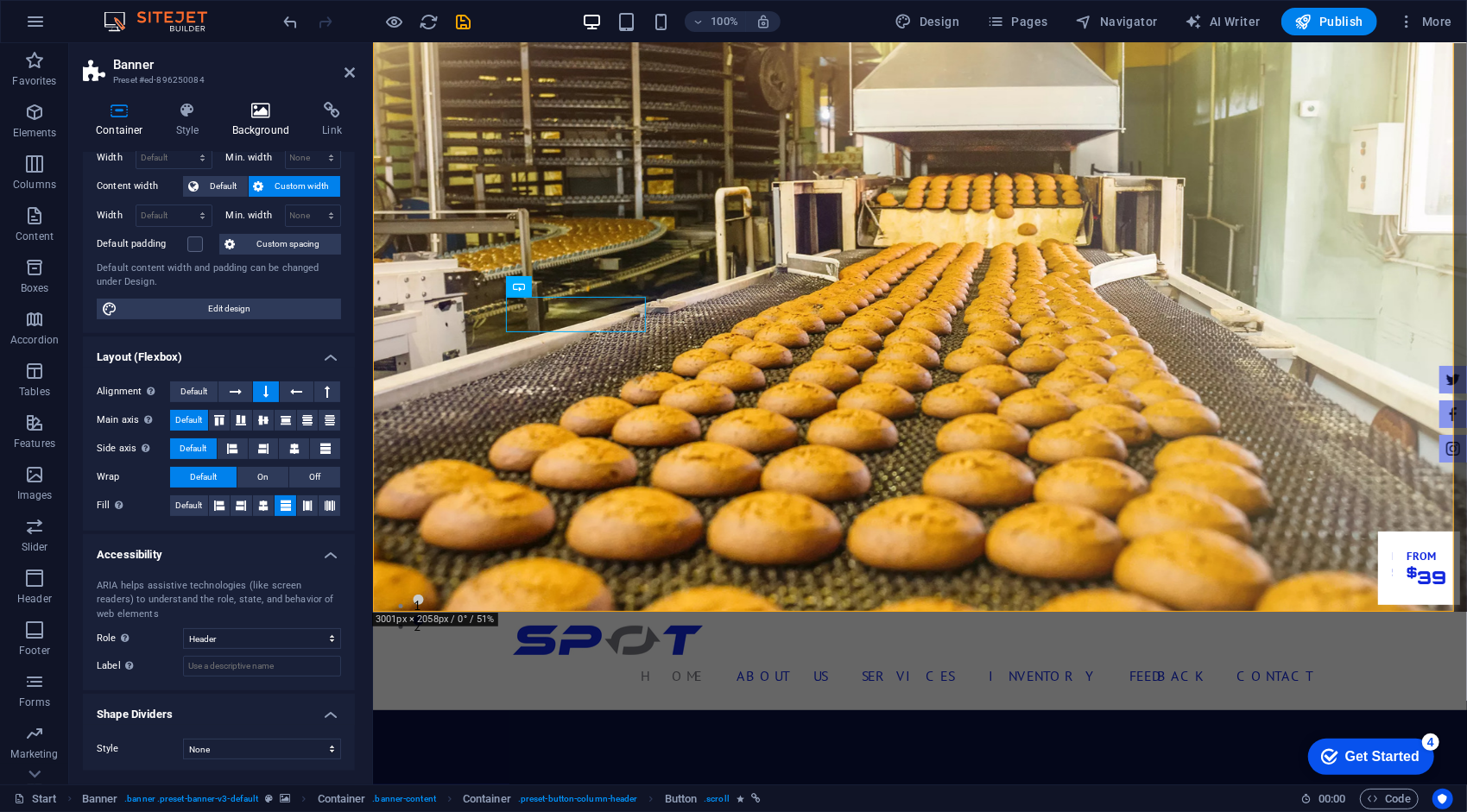
click at [244, 110] on icon at bounding box center [261, 109] width 83 height 17
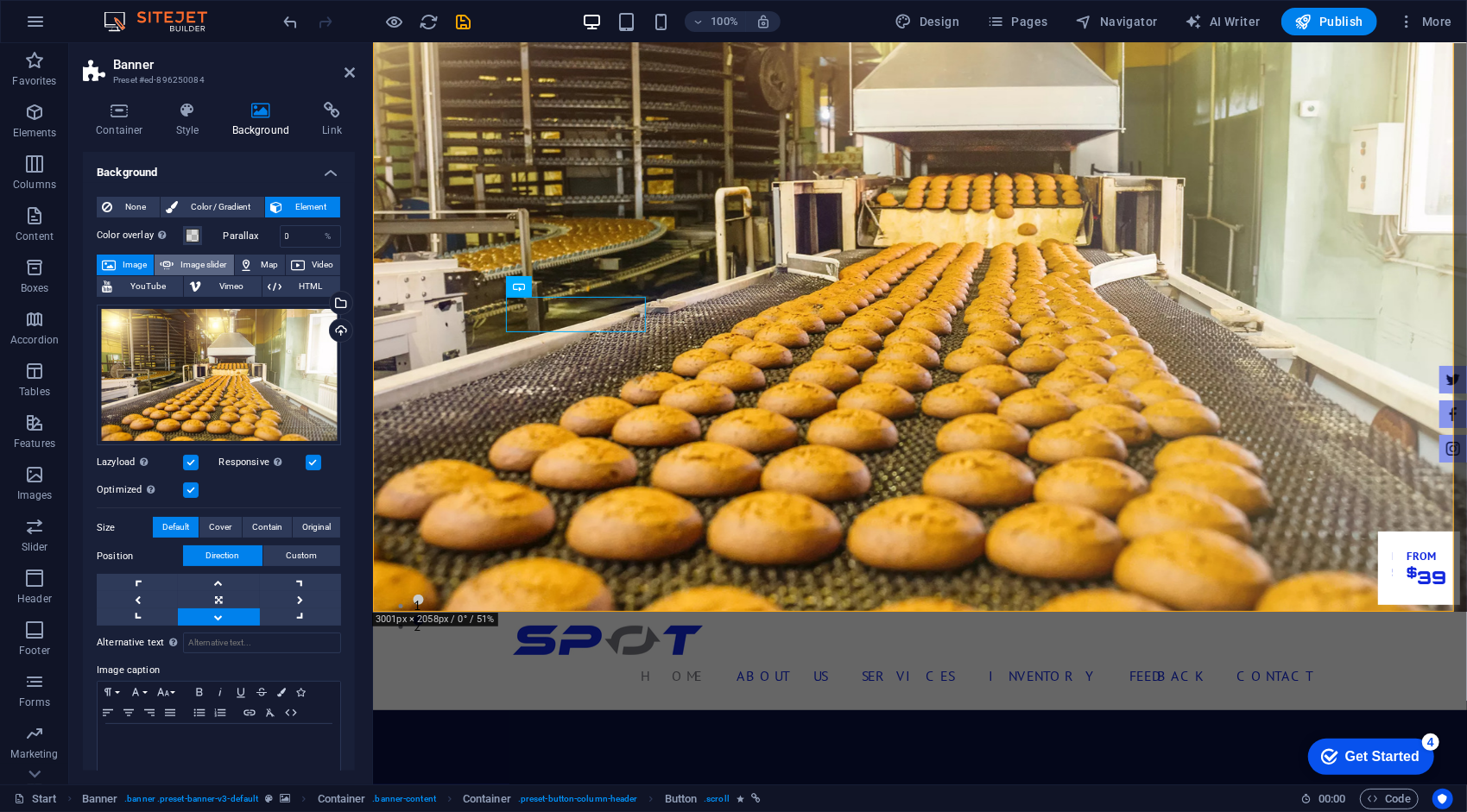
click at [211, 264] on span "Image slider" at bounding box center [204, 264] width 50 height 21
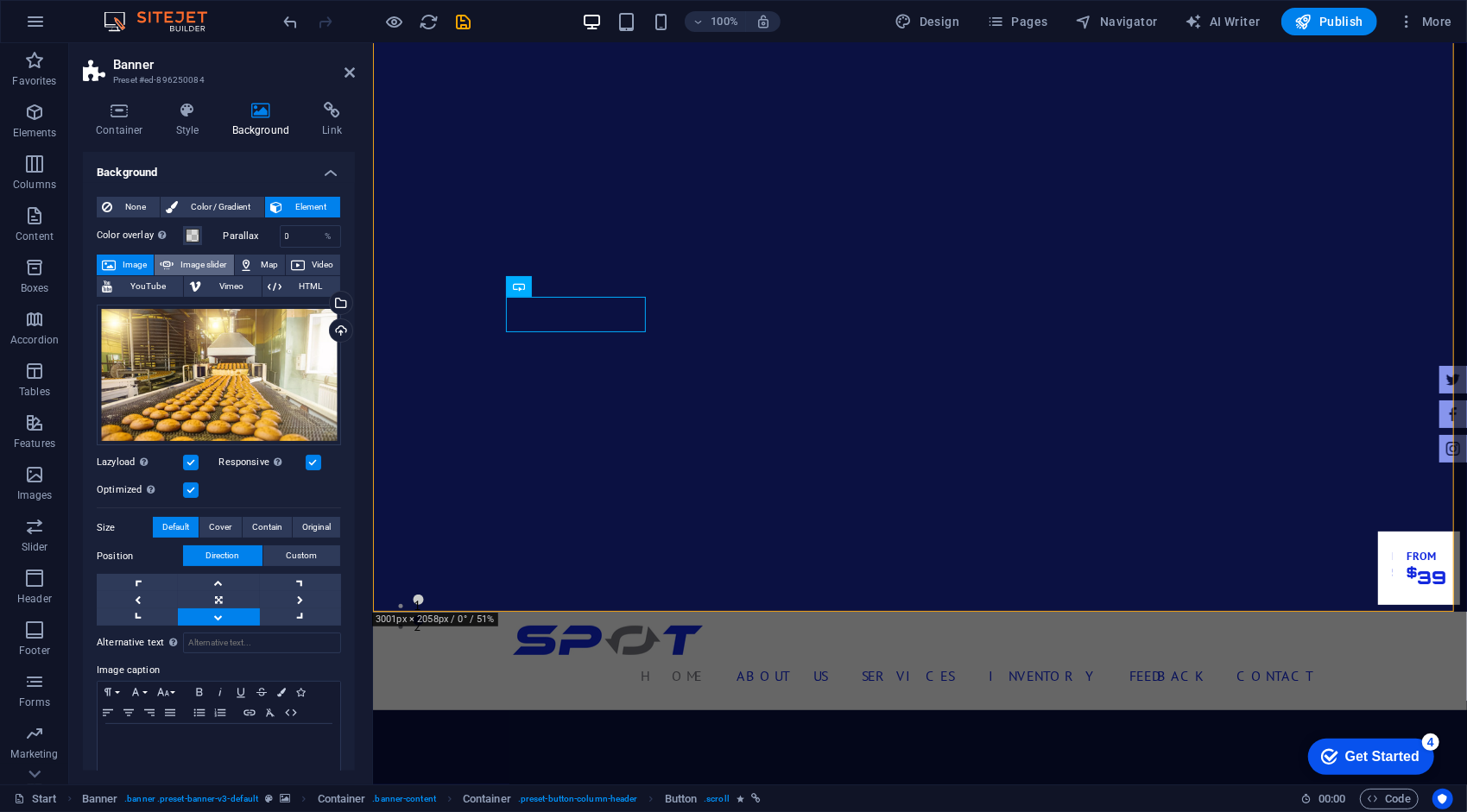
select select "ms"
select select "s"
select select "progressive"
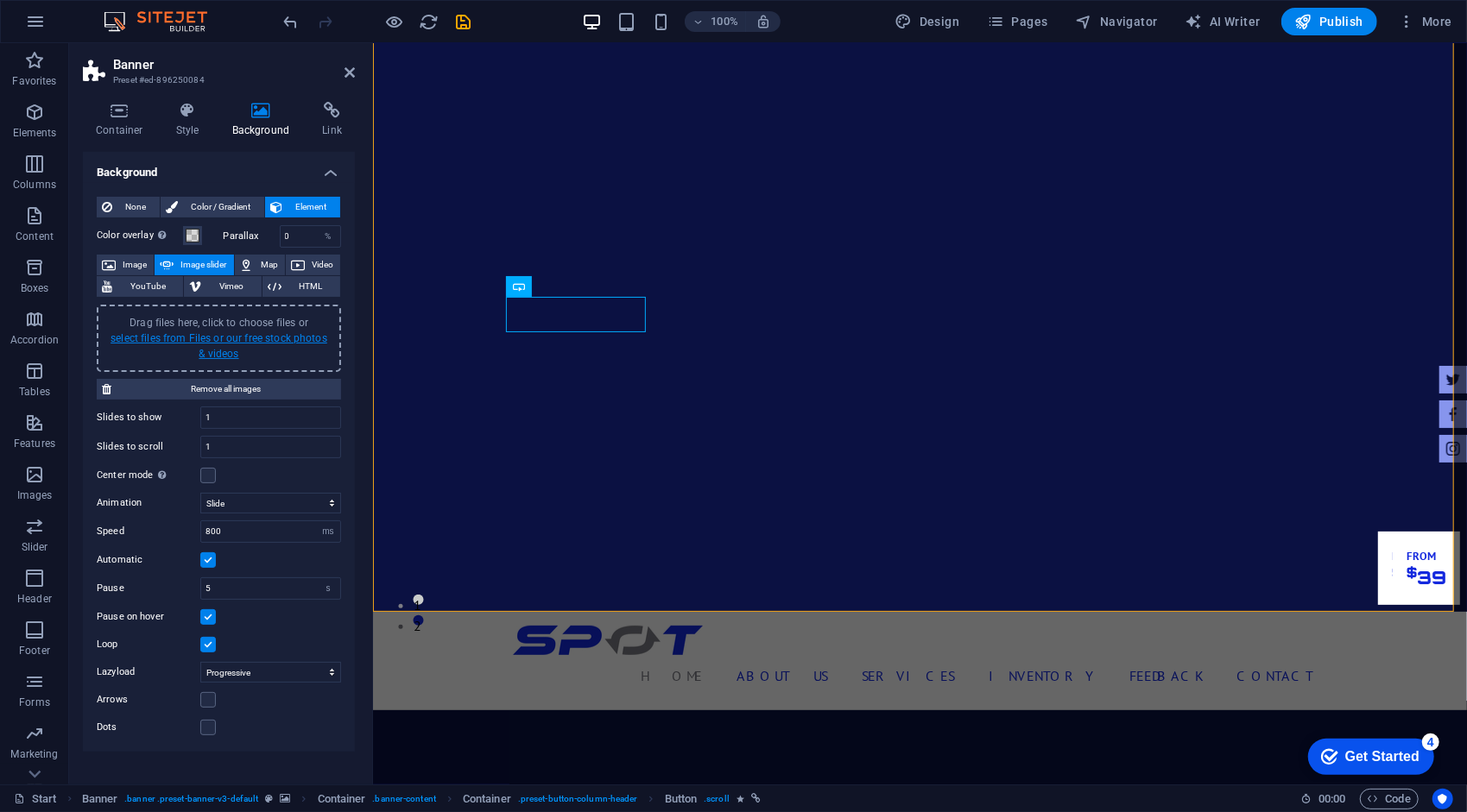
click at [263, 337] on link "select files from Files or our free stock photos & videos" at bounding box center [219, 346] width 217 height 28
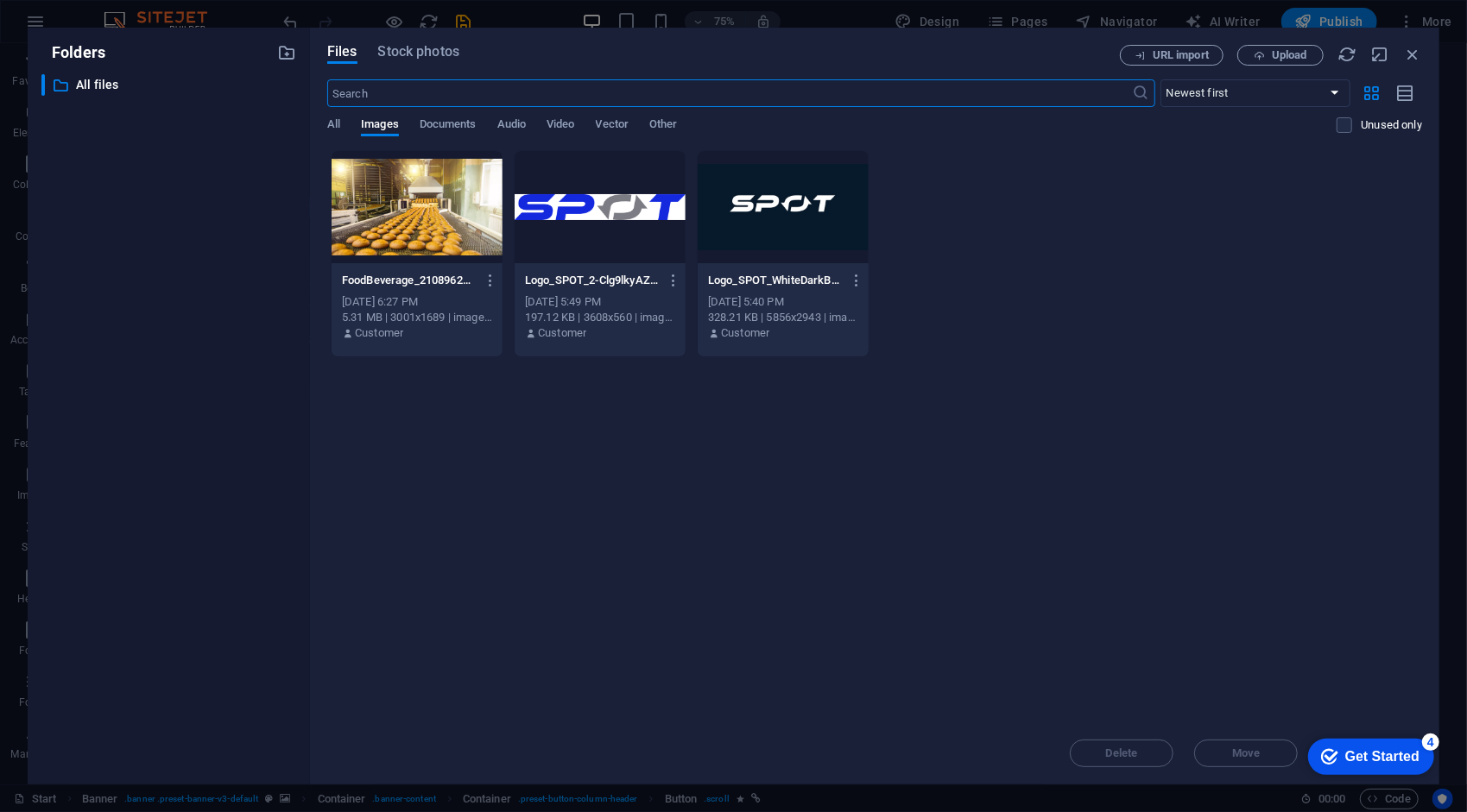
click at [389, 285] on p "FoodBeverage_210896216.3001-6DdWOiN1KG0XbfgBfi0HDg.jpg" at bounding box center [408, 280] width 134 height 16
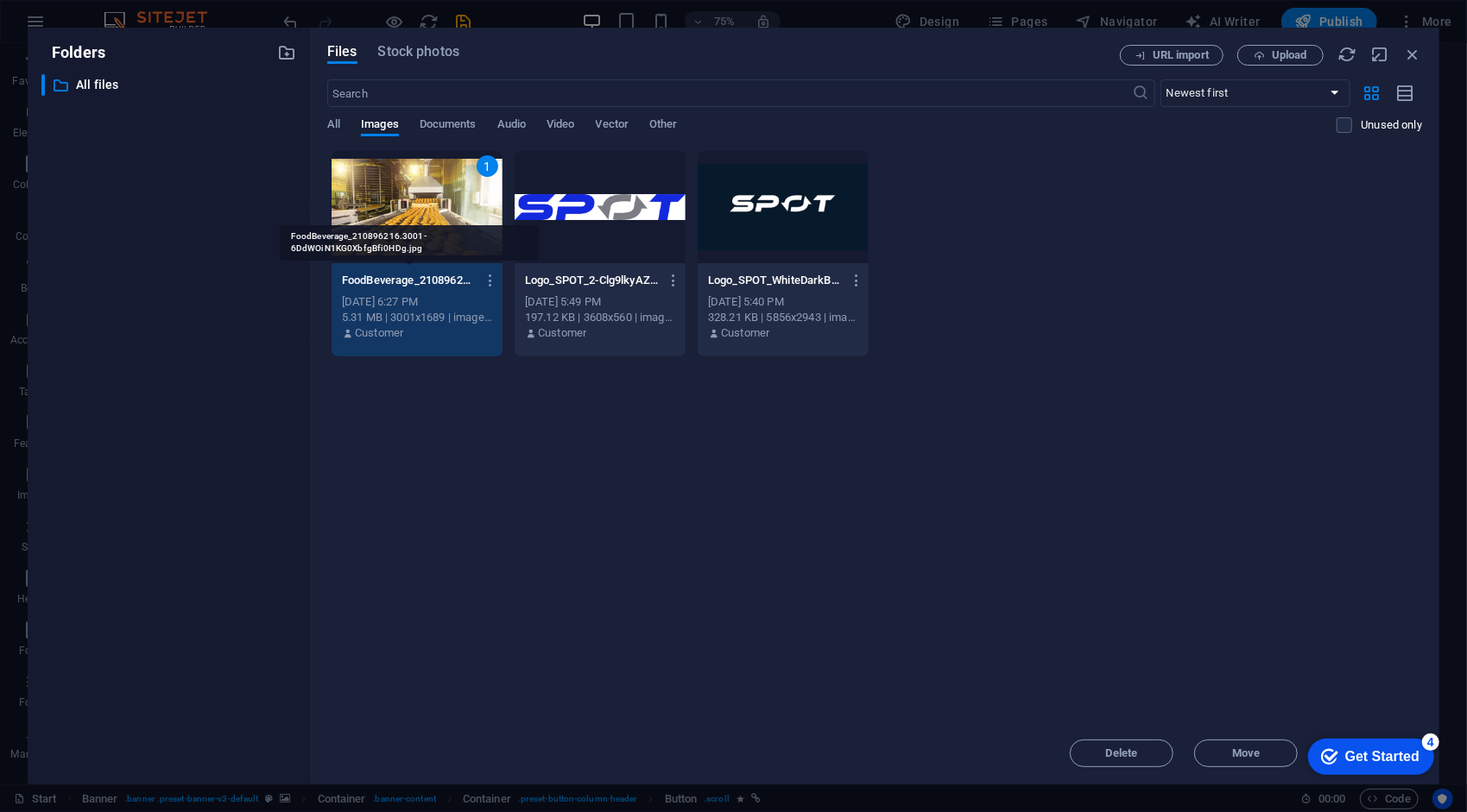
click at [389, 285] on p "FoodBeverage_210896216.3001-6DdWOiN1KG0XbfgBfi0HDg.jpg" at bounding box center [408, 280] width 134 height 16
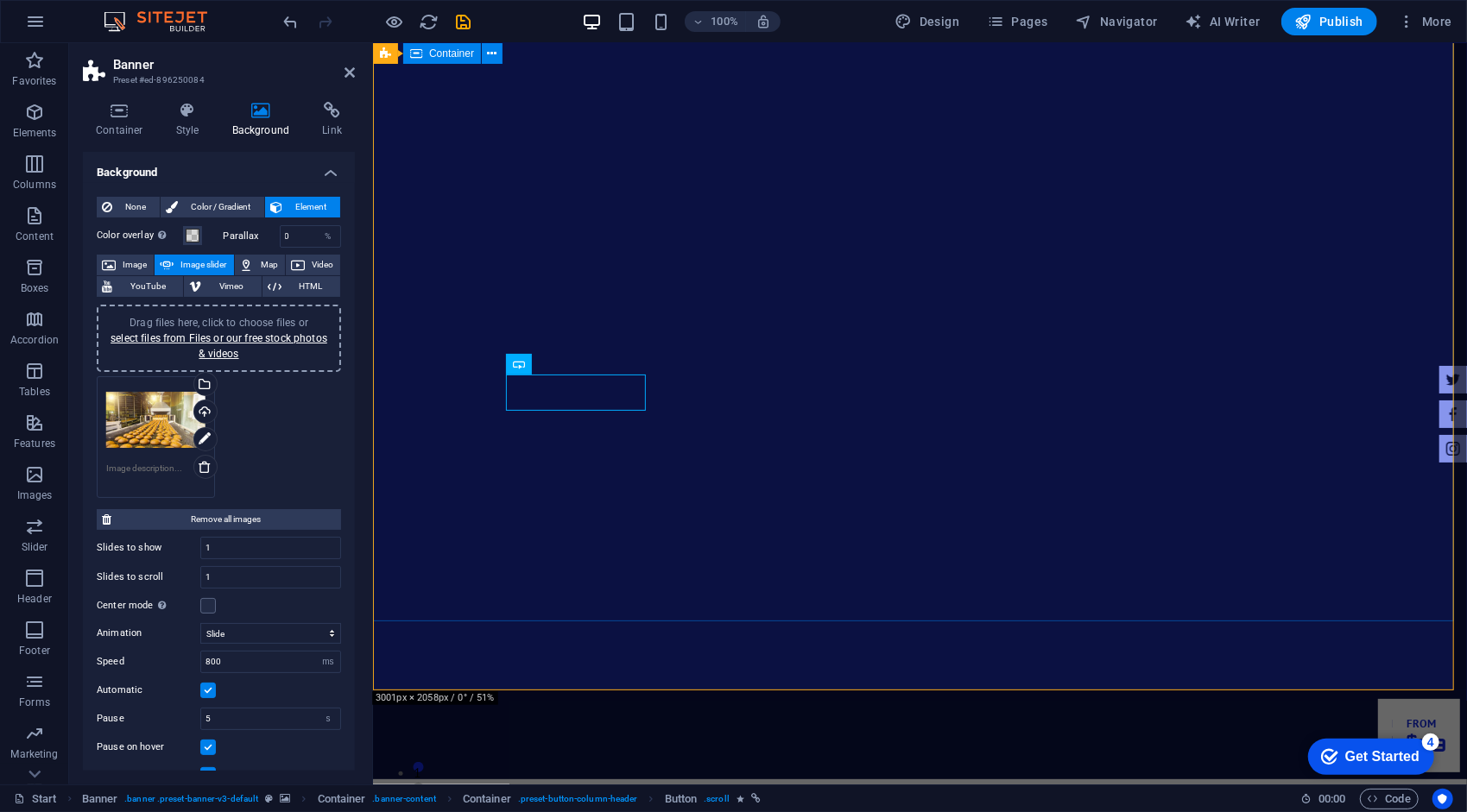
scroll to position [0, 0]
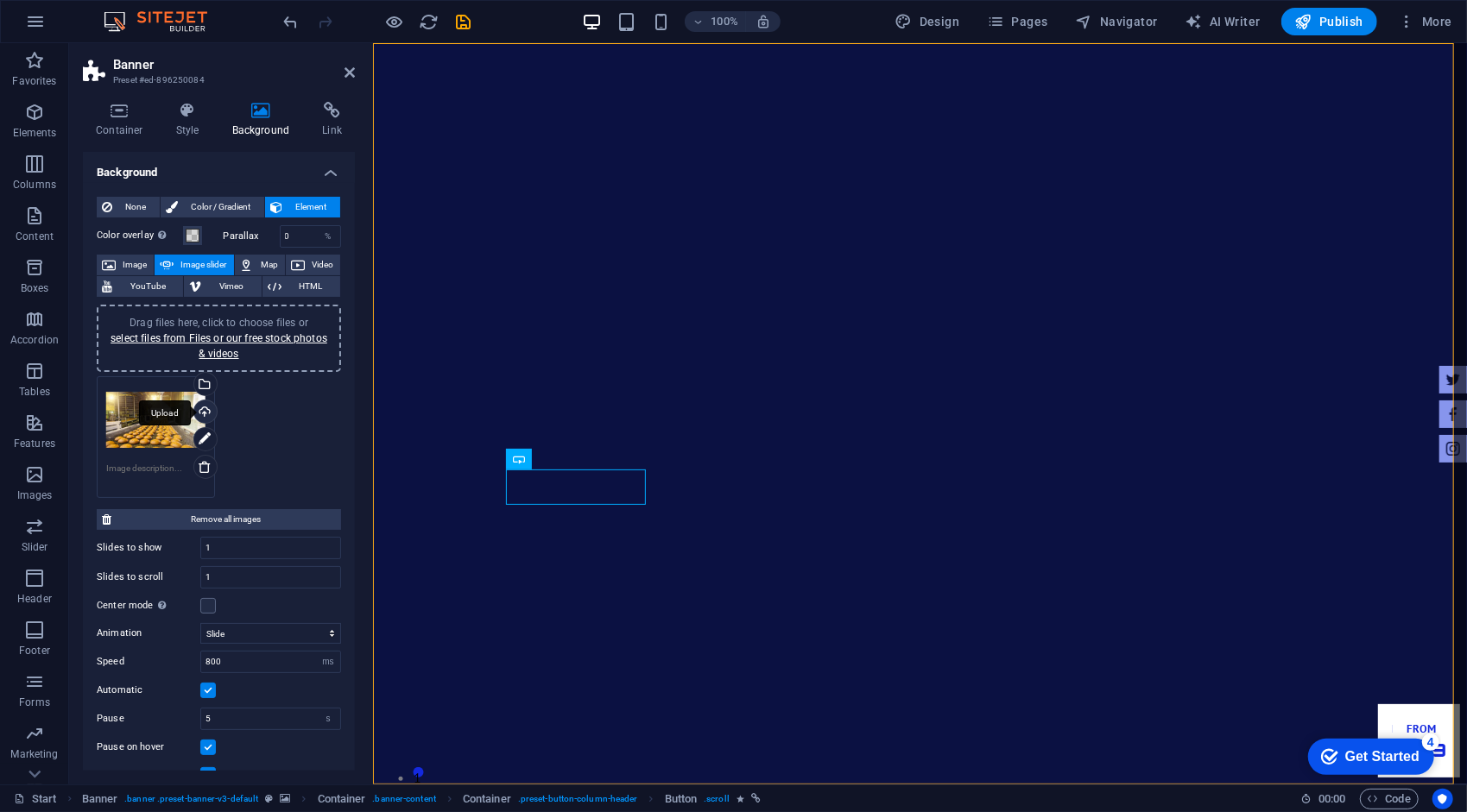
click at [206, 414] on div "Upload" at bounding box center [204, 413] width 26 height 26
click at [283, 21] on icon "undo" at bounding box center [291, 22] width 20 height 20
click at [228, 334] on link "select files from Files or our free stock photos & videos" at bounding box center [219, 346] width 217 height 28
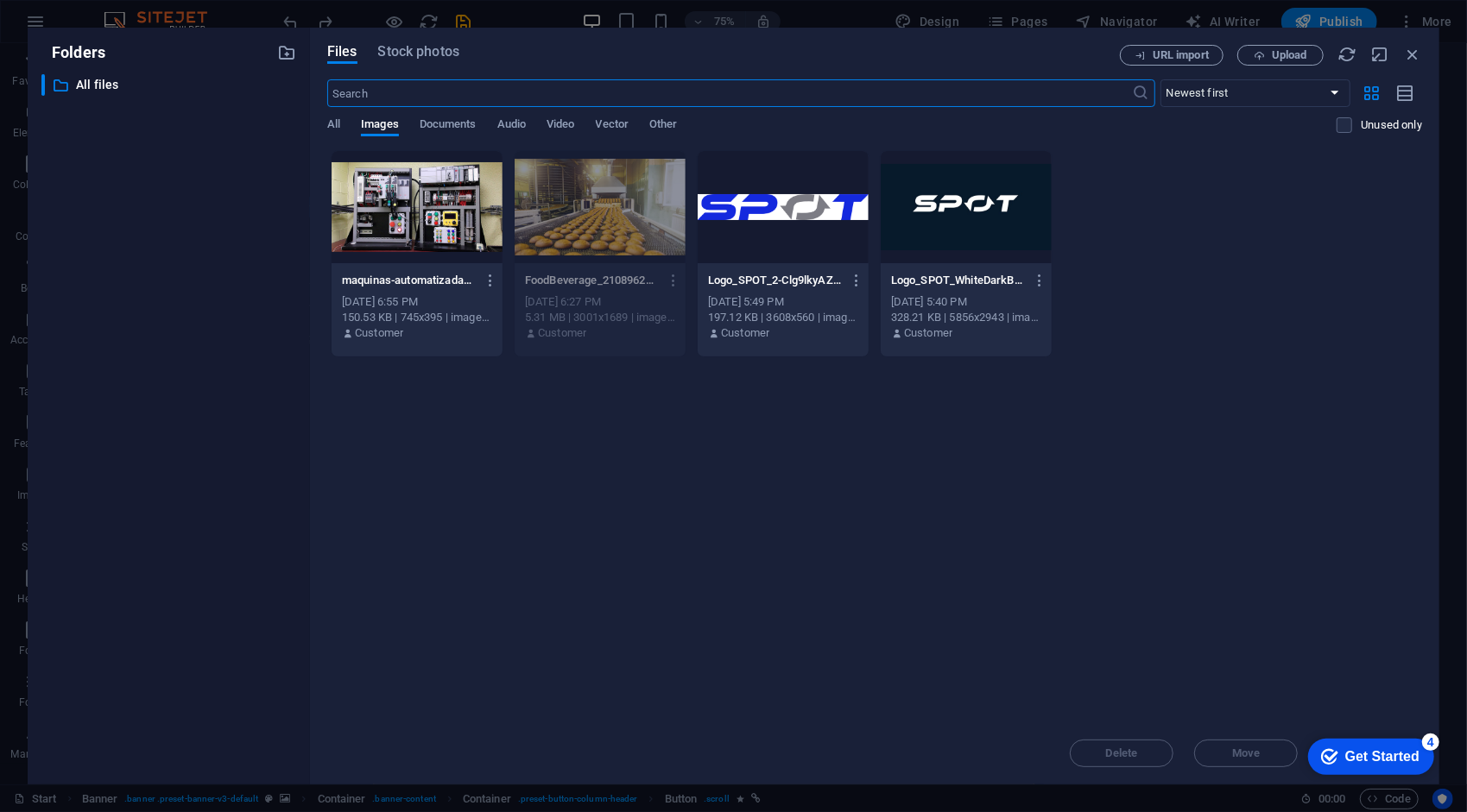
click at [398, 216] on div at bounding box center [417, 207] width 171 height 112
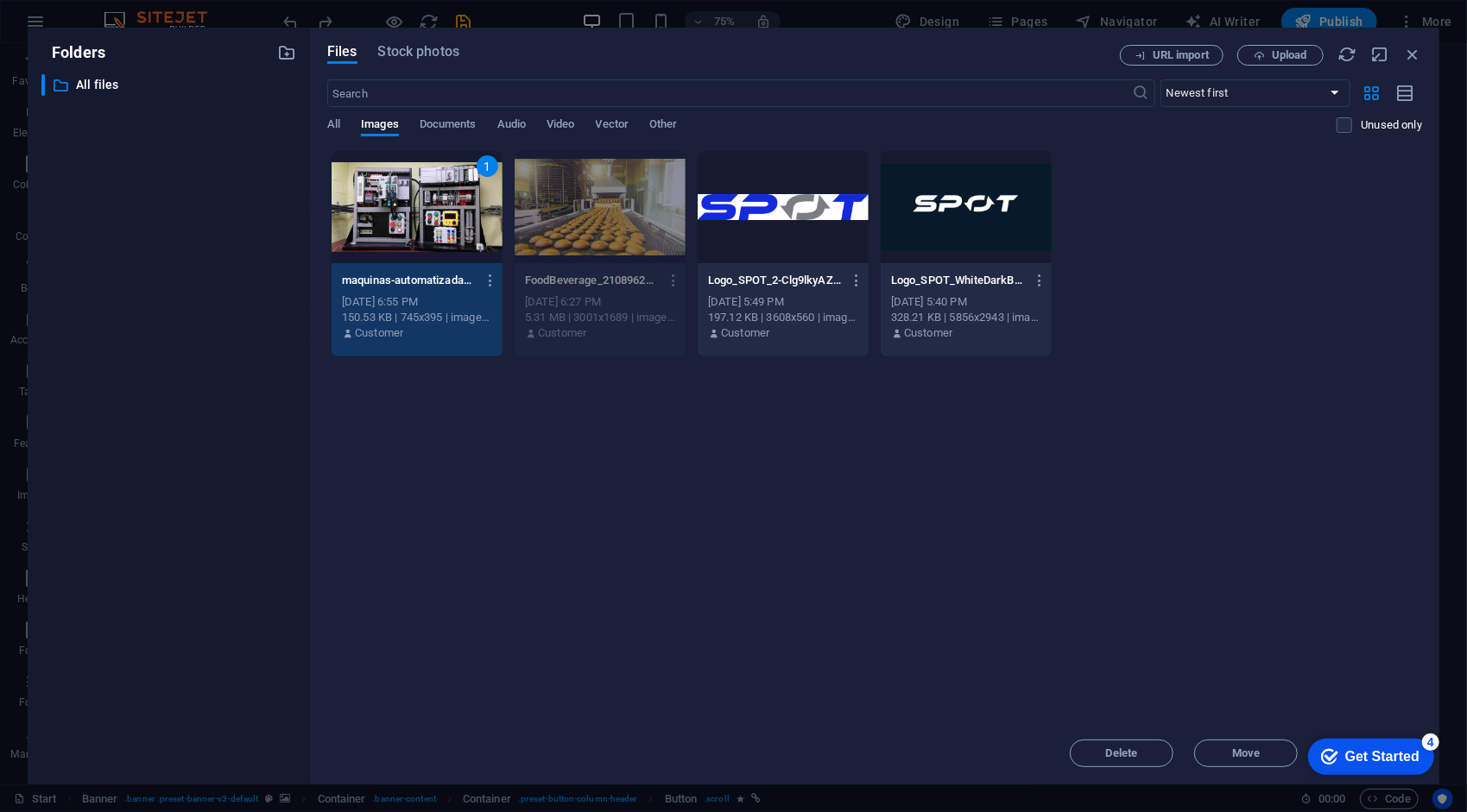
click at [398, 216] on div "1" at bounding box center [417, 207] width 171 height 112
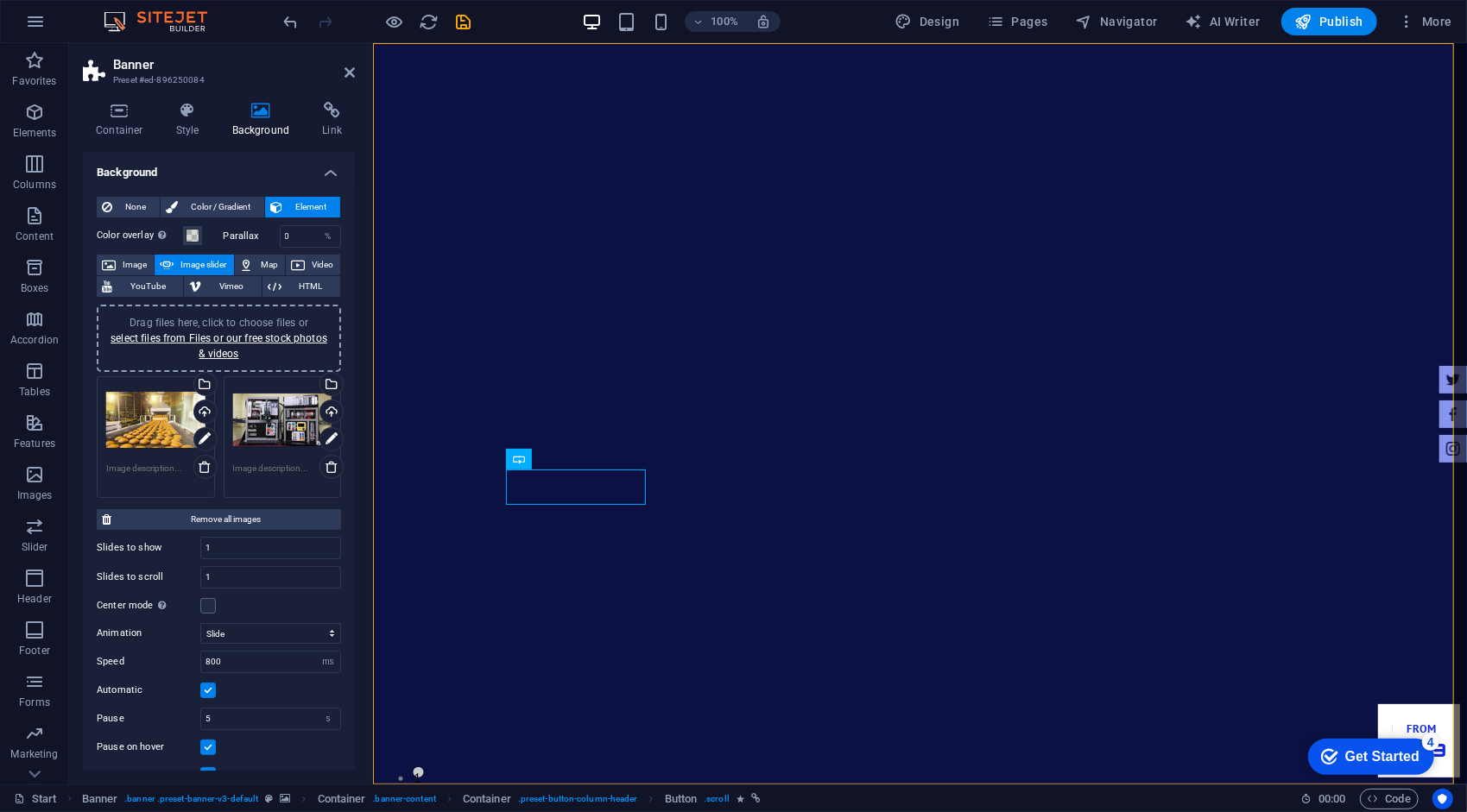
click at [242, 422] on div "Drag files here, click to choose files or select files from Files or our free s…" at bounding box center [282, 419] width 99 height 69
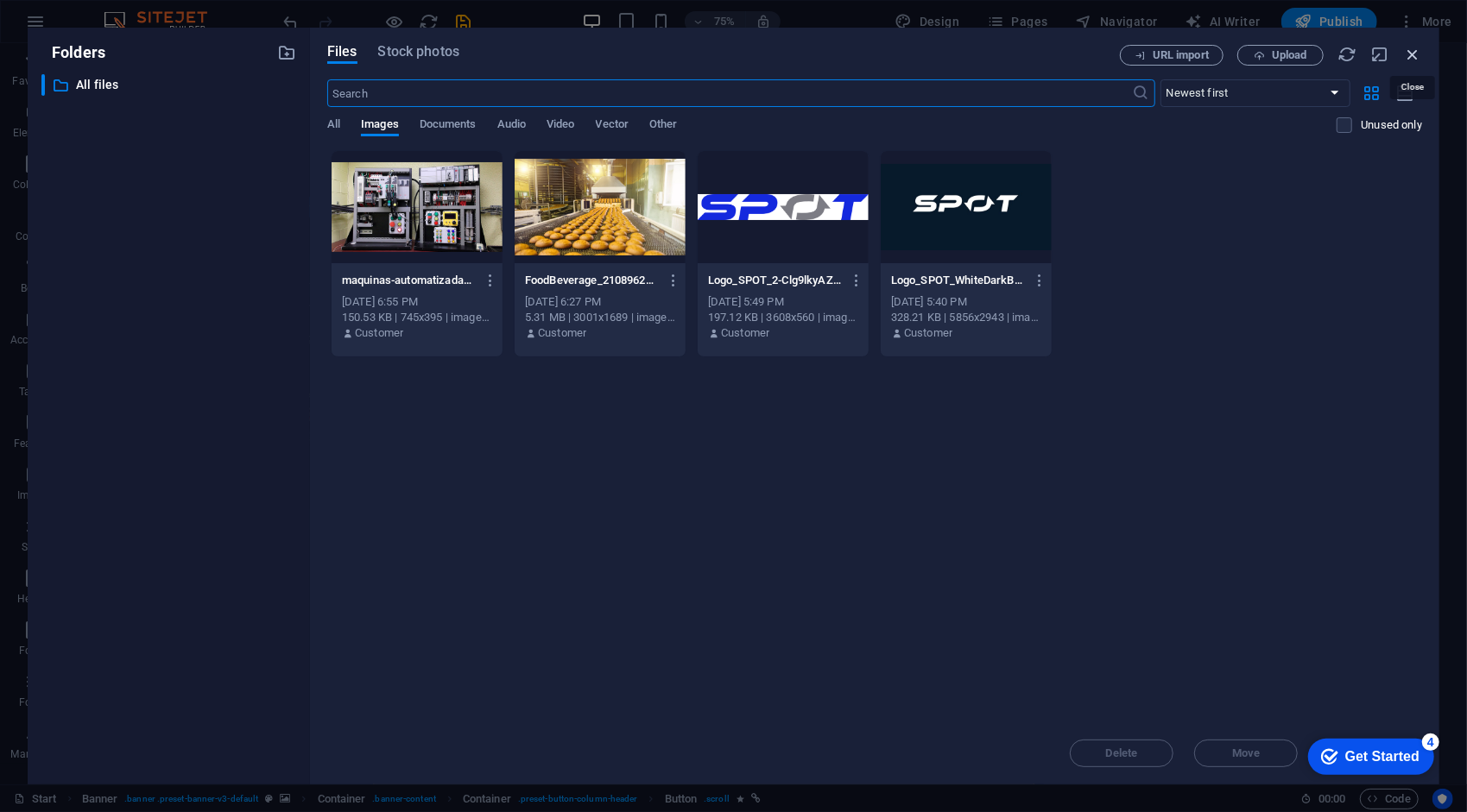
click at [1413, 51] on icon "button" at bounding box center [1411, 54] width 19 height 19
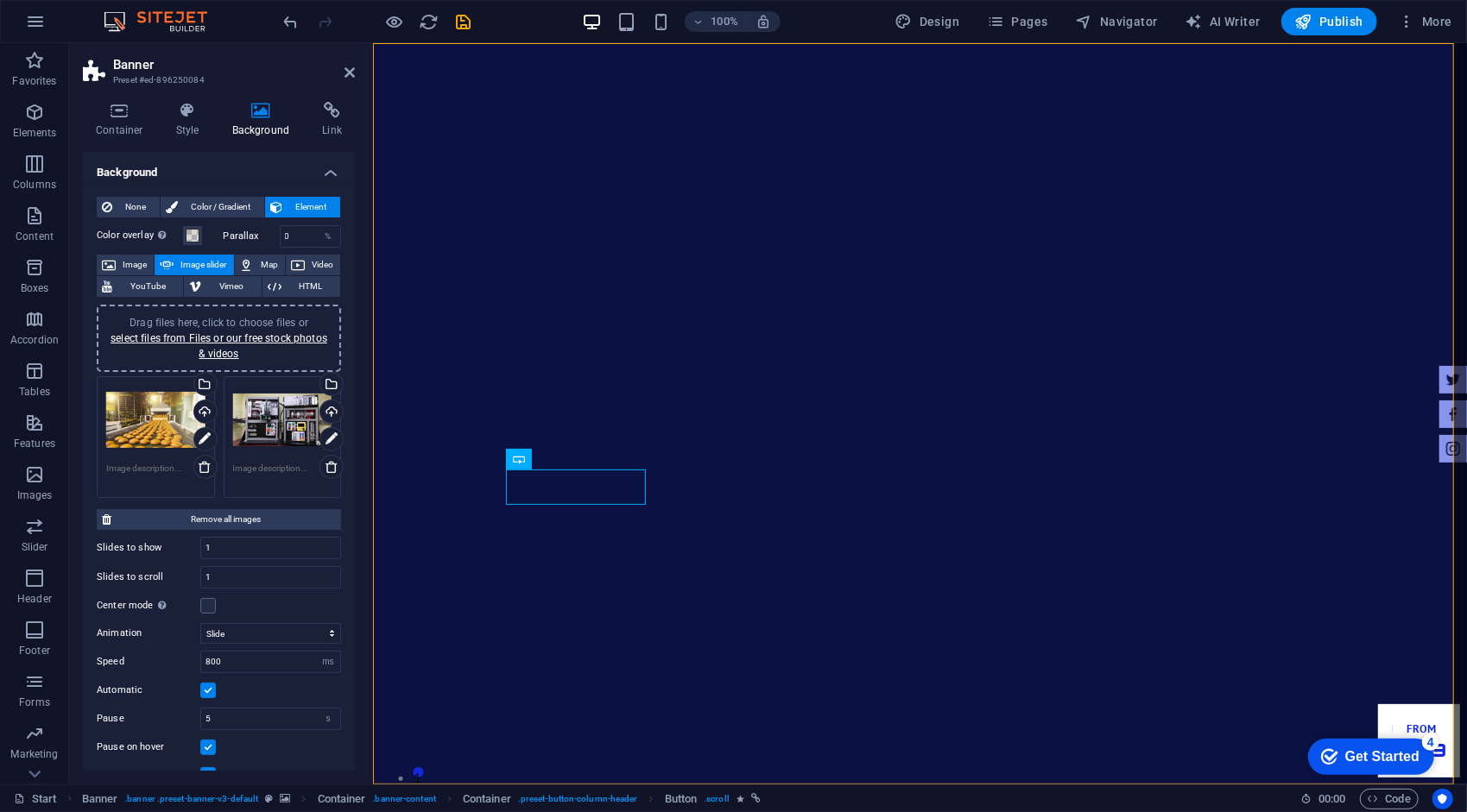
click at [269, 418] on div "Drag files here, click to choose files or select files from Files or our free s…" at bounding box center [282, 419] width 99 height 69
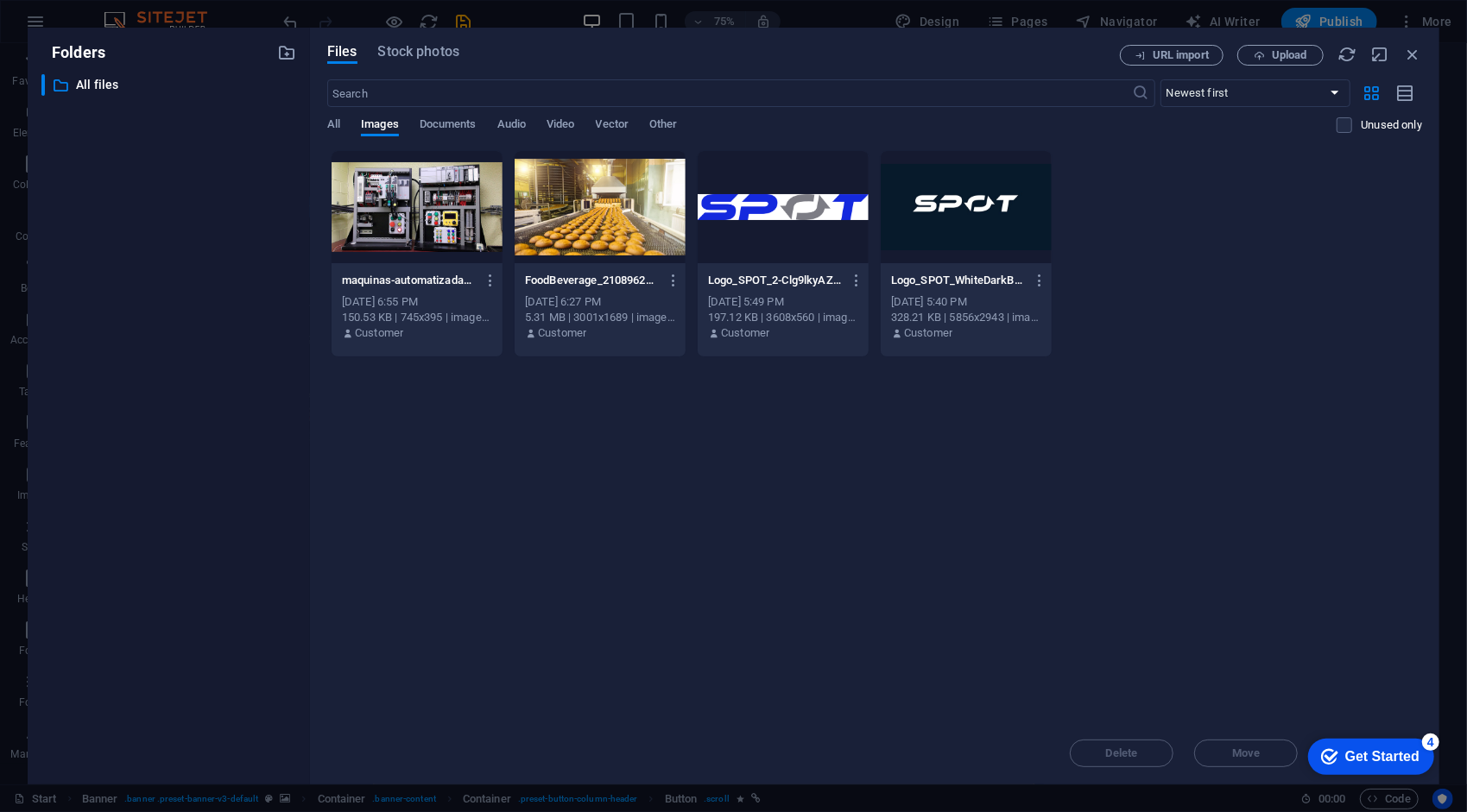
click at [1422, 50] on div "Files Stock photos URL import Upload ​ Newest first Oldest first Name (A-Z) Nam…" at bounding box center [875, 406] width 1129 height 757
click at [1414, 51] on icon "button" at bounding box center [1411, 54] width 19 height 19
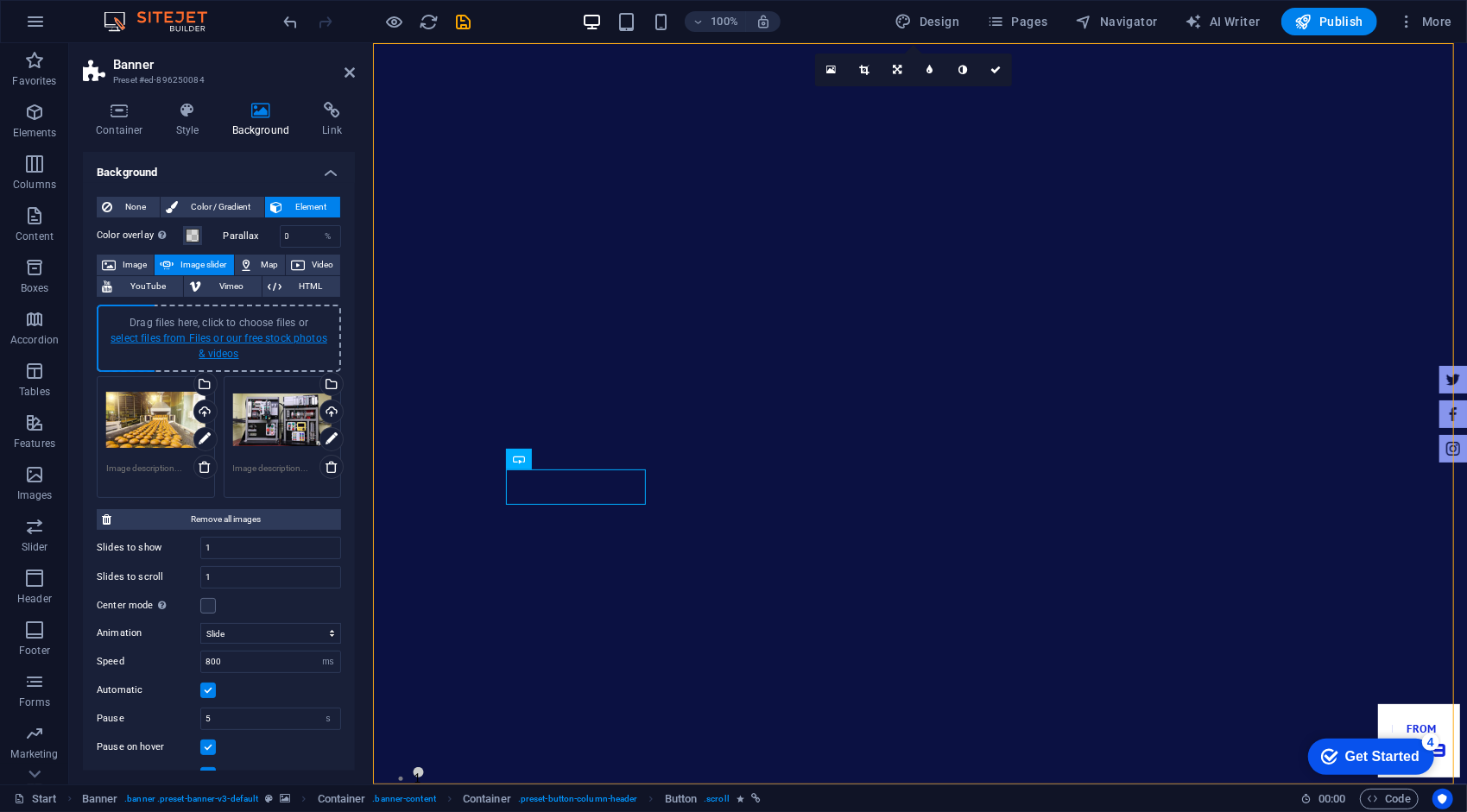
click at [245, 333] on link "select files from Files or our free stock photos & videos" at bounding box center [219, 346] width 217 height 28
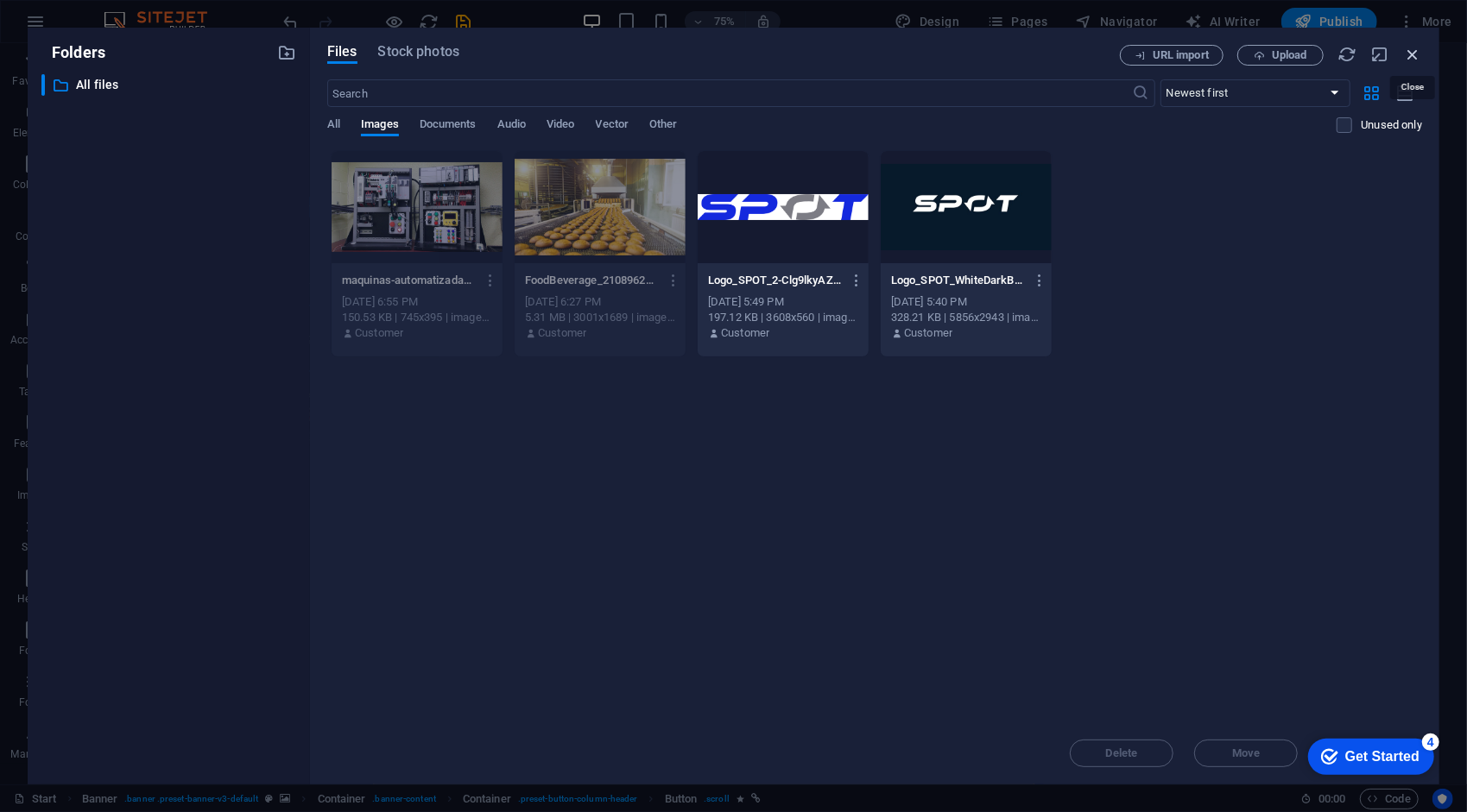
drag, startPoint x: 1407, startPoint y: 54, endPoint x: 970, endPoint y: 41, distance: 437.2
click at [1407, 54] on icon "button" at bounding box center [1411, 54] width 19 height 19
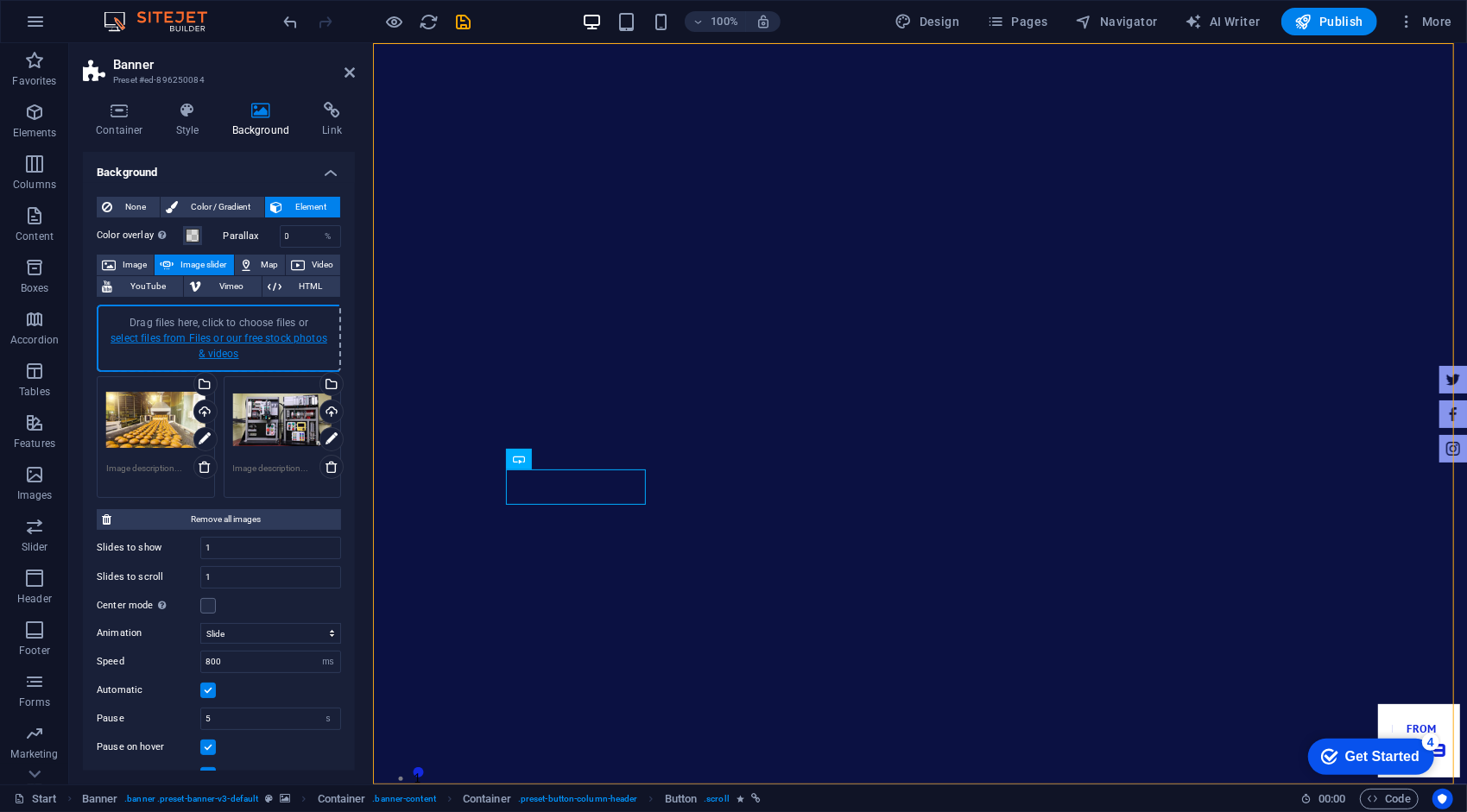
click at [295, 335] on link "select files from Files or our free stock photos & videos" at bounding box center [219, 346] width 217 height 28
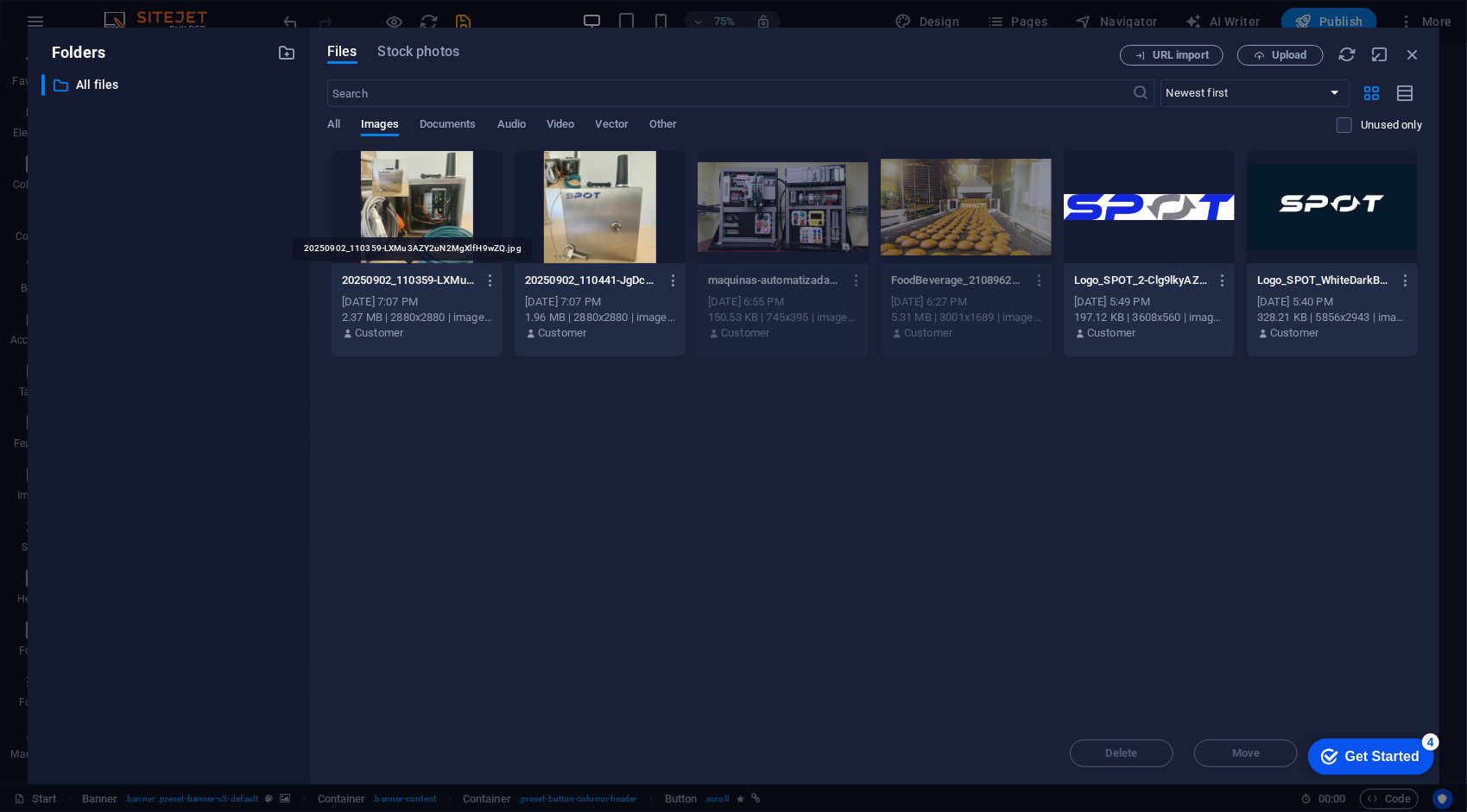
click at [403, 283] on p "20250902_110359-LXMu3AZY2uN2MgXlfH9wZQ.jpg" at bounding box center [408, 280] width 134 height 16
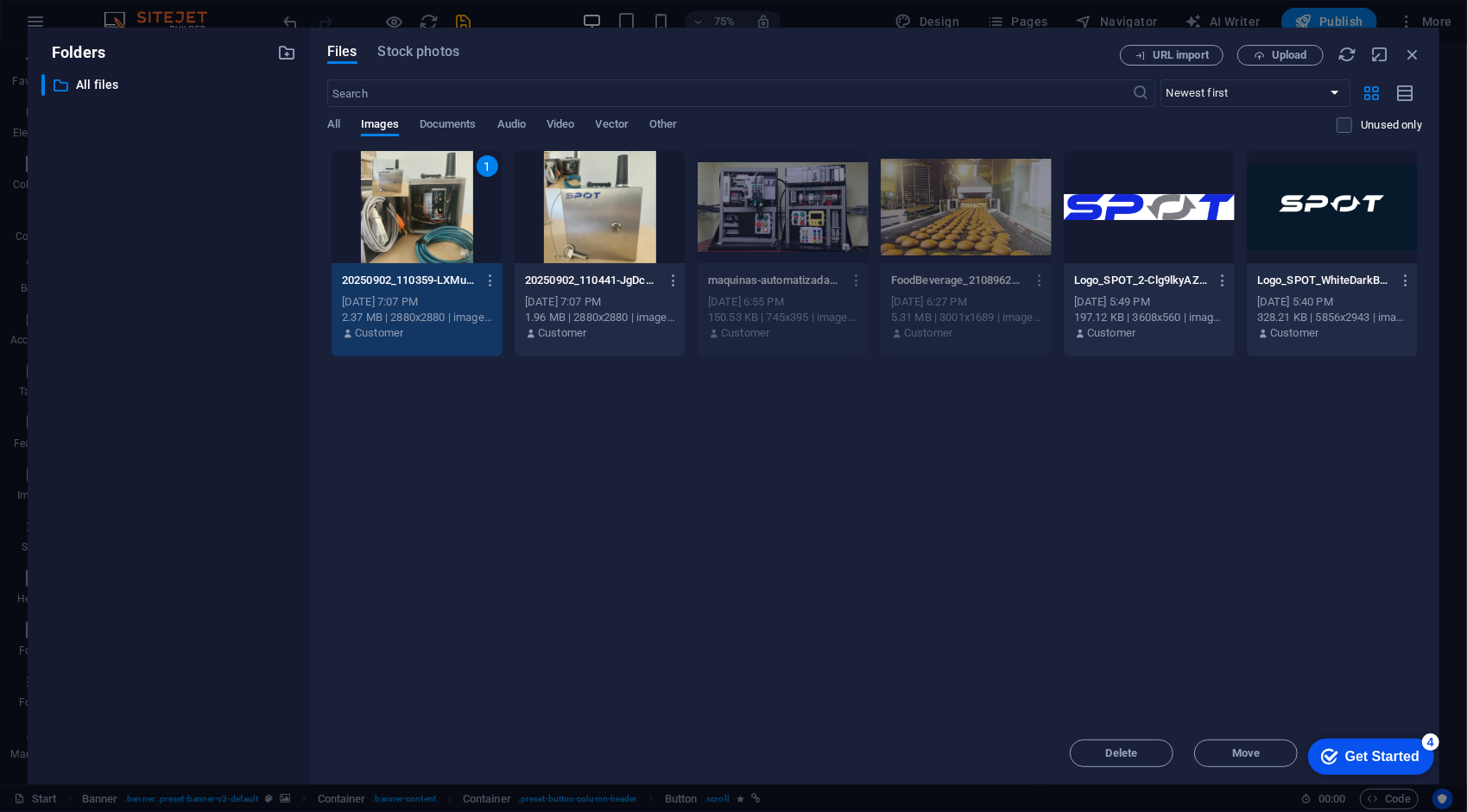
click at [436, 247] on div "1" at bounding box center [417, 207] width 171 height 112
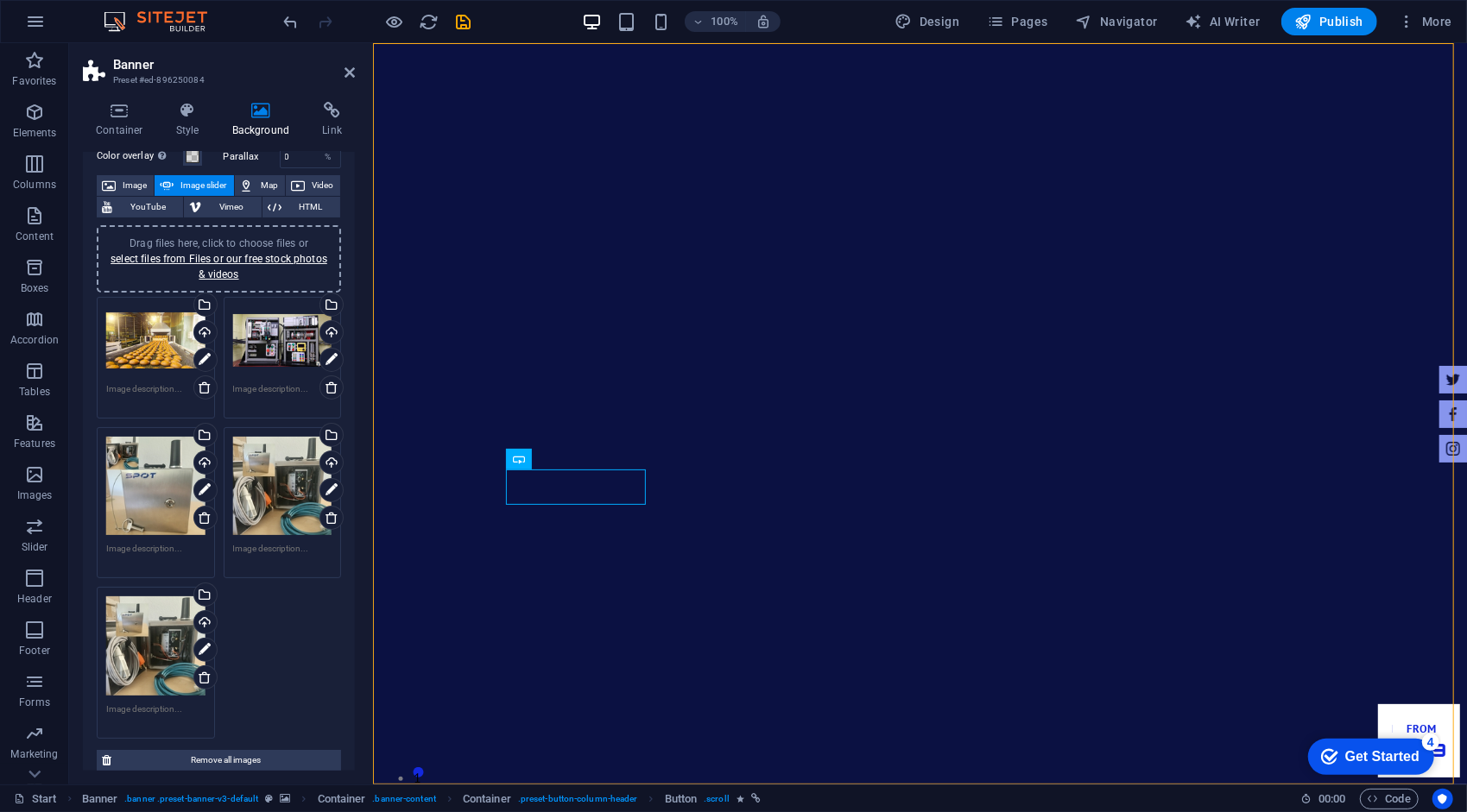
scroll to position [86, 0]
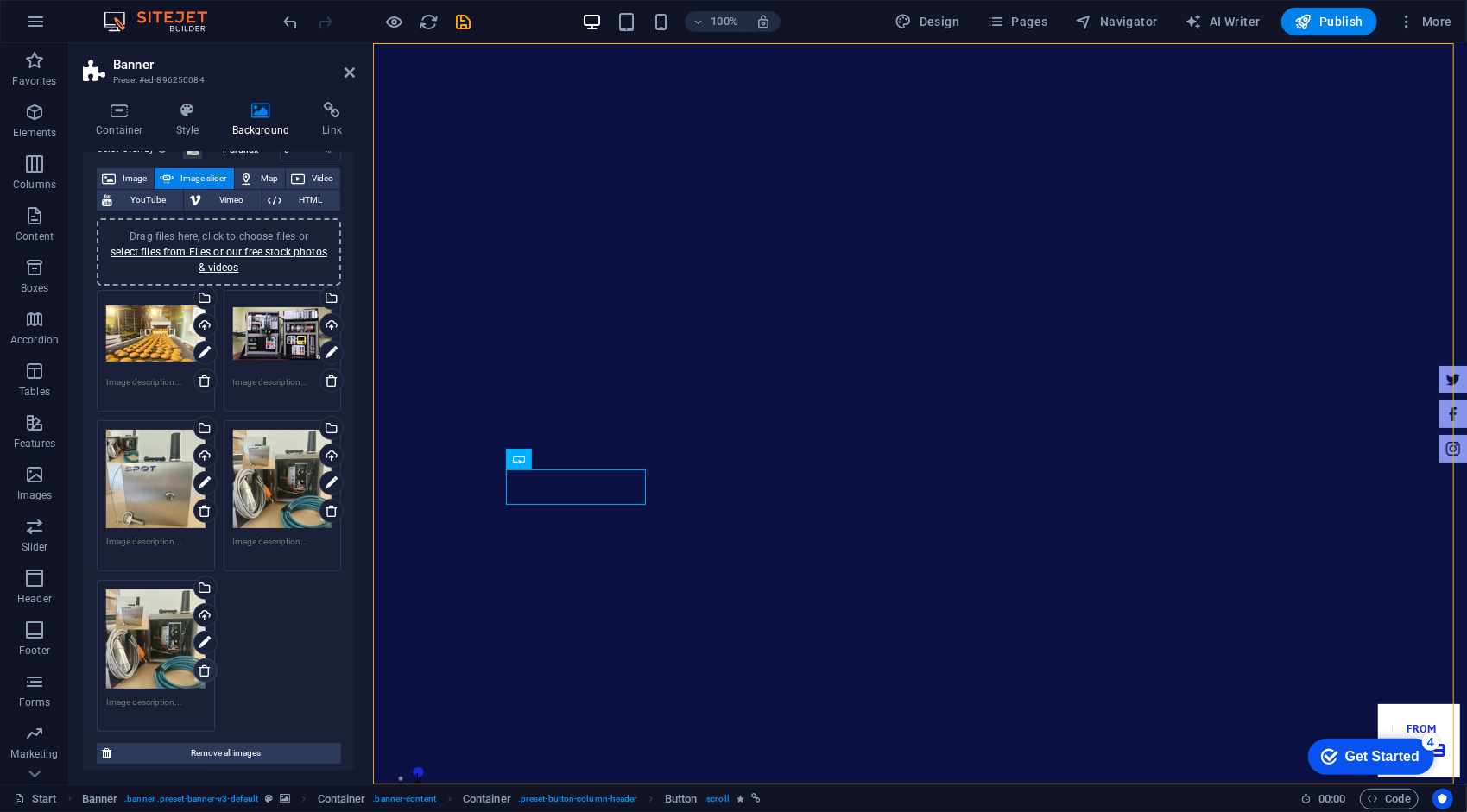
click at [202, 666] on icon at bounding box center [205, 671] width 14 height 14
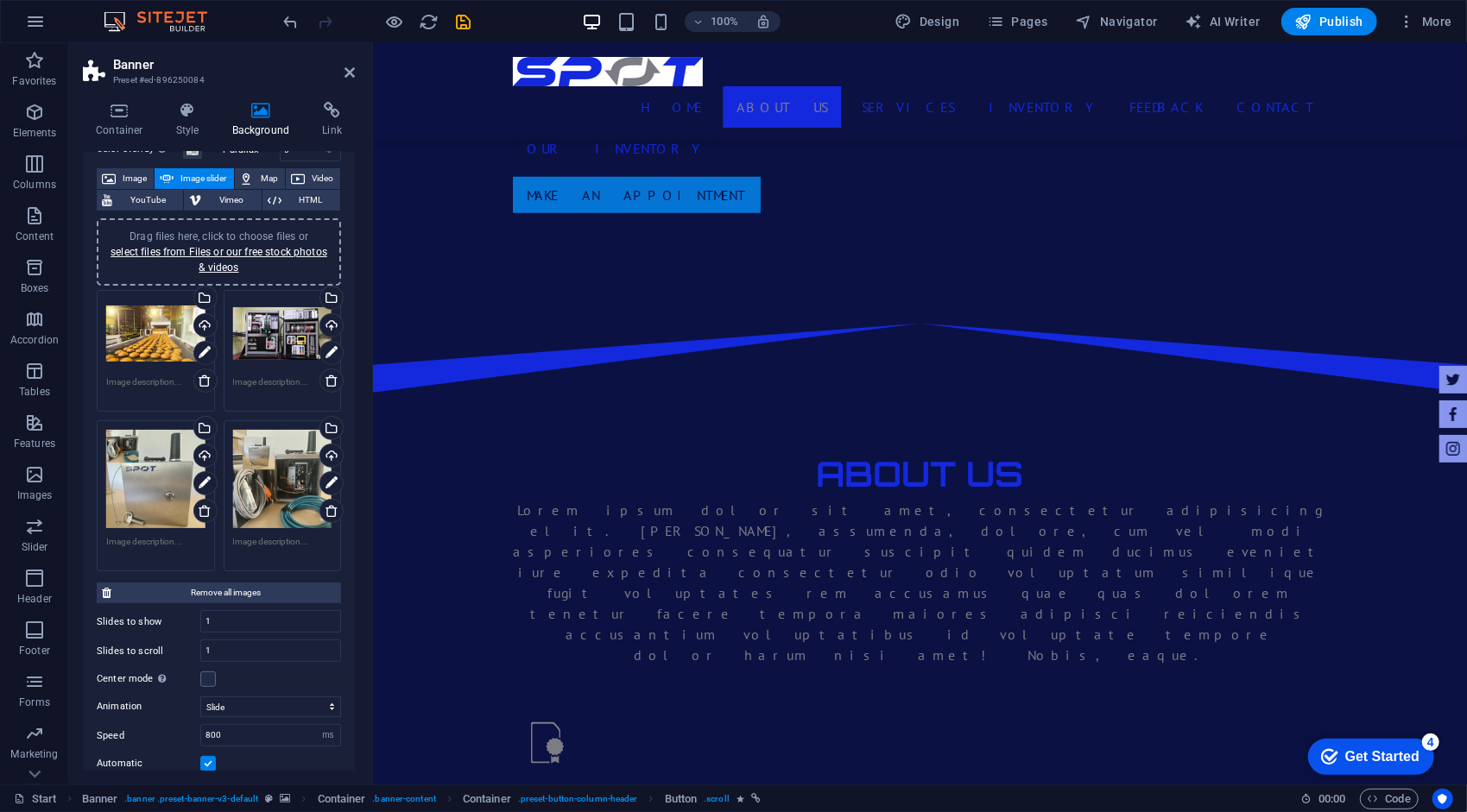
scroll to position [1494, 0]
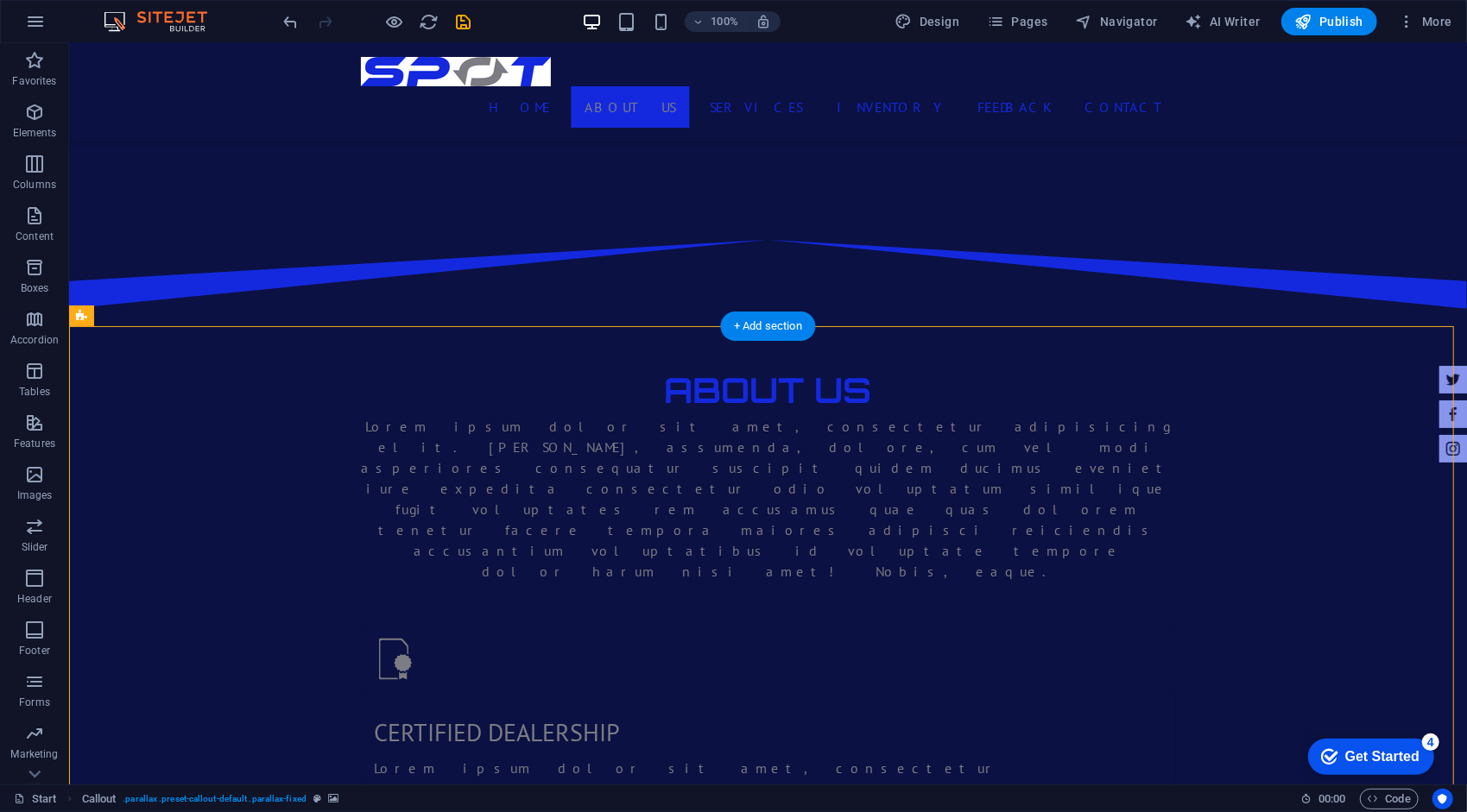
scroll to position [975, 0]
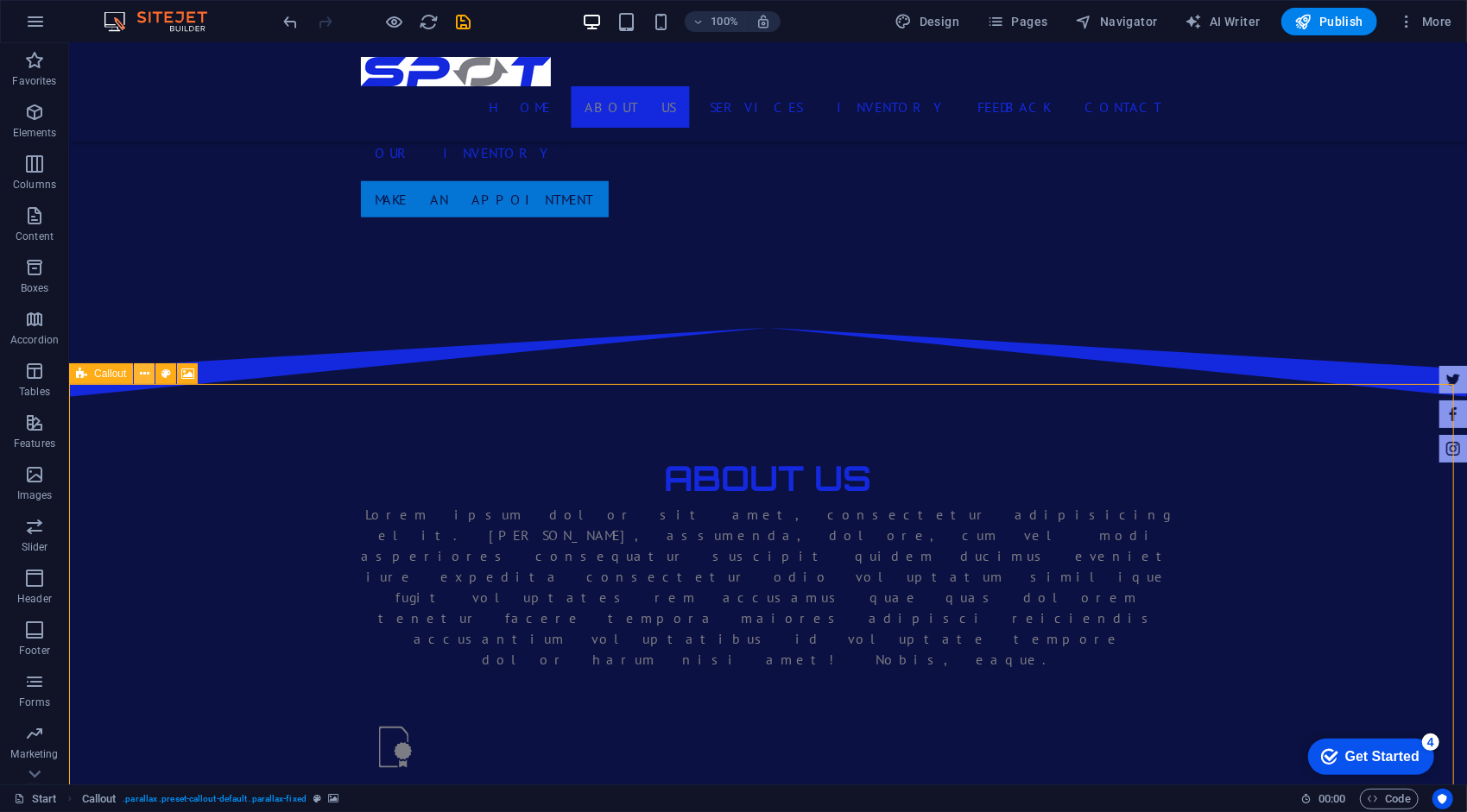
click at [141, 384] on icon at bounding box center [145, 374] width 10 height 18
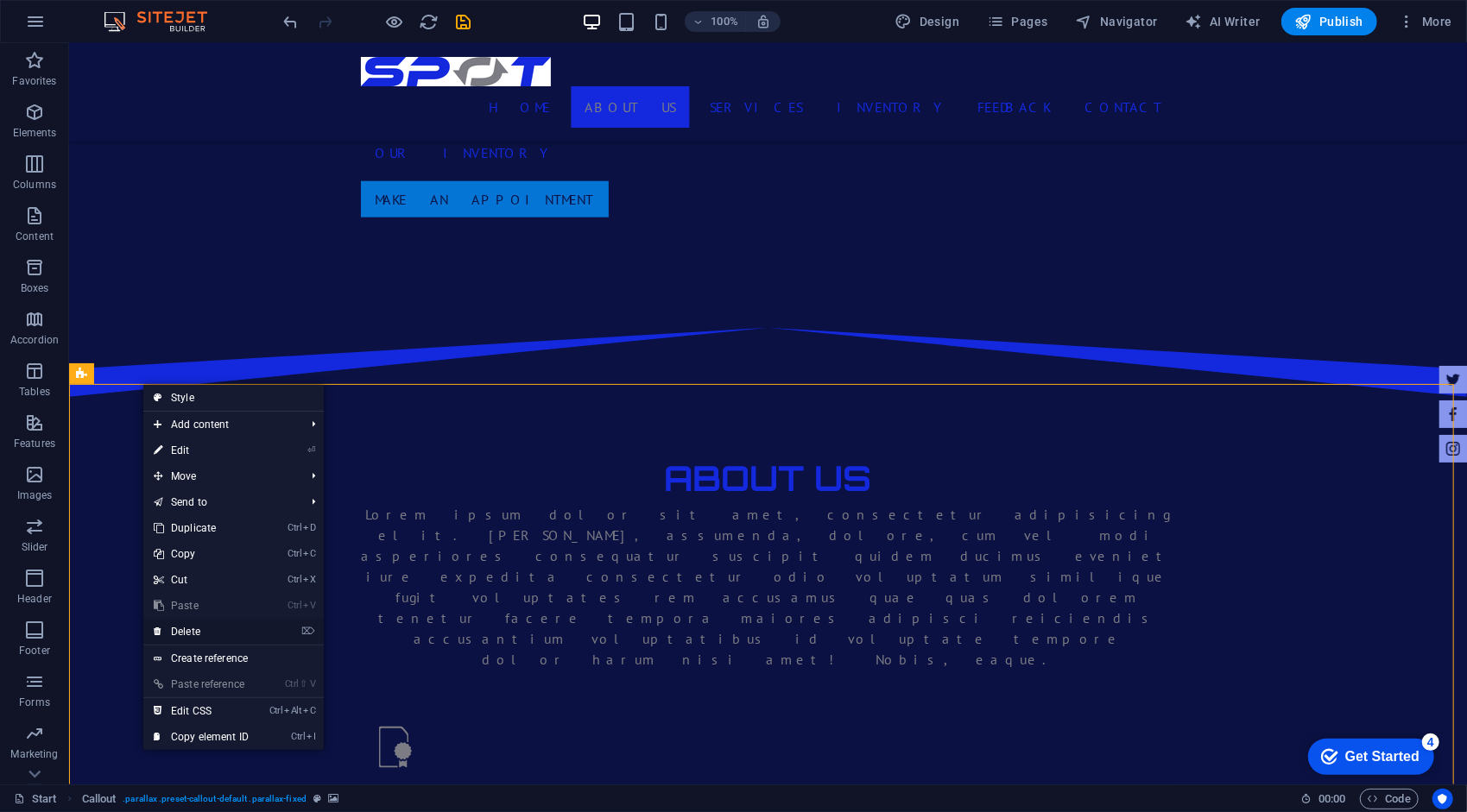
click at [211, 634] on link "⌦ Delete" at bounding box center [201, 632] width 115 height 26
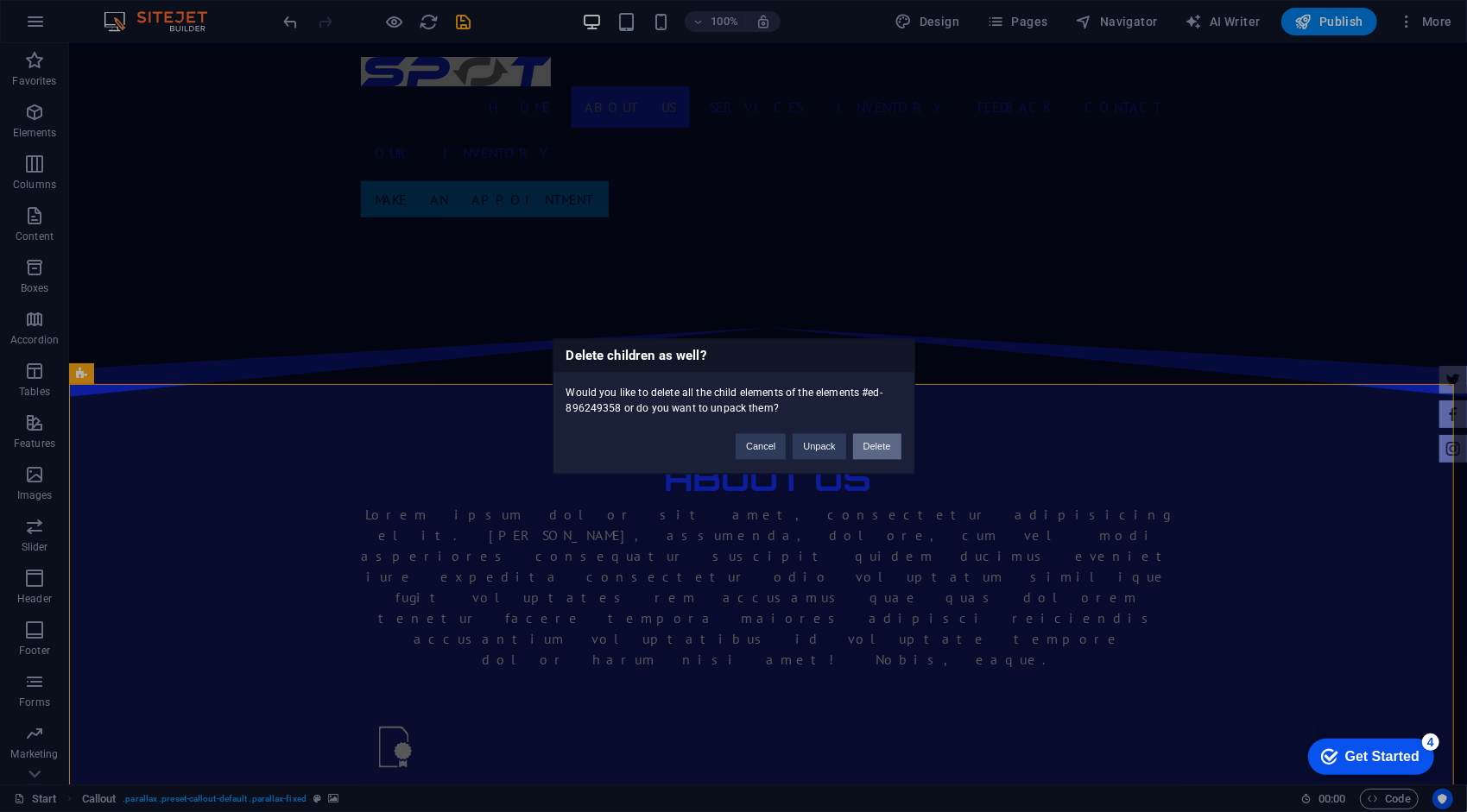
click at [869, 449] on button "Delete" at bounding box center [877, 446] width 49 height 26
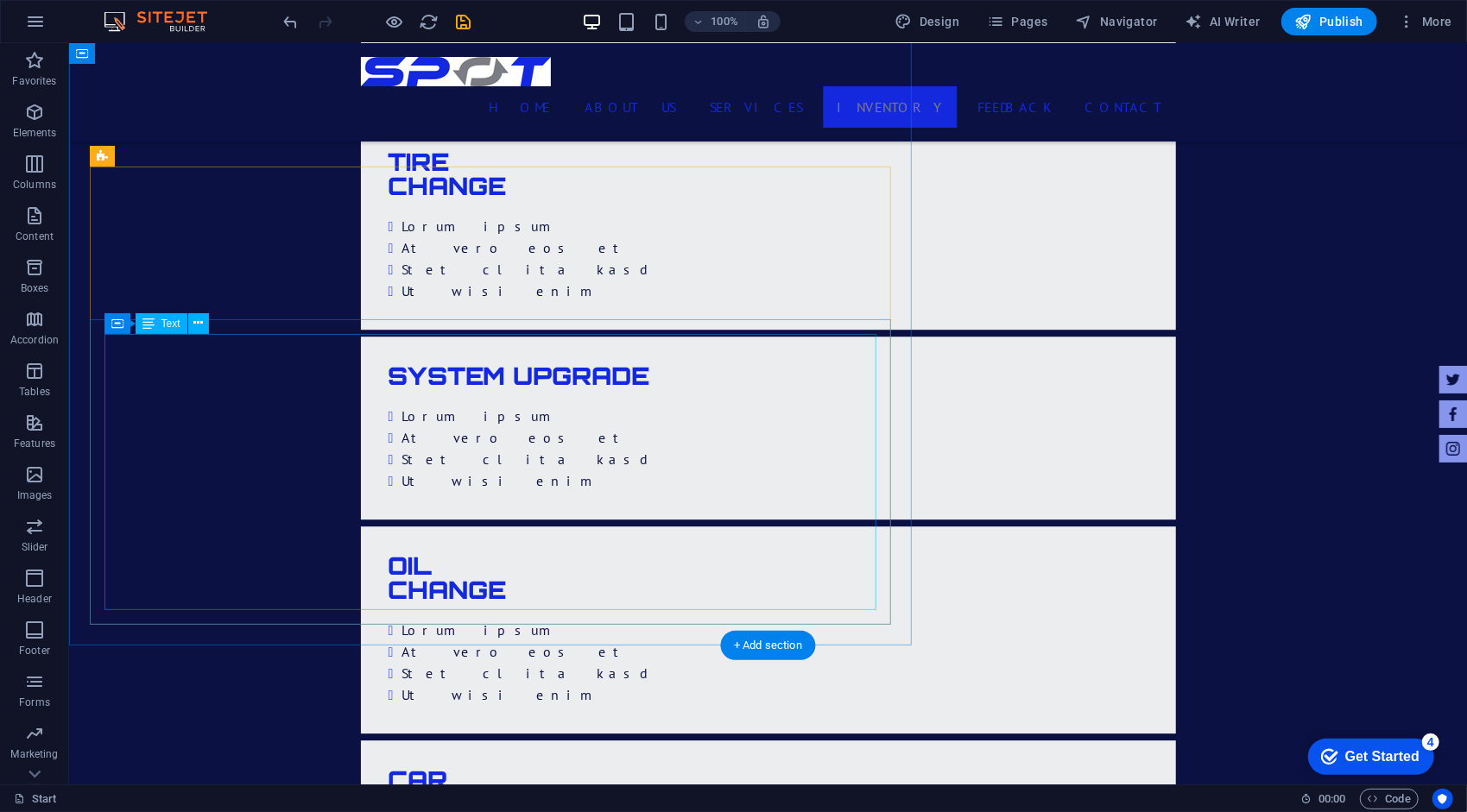
scroll to position [2961, 0]
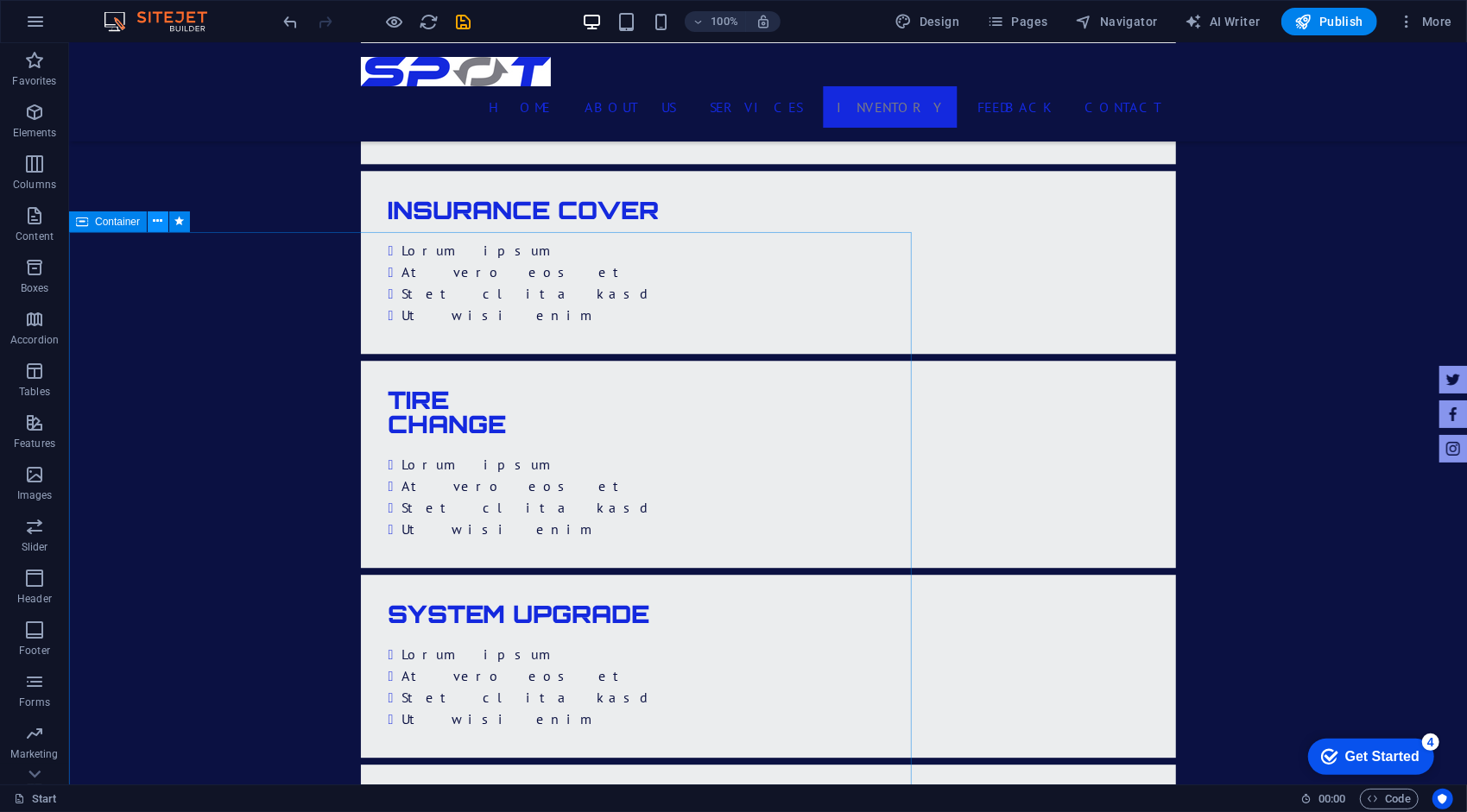
click at [156, 224] on icon at bounding box center [159, 222] width 10 height 18
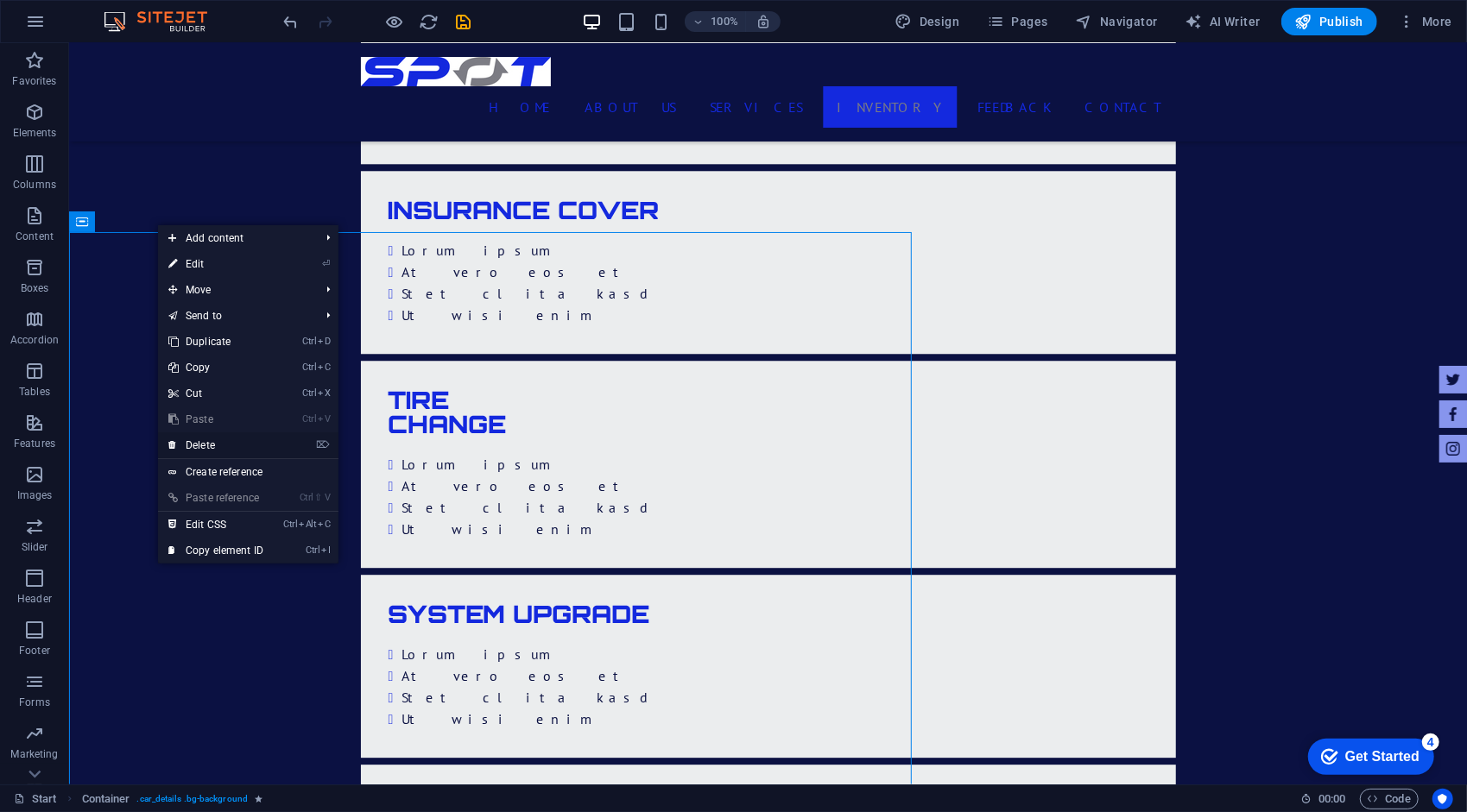
click at [230, 438] on link "⌦ Delete" at bounding box center [216, 445] width 115 height 26
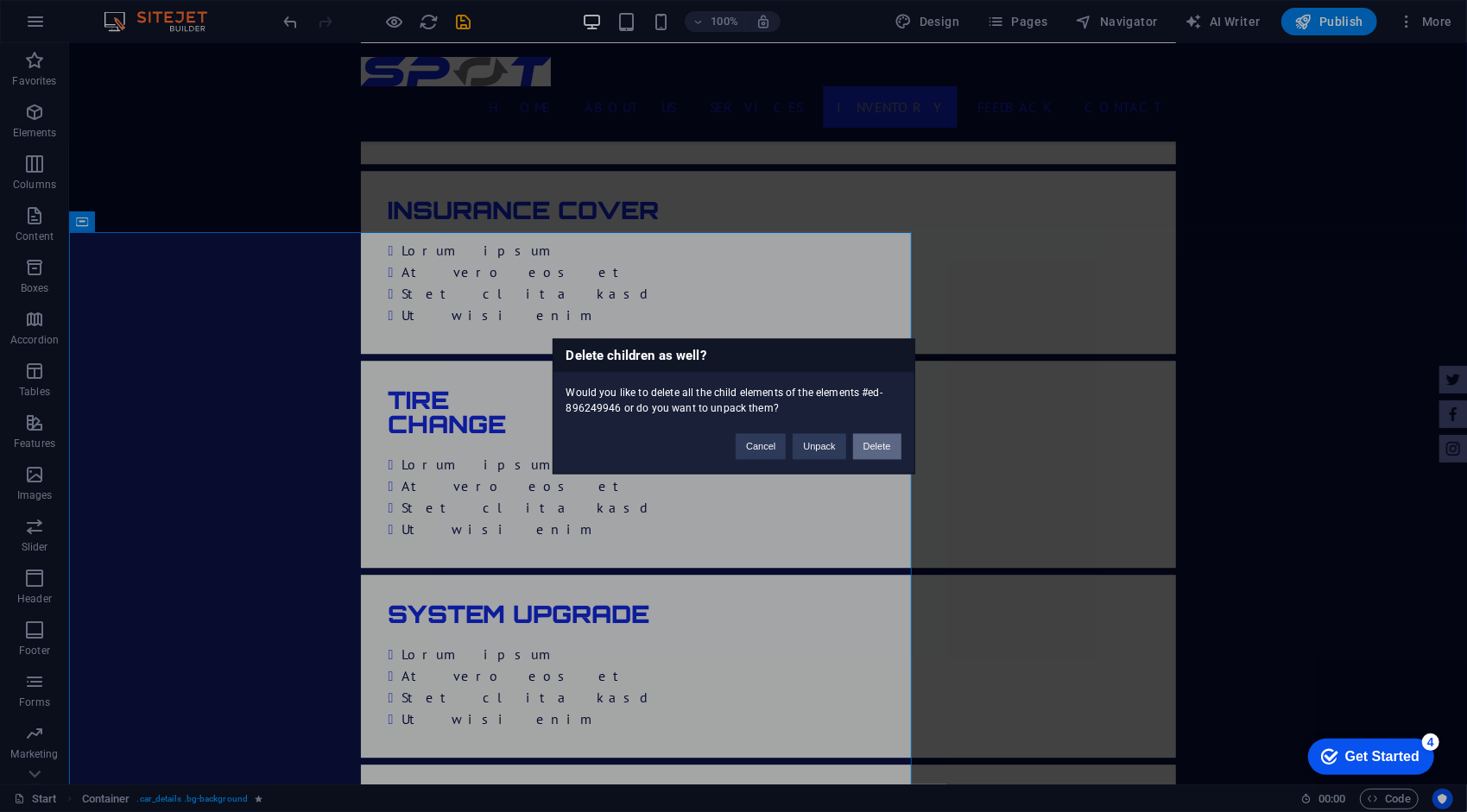
click at [874, 449] on button "Delete" at bounding box center [877, 446] width 49 height 26
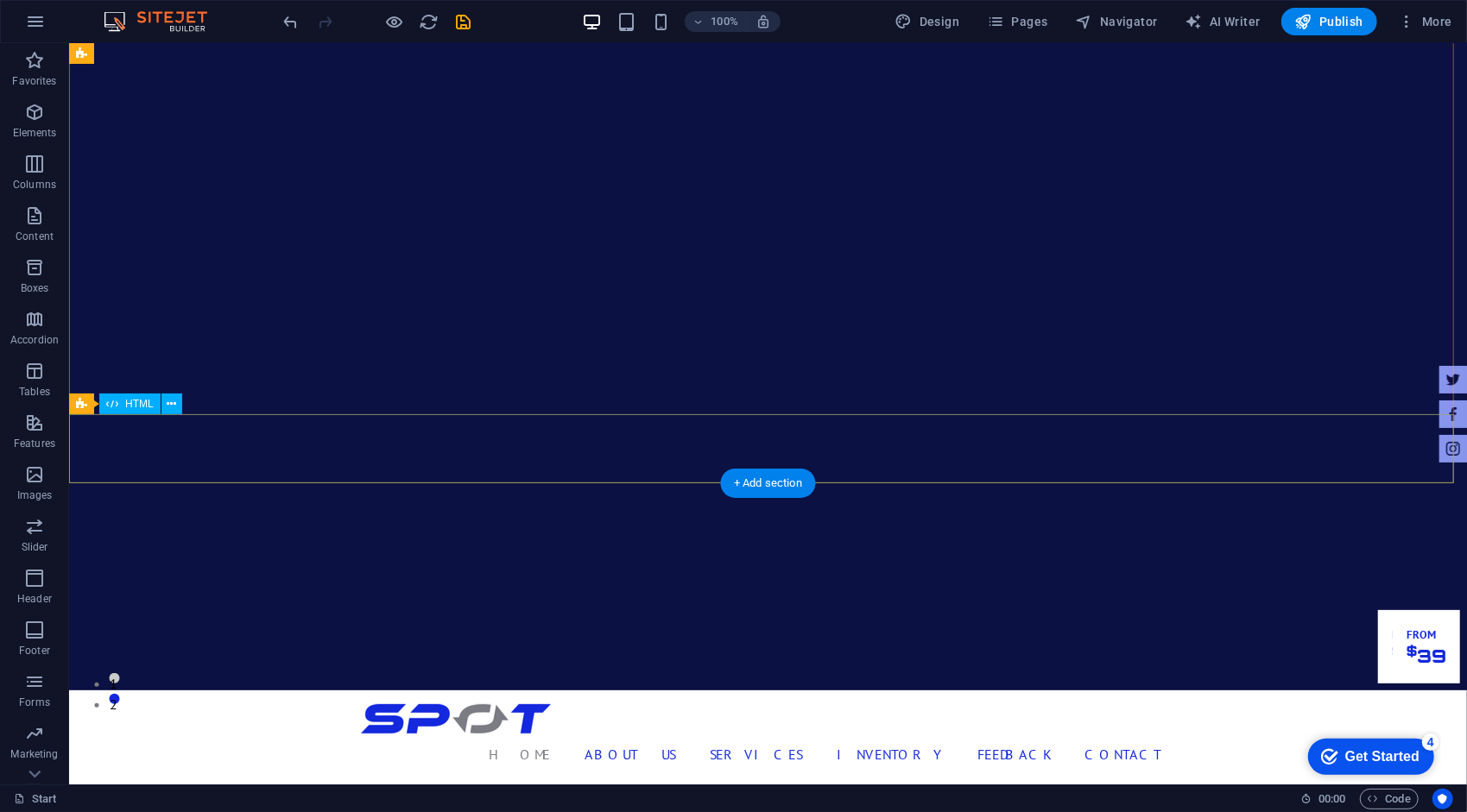
scroll to position [0, 0]
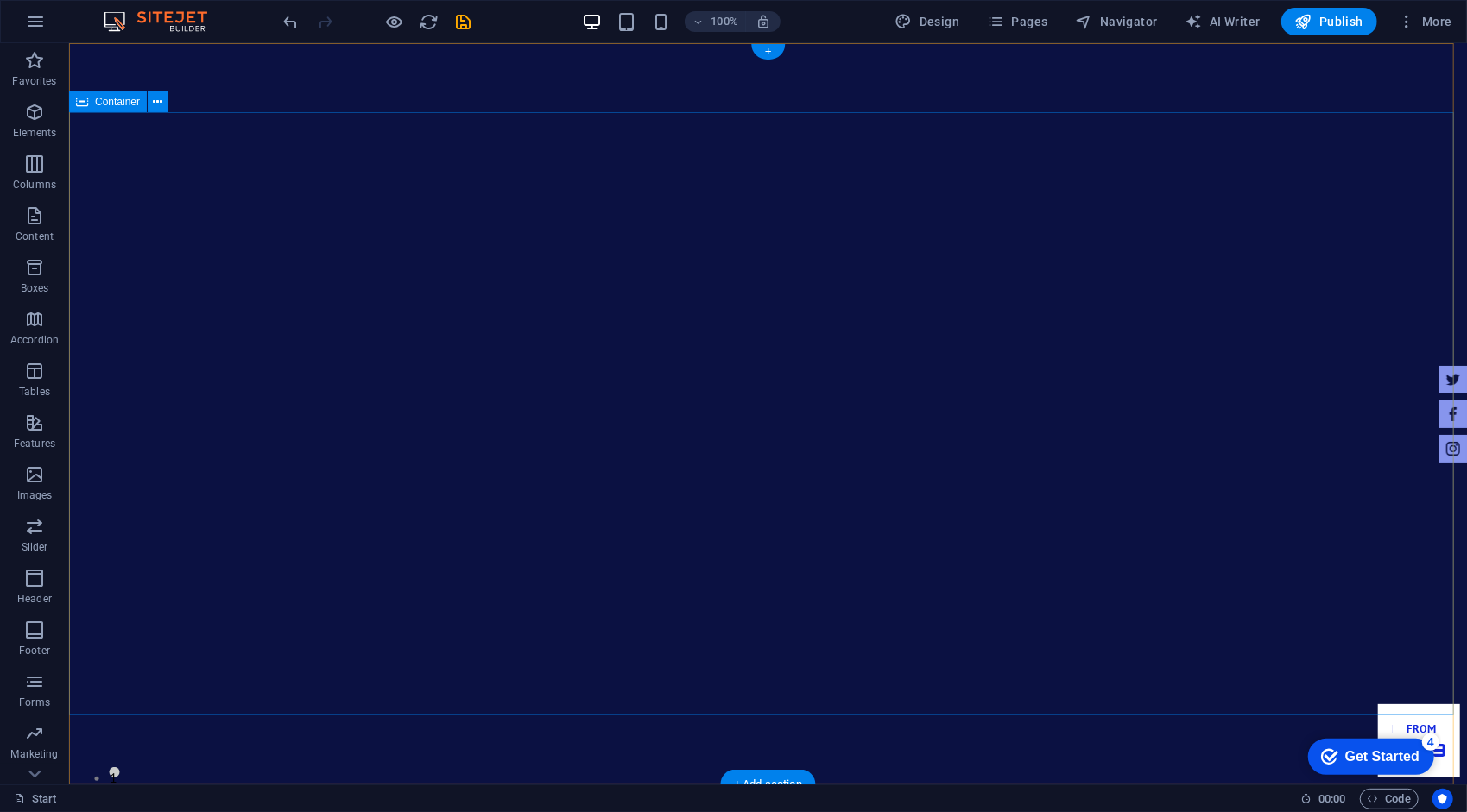
click at [160, 105] on icon at bounding box center [159, 102] width 10 height 18
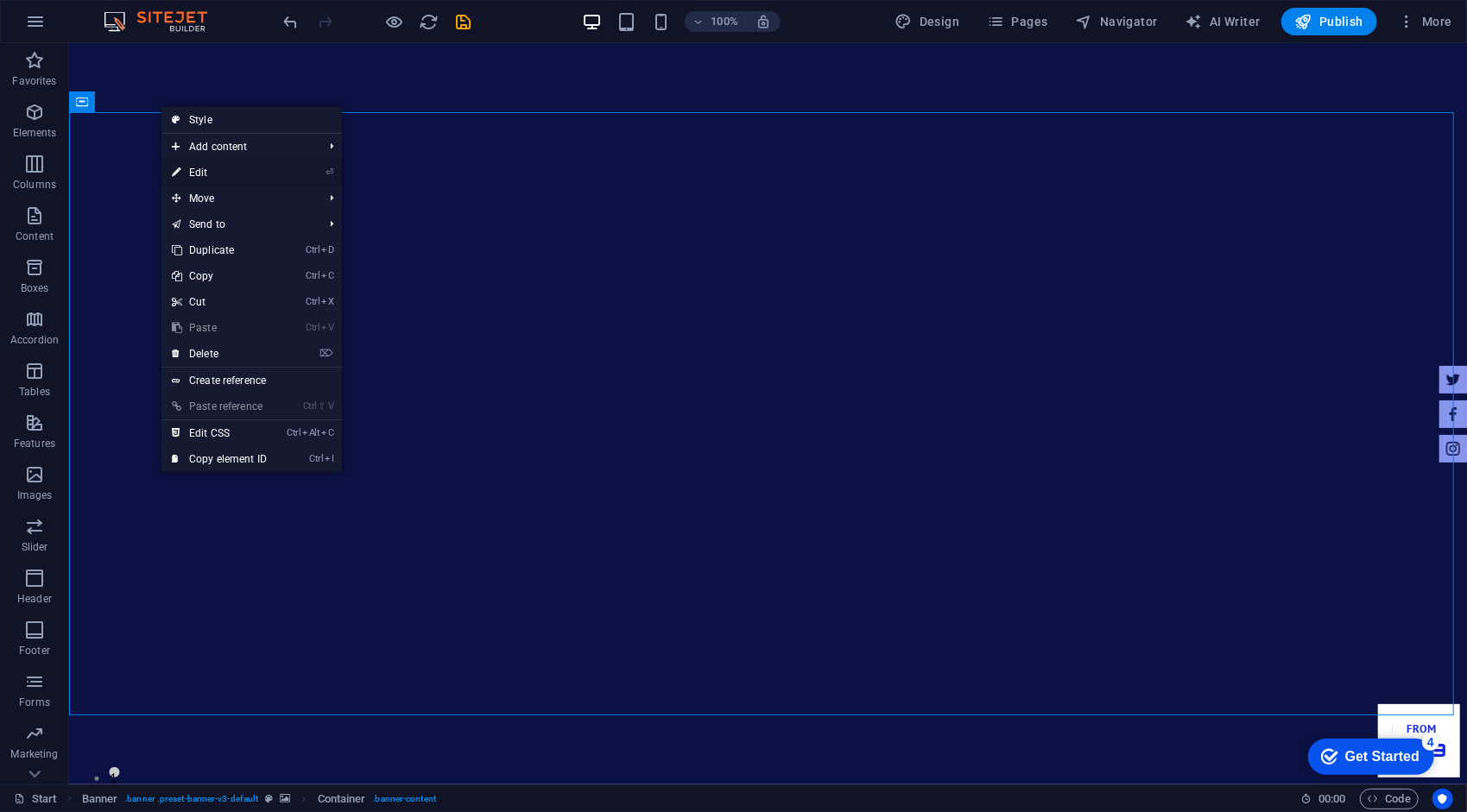
click at [223, 165] on link "⏎ Edit" at bounding box center [219, 173] width 115 height 26
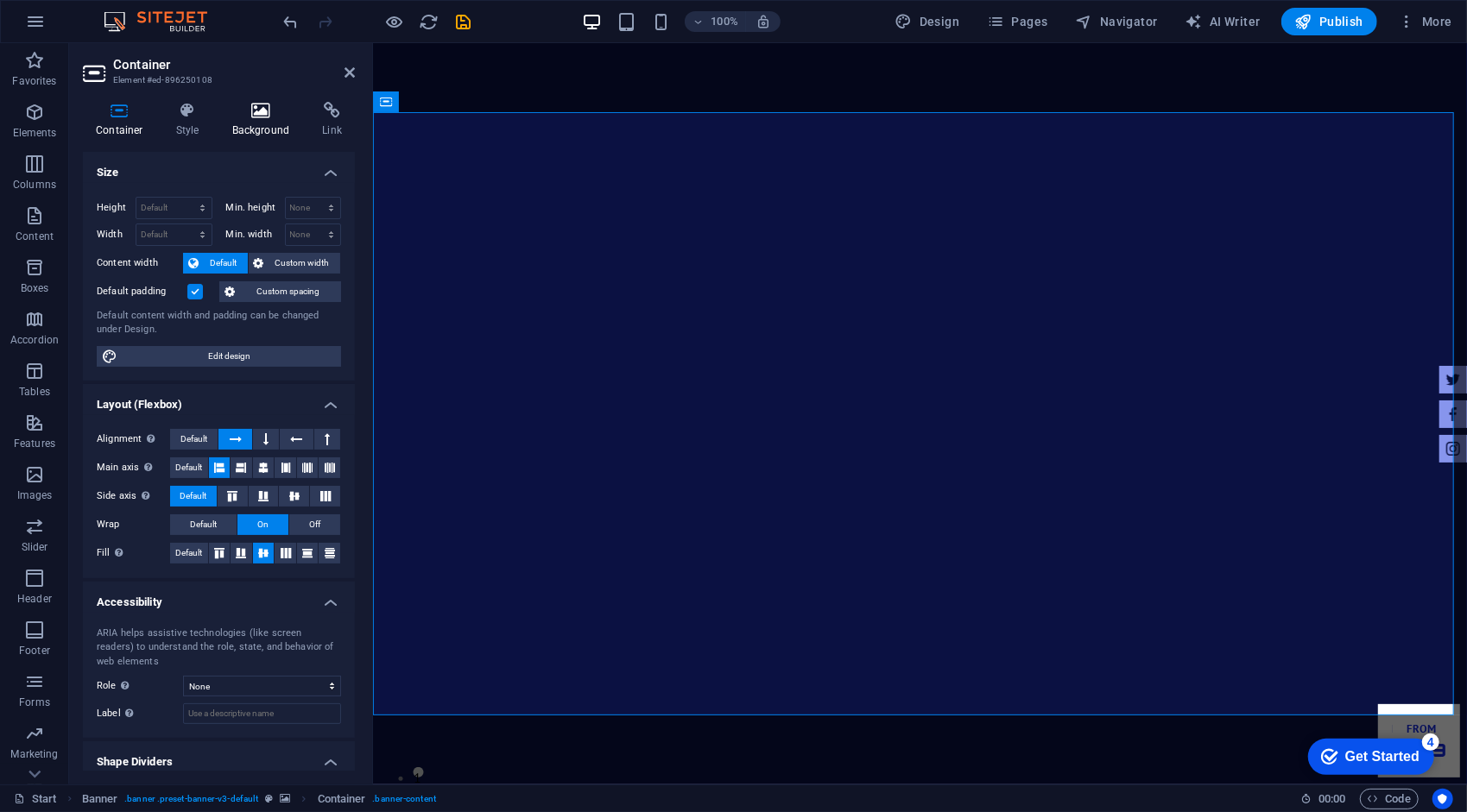
click at [244, 128] on h4 "Background" at bounding box center [264, 119] width 90 height 36
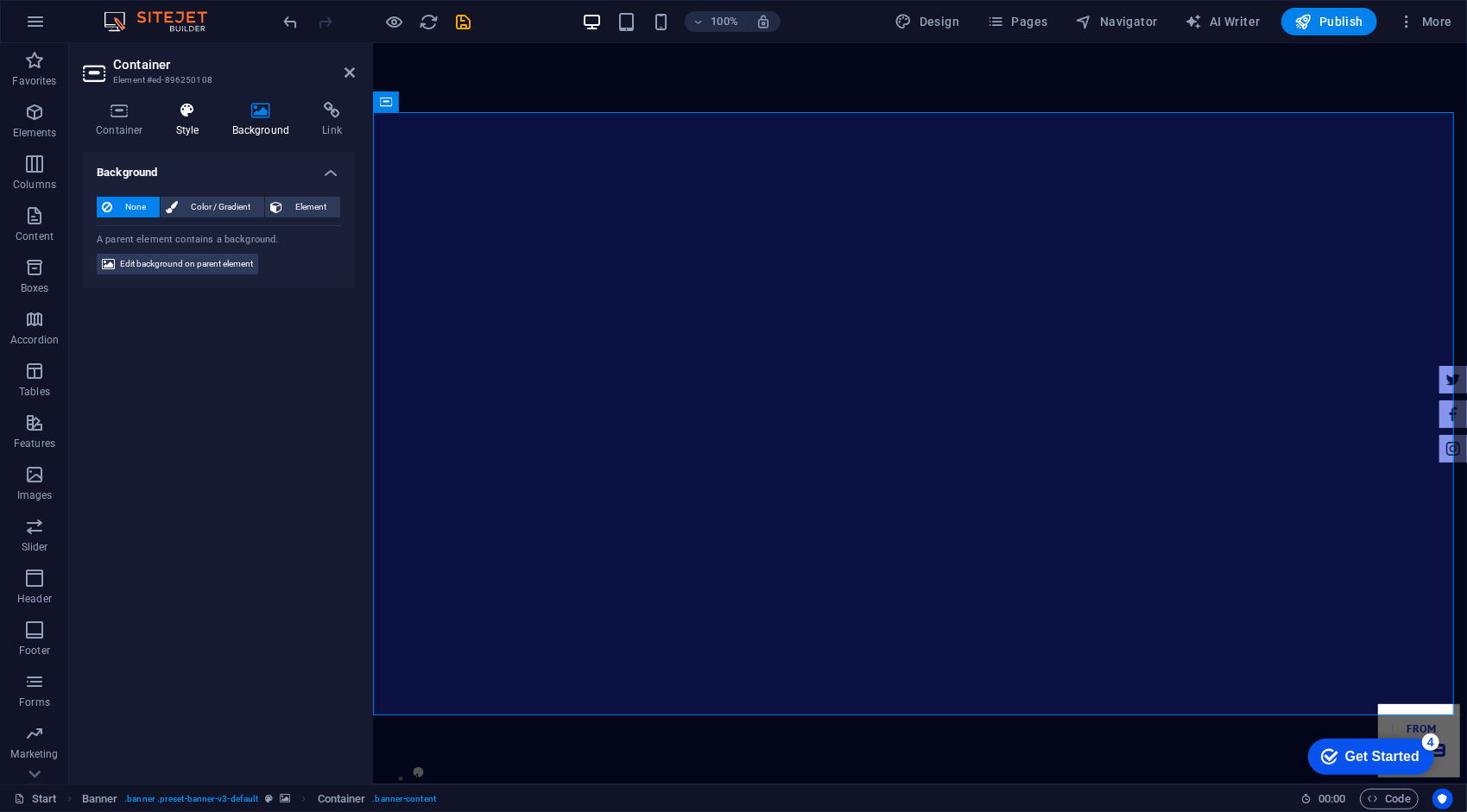
click at [185, 122] on h4 "Style" at bounding box center [191, 119] width 56 height 36
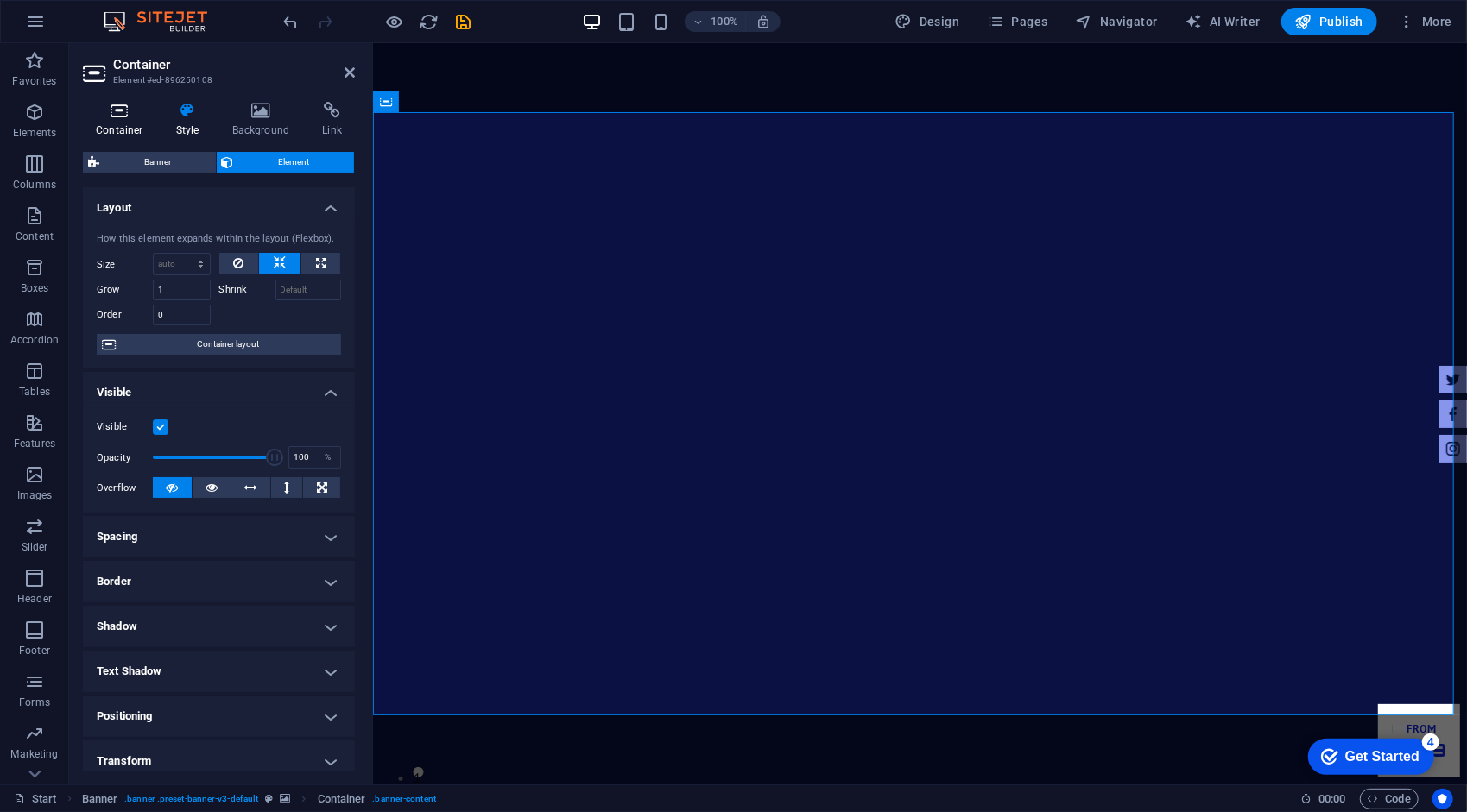
click at [137, 111] on icon at bounding box center [119, 109] width 74 height 17
